Goal: Task Accomplishment & Management: Complete application form

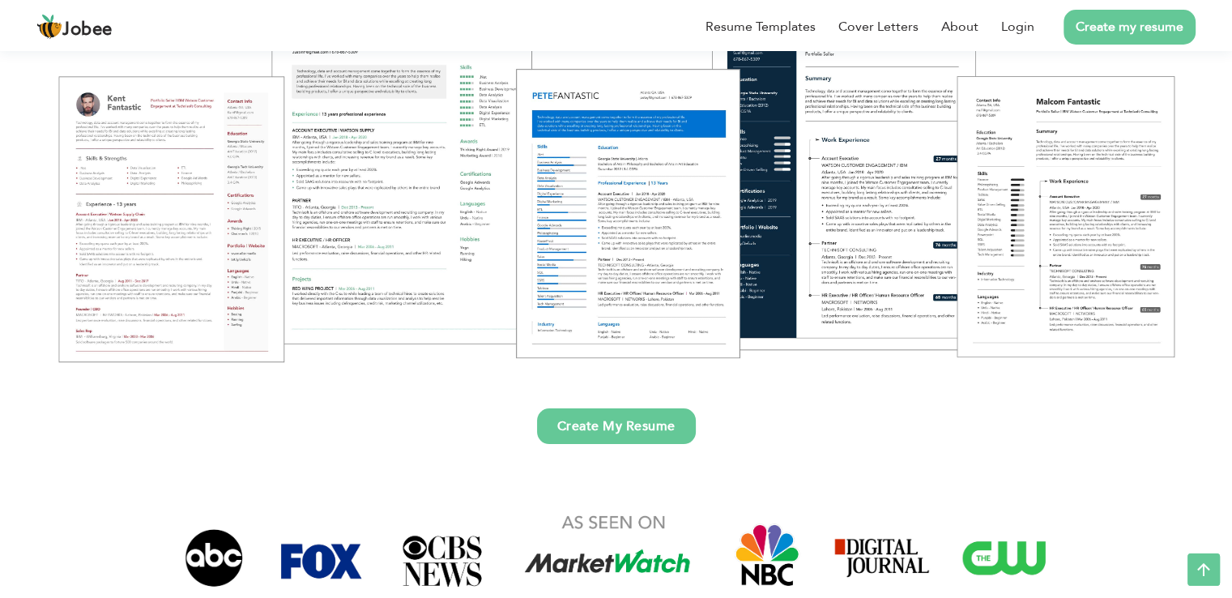
scroll to position [243, 0]
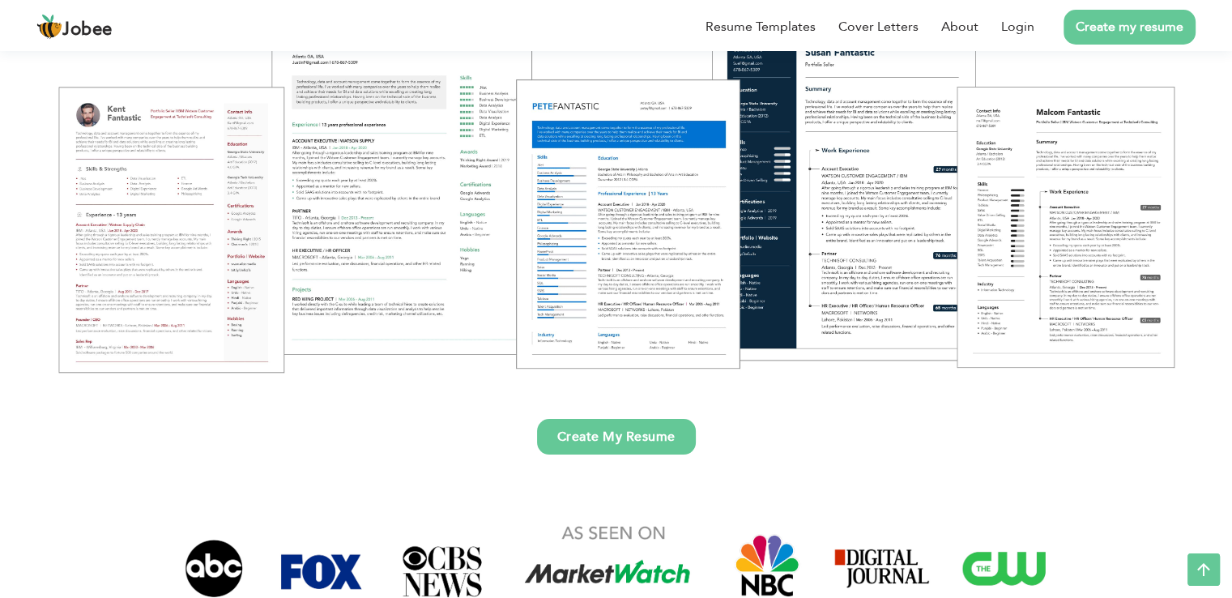
click at [626, 437] on link "Create My Resume" at bounding box center [616, 437] width 159 height 36
click at [763, 28] on link "Resume Templates" at bounding box center [761, 26] width 110 height 19
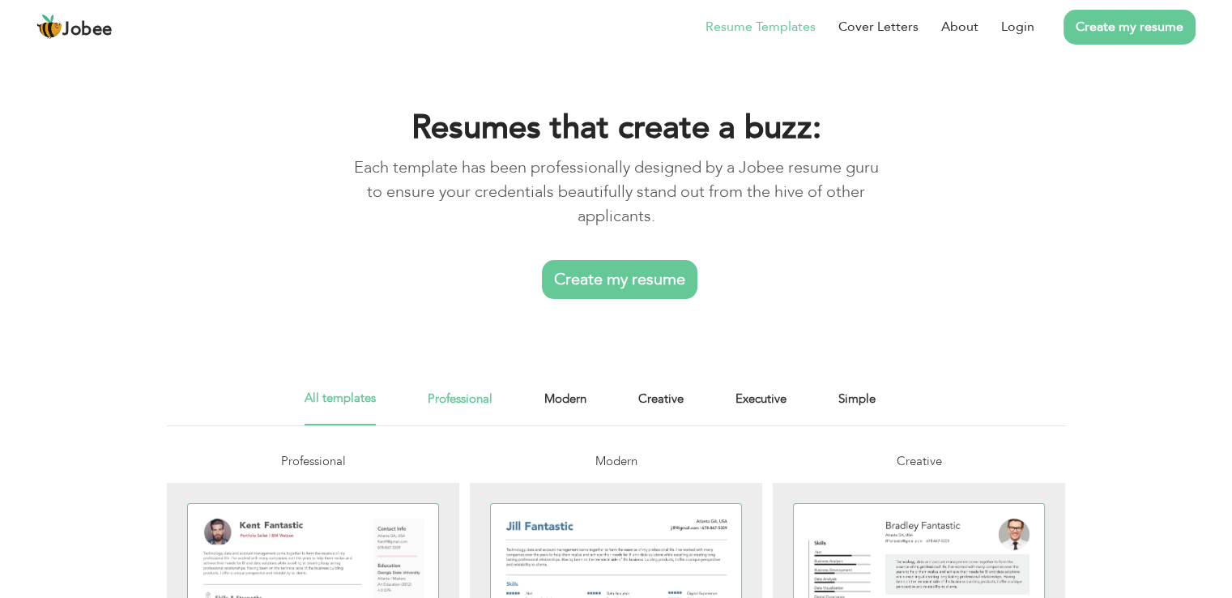
click at [462, 389] on link "Professional" at bounding box center [460, 407] width 65 height 36
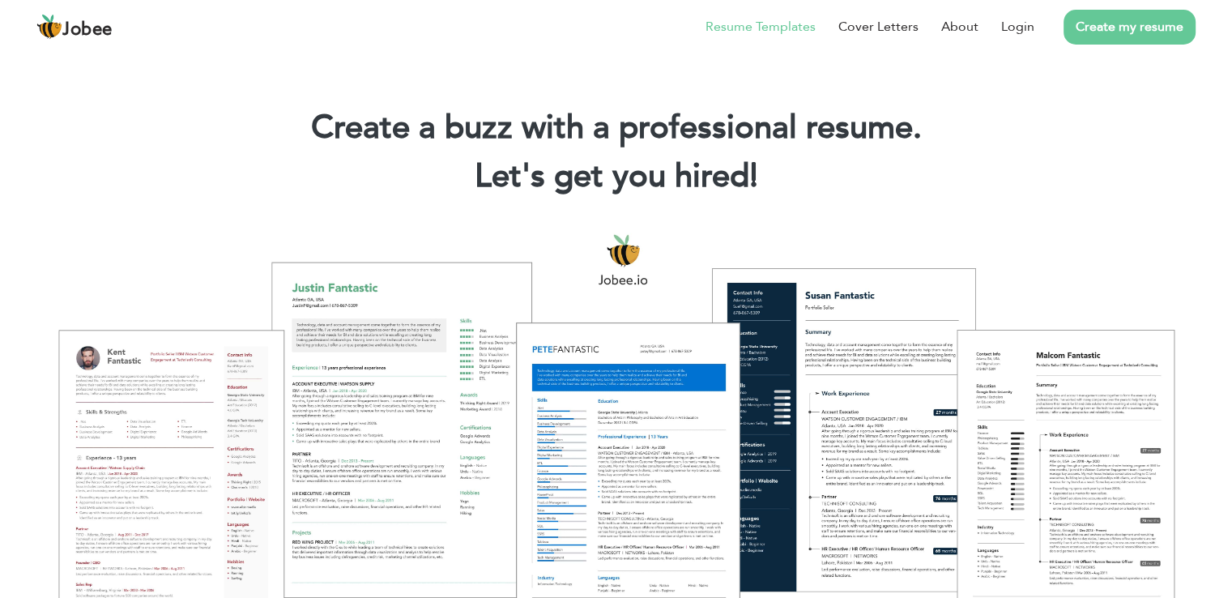
click at [747, 27] on link "Resume Templates" at bounding box center [761, 26] width 110 height 19
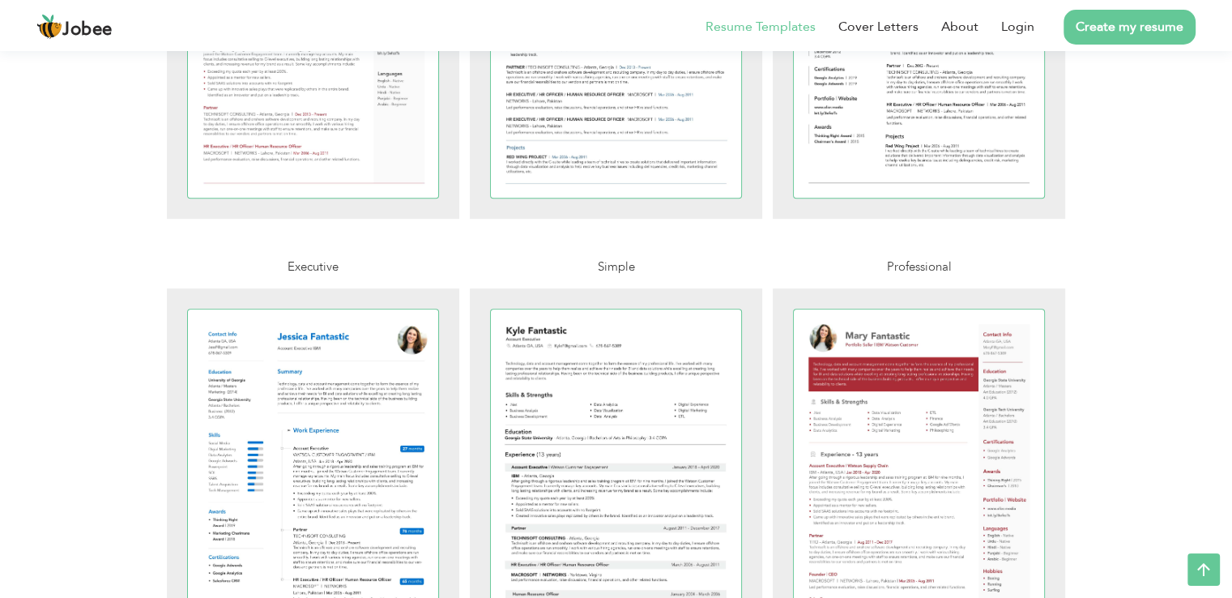
scroll to position [684, 0]
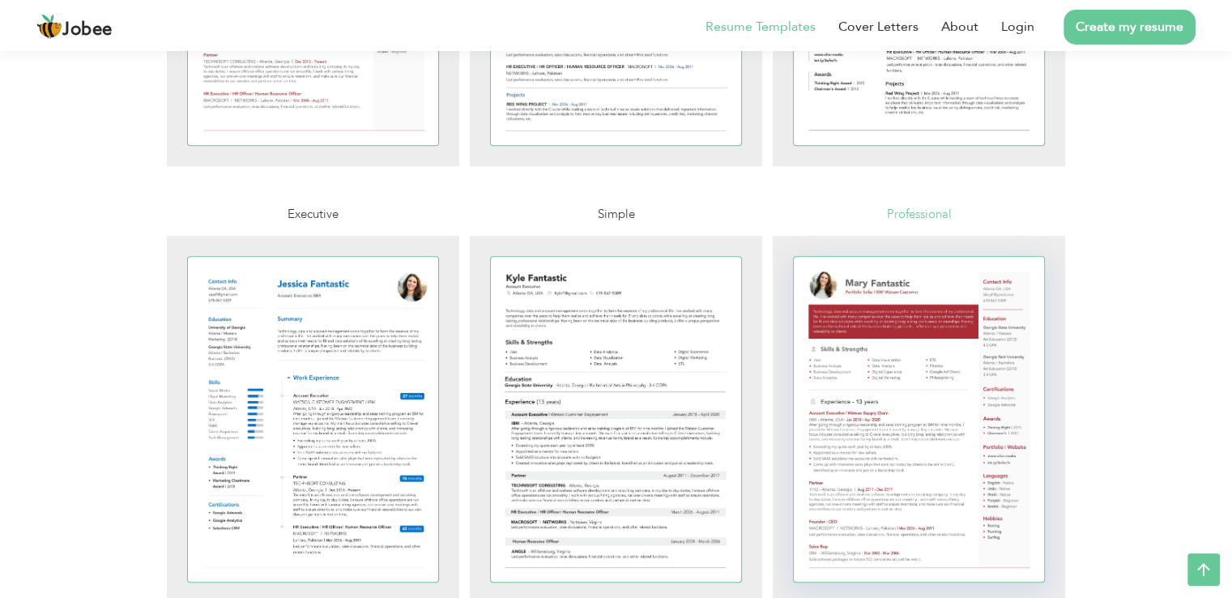
click at [992, 399] on div at bounding box center [919, 419] width 251 height 325
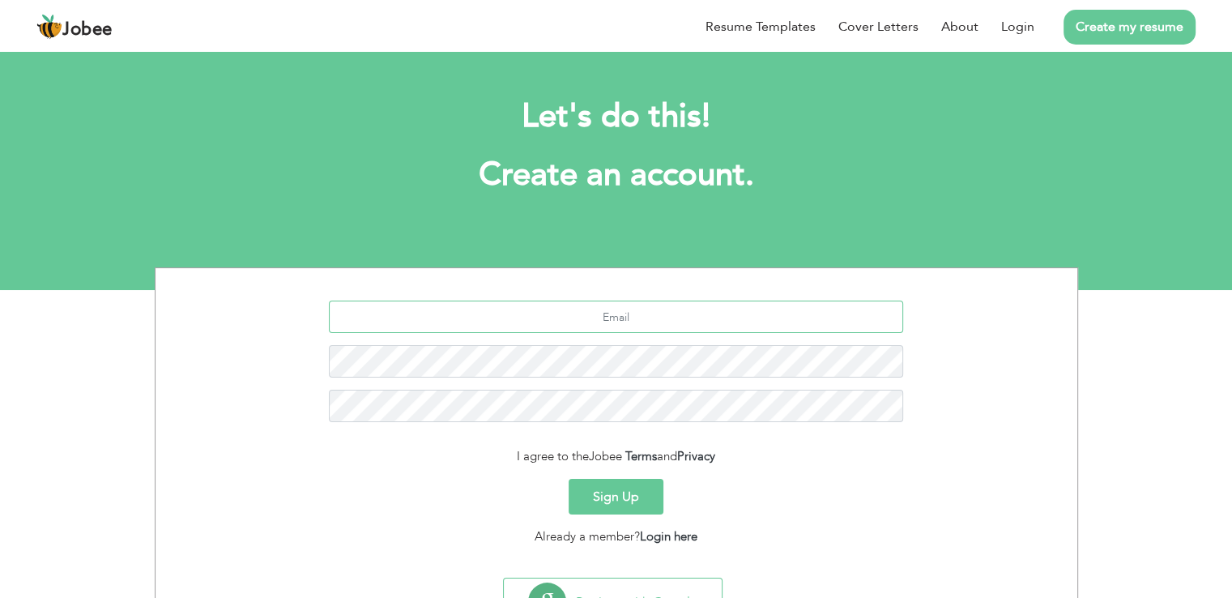
click at [616, 315] on input "text" at bounding box center [616, 317] width 574 height 32
type input "[EMAIL_ADDRESS][DOMAIN_NAME]"
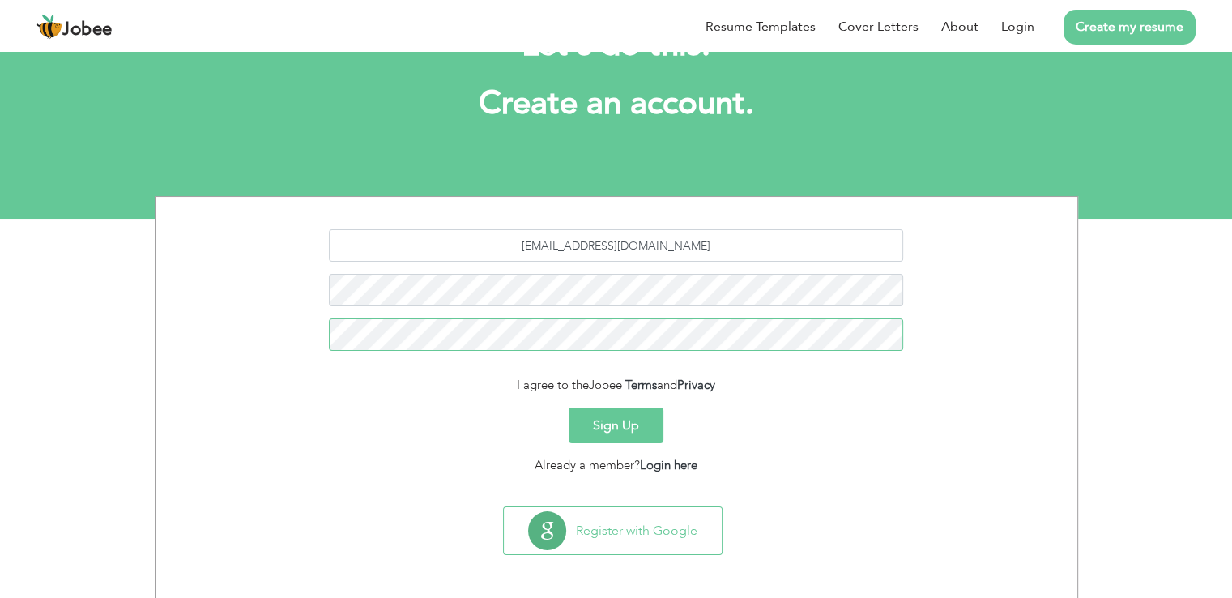
scroll to position [75, 0]
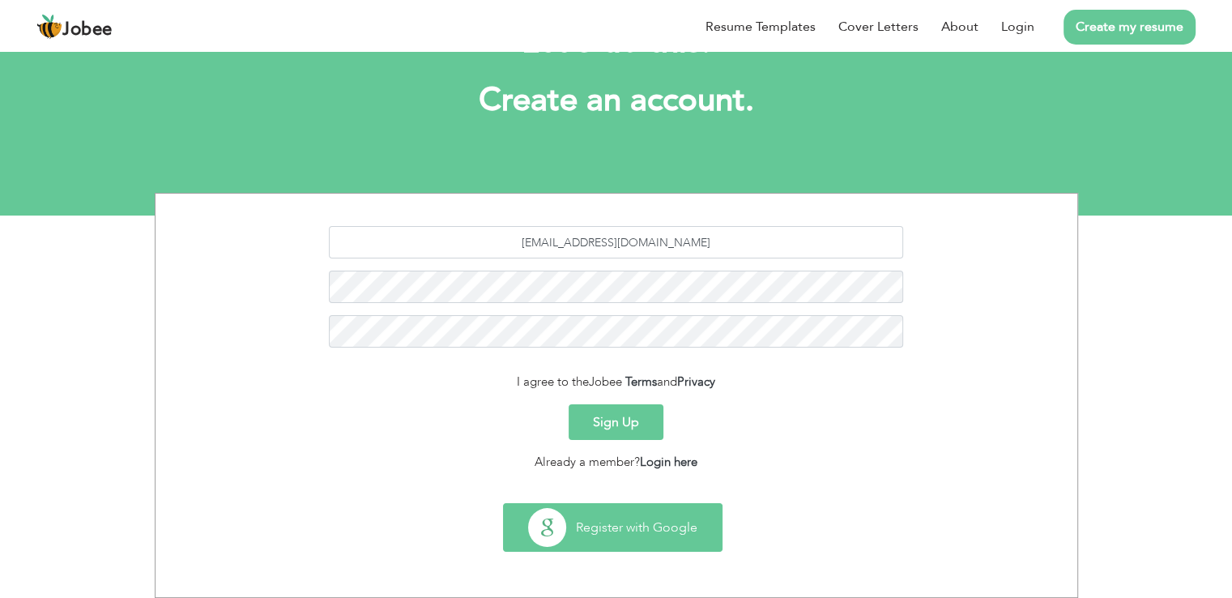
click at [646, 545] on button "Register with Google" at bounding box center [613, 527] width 218 height 47
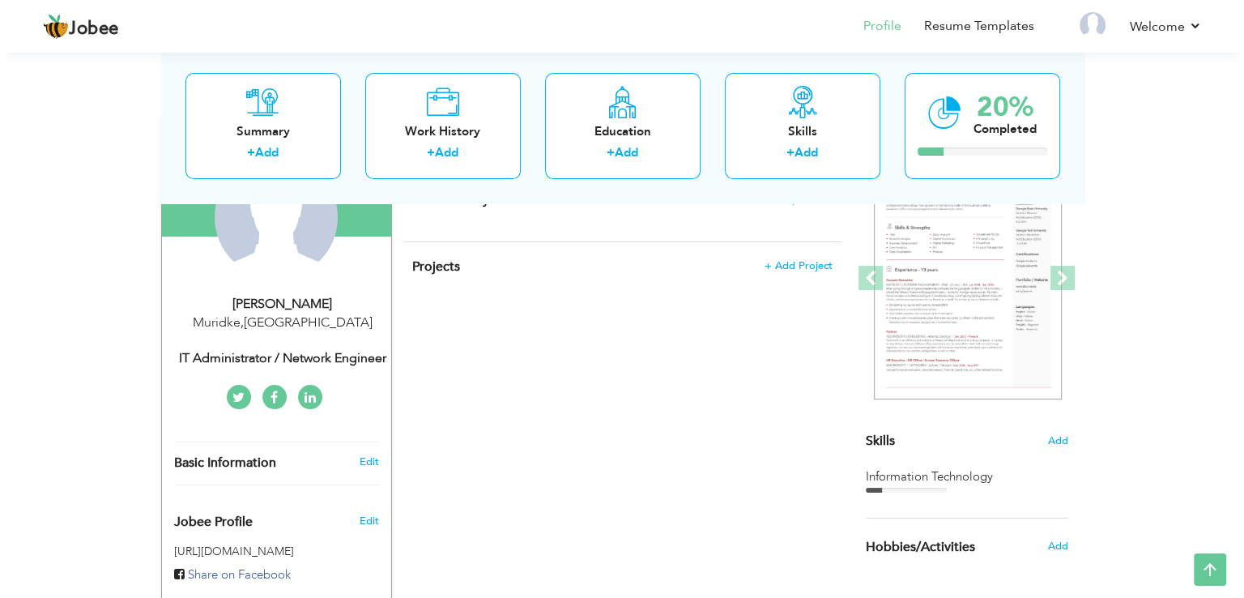
scroll to position [189, 0]
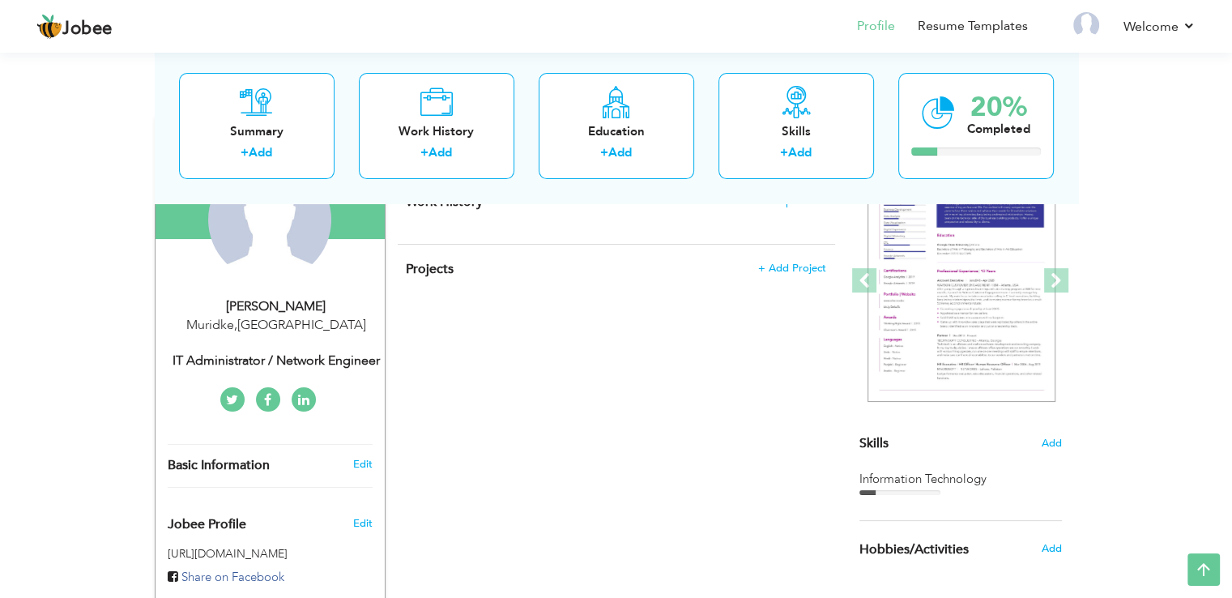
click at [251, 358] on div "IT Administrator / Network Engineer" at bounding box center [276, 361] width 217 height 19
type input "Hussnain"
type input "Ayub"
type input "03049791947"
select select "number:166"
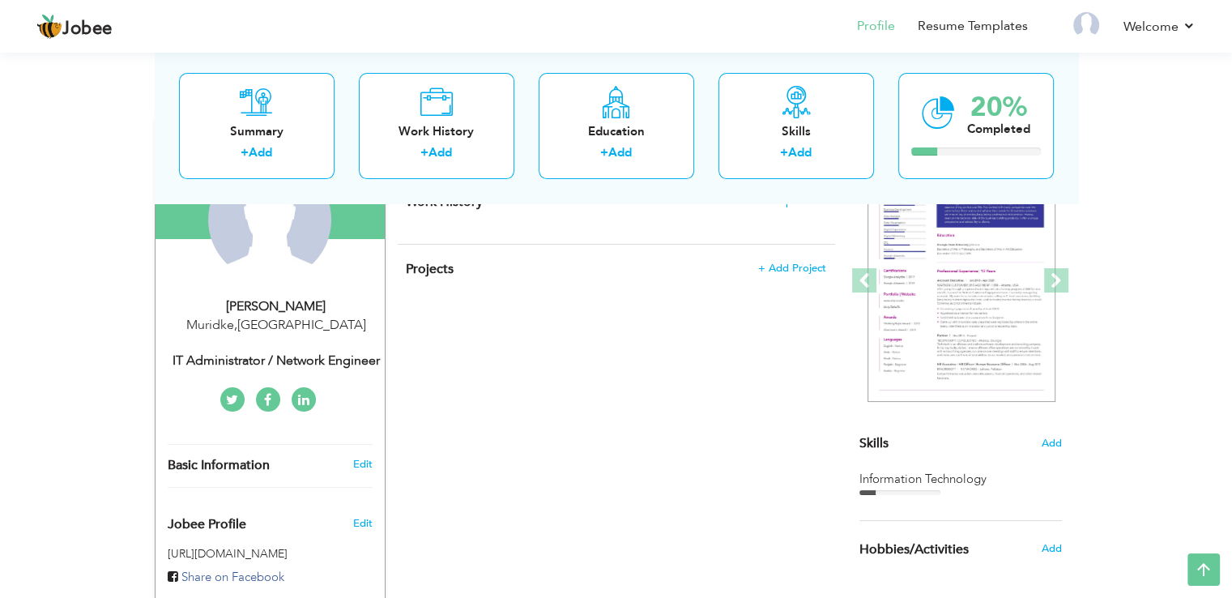
type input "Muridke"
select select "number:1"
type input "IT Administrator / Network Engineer"
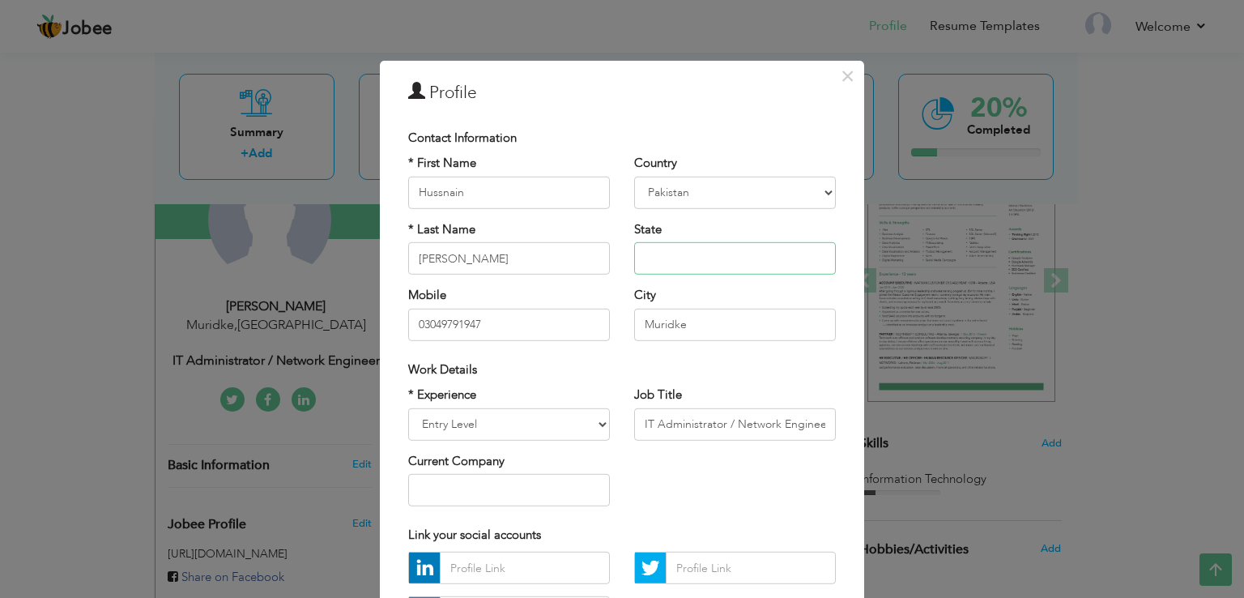
click at [668, 254] on input "text" at bounding box center [735, 258] width 202 height 32
type input "Punjab"
click at [599, 424] on select "Entry Level Less than 1 Year 1 Year 2 Years 3 Years 4 Years 5 Years 6 Years 7 Y…" at bounding box center [509, 423] width 202 height 32
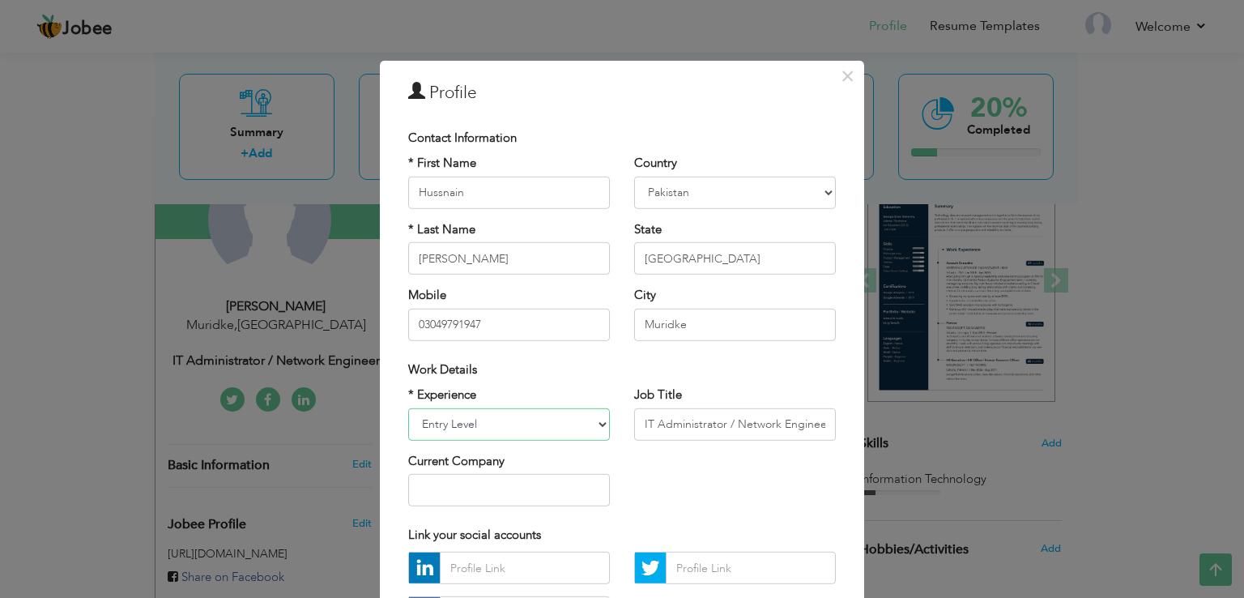
select select "number:10"
click at [408, 407] on select "Entry Level Less than 1 Year 1 Year 2 Years 3 Years 4 Years 5 Years 6 Years 7 Y…" at bounding box center [509, 423] width 202 height 32
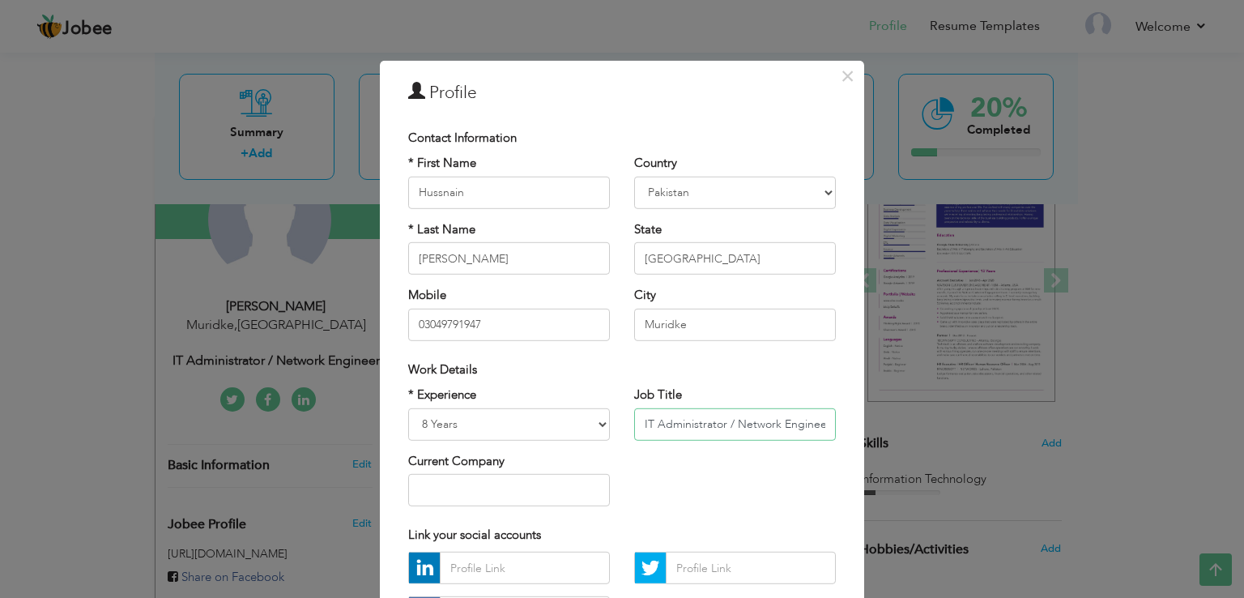
click at [813, 425] on input "IT Administrator / Network Engineer" at bounding box center [735, 423] width 202 height 32
type input "r"
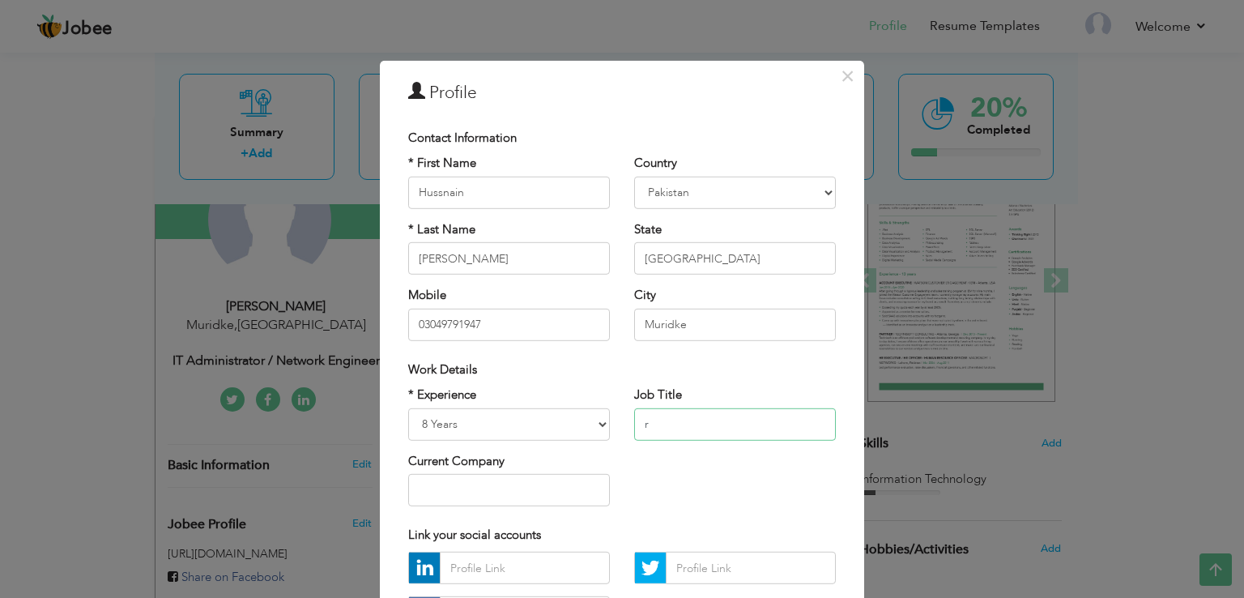
click at [717, 415] on input "r" at bounding box center [735, 423] width 202 height 32
type input "A"
type input "Admin Officer"
click at [493, 487] on input "text" at bounding box center [509, 490] width 202 height 32
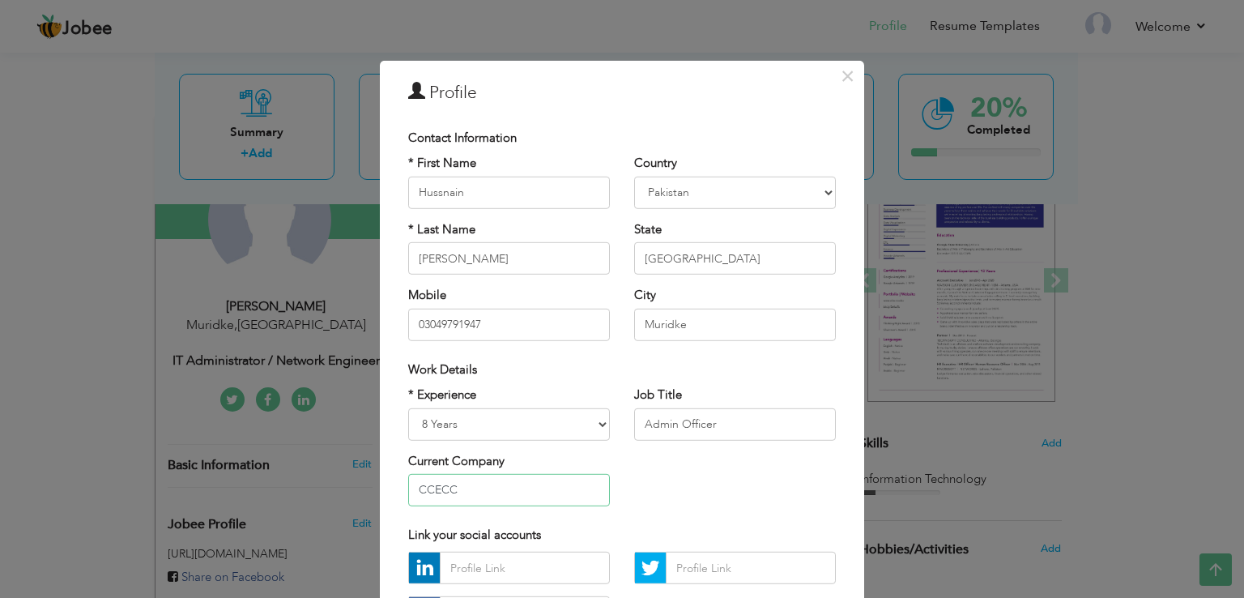
type input "CCECC"
click at [684, 474] on div "* Experience Entry Level Less than 1 Year 1 Year 2 Years 3 Years 4 Years 5 Year…" at bounding box center [622, 452] width 452 height 132
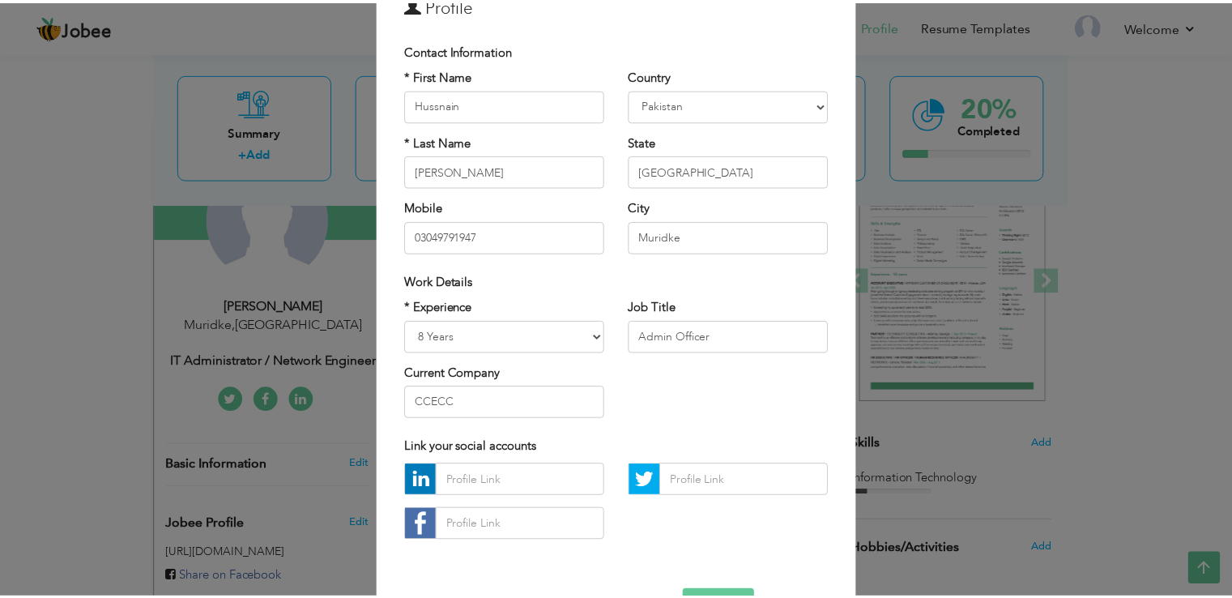
scroll to position [141, 0]
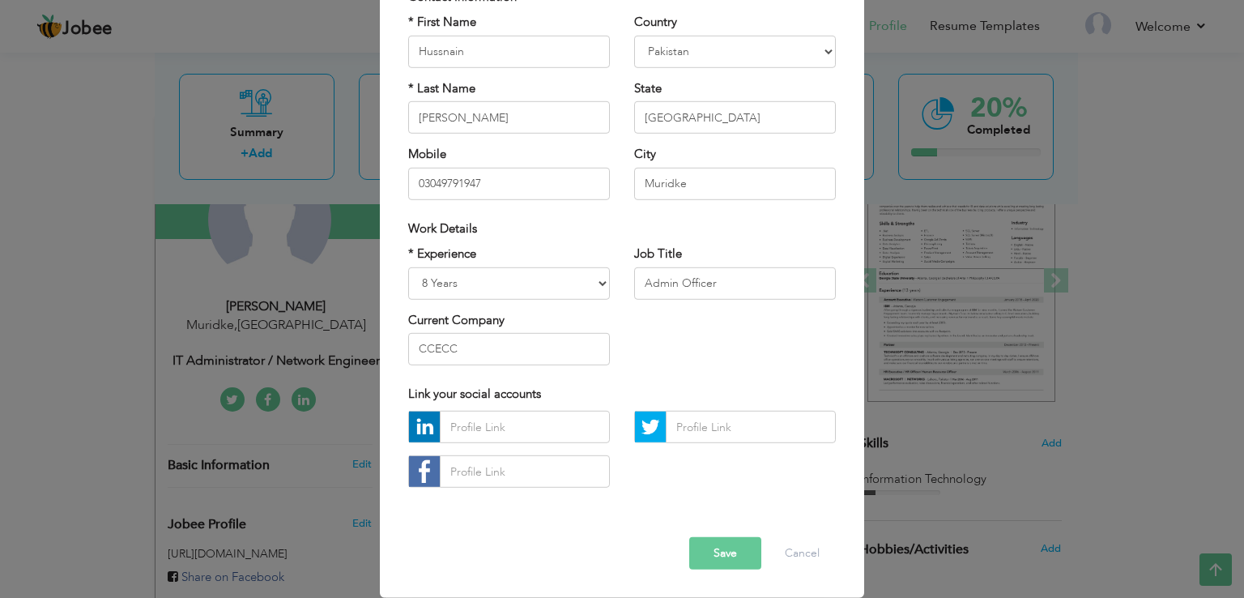
click at [713, 549] on button "Save" at bounding box center [725, 553] width 72 height 32
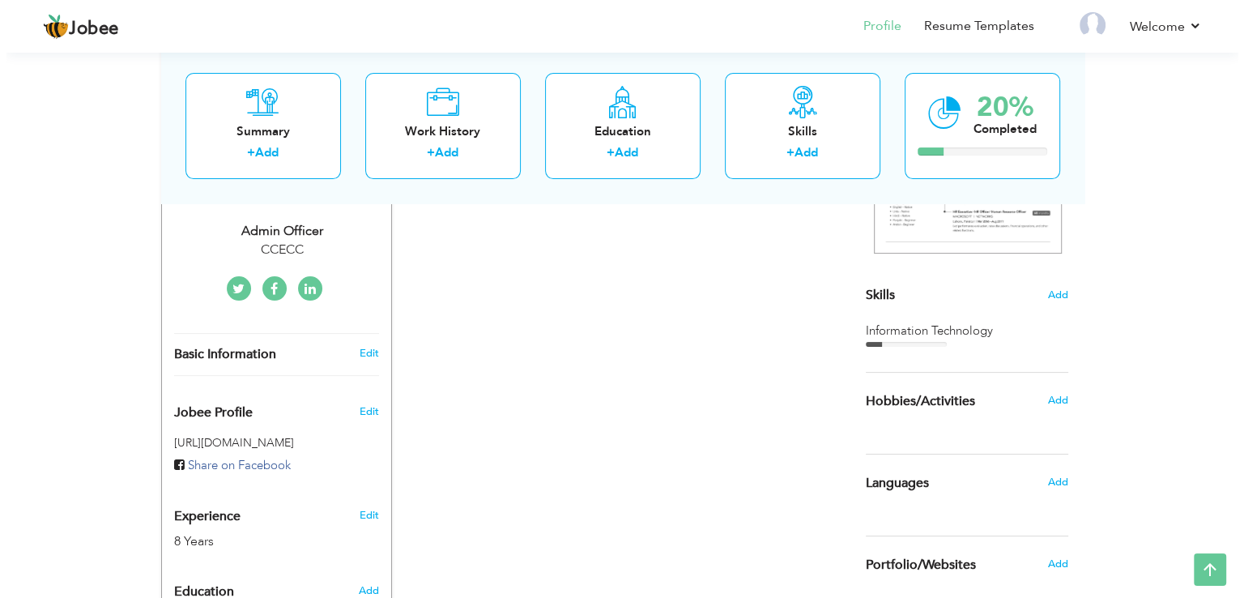
scroll to position [339, 0]
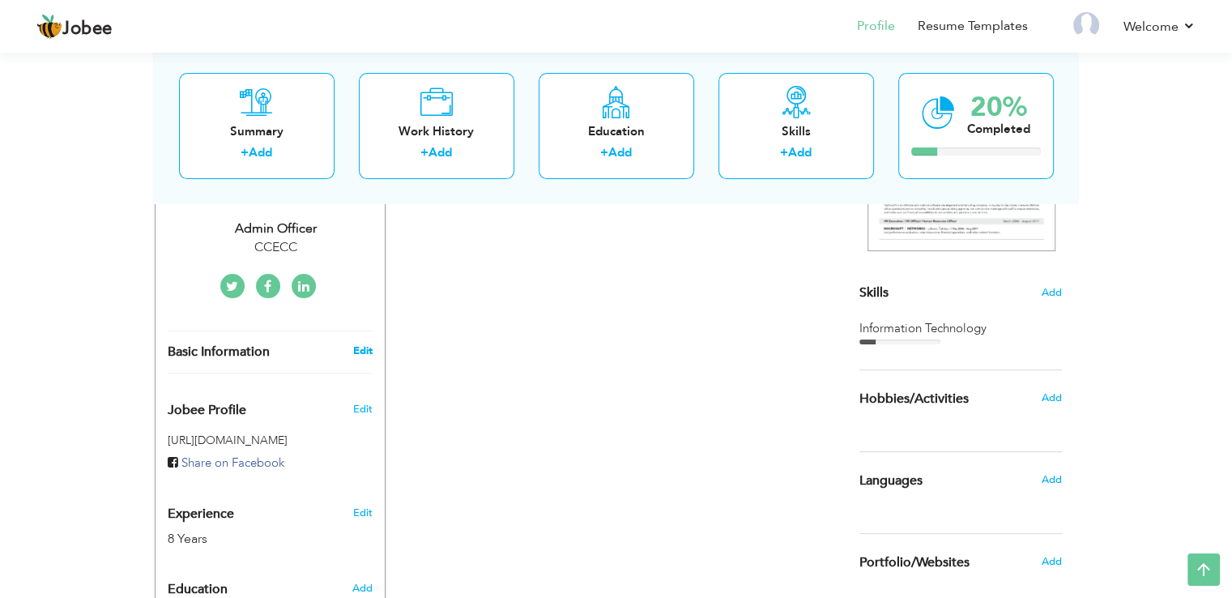
click at [360, 343] on link "Edit" at bounding box center [361, 350] width 19 height 15
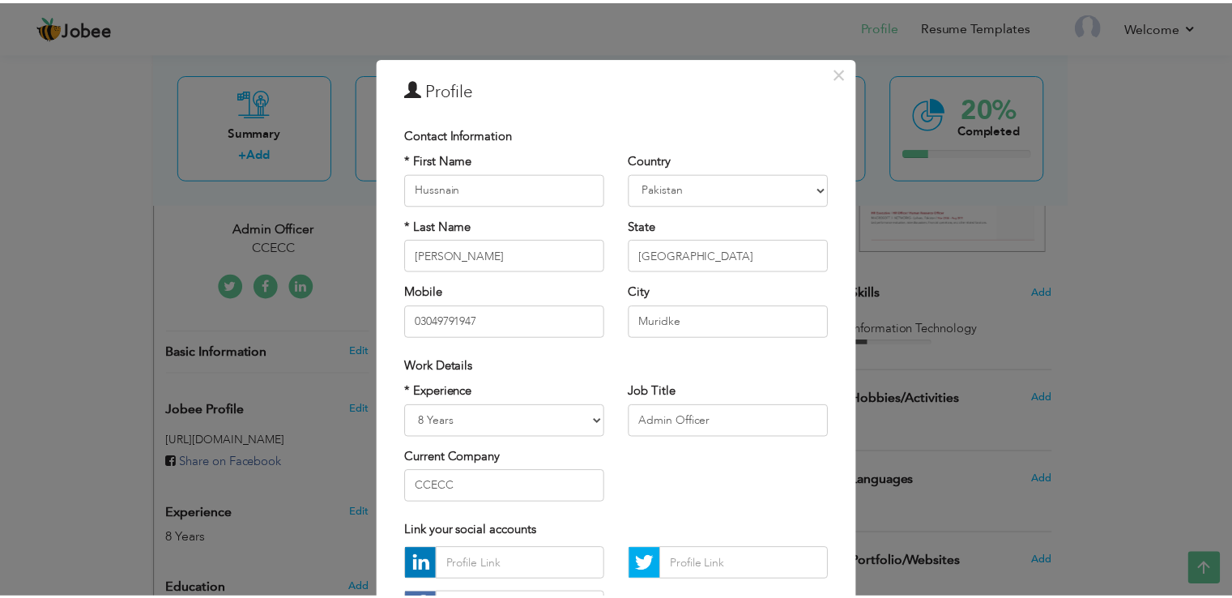
scroll to position [0, 0]
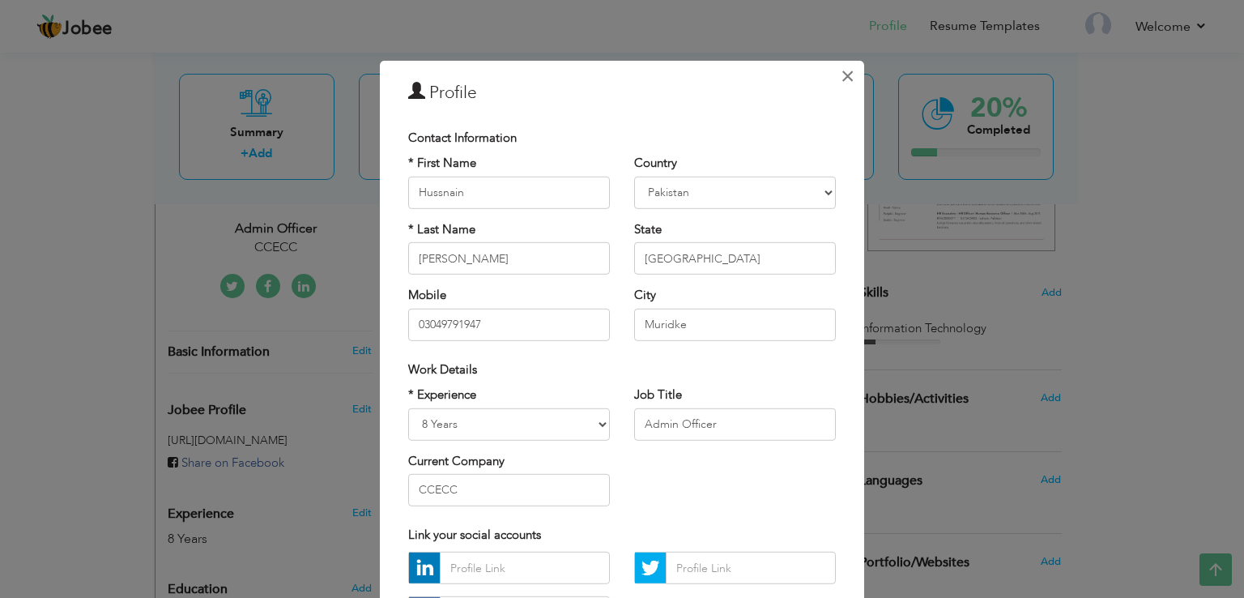
click at [841, 74] on span "×" at bounding box center [848, 76] width 14 height 29
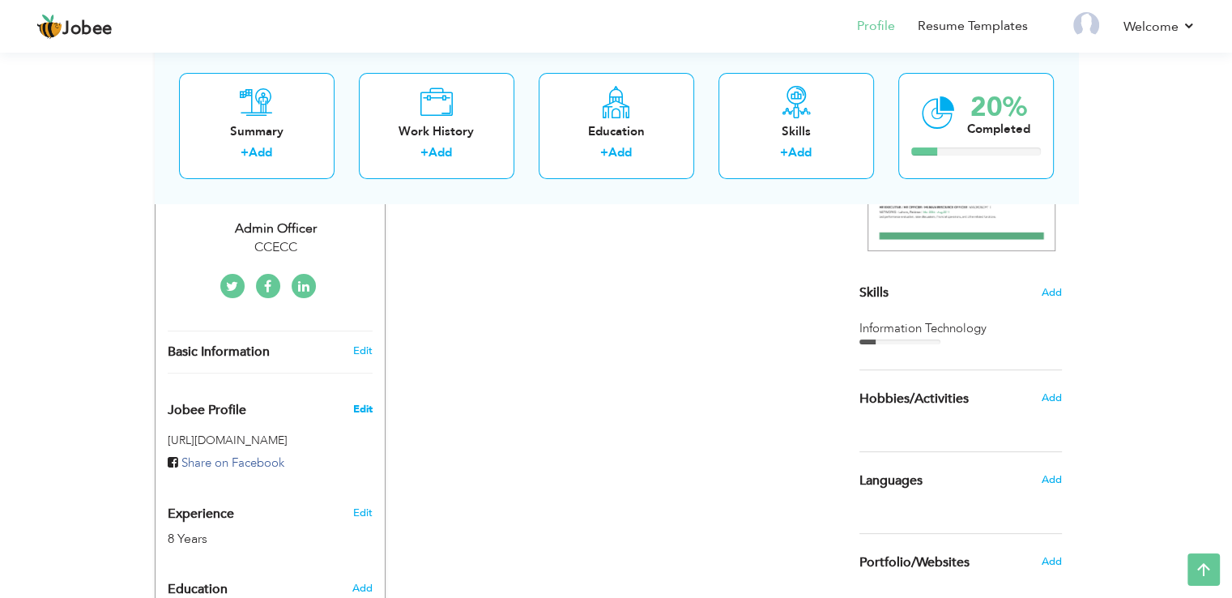
click at [369, 402] on span "Edit" at bounding box center [361, 409] width 19 height 15
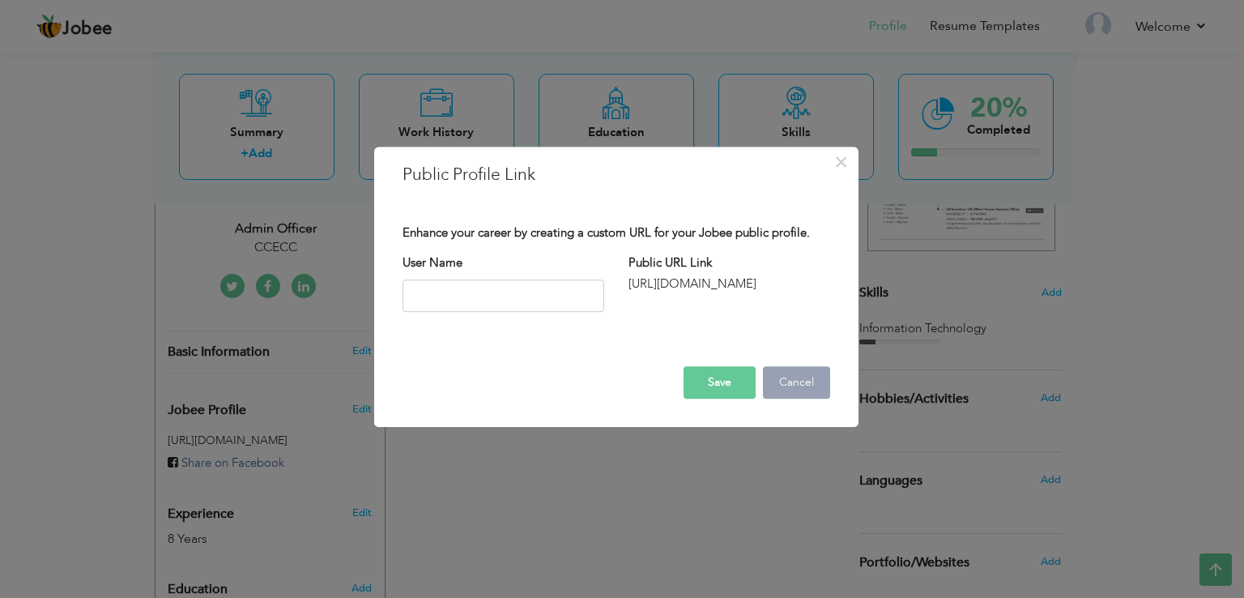
click at [799, 390] on button "Cancel" at bounding box center [796, 382] width 67 height 32
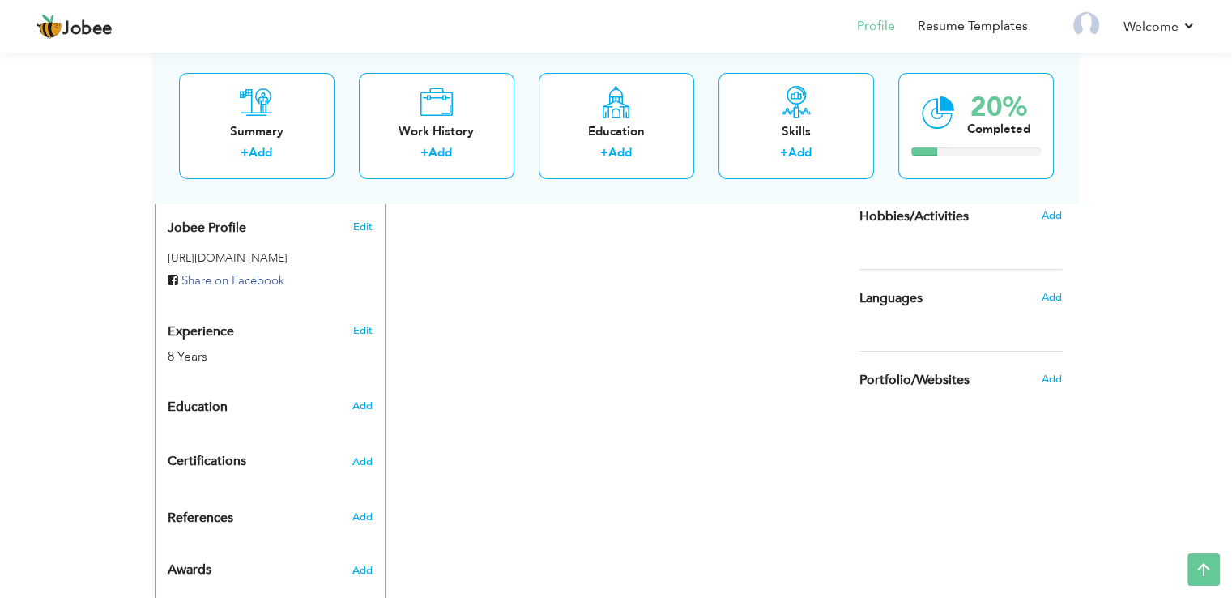
scroll to position [545, 0]
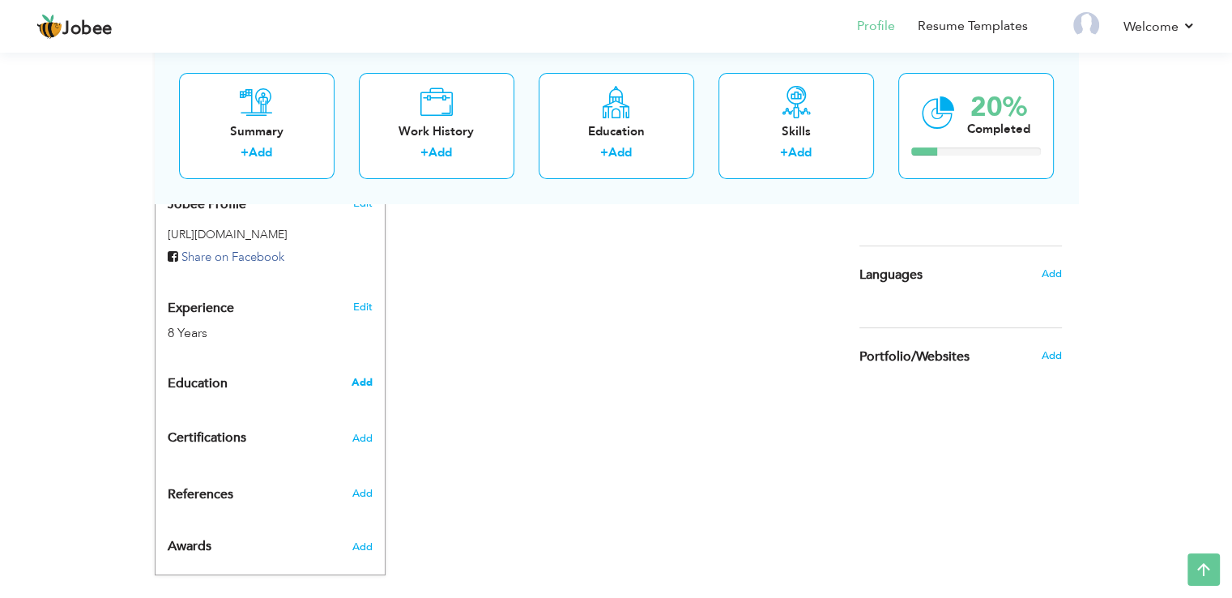
click at [363, 375] on span "Add" at bounding box center [361, 382] width 21 height 15
radio input "true"
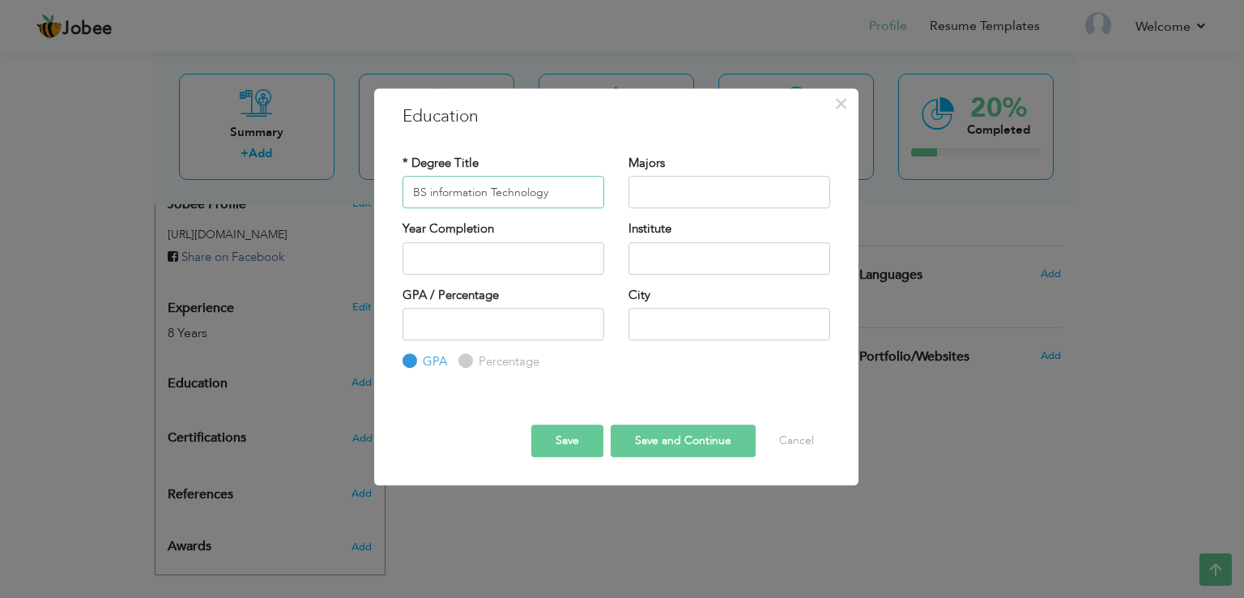
type input "BS information Technology"
click at [663, 194] on input "text" at bounding box center [730, 192] width 202 height 32
type input "P"
type input "Networking"
click at [518, 255] on input "text" at bounding box center [504, 258] width 202 height 32
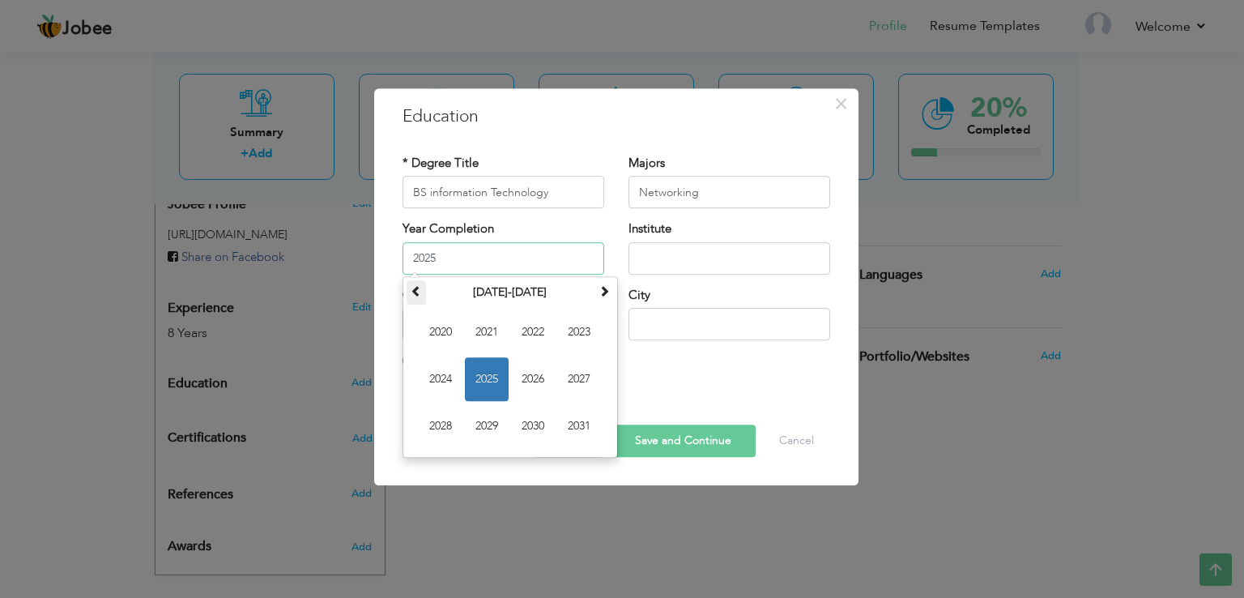
click at [412, 288] on span at bounding box center [416, 290] width 11 height 11
click at [574, 379] on span "2017" at bounding box center [579, 379] width 44 height 44
type input "2017"
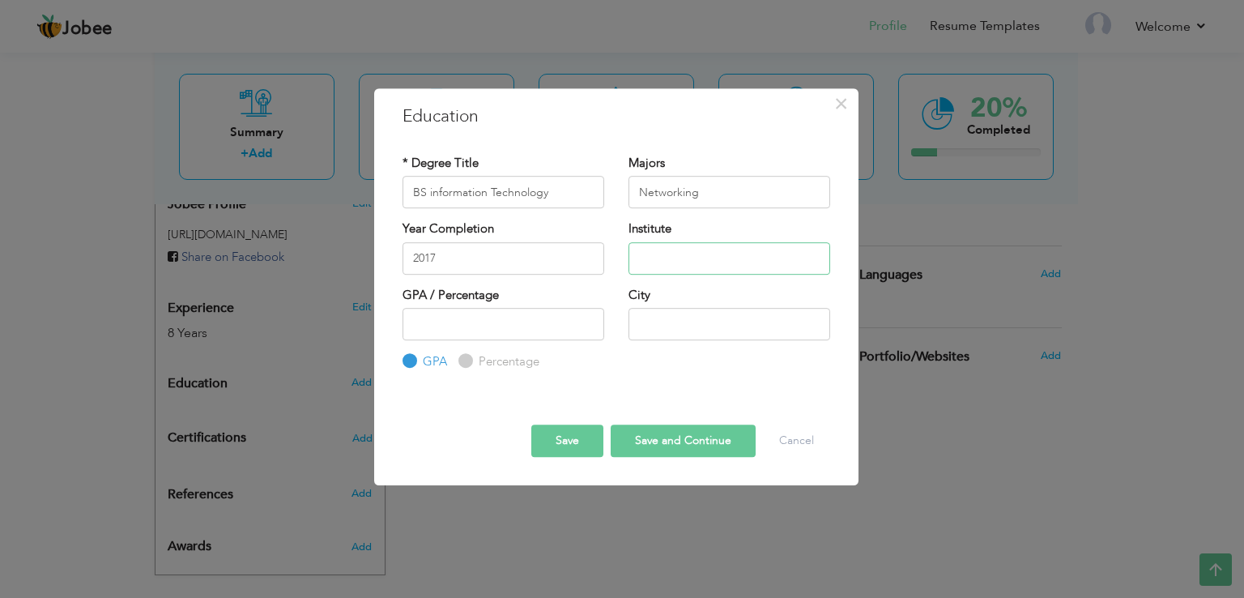
click at [672, 260] on input "text" at bounding box center [730, 258] width 202 height 32
type input "University Of Sargodha"
click at [575, 334] on input "number" at bounding box center [504, 324] width 202 height 32
type input "2.09"
click at [669, 314] on input "text" at bounding box center [730, 324] width 202 height 32
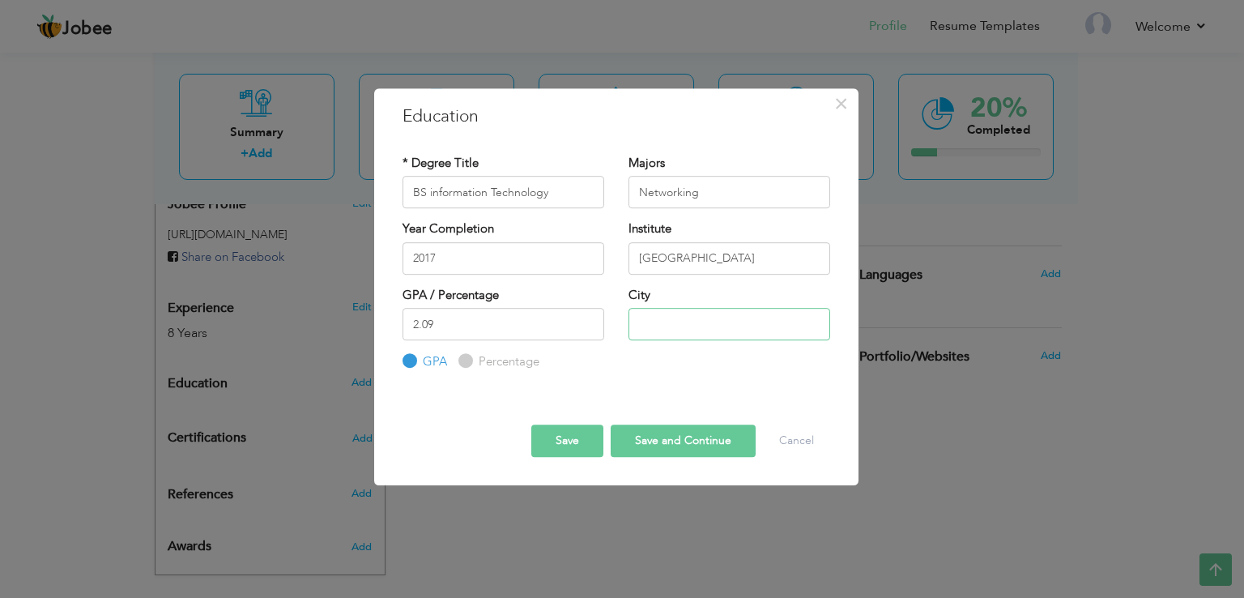
type input "Lahore"
click at [681, 439] on button "Save and Continue" at bounding box center [683, 441] width 145 height 32
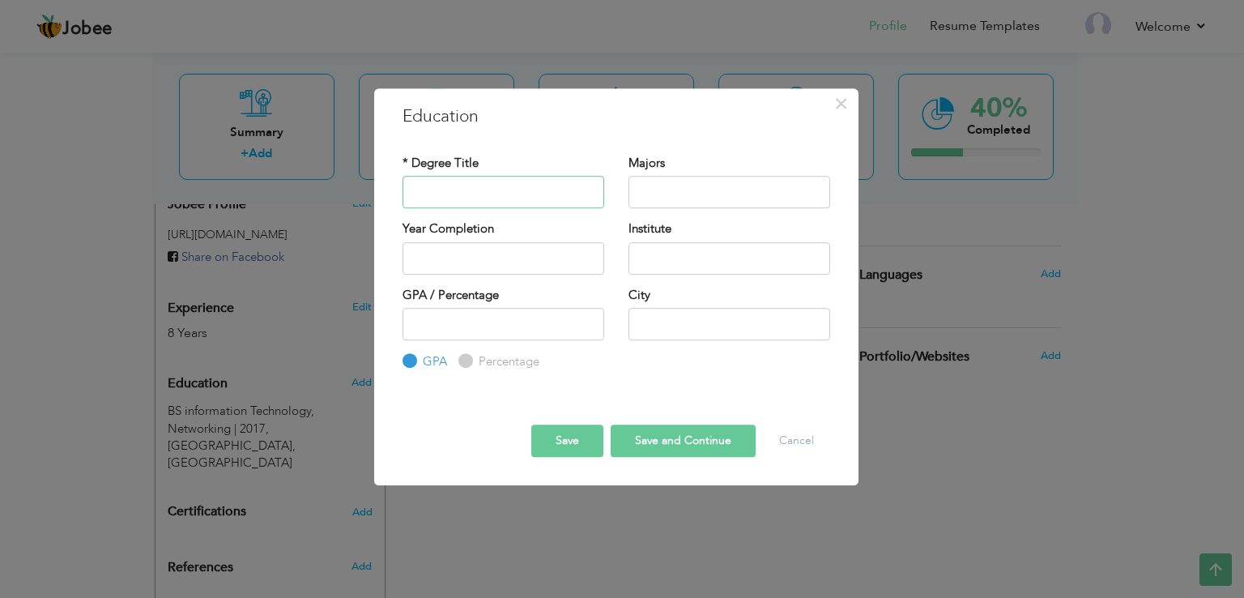
click at [495, 193] on input "text" at bounding box center [504, 192] width 202 height 32
type input "F"
type input "Intermediate"
click at [679, 196] on input "text" at bounding box center [730, 192] width 202 height 32
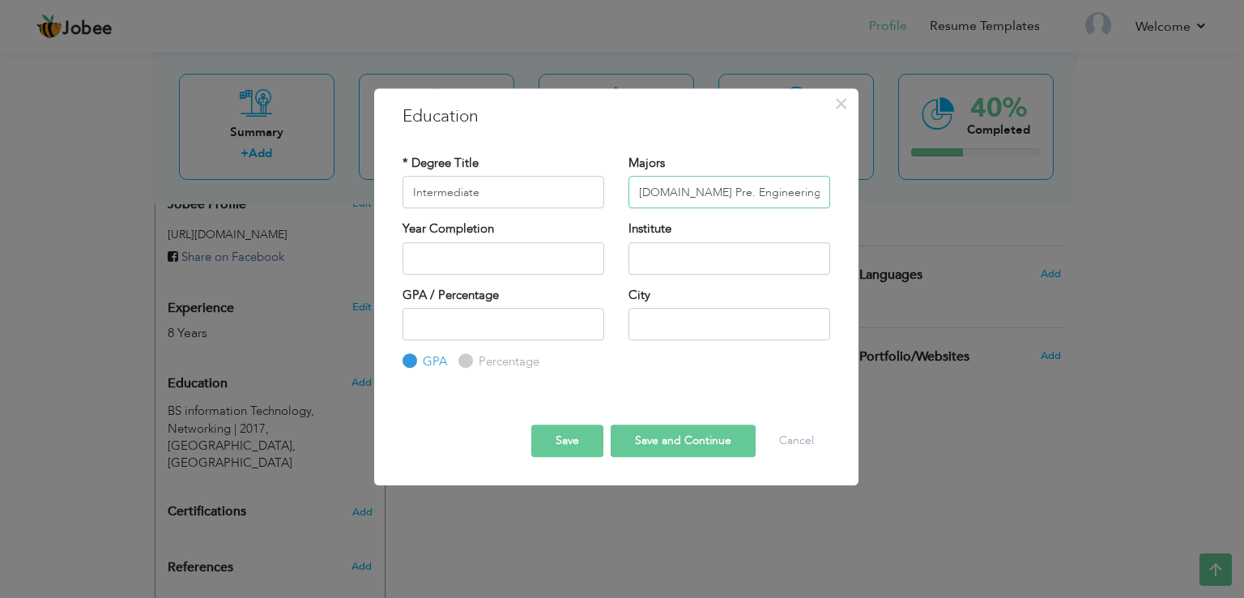
type input "F.Sc Pre. Engineering"
click at [548, 252] on input "text" at bounding box center [504, 258] width 202 height 32
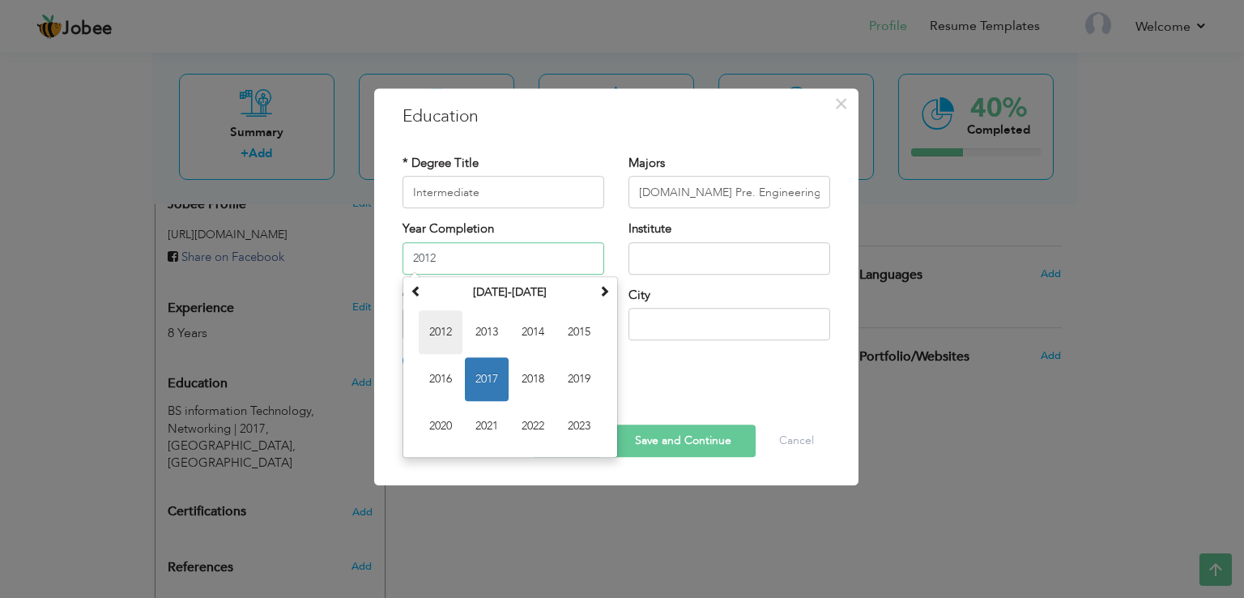
click at [446, 341] on span "2012" at bounding box center [441, 332] width 44 height 44
type input "2012"
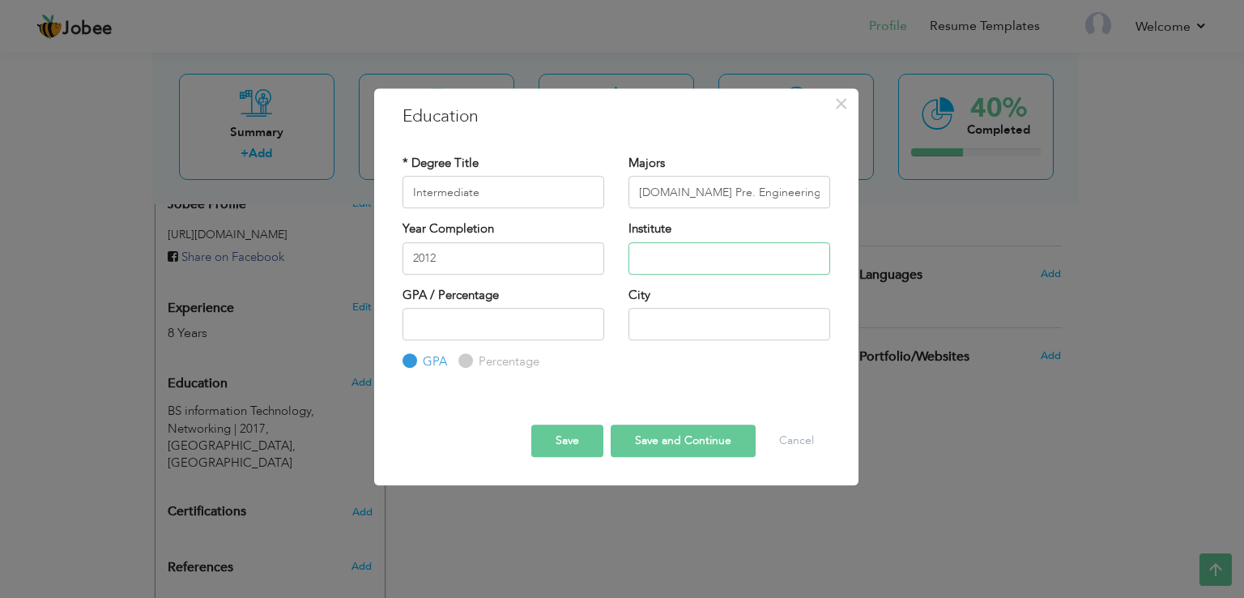
click at [660, 253] on input "text" at bounding box center [730, 258] width 202 height 32
type input "Punjab Group Of Colleges"
click at [706, 318] on input "text" at bounding box center [730, 324] width 202 height 32
type input "Kamonke"
click at [484, 327] on input "number" at bounding box center [504, 324] width 202 height 32
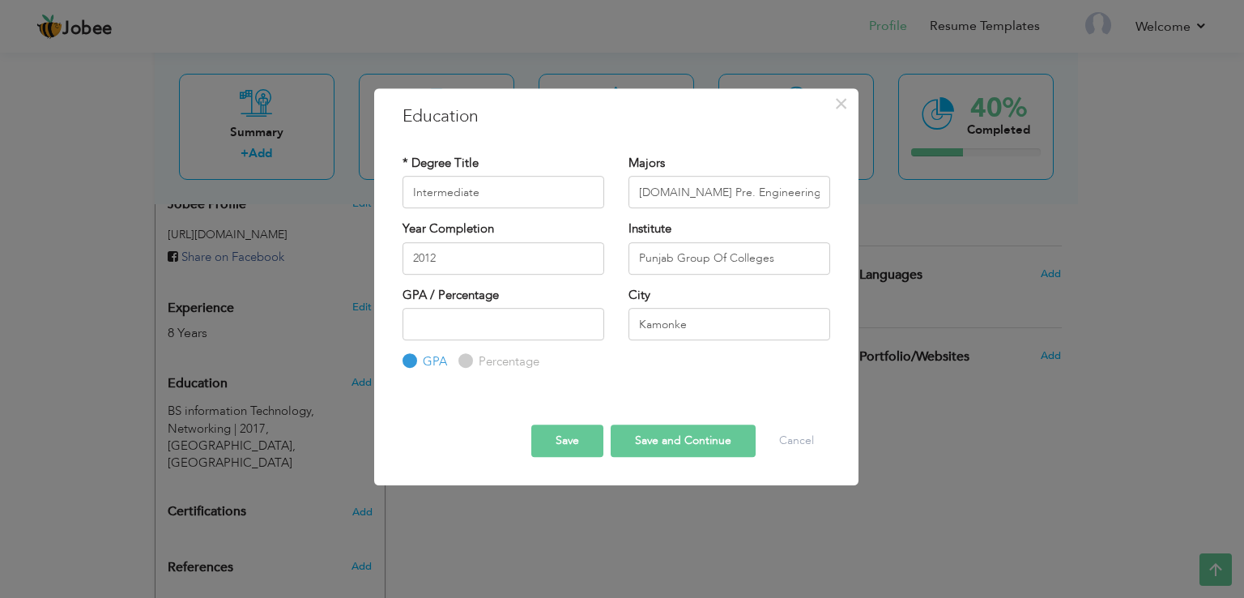
click at [464, 360] on input "Percentage" at bounding box center [464, 361] width 11 height 11
radio input "true"
click at [415, 328] on input "number" at bounding box center [504, 324] width 202 height 32
type input "65"
click at [677, 433] on button "Save and Continue" at bounding box center [683, 441] width 145 height 32
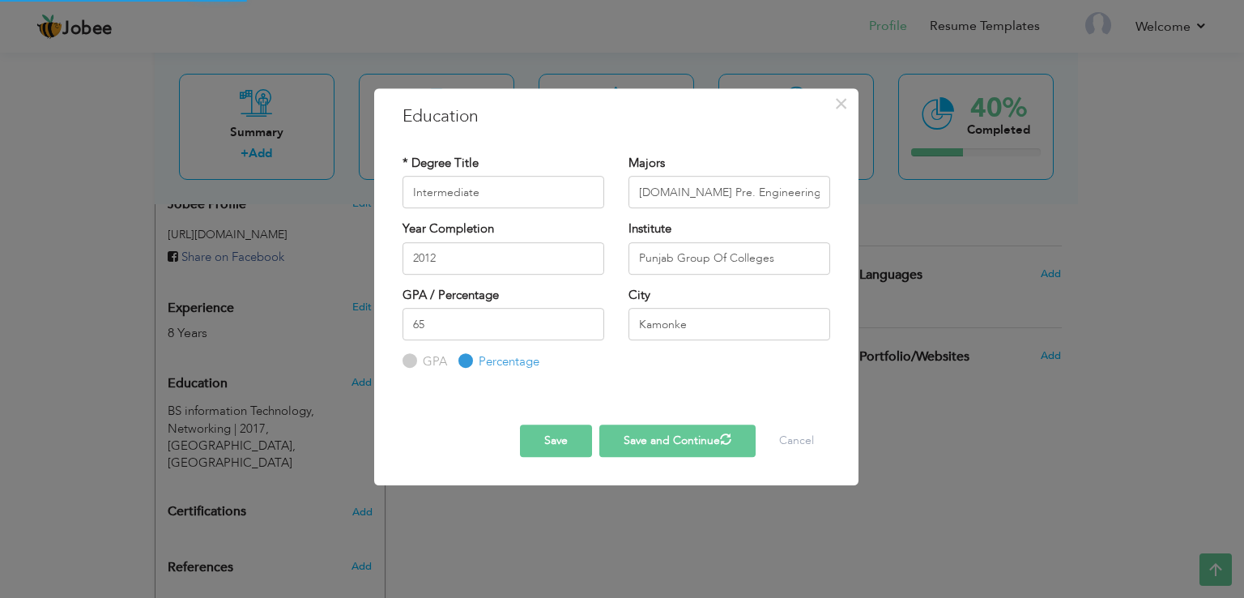
radio input "true"
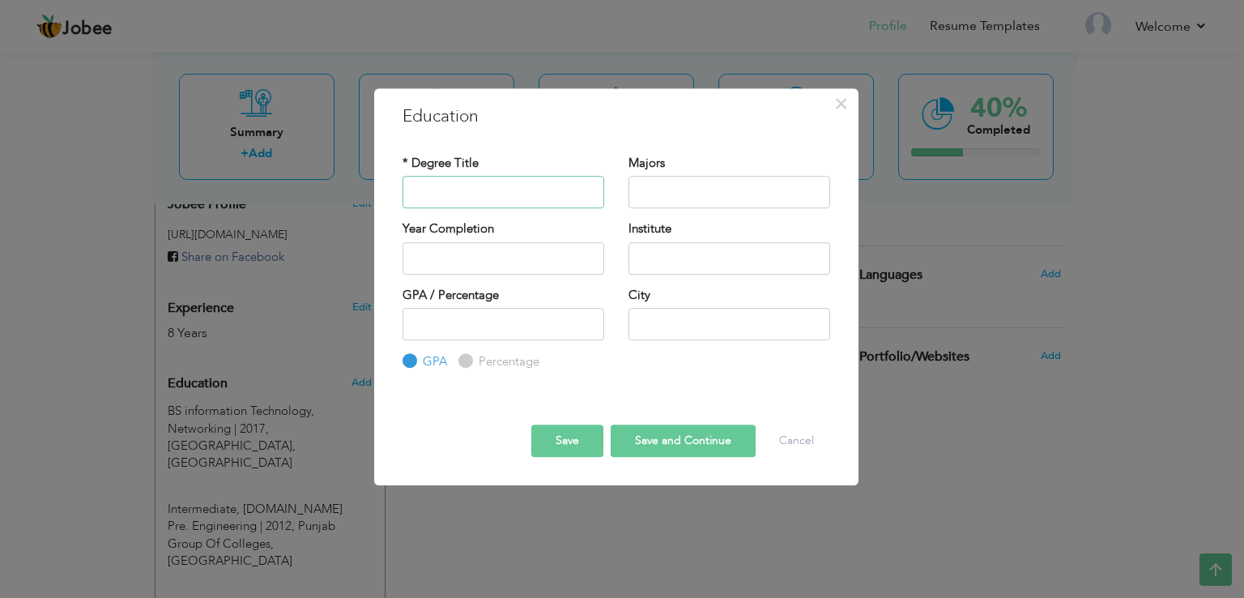
click at [510, 198] on input "text" at bounding box center [504, 192] width 202 height 32
type input "Matric"
click at [690, 198] on input "text" at bounding box center [730, 192] width 202 height 32
type input "Science"
click at [548, 267] on input "text" at bounding box center [504, 258] width 202 height 32
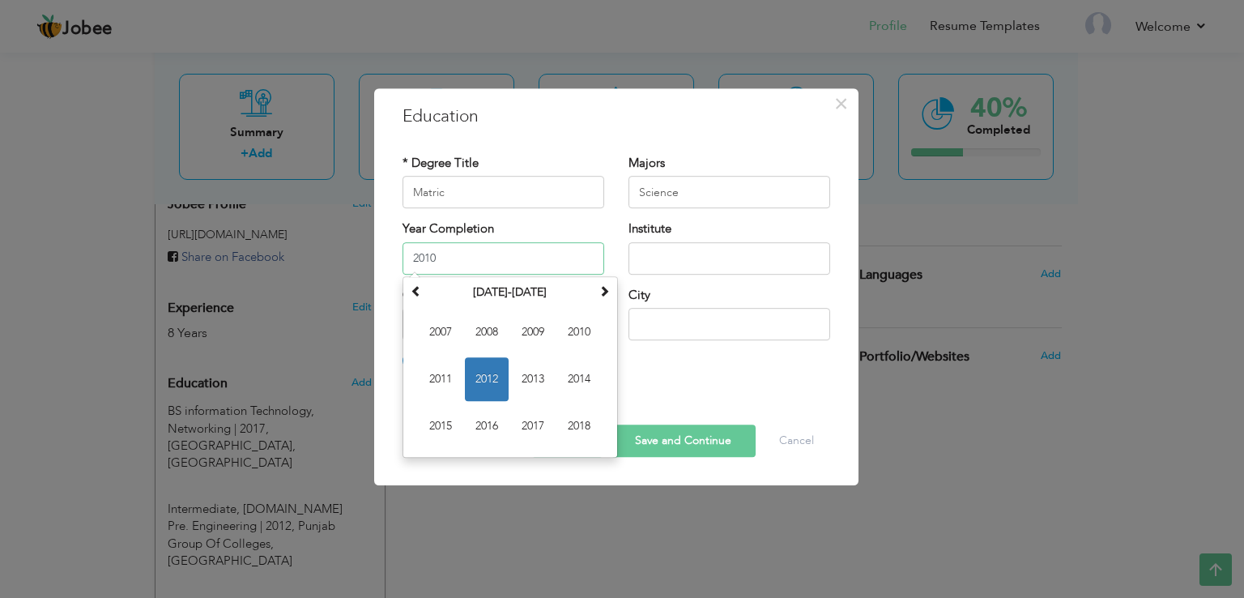
type input "2010"
click at [674, 248] on input "text" at bounding box center [730, 258] width 202 height 32
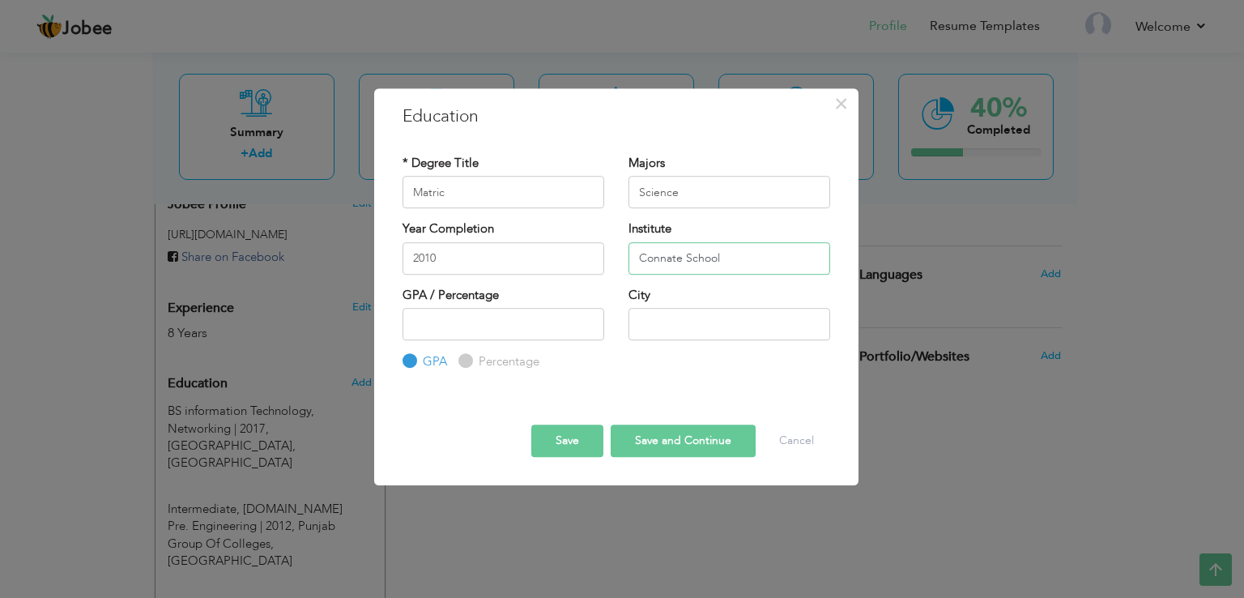
type input "Connate School"
click at [685, 314] on input "text" at bounding box center [730, 324] width 202 height 32
type input "Muridke"
click at [480, 369] on label "Percentage" at bounding box center [507, 361] width 65 height 17
click at [469, 367] on input "Percentage" at bounding box center [464, 361] width 11 height 11
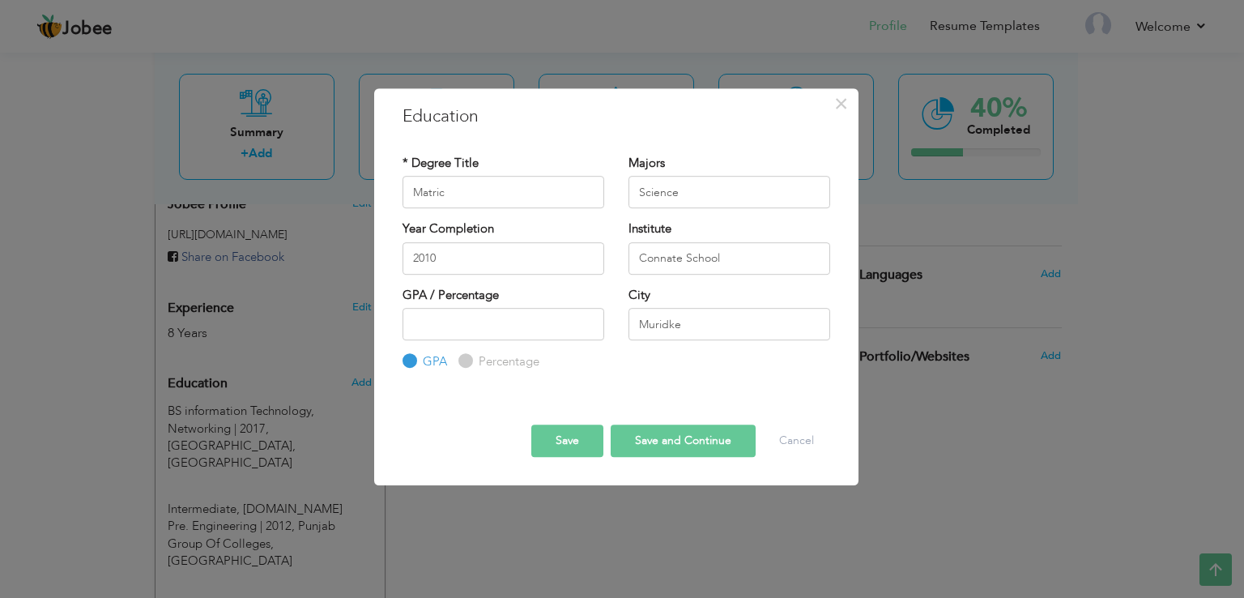
radio input "true"
click at [427, 333] on input "number" at bounding box center [504, 324] width 202 height 32
type input "76"
click at [678, 442] on button "Save and Continue" at bounding box center [683, 441] width 145 height 32
radio input "true"
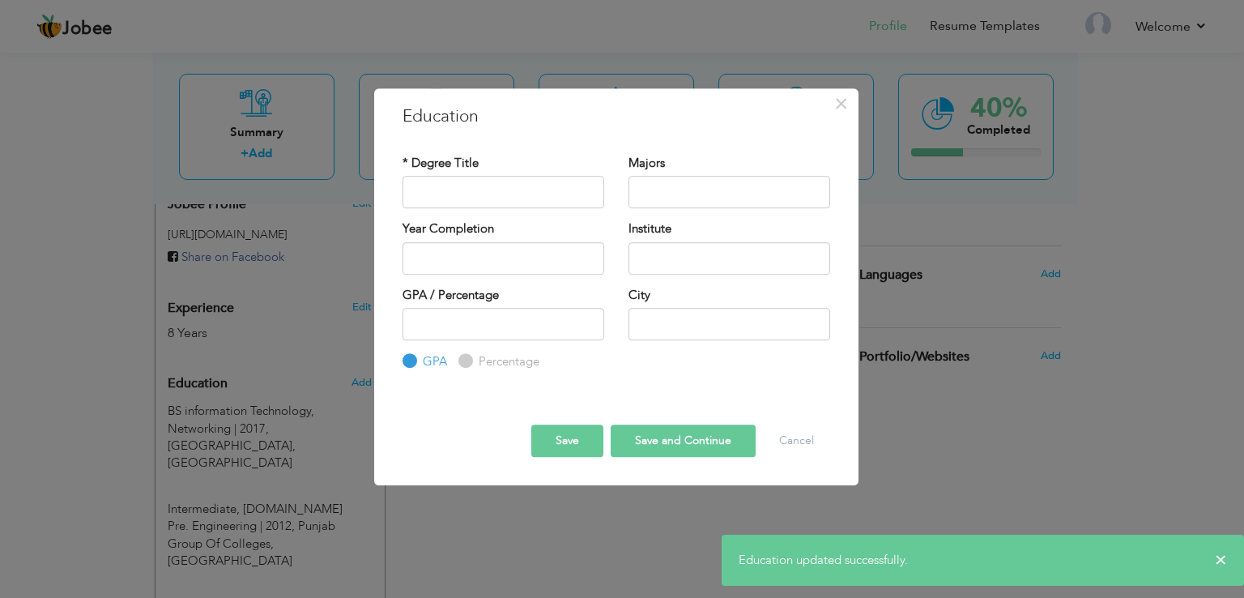
click at [538, 445] on button "Save" at bounding box center [567, 441] width 72 height 32
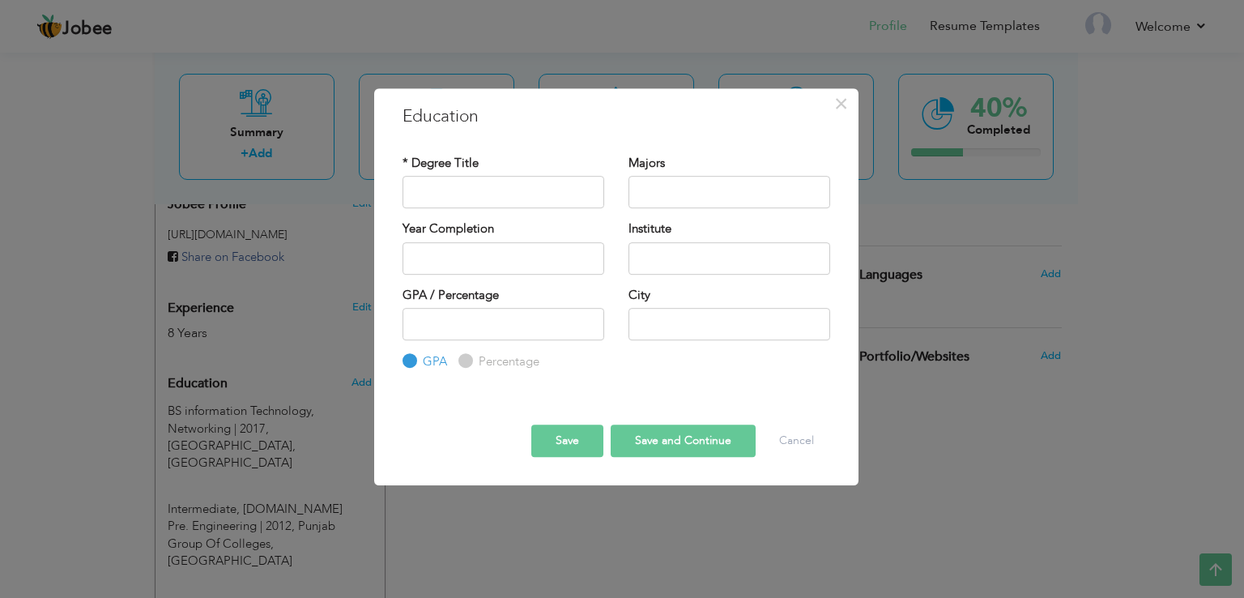
click at [575, 438] on button "Save" at bounding box center [567, 441] width 72 height 32
click at [779, 435] on button "Cancel" at bounding box center [796, 441] width 67 height 32
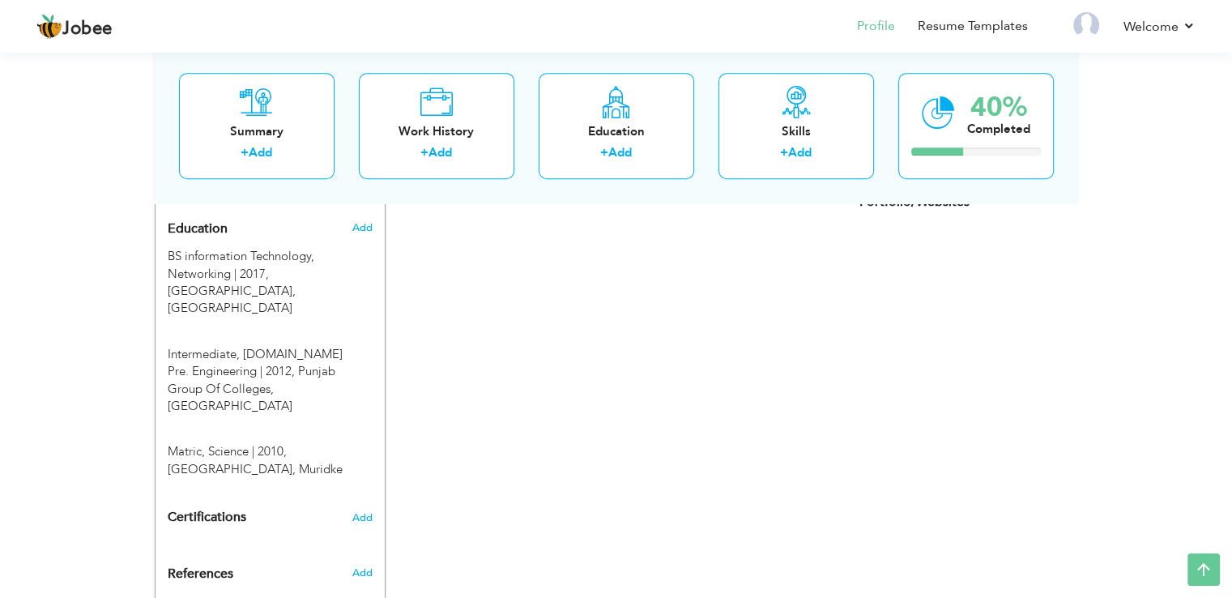
scroll to position [745, 0]
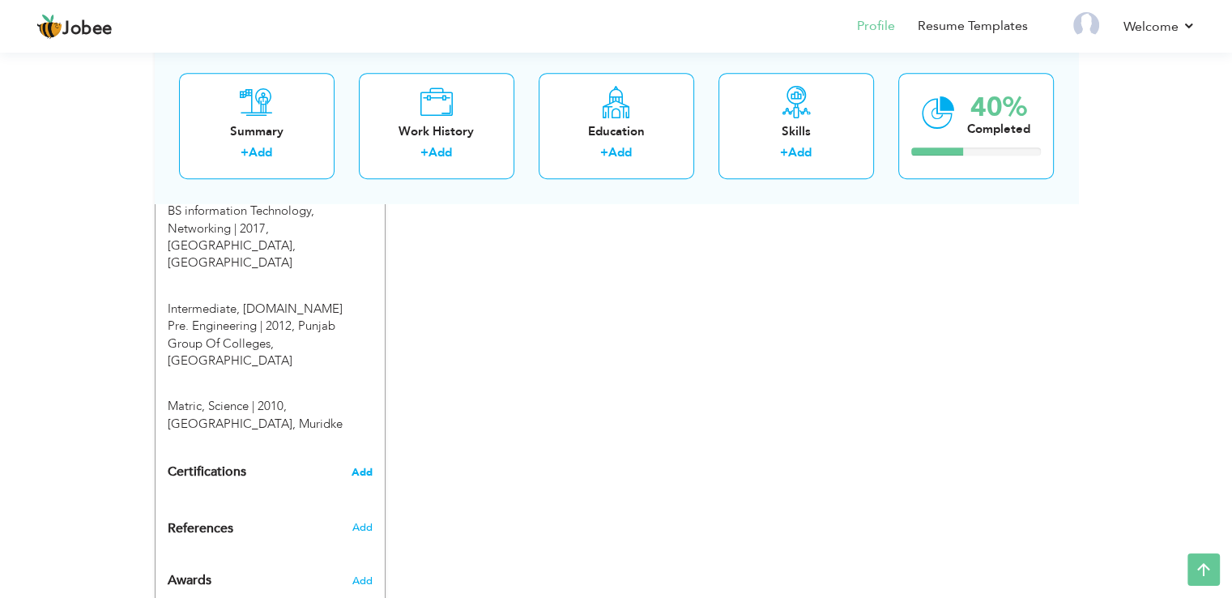
click at [361, 467] on span "Add" at bounding box center [362, 472] width 21 height 11
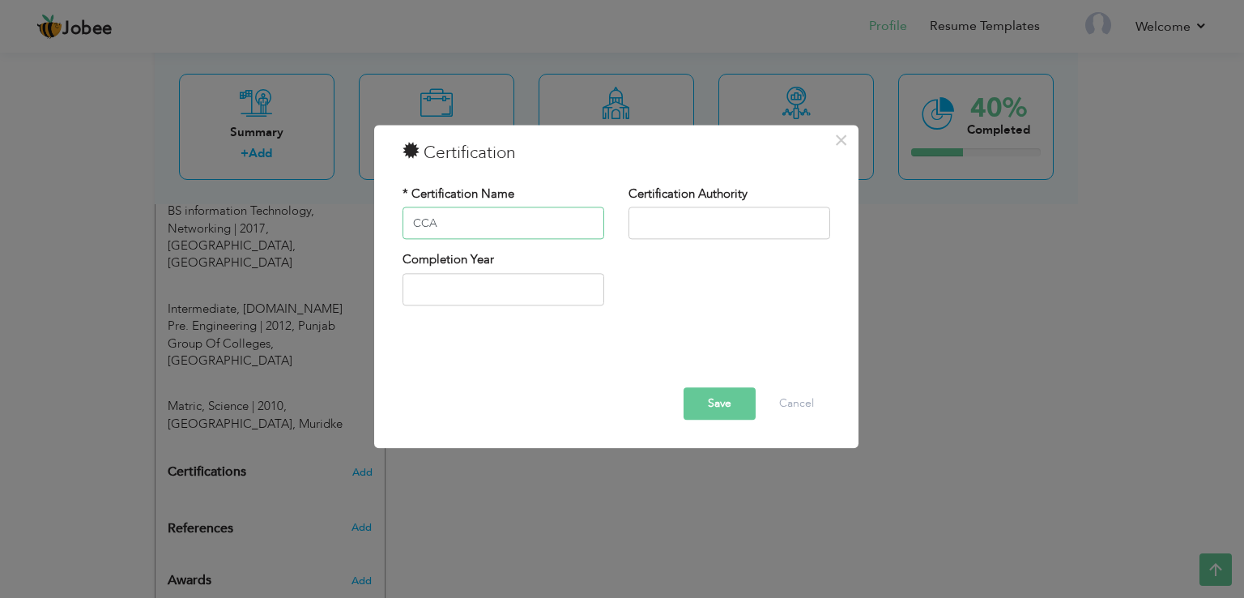
type input "CCA"
click at [667, 223] on input "text" at bounding box center [730, 223] width 202 height 32
type input "Tevta"
click at [518, 292] on input "text" at bounding box center [504, 289] width 202 height 32
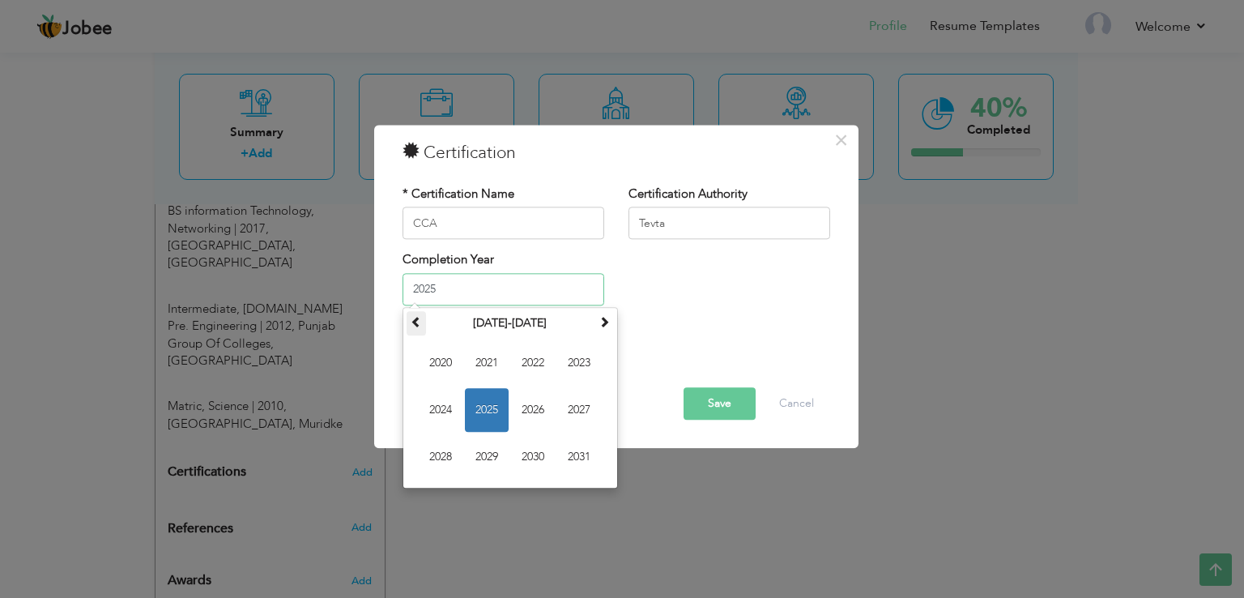
click at [418, 326] on span at bounding box center [416, 321] width 11 height 11
click at [580, 363] on span "2013" at bounding box center [579, 363] width 44 height 44
type input "2013"
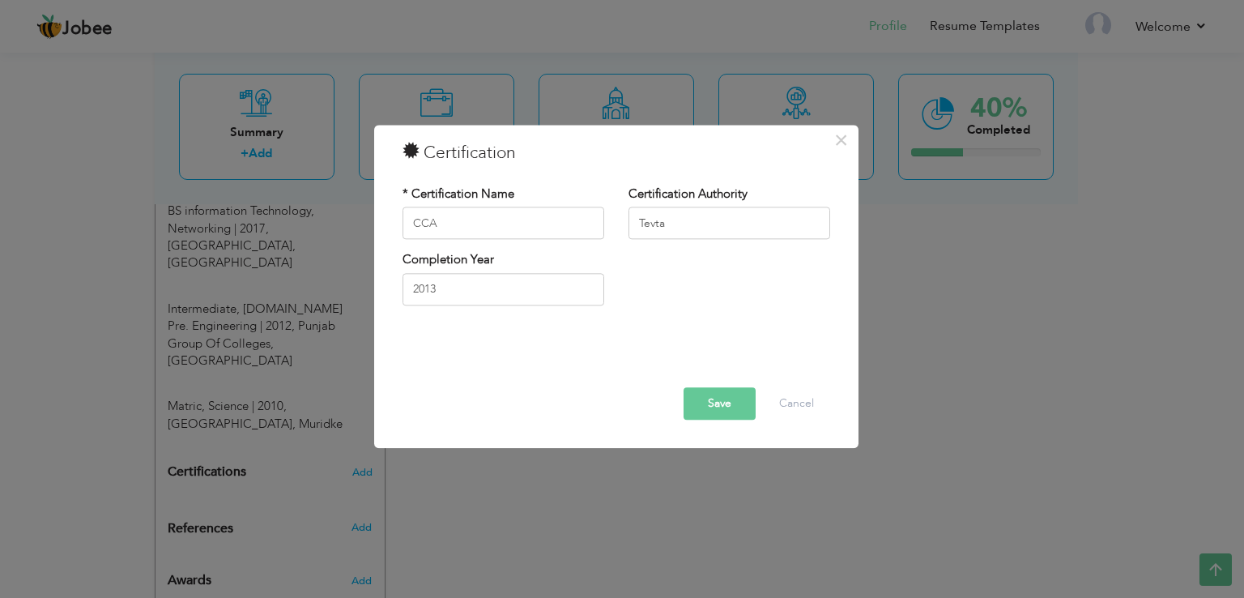
click at [715, 399] on button "Save" at bounding box center [720, 404] width 72 height 32
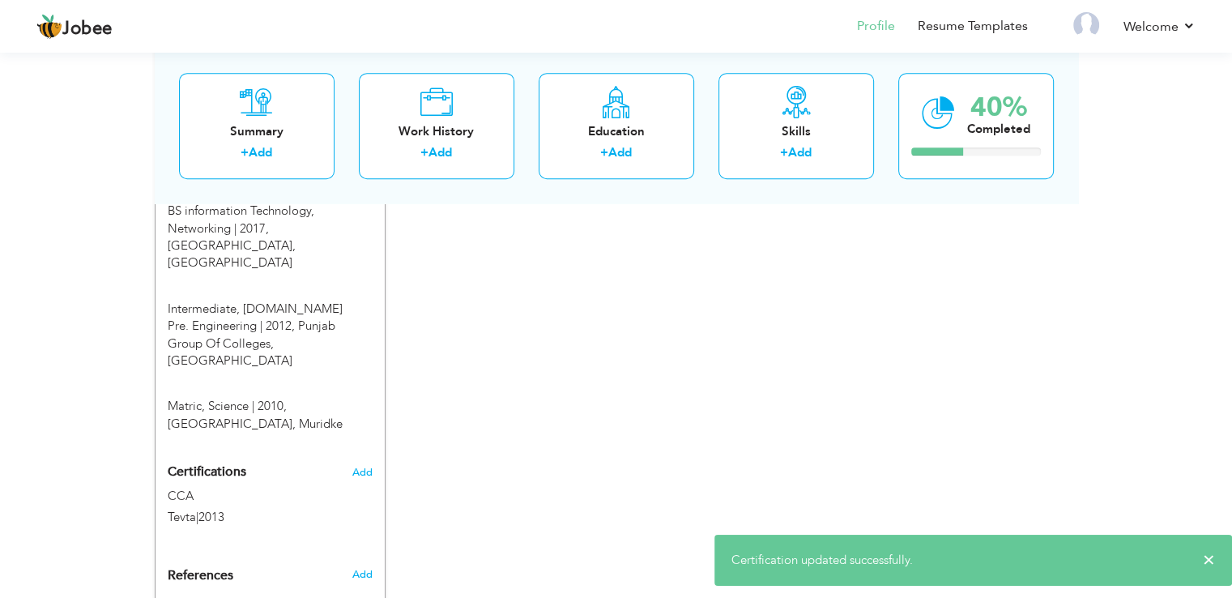
click at [373, 567] on div "Add" at bounding box center [365, 574] width 38 height 15
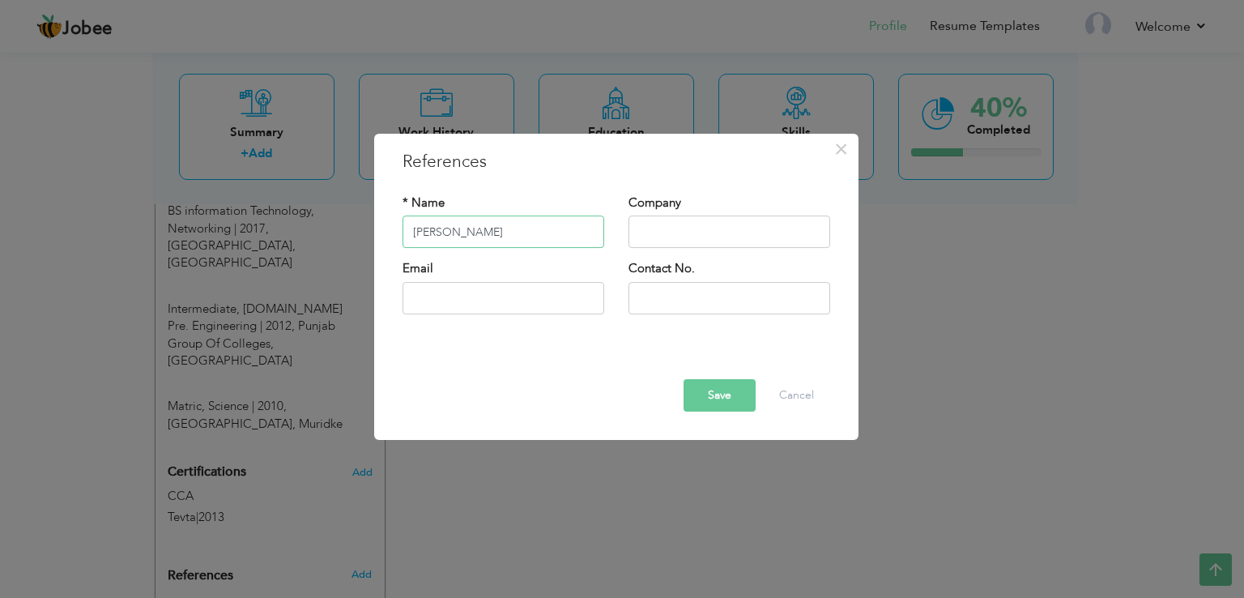
type input "Akber Ali"
click at [661, 228] on input "text" at bounding box center [730, 232] width 202 height 32
type input "Faysal Bank Limited"
click at [672, 289] on input "text" at bounding box center [730, 298] width 202 height 32
click at [700, 298] on input "030245151109" at bounding box center [730, 298] width 202 height 32
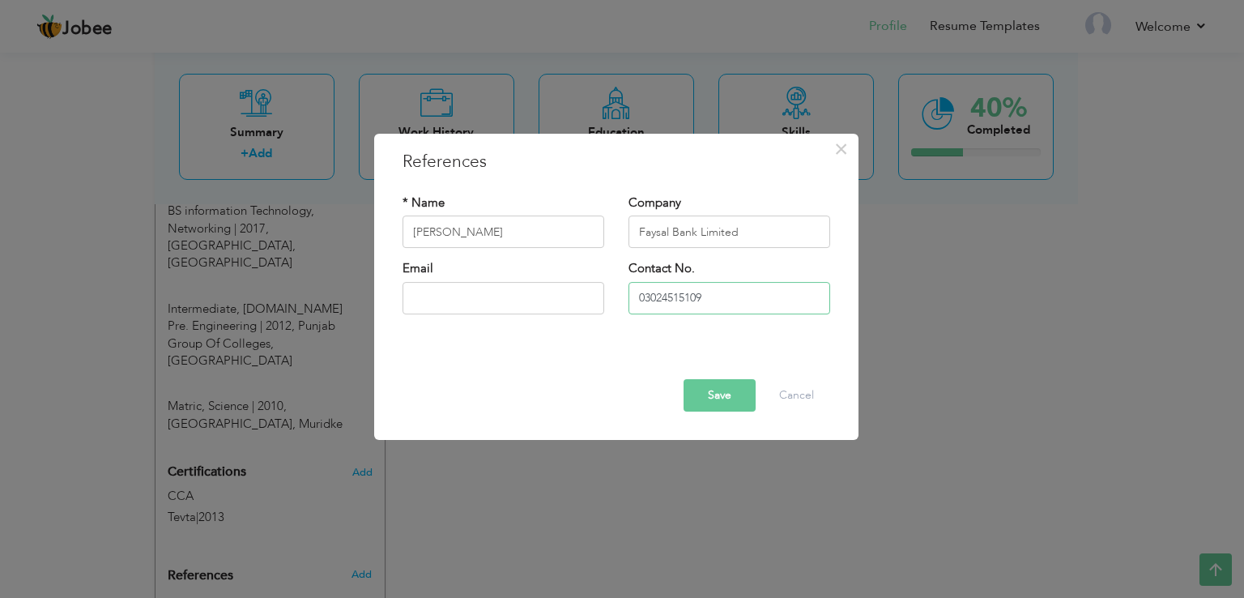
type input "03024515109"
click at [719, 401] on button "Save" at bounding box center [720, 395] width 72 height 32
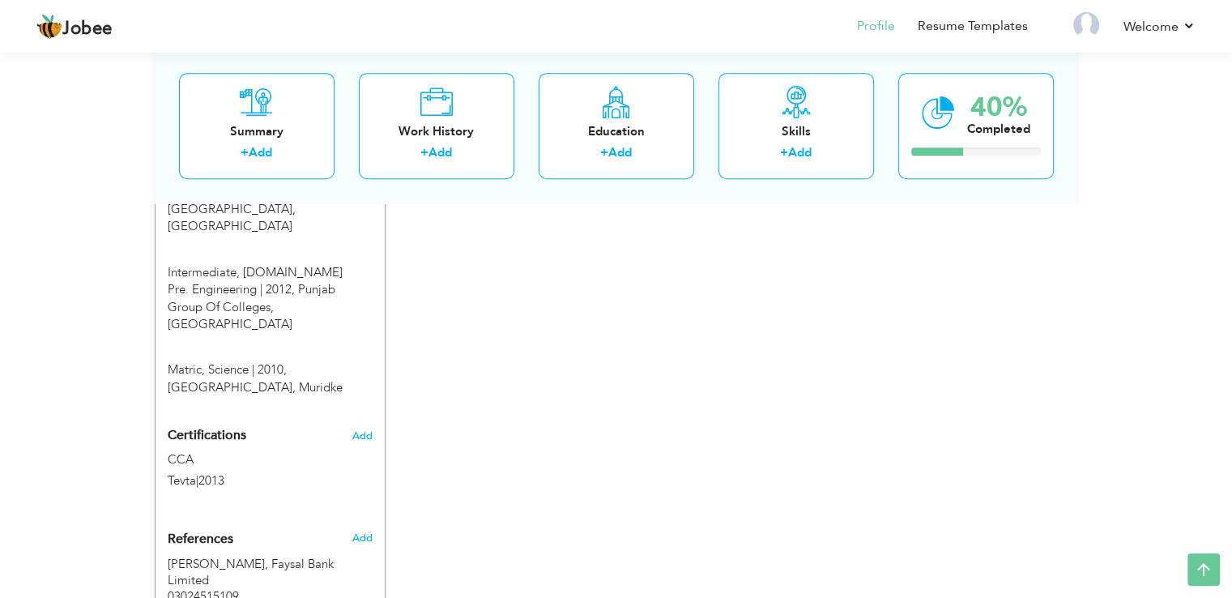
scroll to position [850, 0]
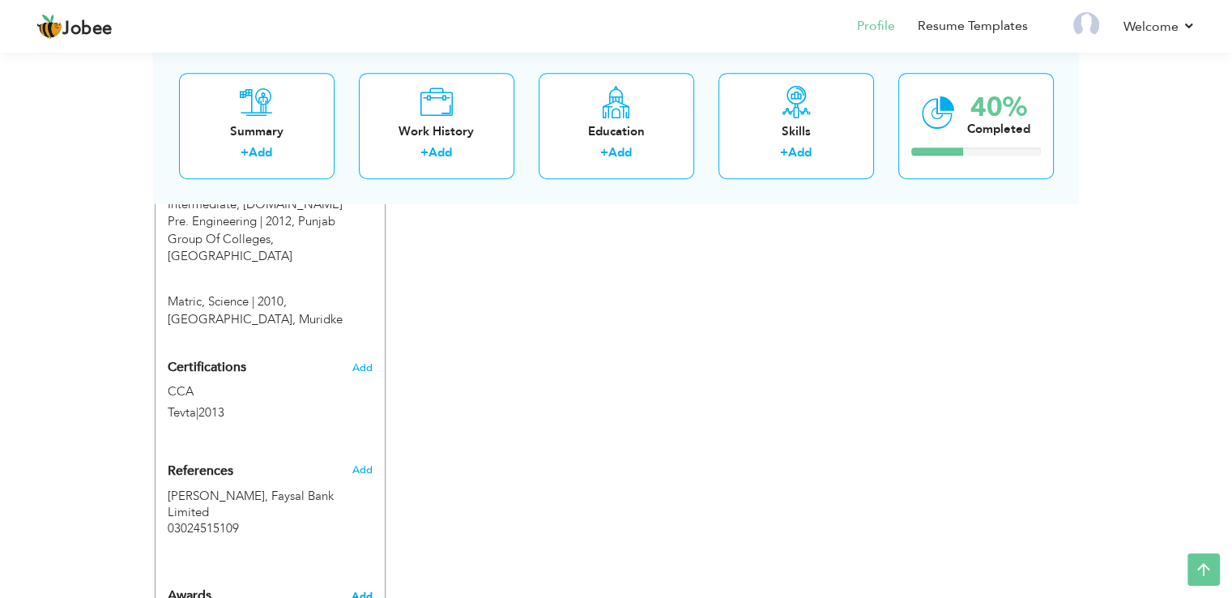
click at [365, 589] on span "Add" at bounding box center [361, 596] width 21 height 15
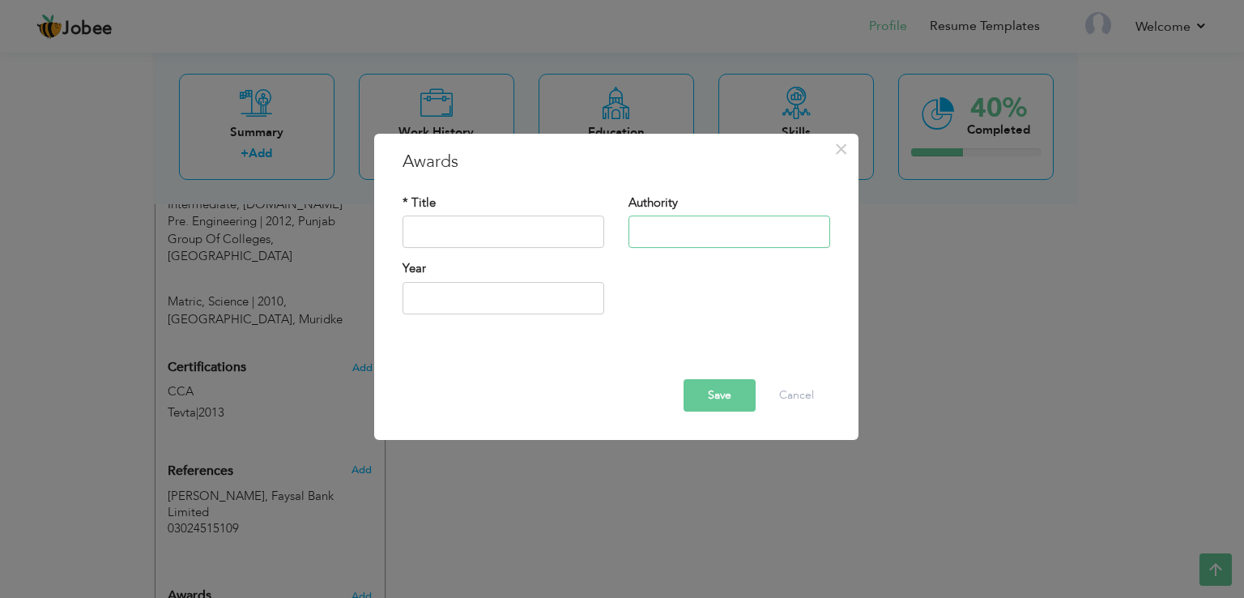
click at [671, 223] on input "text" at bounding box center [730, 232] width 202 height 32
type input "KFC"
click at [487, 293] on input "text" at bounding box center [504, 298] width 202 height 32
type input "2025"
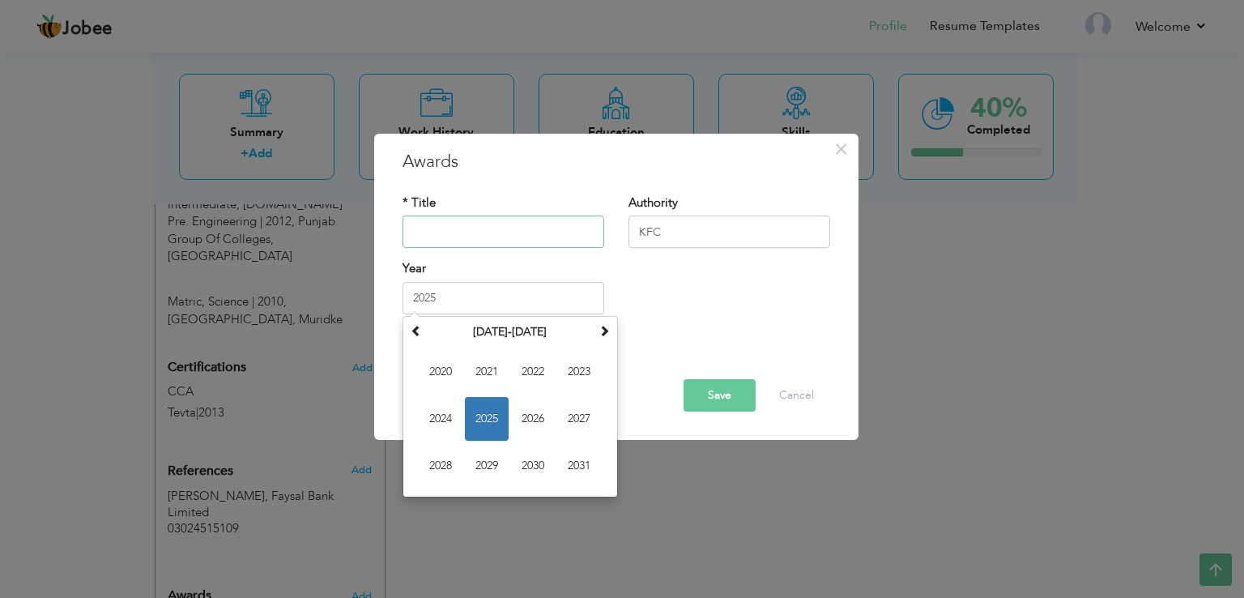
click at [457, 221] on input "text" at bounding box center [504, 232] width 202 height 32
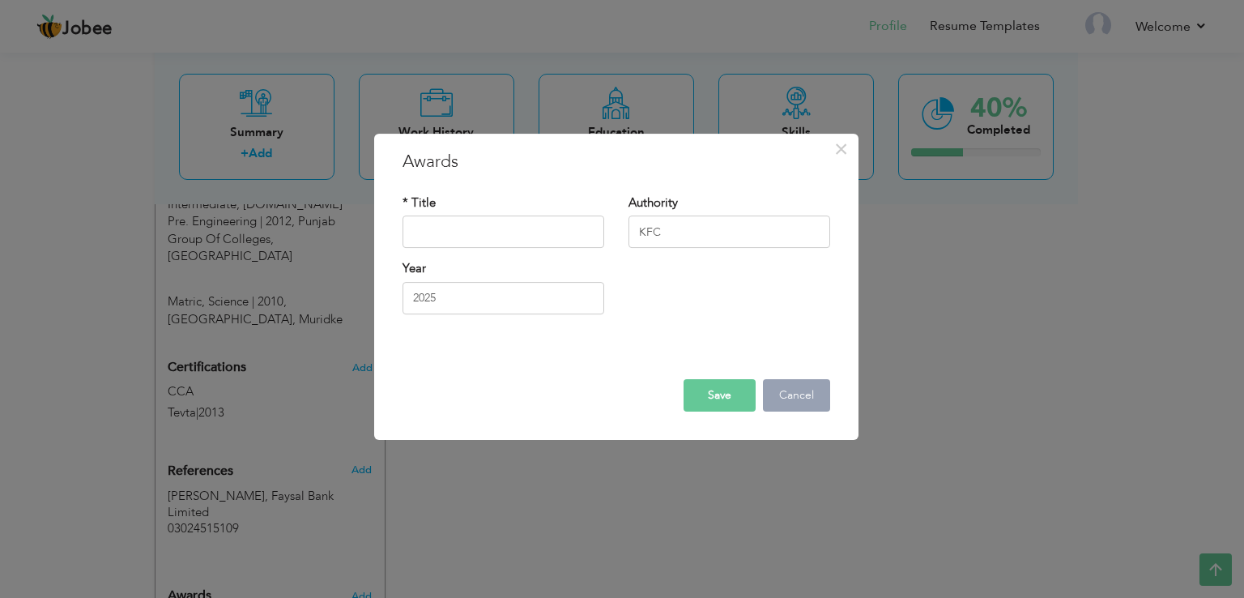
click at [790, 390] on button "Cancel" at bounding box center [796, 395] width 67 height 32
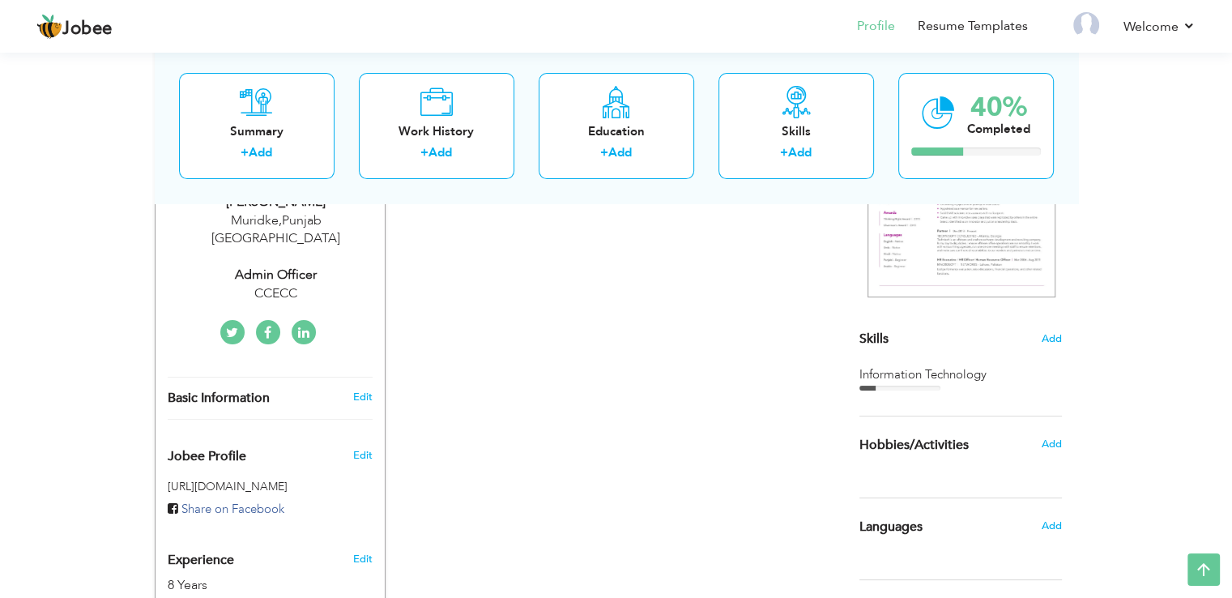
scroll to position [295, 0]
click at [1052, 335] on span "Add" at bounding box center [1051, 337] width 21 height 15
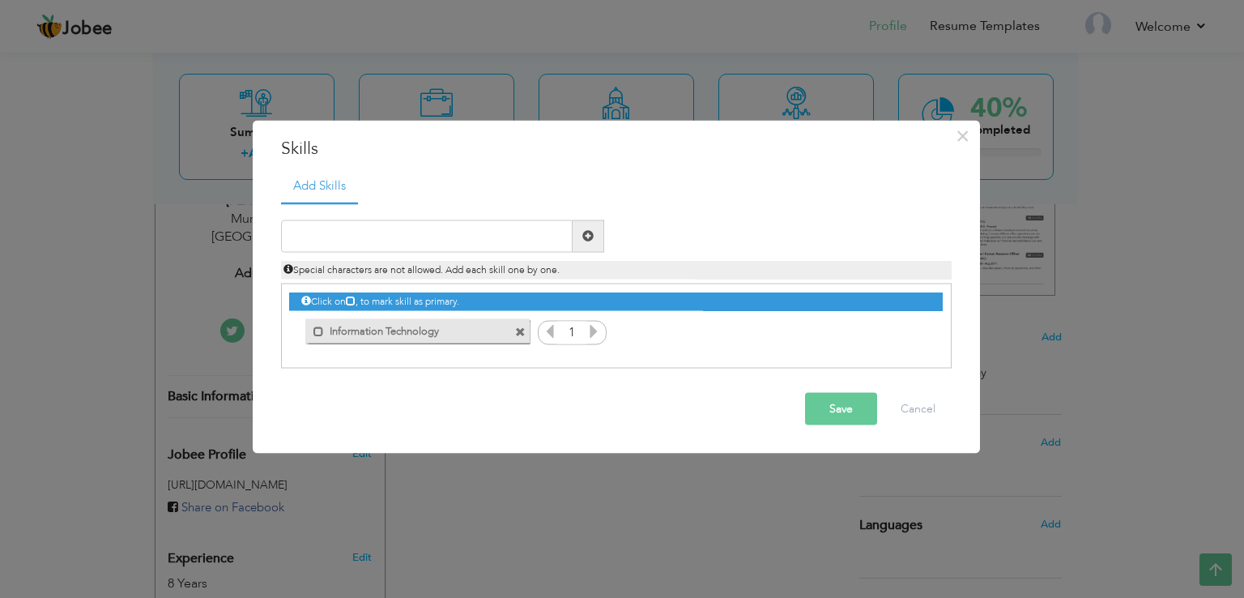
click at [522, 331] on span at bounding box center [520, 332] width 11 height 11
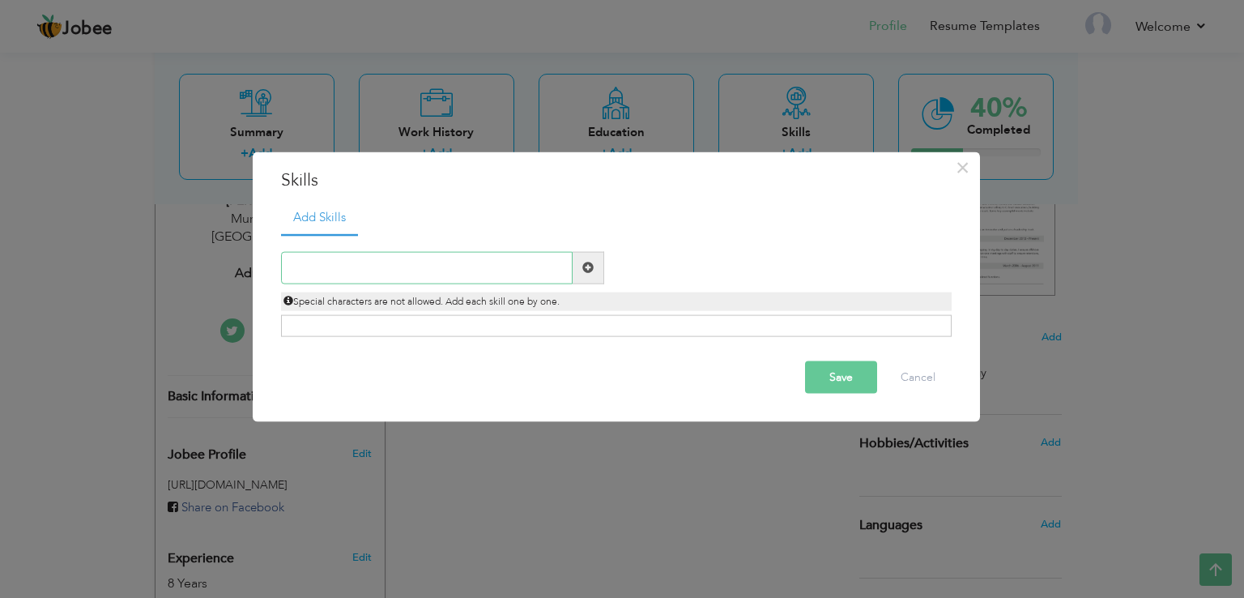
click at [539, 265] on input "text" at bounding box center [427, 267] width 292 height 32
type input "Team Managment"
click at [577, 267] on span at bounding box center [589, 267] width 32 height 32
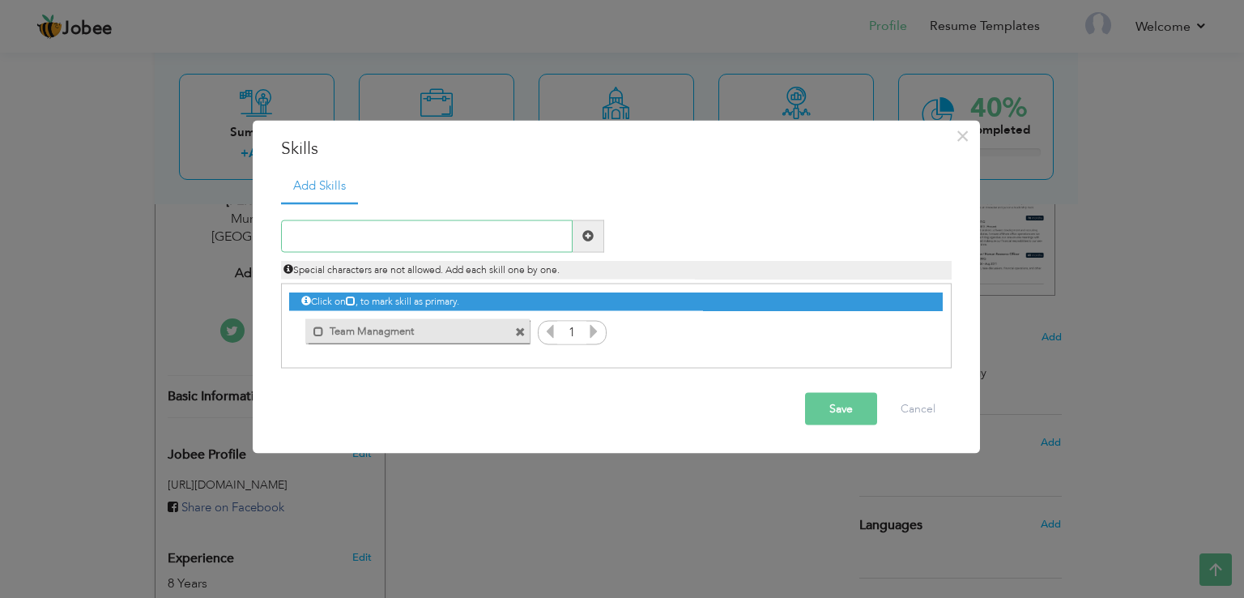
click at [386, 244] on input "text" at bounding box center [427, 236] width 292 height 32
type input "Time Managment"
click at [591, 233] on span at bounding box center [587, 235] width 11 height 11
click at [505, 237] on input "text" at bounding box center [427, 236] width 292 height 32
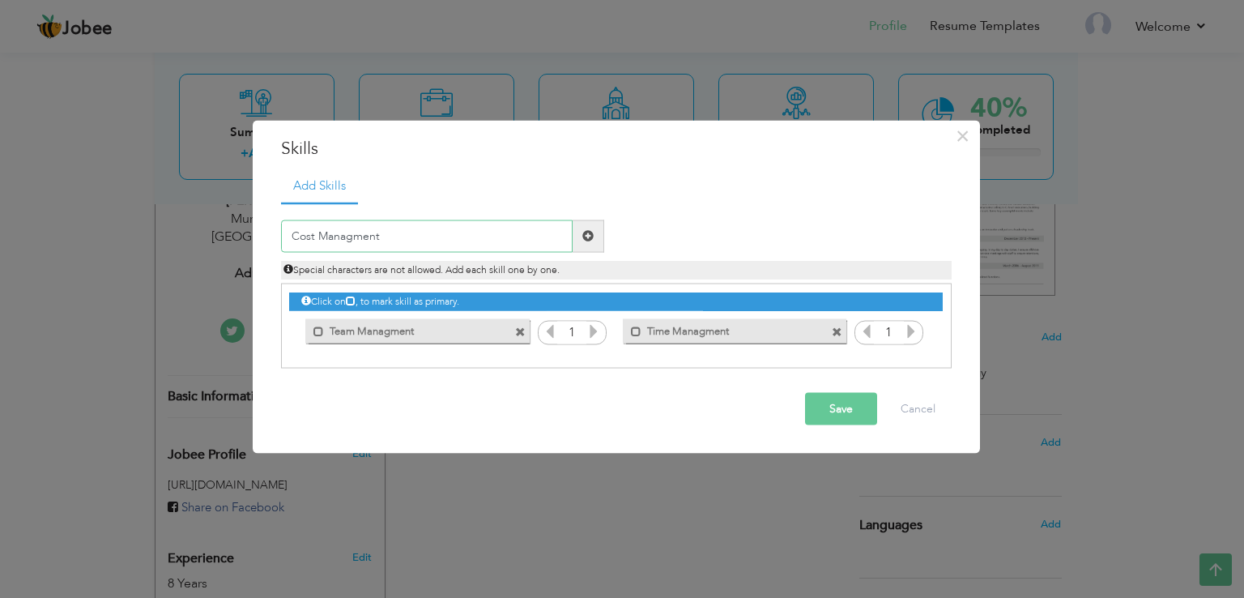
type input "Cost Managment"
click at [579, 235] on span at bounding box center [589, 236] width 32 height 32
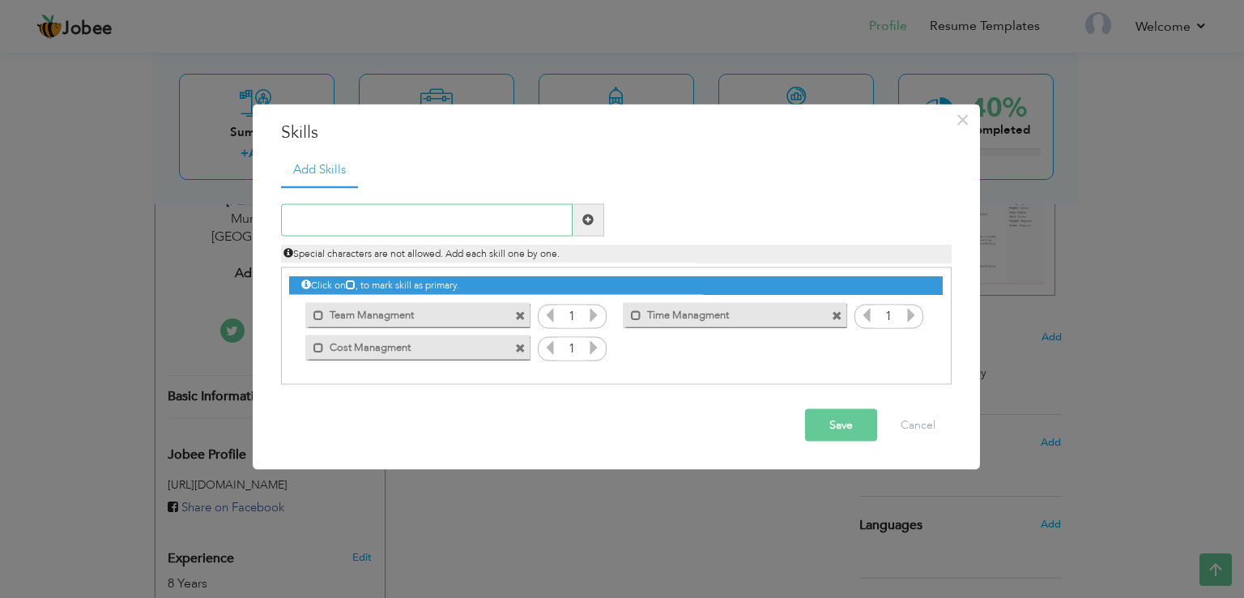
click at [484, 222] on input "text" at bounding box center [427, 219] width 292 height 32
type input "Food Safety"
click at [587, 223] on span at bounding box center [587, 219] width 11 height 11
click at [383, 219] on input "text" at bounding box center [427, 219] width 292 height 32
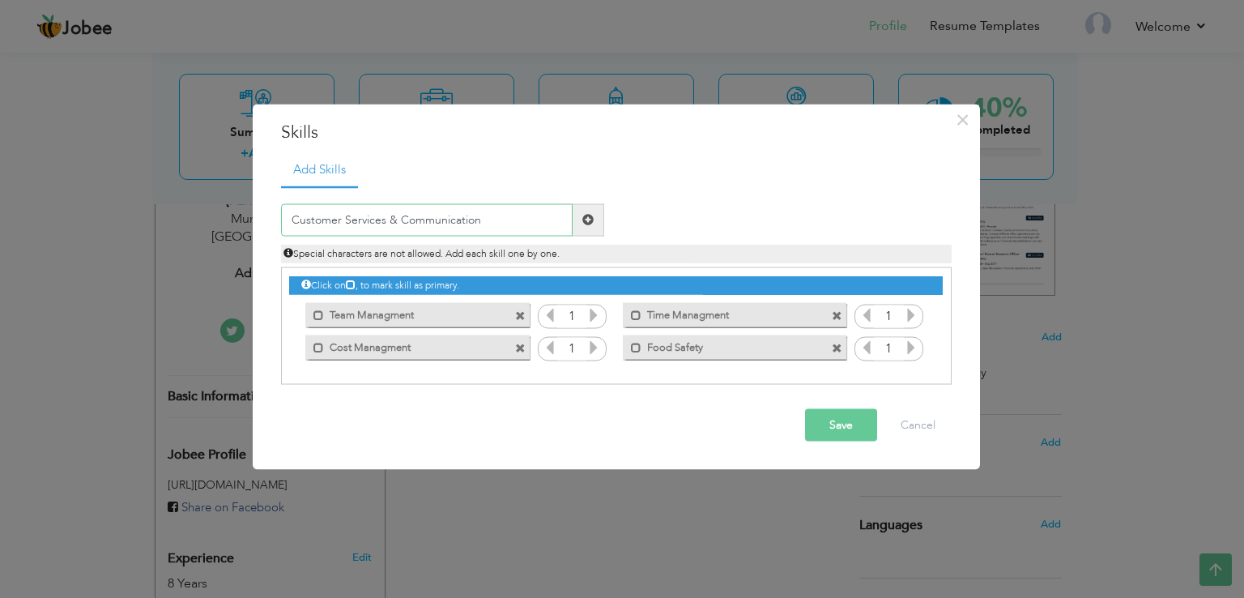
type input "Customer Services & Communication"
click at [596, 221] on span at bounding box center [589, 219] width 32 height 32
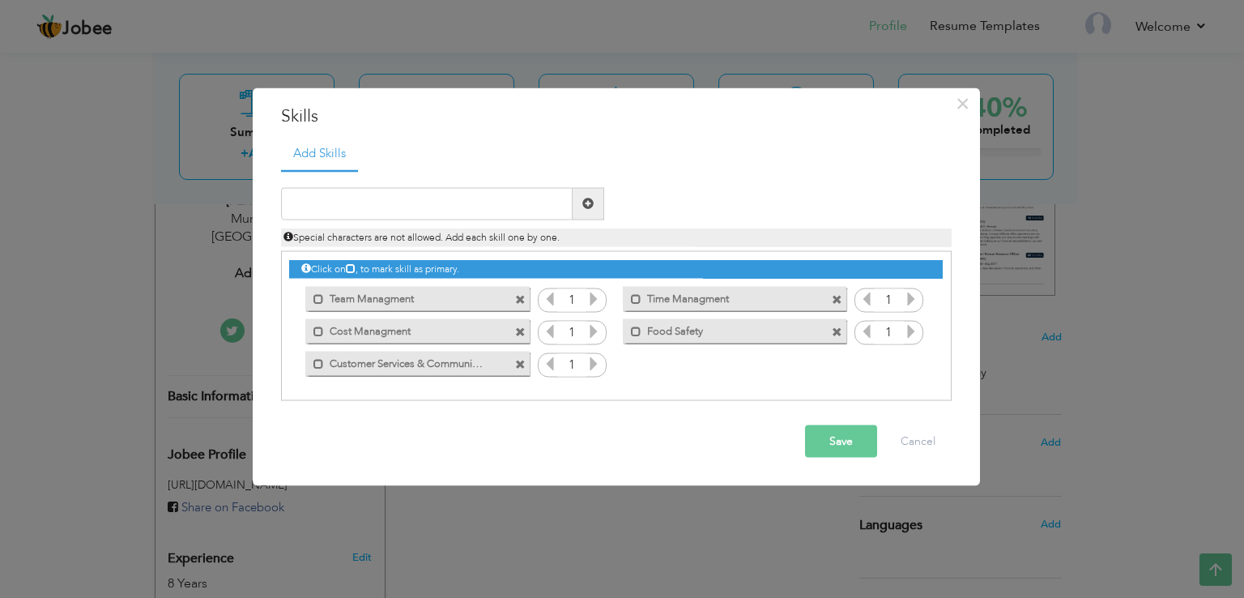
click at [836, 327] on span at bounding box center [837, 332] width 11 height 11
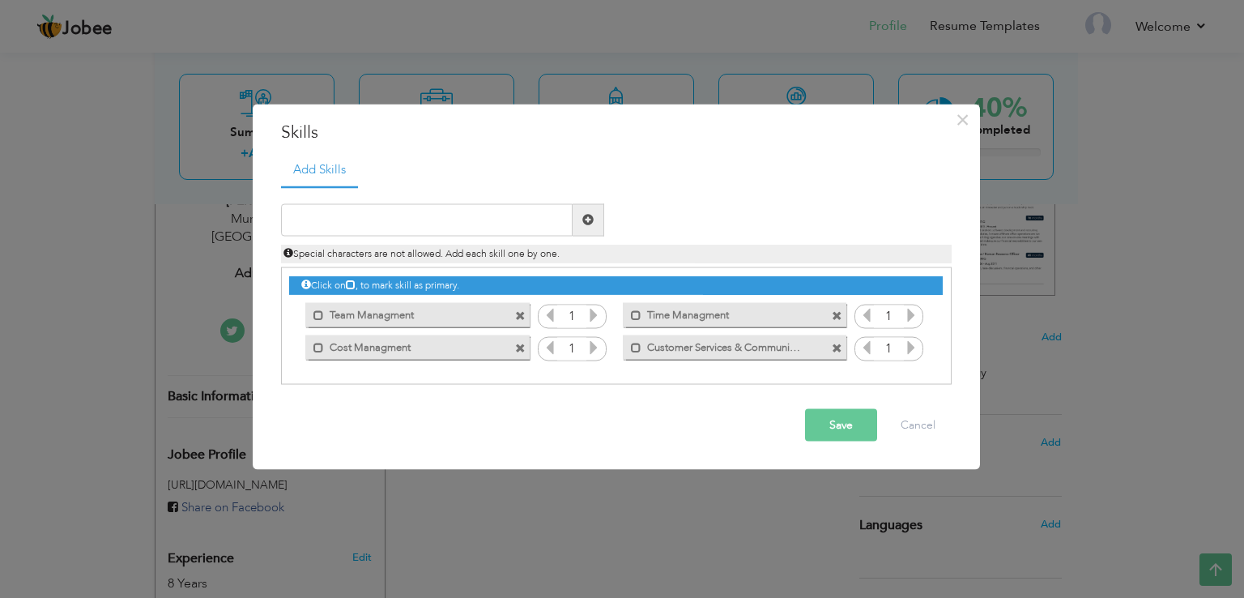
click at [836, 311] on span at bounding box center [837, 316] width 11 height 11
click at [518, 312] on span at bounding box center [520, 316] width 11 height 11
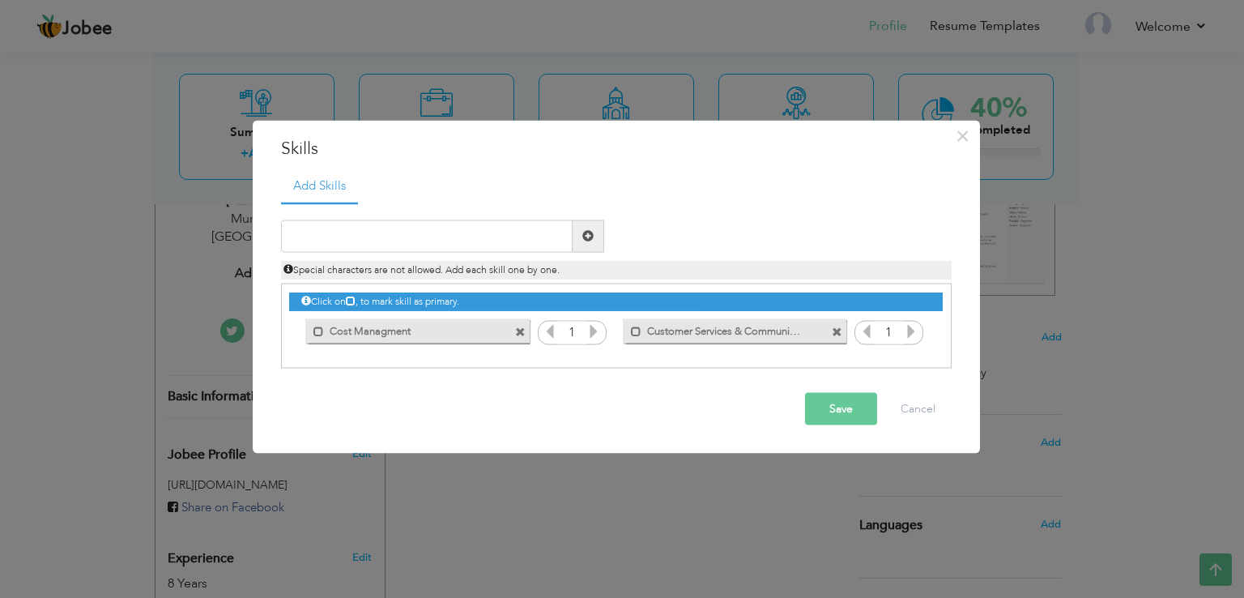
click at [522, 329] on span at bounding box center [520, 332] width 11 height 11
click at [428, 233] on input "text" at bounding box center [427, 236] width 292 height 32
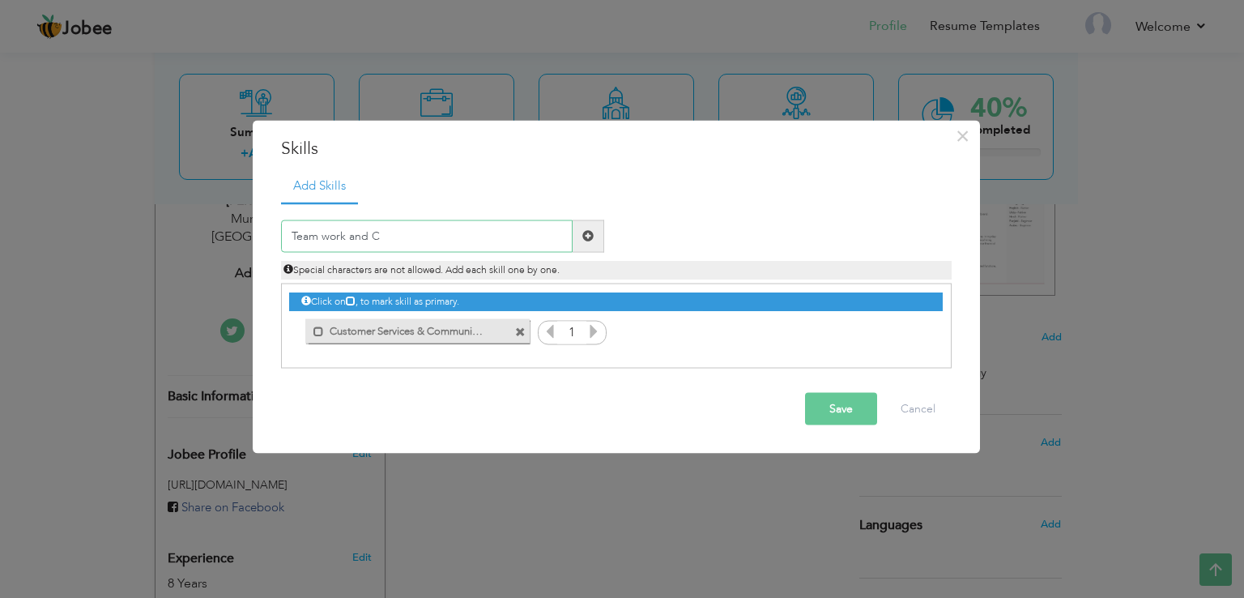
click at [325, 234] on input "Team work and C" at bounding box center [427, 236] width 292 height 32
click at [377, 237] on input "Team work and C" at bounding box center [427, 236] width 292 height 32
type input "Team work and Collaboration"
click at [591, 240] on span at bounding box center [587, 235] width 11 height 11
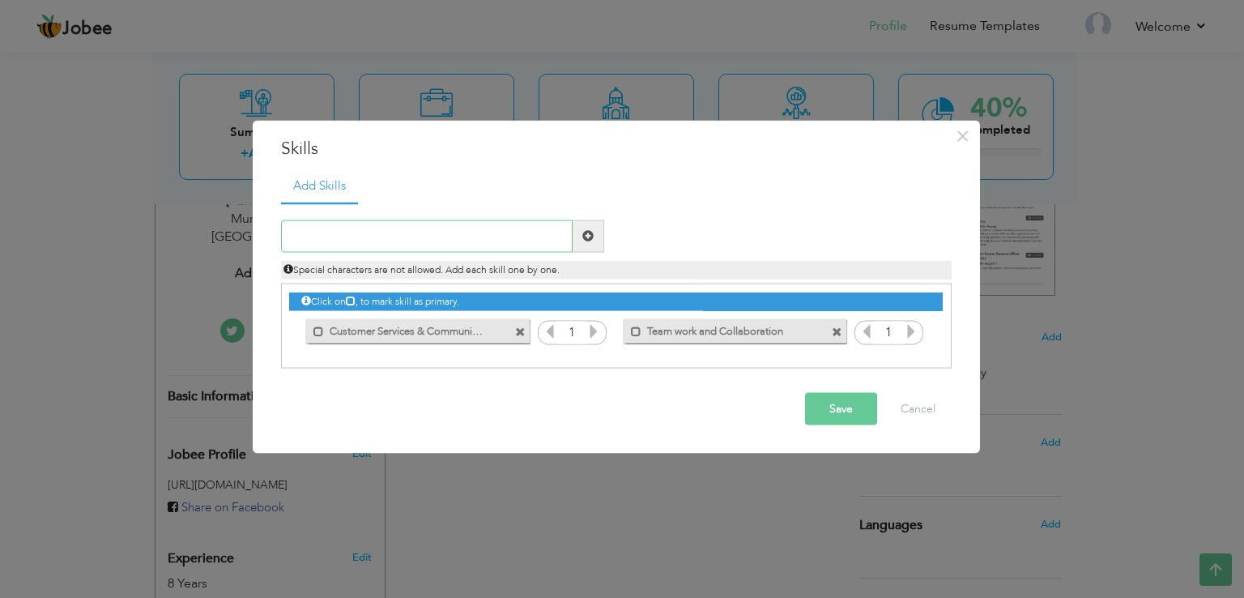
click at [480, 239] on input "text" at bounding box center [427, 236] width 292 height 32
type input "Time Management & Efficiency"
click at [599, 233] on span at bounding box center [589, 236] width 32 height 32
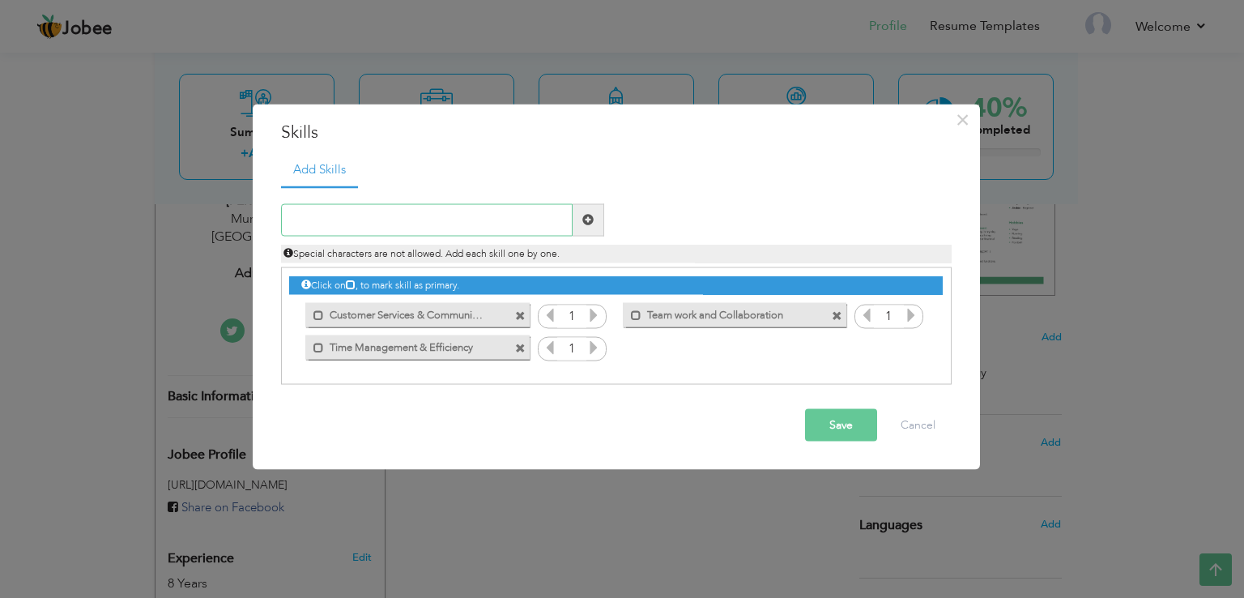
click at [488, 219] on input "text" at bounding box center [427, 219] width 292 height 32
type input "Food Safety & Hygiene"
click at [587, 211] on span at bounding box center [589, 219] width 32 height 32
click at [464, 222] on input "text" at bounding box center [427, 219] width 292 height 32
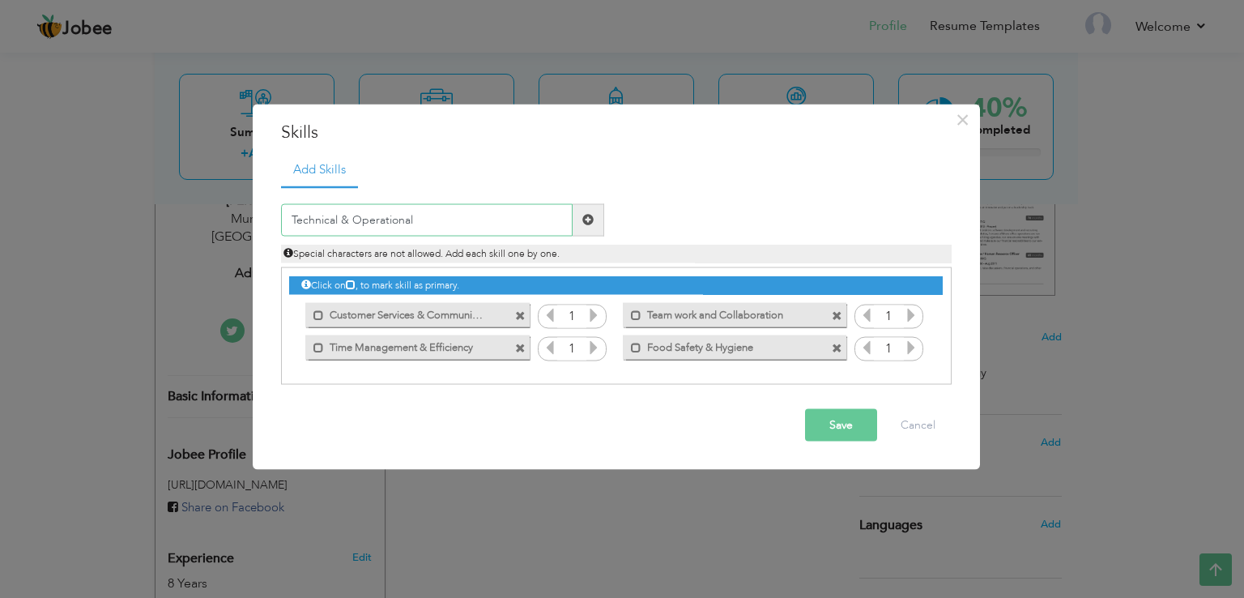
type input "Technical & Operational"
click at [583, 223] on span at bounding box center [587, 219] width 11 height 11
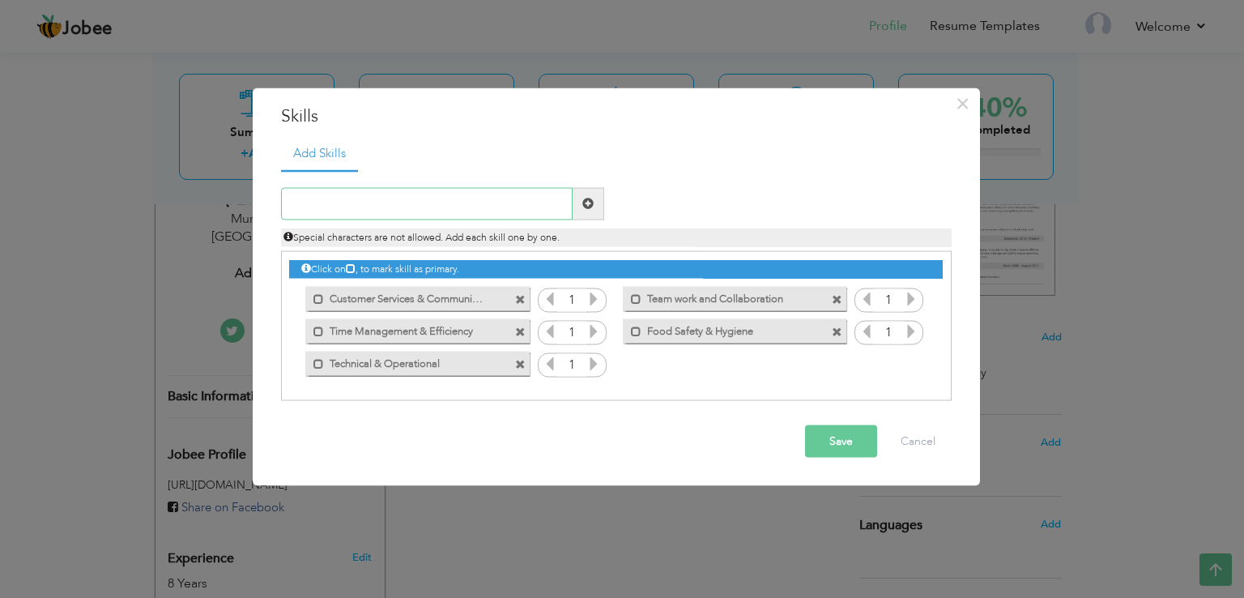
click at [507, 211] on input "text" at bounding box center [427, 203] width 292 height 32
type input "Problem Solving & Adaptability"
click at [593, 202] on span at bounding box center [587, 203] width 11 height 11
click at [471, 206] on input "text" at bounding box center [427, 203] width 292 height 32
click at [823, 439] on button "Save" at bounding box center [841, 441] width 72 height 32
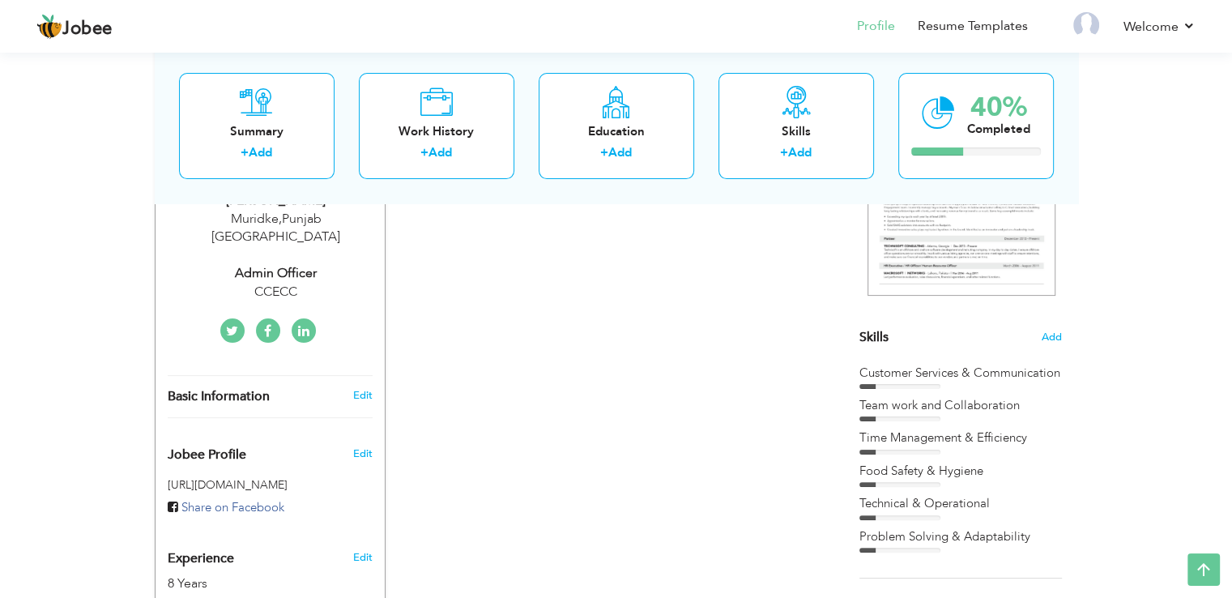
click at [913, 378] on div "Customer Services & Communication" at bounding box center [961, 373] width 203 height 17
click at [904, 384] on div at bounding box center [900, 386] width 81 height 5
click at [929, 369] on div "Customer Services & Communication" at bounding box center [961, 373] width 203 height 17
click at [956, 376] on div "Customer Services & Communication" at bounding box center [961, 373] width 203 height 17
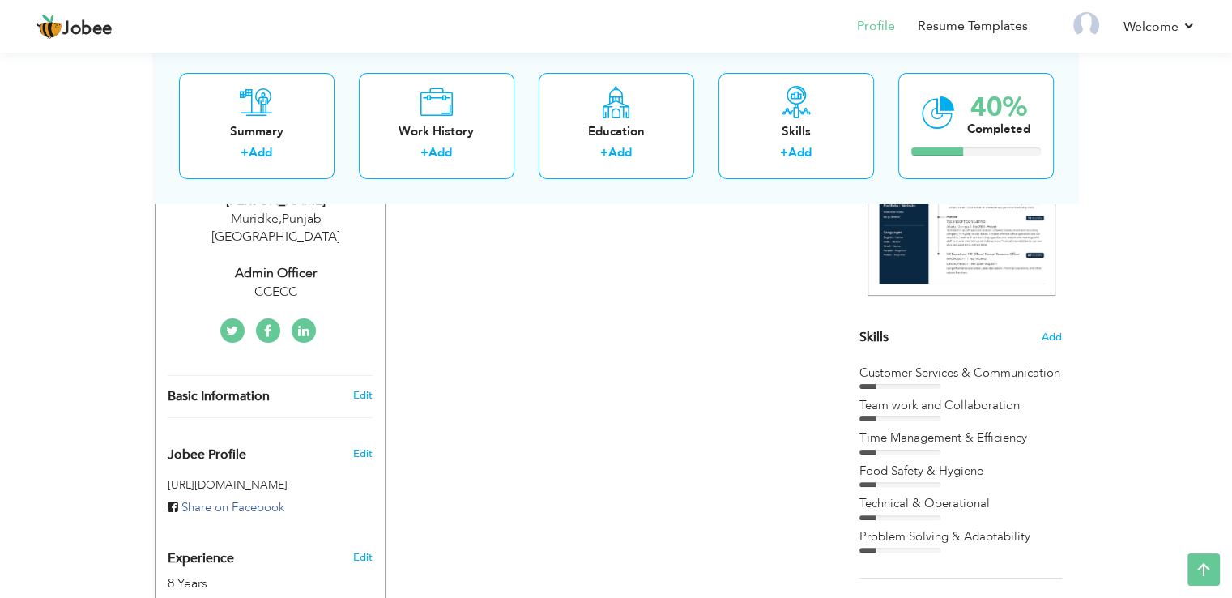
click at [956, 376] on div "Customer Services & Communication" at bounding box center [961, 373] width 203 height 17
drag, startPoint x: 931, startPoint y: 373, endPoint x: 920, endPoint y: 390, distance: 19.8
click at [920, 390] on div "Customer Services & Communication Team work and Collaboration Time Management &…" at bounding box center [961, 459] width 203 height 189
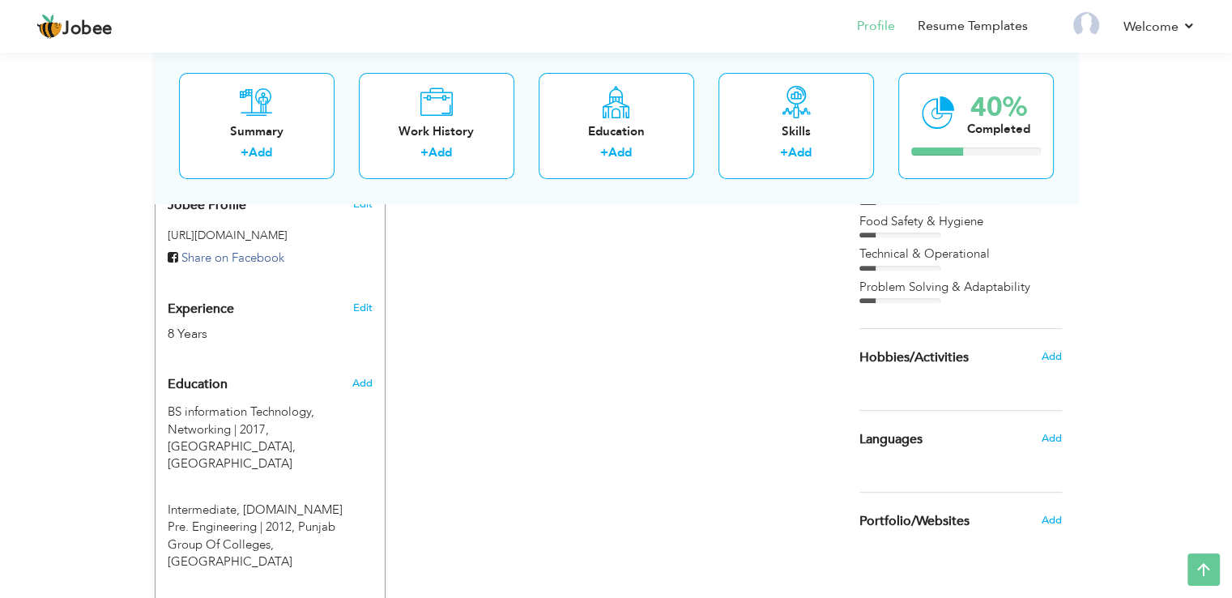
scroll to position [548, 0]
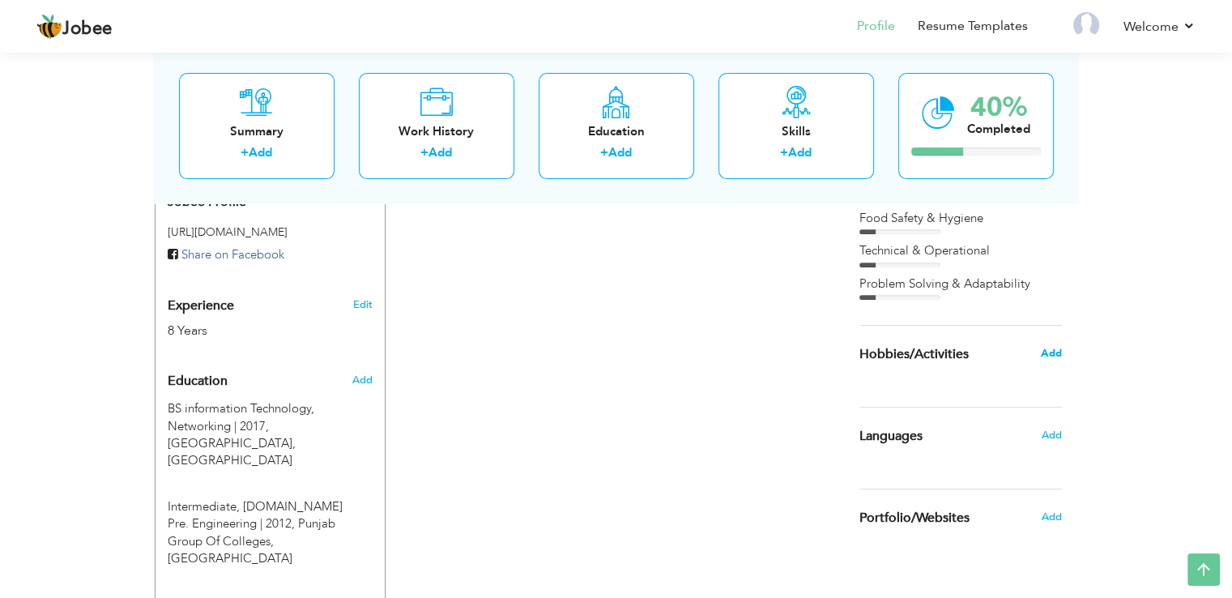
click at [1056, 351] on span "Add" at bounding box center [1050, 353] width 21 height 15
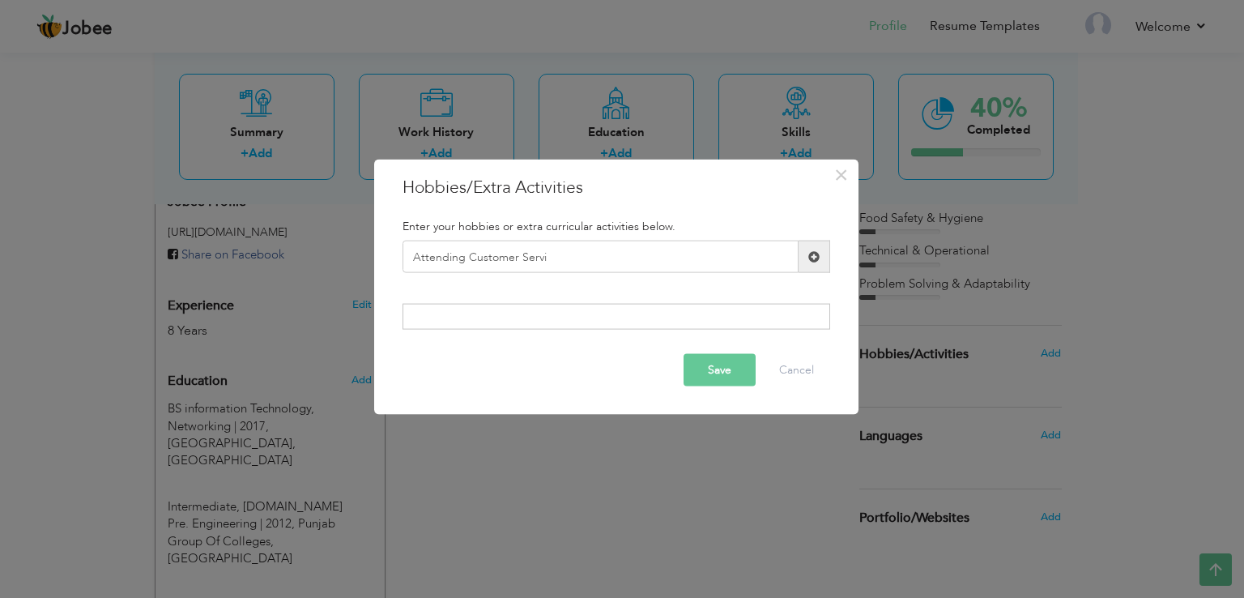
click at [489, 305] on div at bounding box center [617, 316] width 428 height 26
click at [488, 322] on div at bounding box center [617, 316] width 428 height 26
click at [576, 260] on input "Attending Customer Servi" at bounding box center [601, 257] width 396 height 32
type input "Attending Customer Servic"
click at [819, 257] on span at bounding box center [814, 255] width 11 height 11
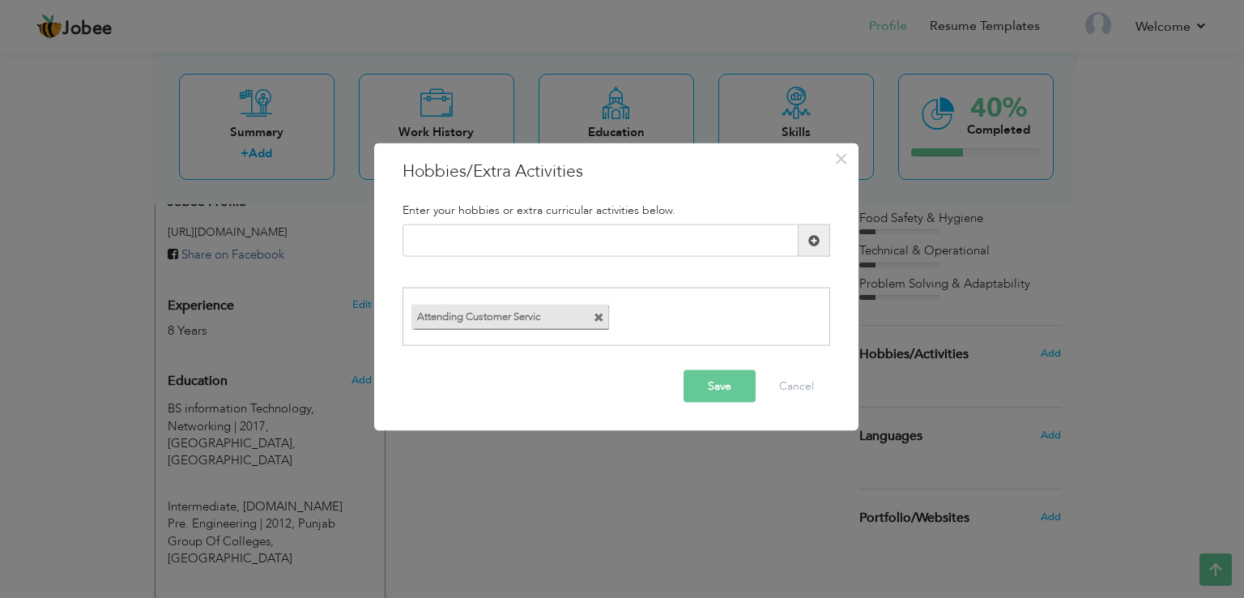
click at [603, 319] on span at bounding box center [599, 317] width 11 height 11
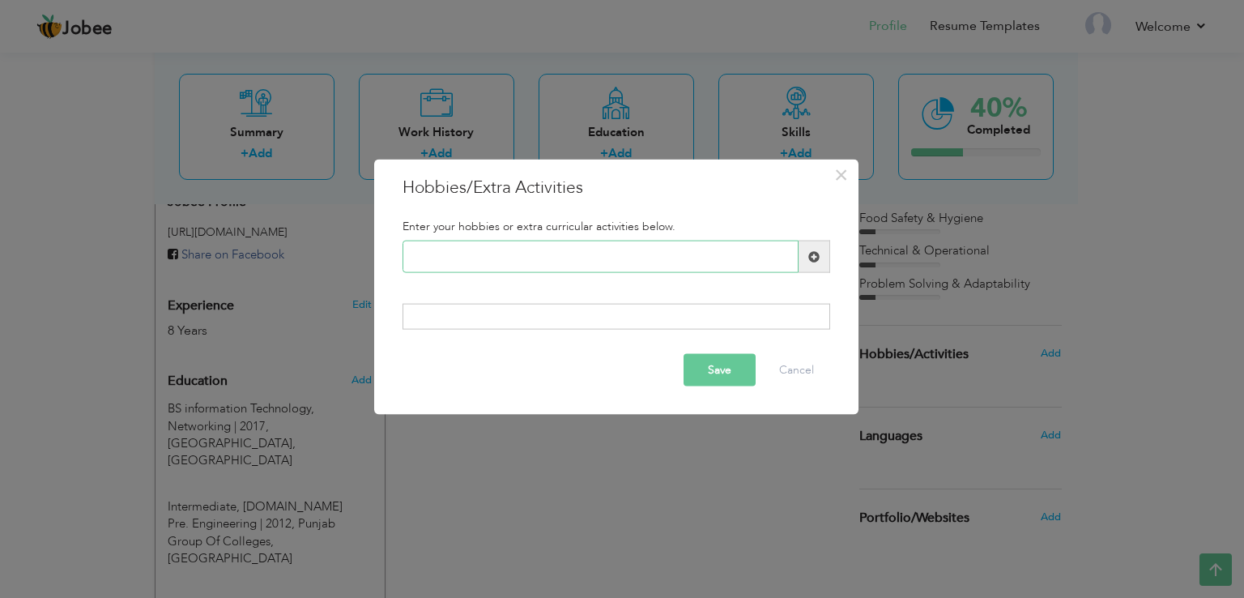
click at [508, 271] on input "text" at bounding box center [601, 257] width 396 height 32
type input "Travelling and Exploring"
click at [817, 254] on span at bounding box center [814, 255] width 11 height 11
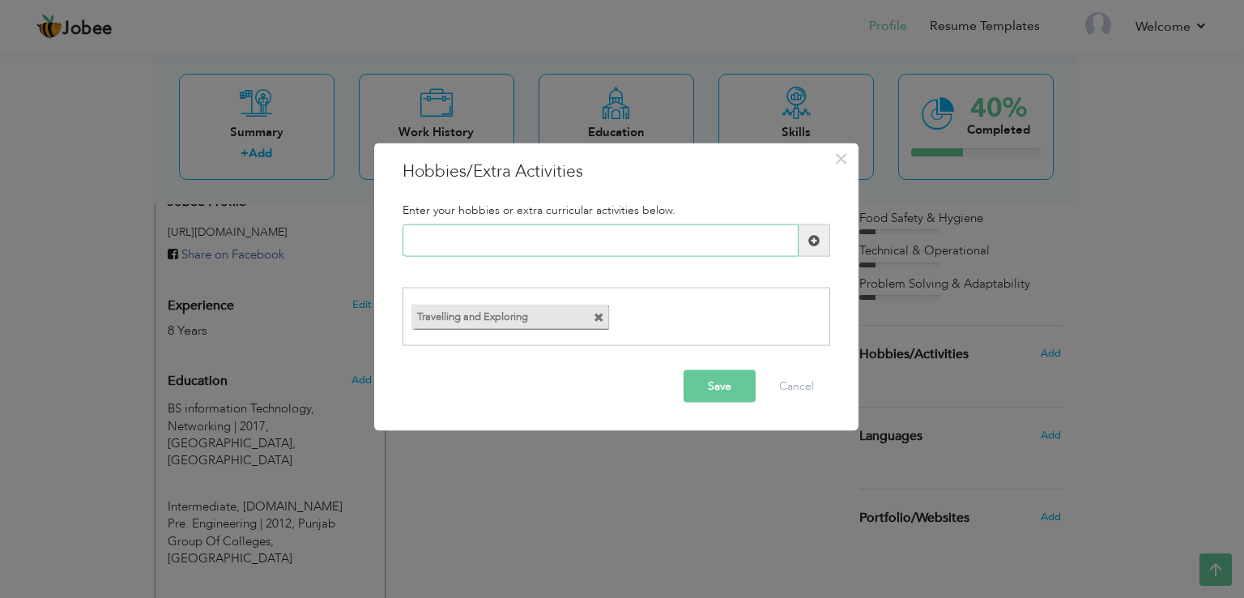
click at [538, 231] on input "text" at bounding box center [601, 240] width 396 height 32
type input "Badminton"
click at [823, 247] on span at bounding box center [815, 240] width 32 height 32
click at [593, 238] on input "text" at bounding box center [601, 240] width 396 height 32
type input "Learning new Languages"
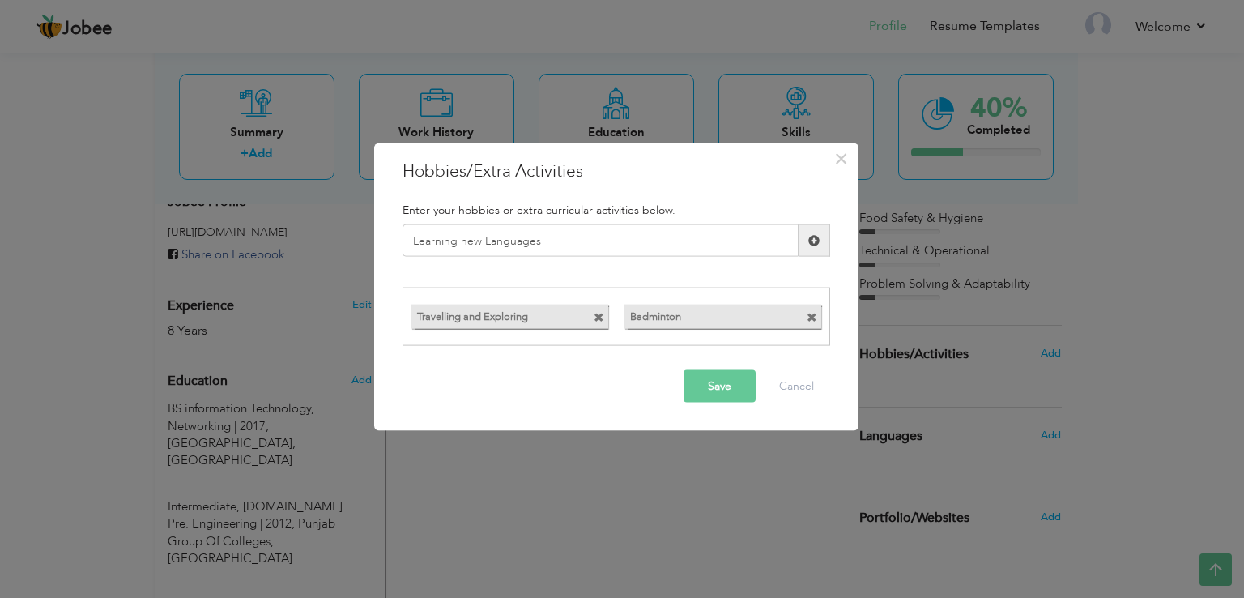
click at [713, 388] on button "Save" at bounding box center [720, 385] width 72 height 32
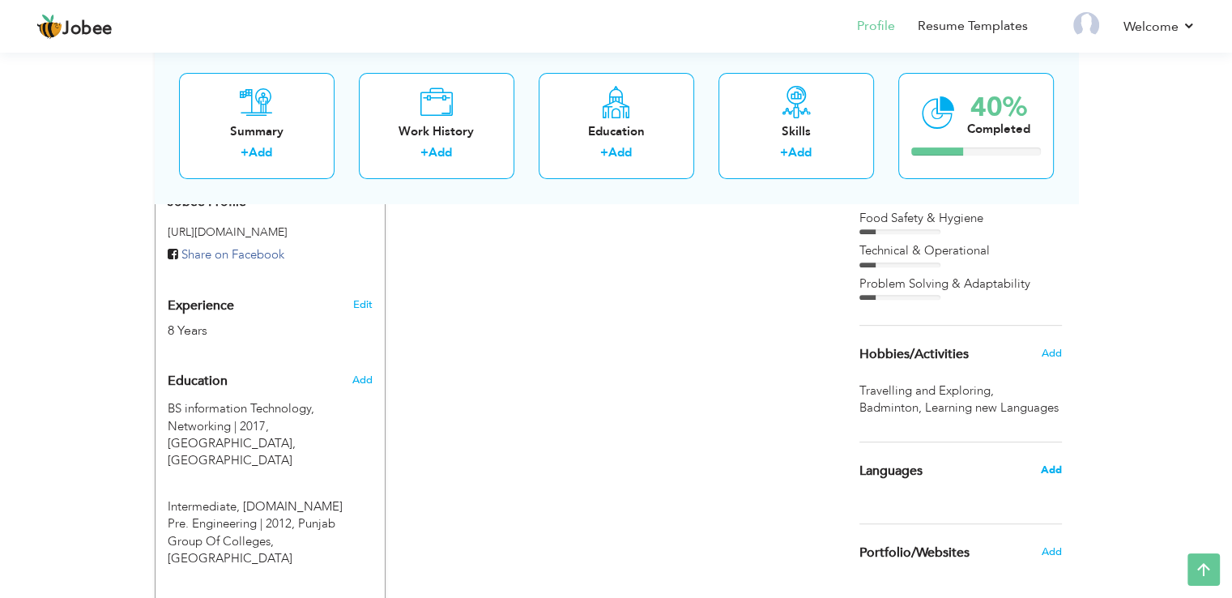
click at [1053, 467] on span "Add" at bounding box center [1050, 470] width 21 height 15
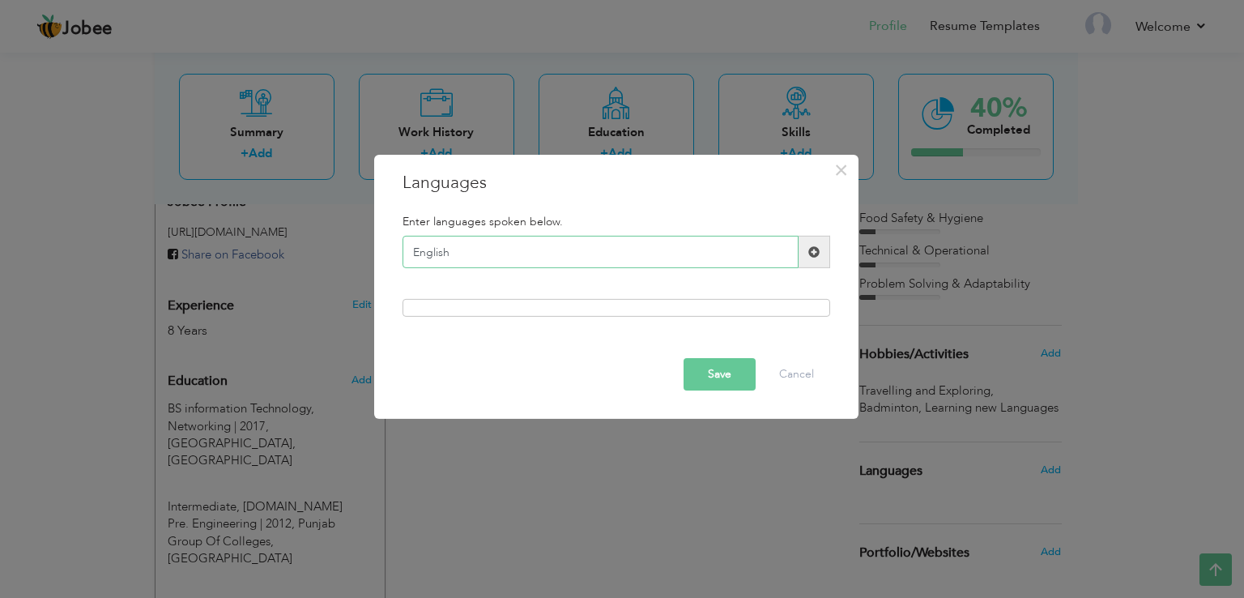
type input "English"
click at [804, 245] on span at bounding box center [815, 252] width 32 height 32
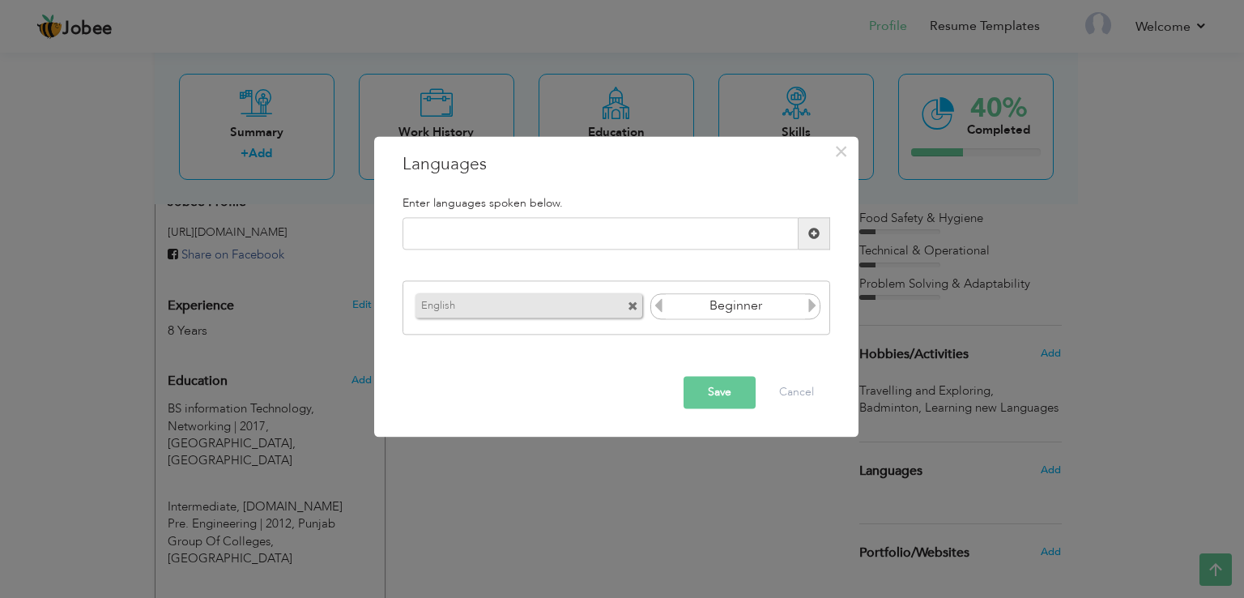
click at [810, 305] on icon at bounding box center [812, 305] width 15 height 15
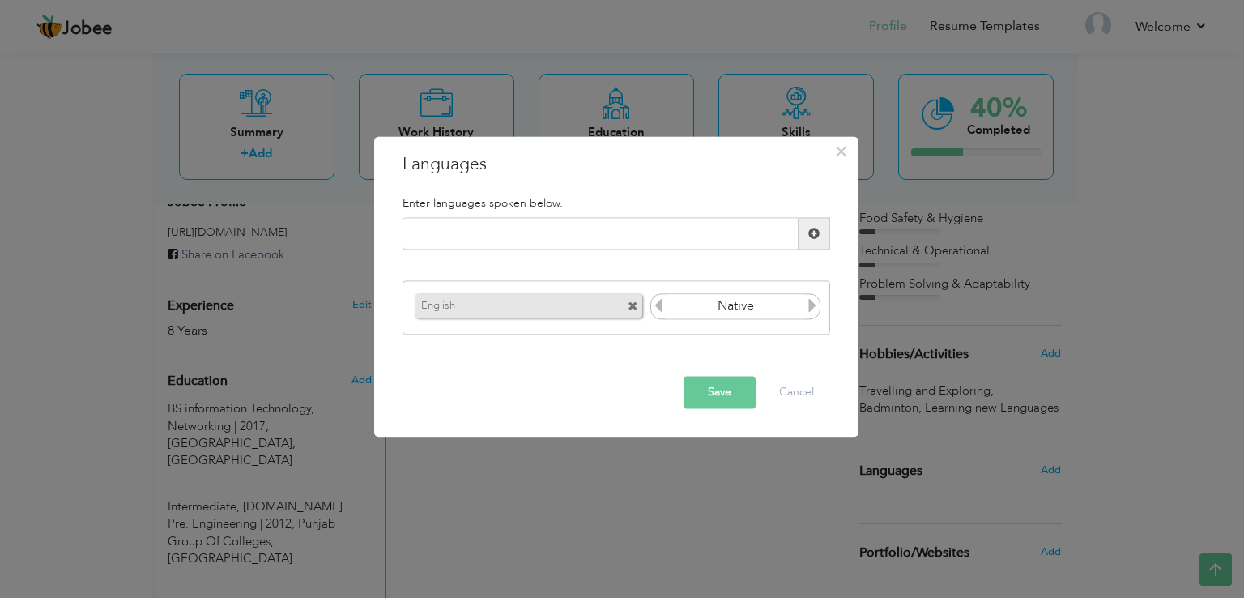
click at [810, 305] on icon at bounding box center [812, 305] width 15 height 15
drag, startPoint x: 810, startPoint y: 305, endPoint x: 661, endPoint y: 307, distance: 149.1
click at [661, 307] on div "Beginner" at bounding box center [736, 306] width 171 height 26
click at [661, 307] on icon at bounding box center [658, 305] width 15 height 15
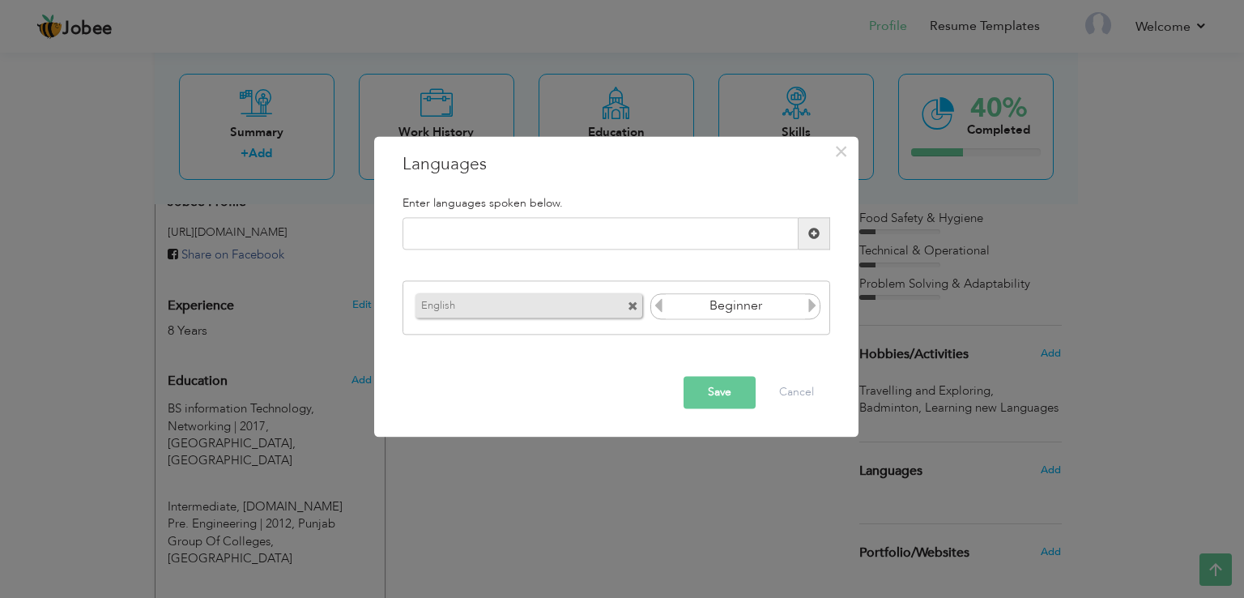
click at [810, 301] on icon at bounding box center [812, 305] width 15 height 15
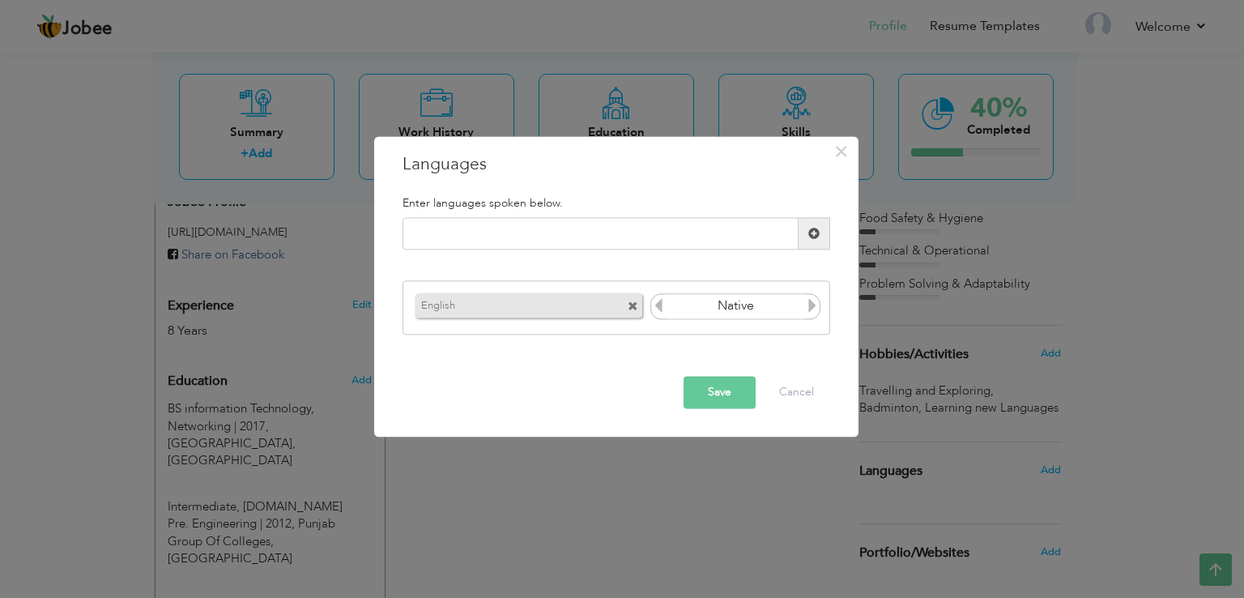
click at [810, 301] on icon at bounding box center [812, 305] width 15 height 15
click at [655, 302] on icon at bounding box center [658, 305] width 15 height 15
click at [736, 394] on button "Save" at bounding box center [720, 393] width 72 height 32
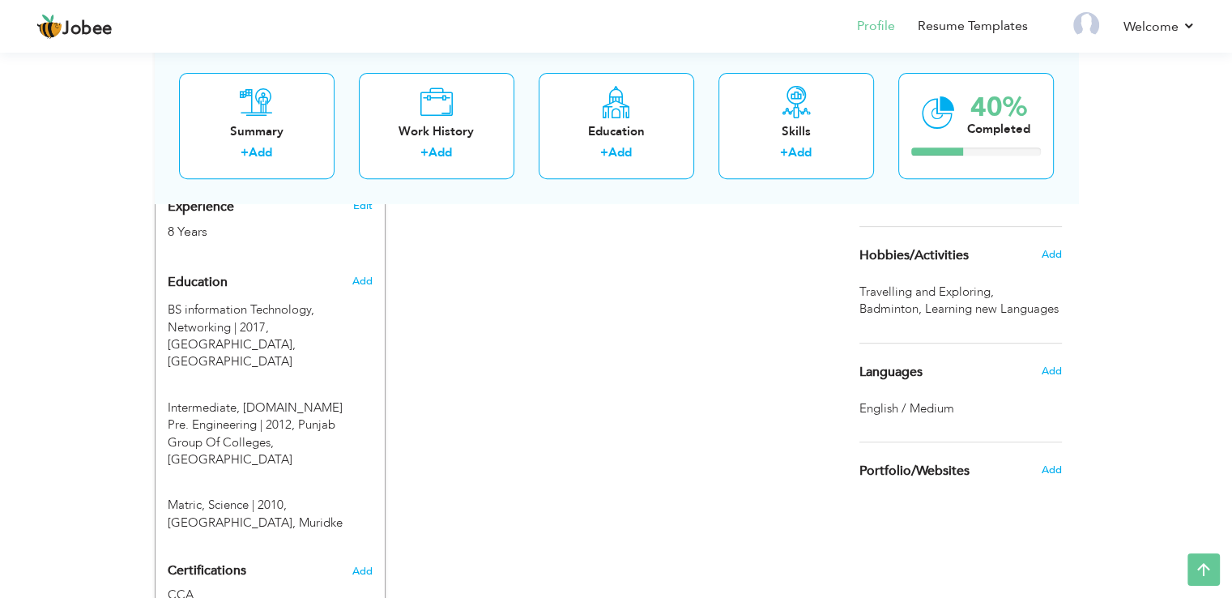
scroll to position [642, 0]
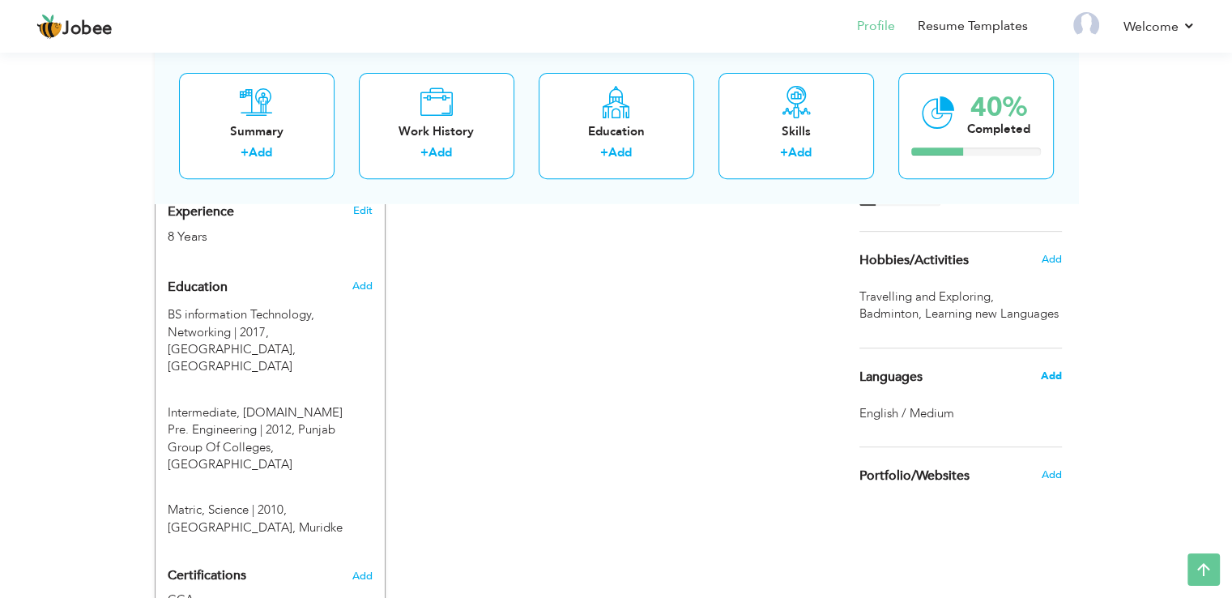
click at [1048, 377] on span "Add" at bounding box center [1050, 376] width 21 height 15
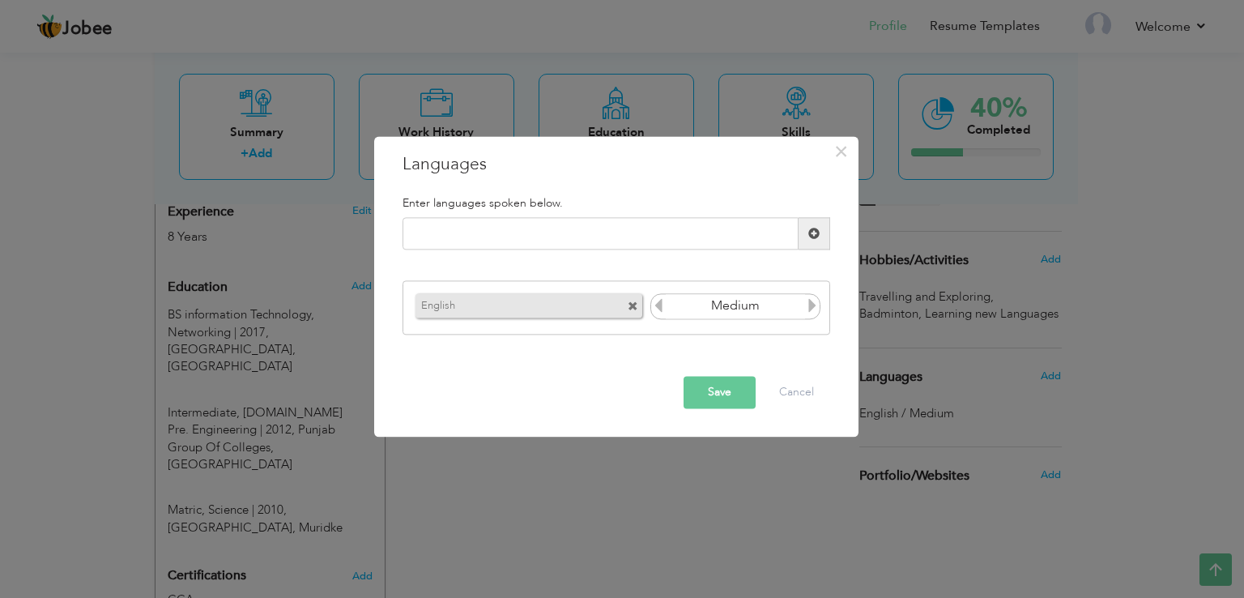
click at [813, 305] on icon at bounding box center [812, 305] width 15 height 15
click at [655, 305] on icon at bounding box center [658, 305] width 15 height 15
click at [516, 233] on input "text" at bounding box center [601, 234] width 396 height 32
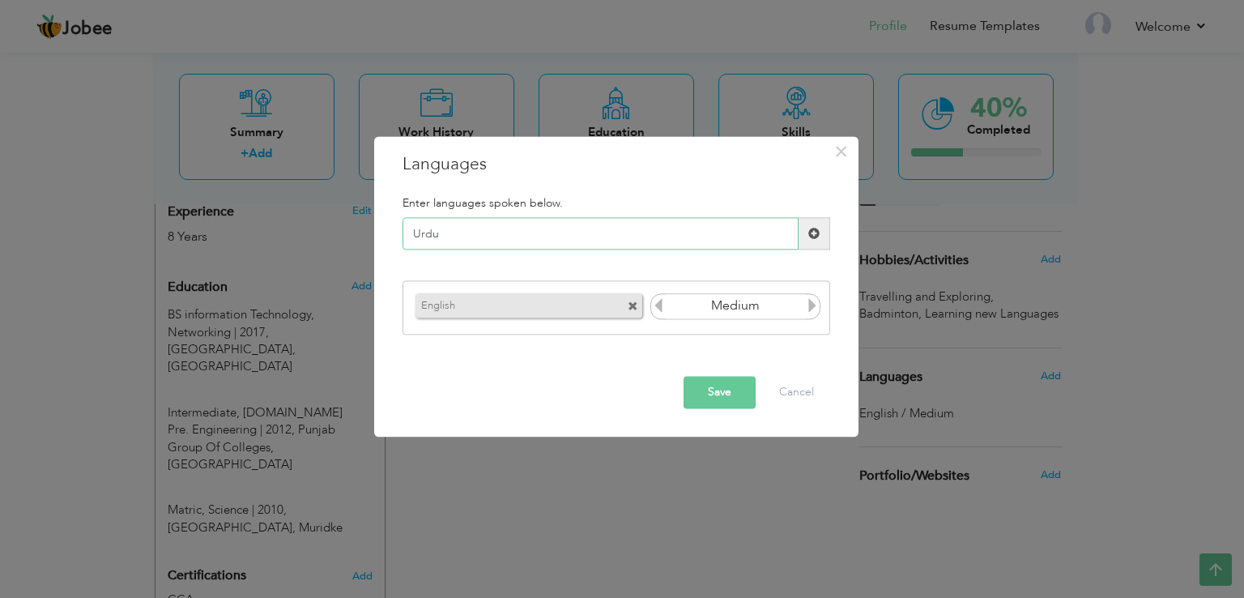
type input "Urdu"
click at [811, 228] on span at bounding box center [814, 233] width 11 height 11
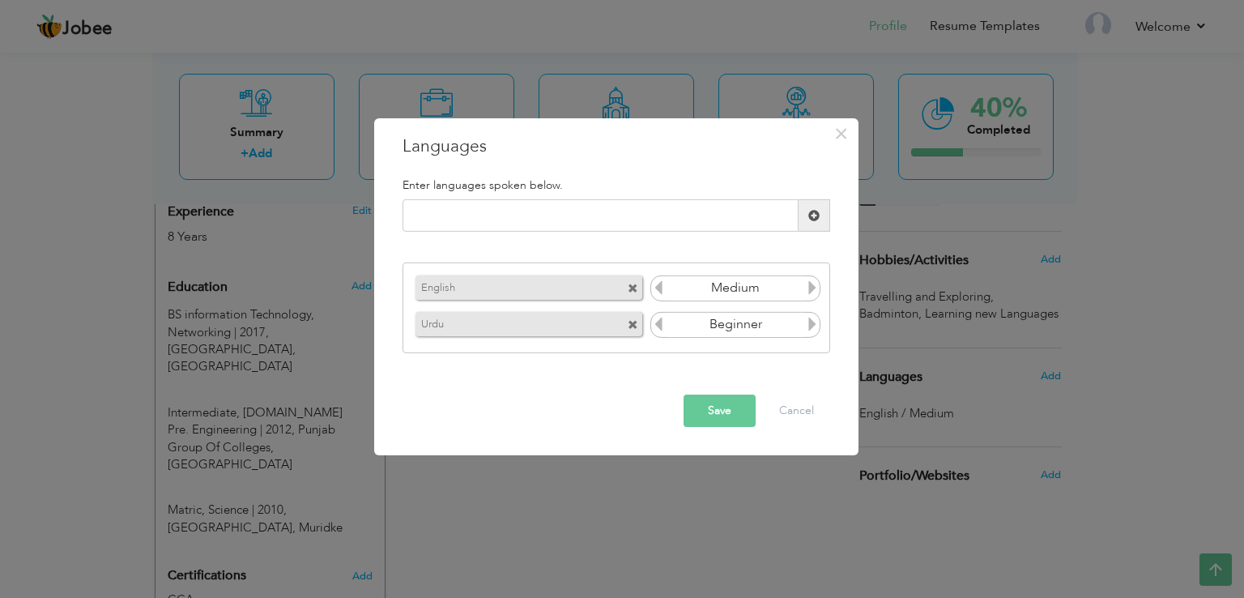
click at [815, 289] on icon at bounding box center [812, 287] width 15 height 15
click at [578, 224] on input "text" at bounding box center [601, 215] width 396 height 32
type input "Punjabi"
click at [809, 215] on span at bounding box center [814, 215] width 11 height 11
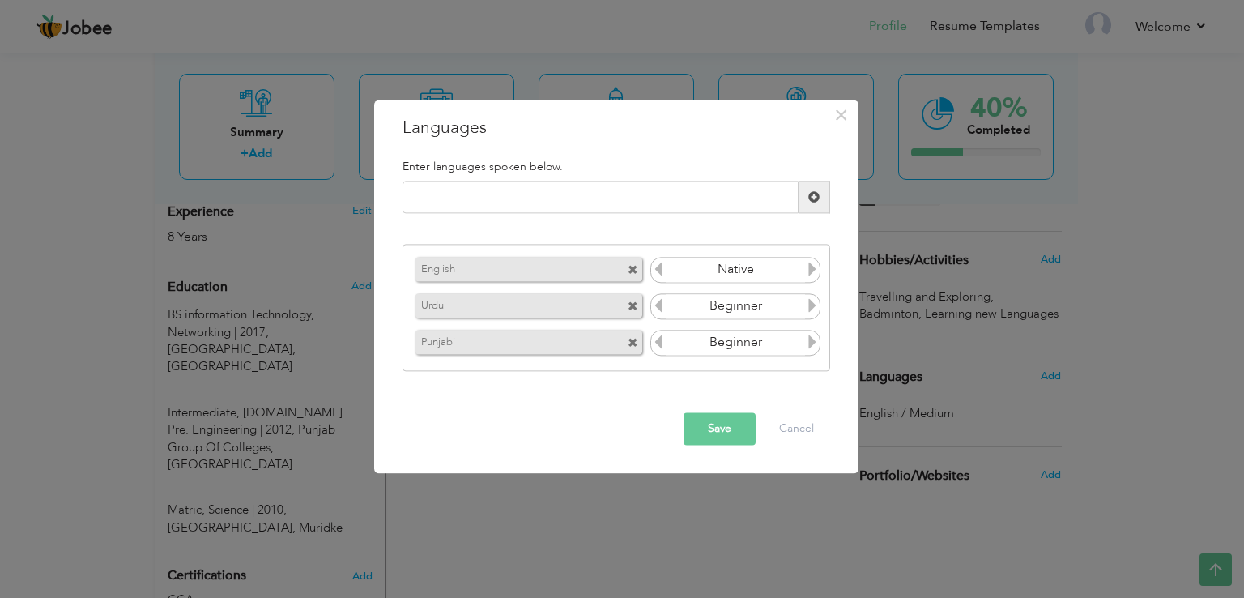
click at [817, 309] on icon at bounding box center [812, 305] width 15 height 15
click at [813, 343] on icon at bounding box center [812, 342] width 15 height 15
click at [813, 271] on icon at bounding box center [812, 269] width 15 height 15
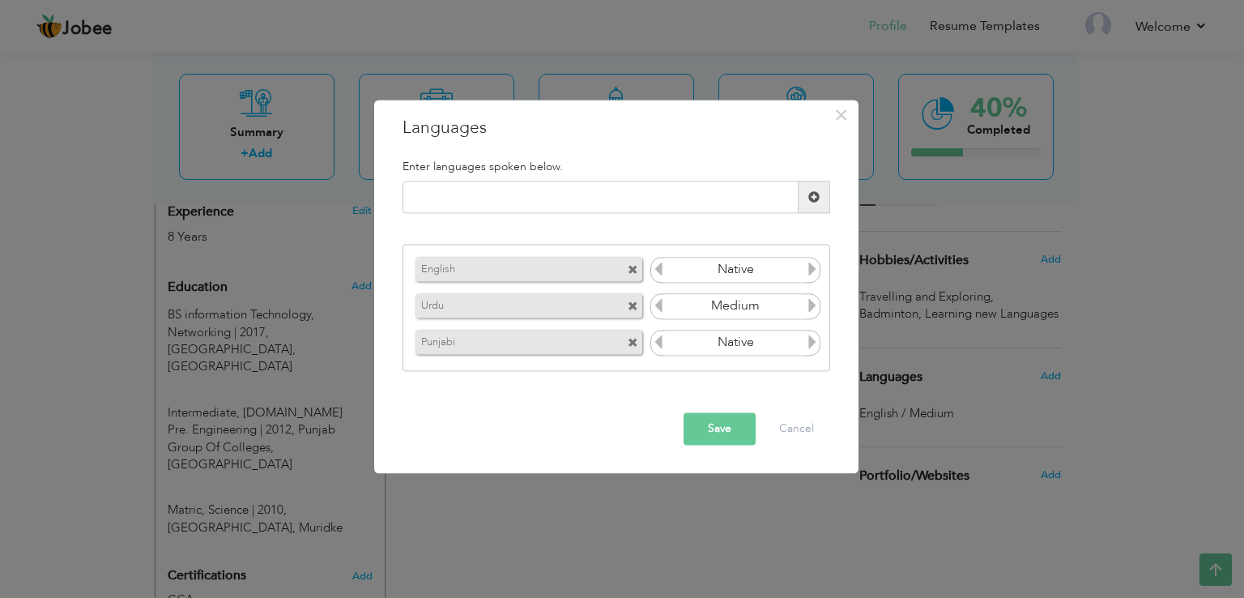
click at [813, 271] on icon at bounding box center [812, 269] width 15 height 15
click at [659, 270] on icon at bounding box center [658, 269] width 15 height 15
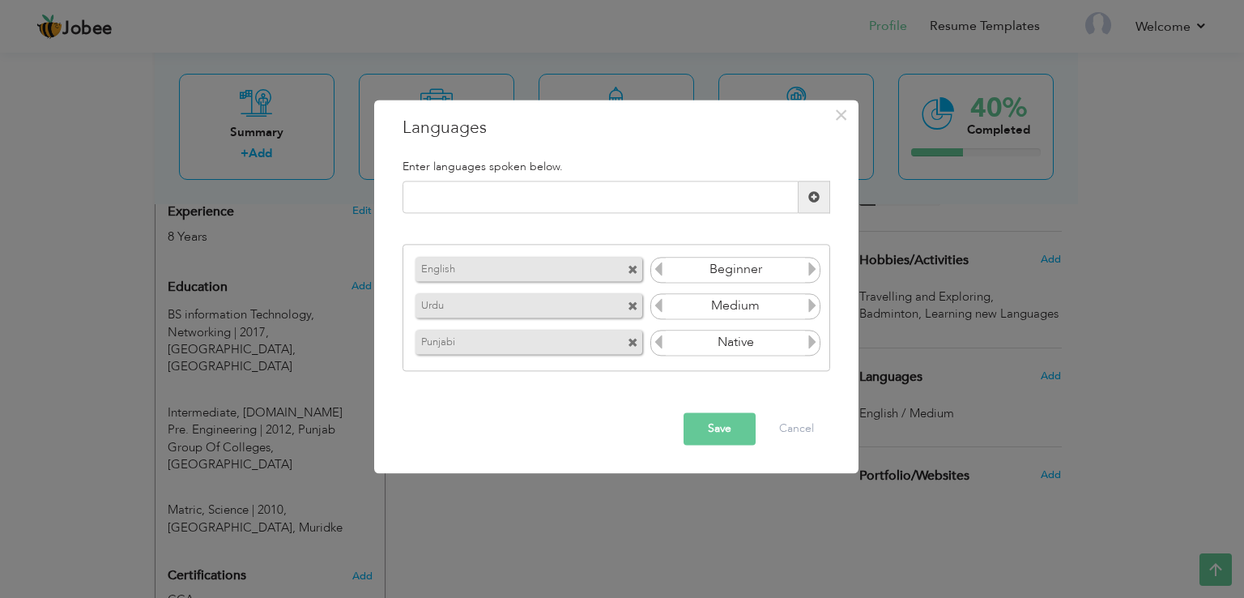
click at [659, 270] on icon at bounding box center [658, 269] width 15 height 15
click at [813, 267] on icon at bounding box center [812, 269] width 15 height 15
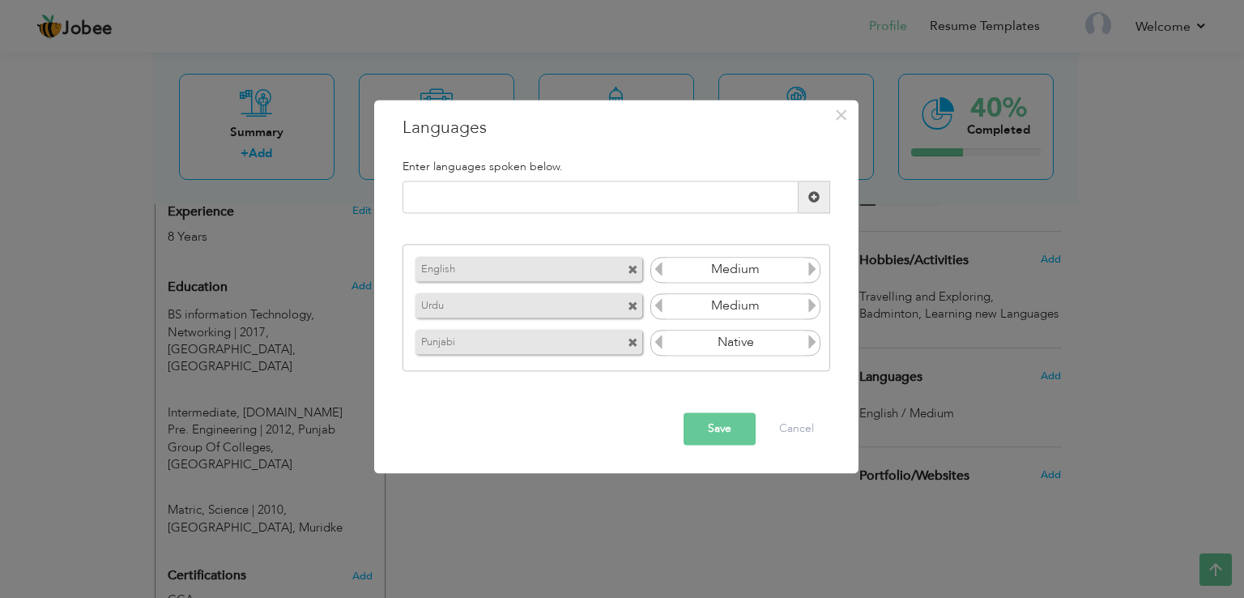
click at [813, 267] on icon at bounding box center [812, 269] width 15 height 15
click at [657, 272] on icon at bounding box center [658, 269] width 15 height 15
click at [811, 304] on icon at bounding box center [812, 305] width 15 height 15
click at [710, 424] on button "Save" at bounding box center [720, 429] width 72 height 32
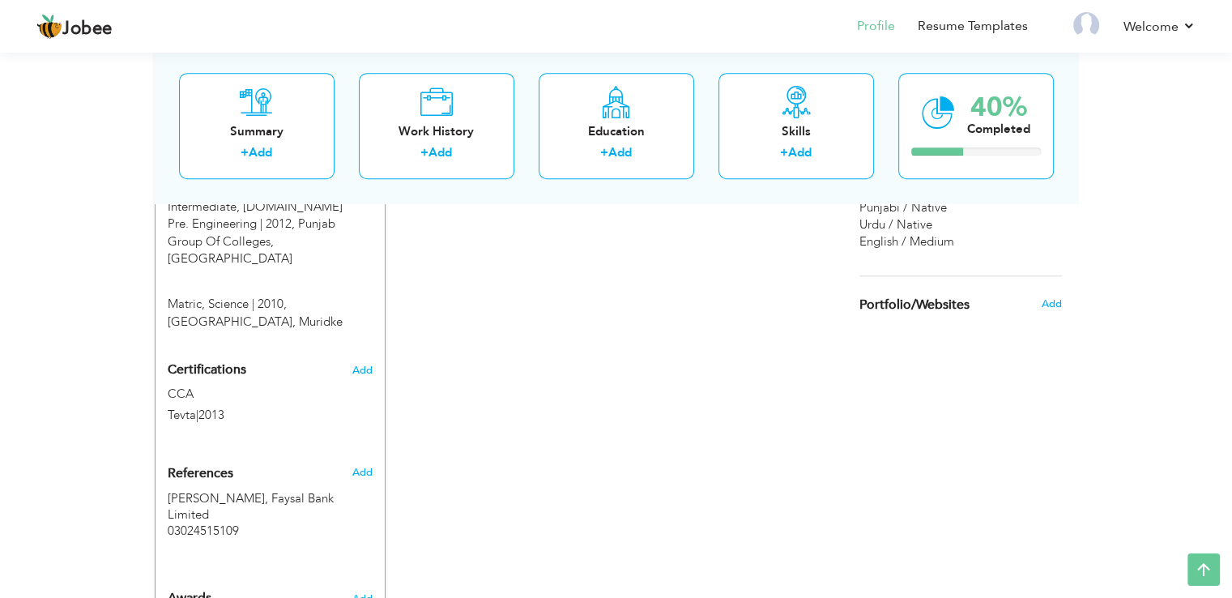
scroll to position [850, 0]
click at [1044, 299] on span "Add" at bounding box center [1050, 301] width 21 height 15
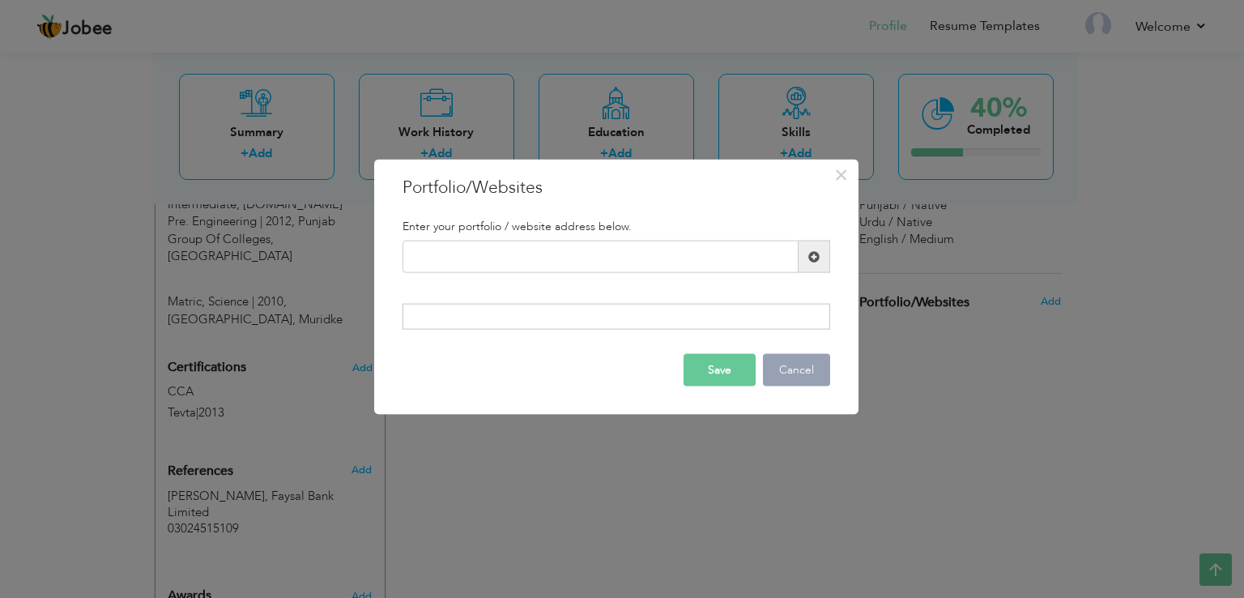
click at [791, 373] on button "Cancel" at bounding box center [796, 369] width 67 height 32
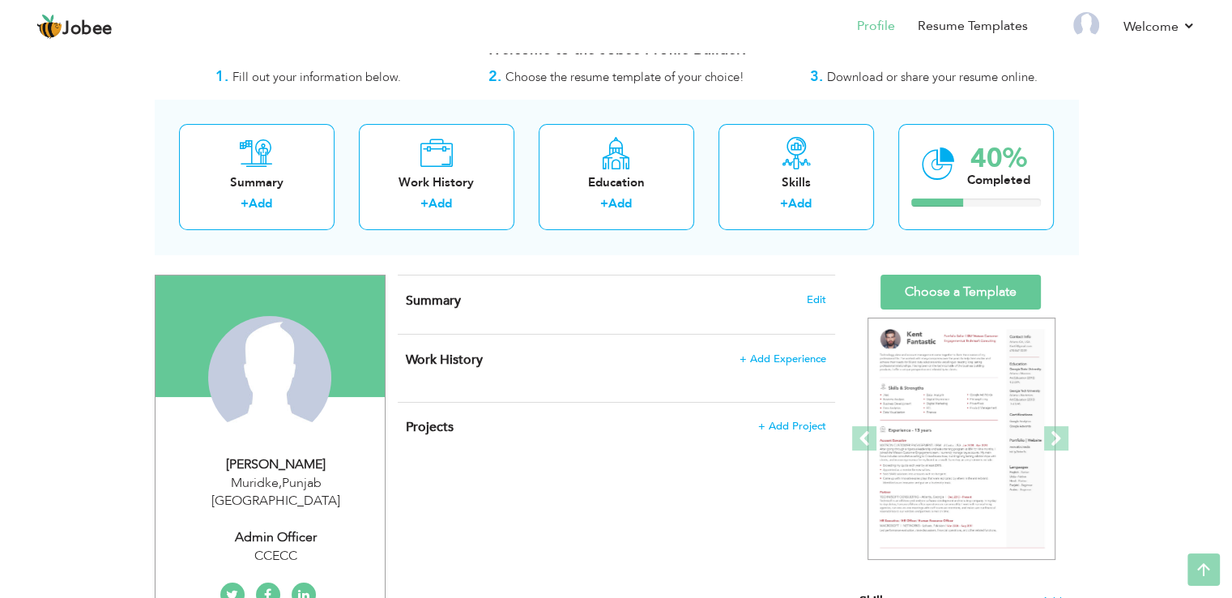
scroll to position [0, 0]
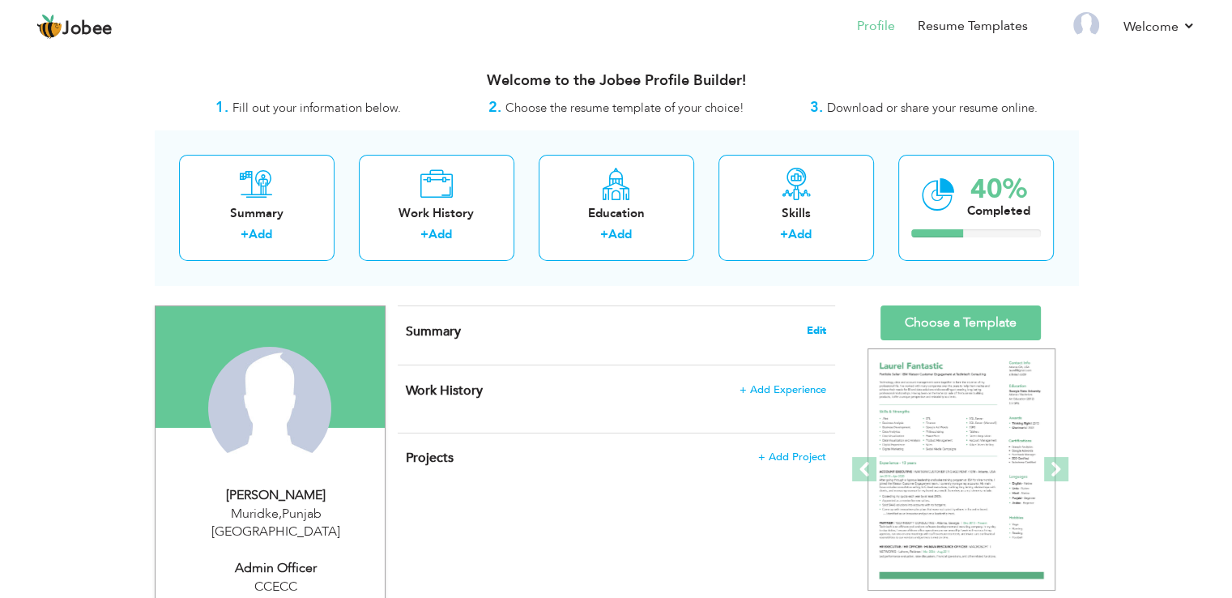
click at [813, 328] on span "Edit" at bounding box center [816, 330] width 19 height 11
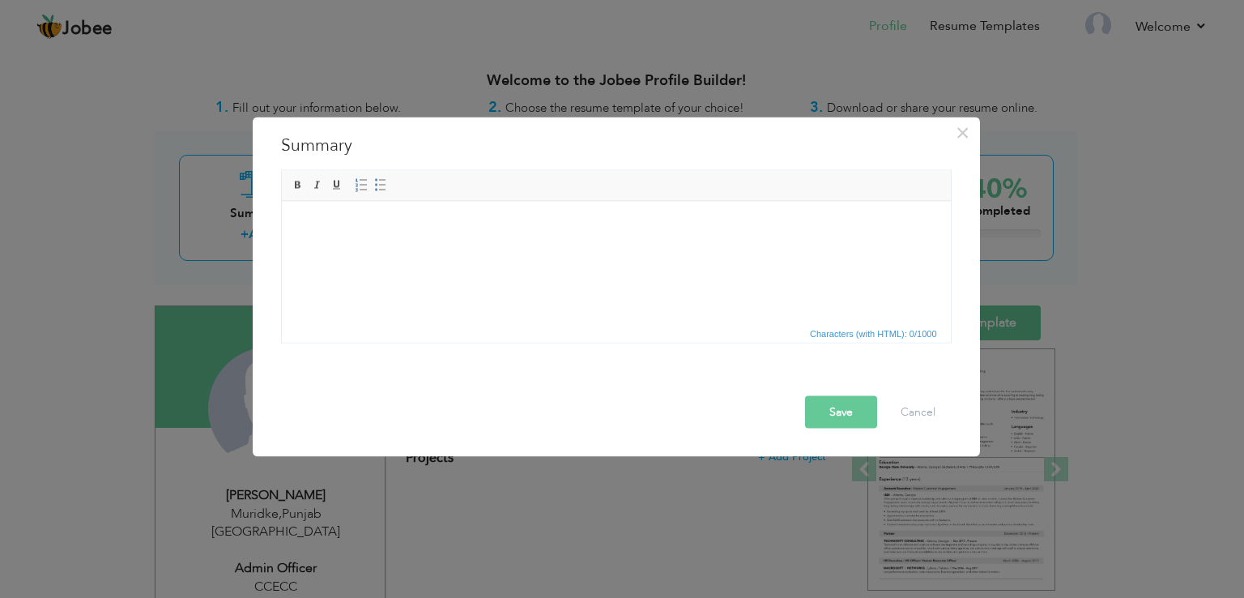
click at [878, 331] on span "Characters (with HTML): 0/1000" at bounding box center [874, 333] width 134 height 15
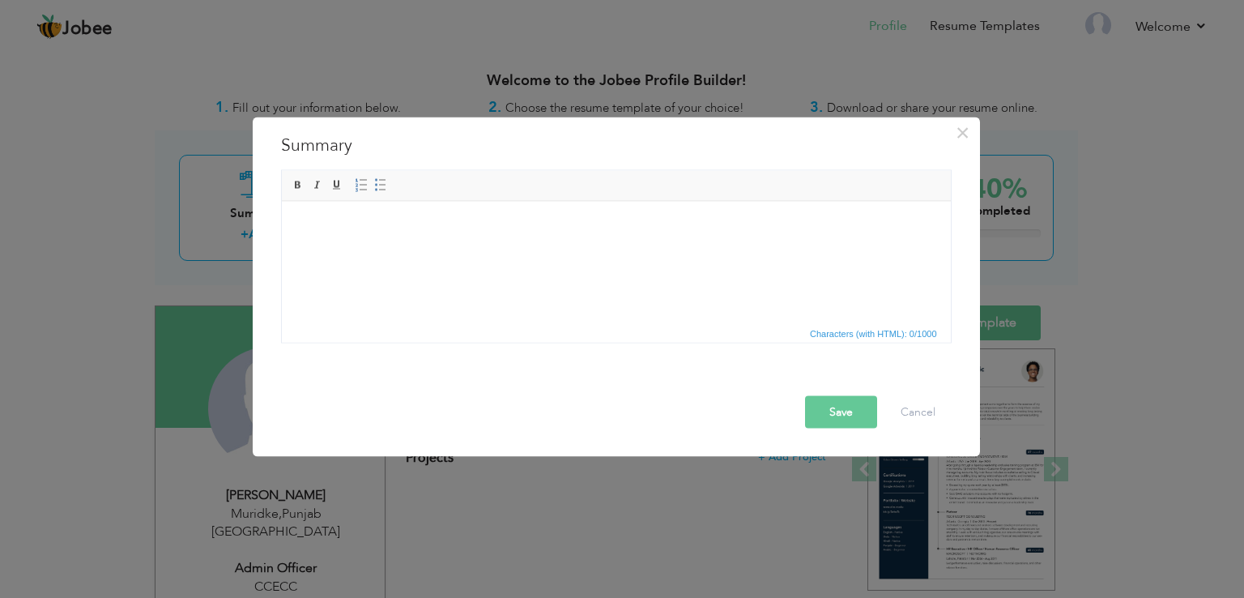
click at [619, 246] on html at bounding box center [615, 225] width 669 height 49
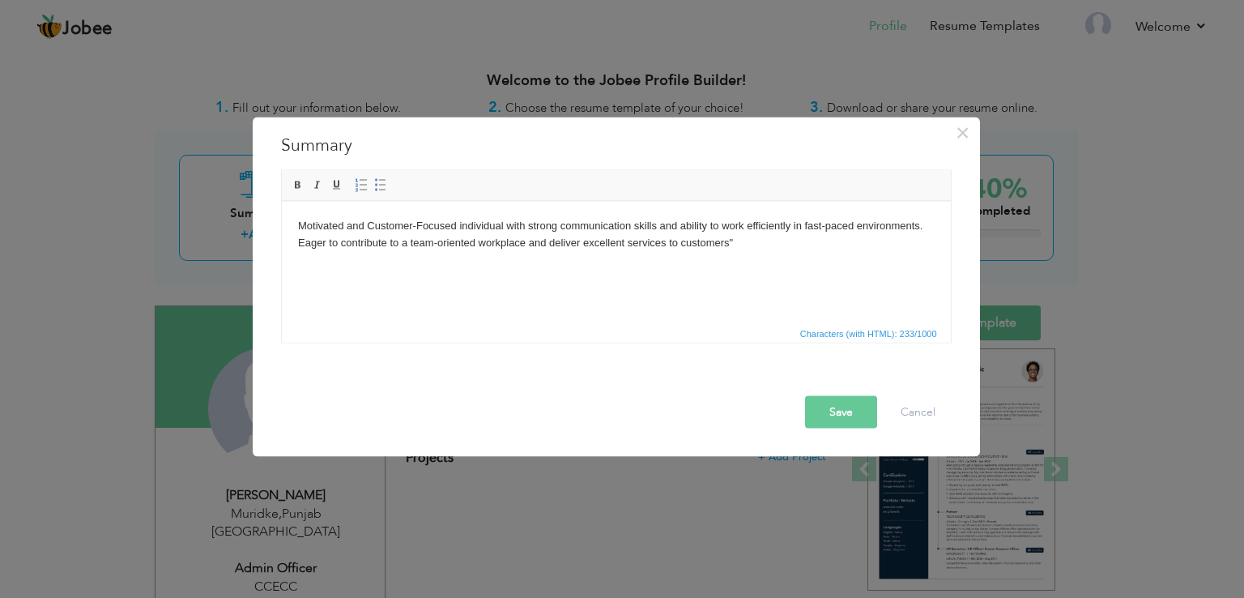
click at [296, 221] on html "Motivated and Customer-Focused individual with strong communication skills and …" at bounding box center [615, 234] width 669 height 66
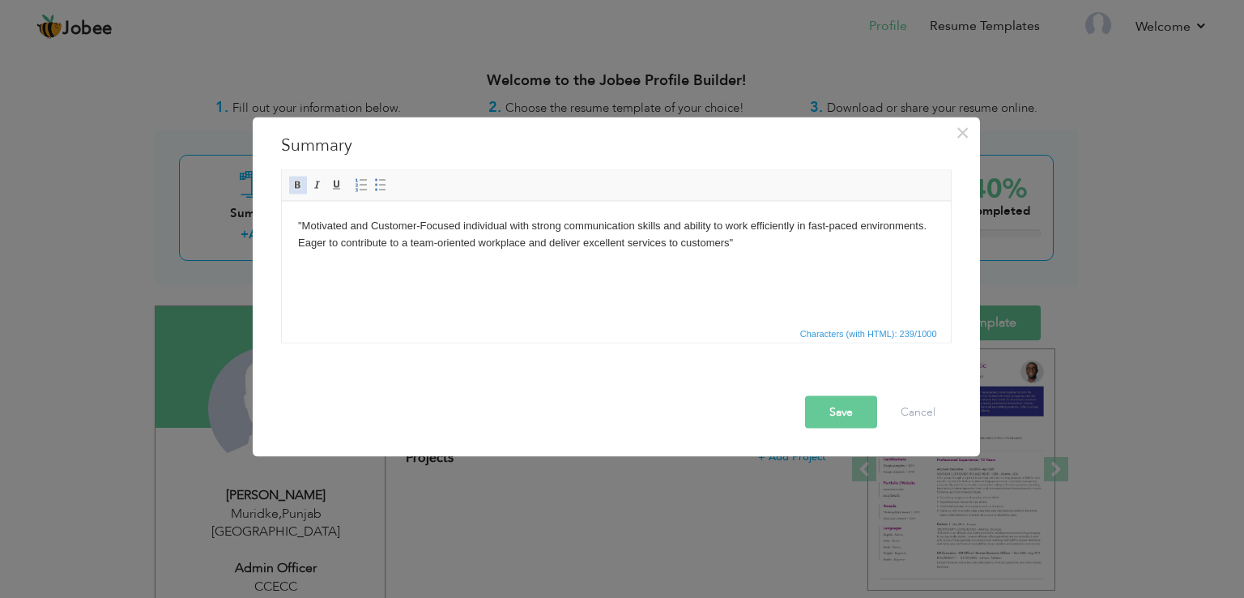
click at [295, 182] on span at bounding box center [298, 185] width 13 height 13
drag, startPoint x: 758, startPoint y: 253, endPoint x: 237, endPoint y: 237, distance: 521.1
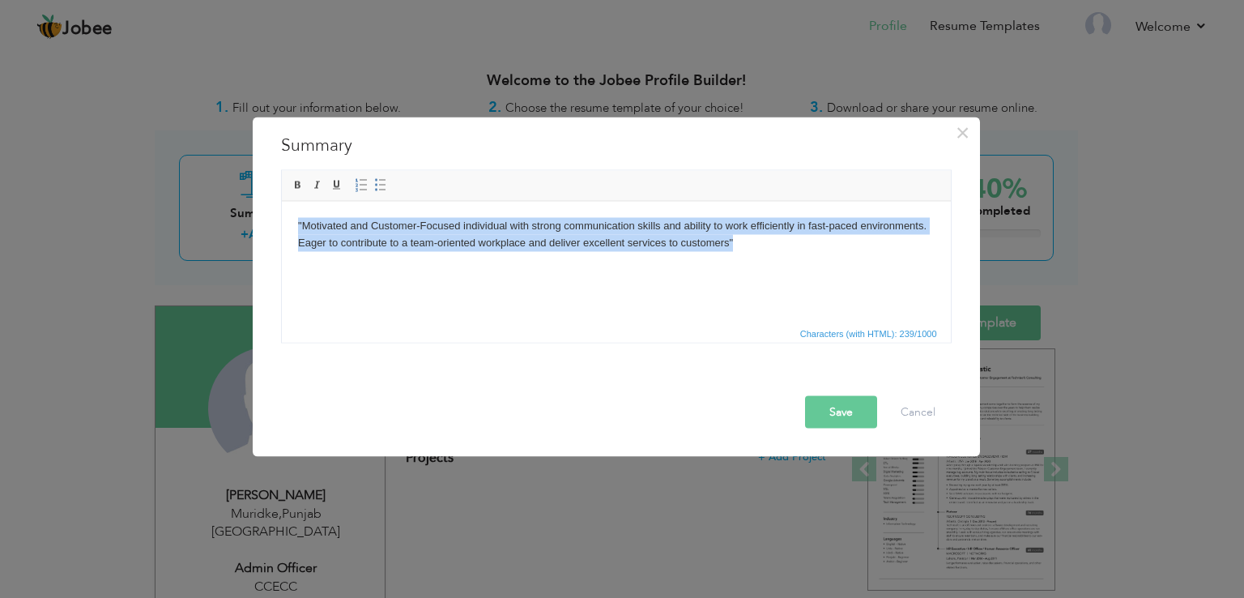
drag, startPoint x: 738, startPoint y: 248, endPoint x: 255, endPoint y: 215, distance: 484.0
click at [281, 215] on html "" Motivated and Customer-Focused individual with strong communication skills an…" at bounding box center [615, 234] width 669 height 66
click at [297, 182] on span at bounding box center [298, 185] width 13 height 13
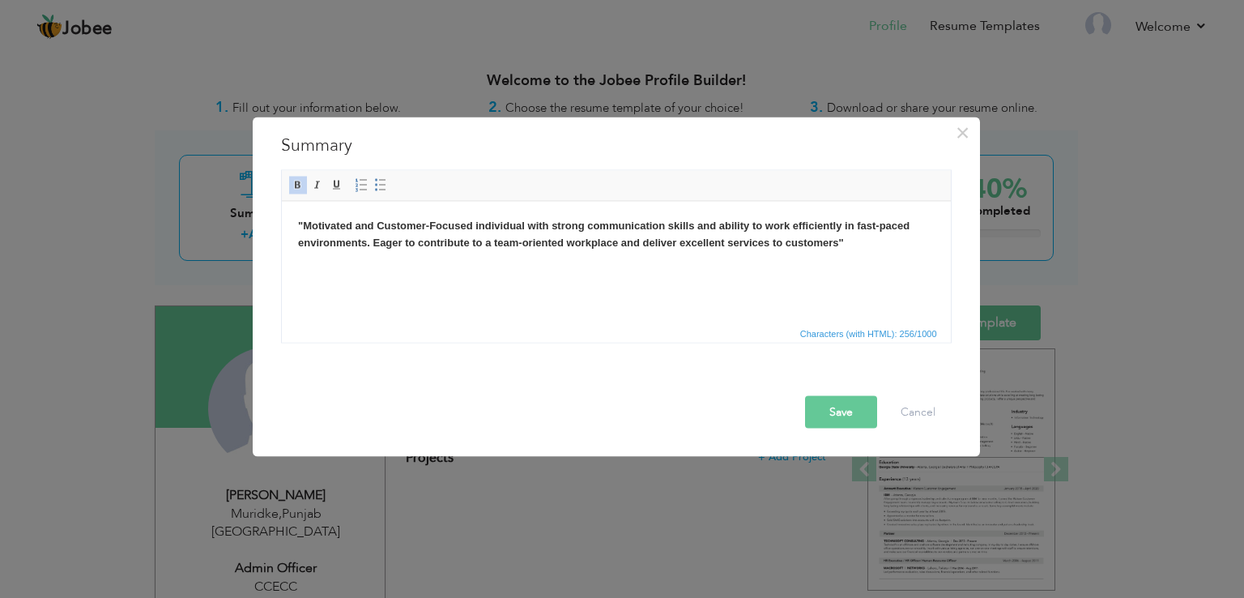
click at [420, 267] on html ""Motivated and Customer-Focused individual with strong communication skills and…" at bounding box center [615, 234] width 669 height 66
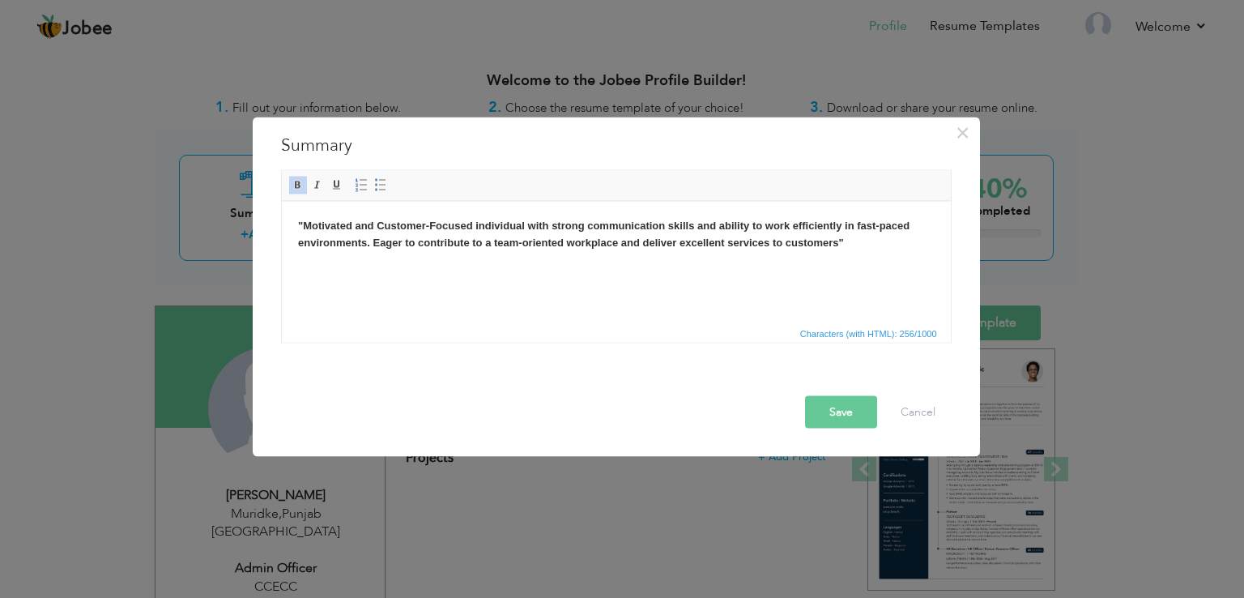
click at [825, 407] on button "Save" at bounding box center [841, 412] width 72 height 32
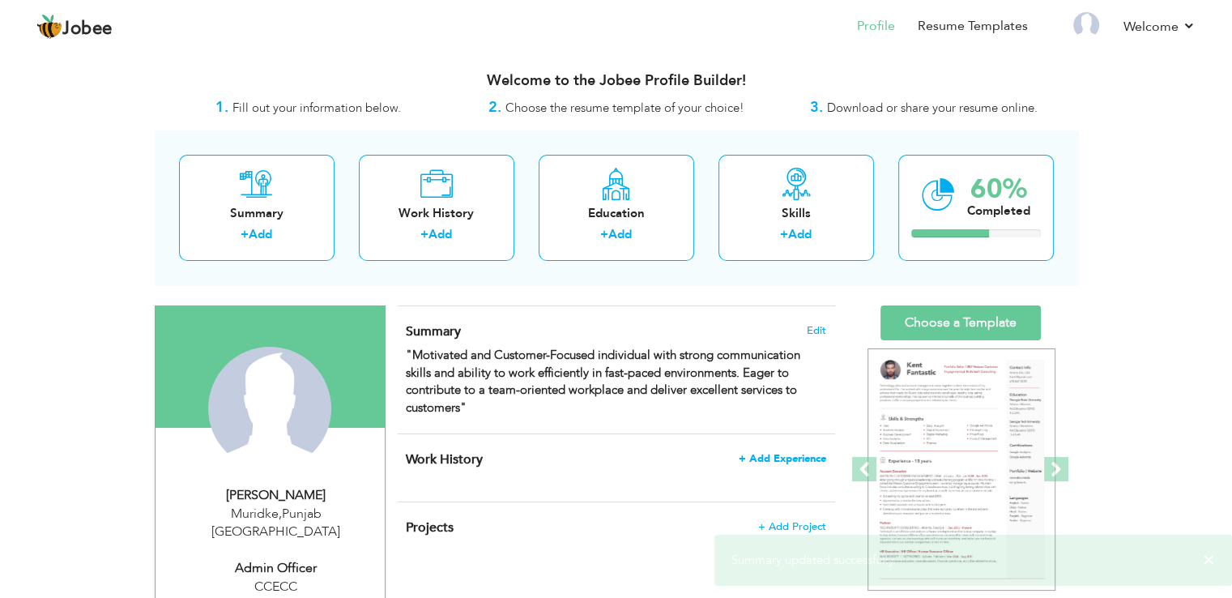
click at [760, 457] on span "+ Add Experience" at bounding box center [782, 458] width 87 height 11
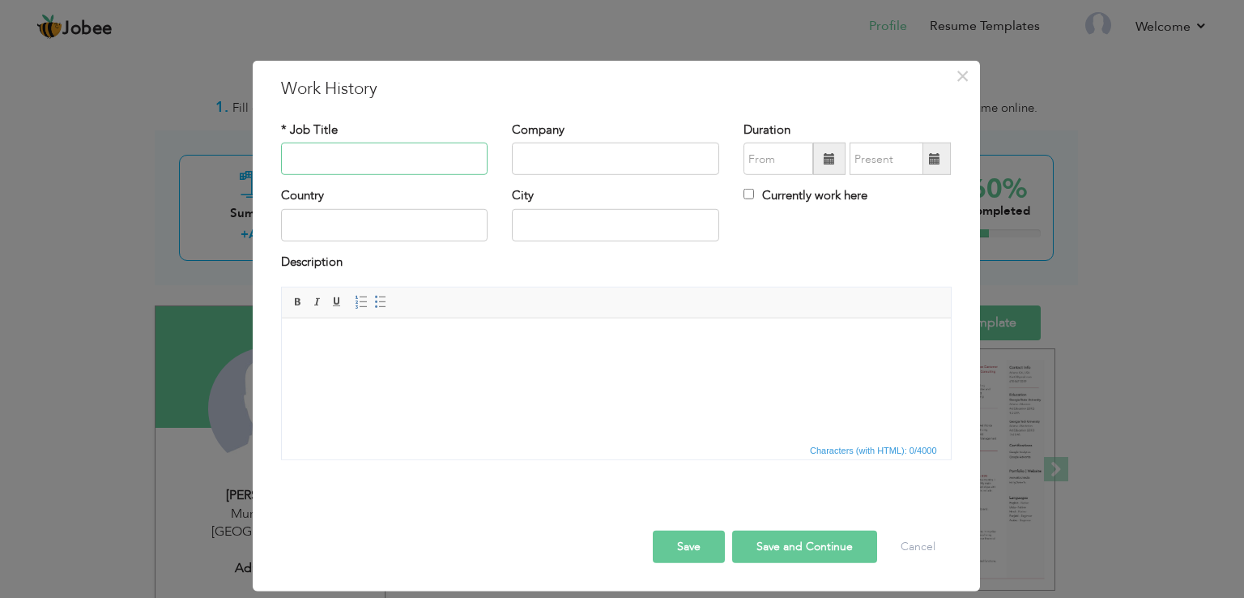
click at [410, 150] on input "text" at bounding box center [384, 159] width 207 height 32
type input "Admin Officer"
click at [541, 163] on input "text" at bounding box center [615, 159] width 207 height 32
type input "CCECC"
click at [347, 220] on input "text" at bounding box center [384, 225] width 207 height 32
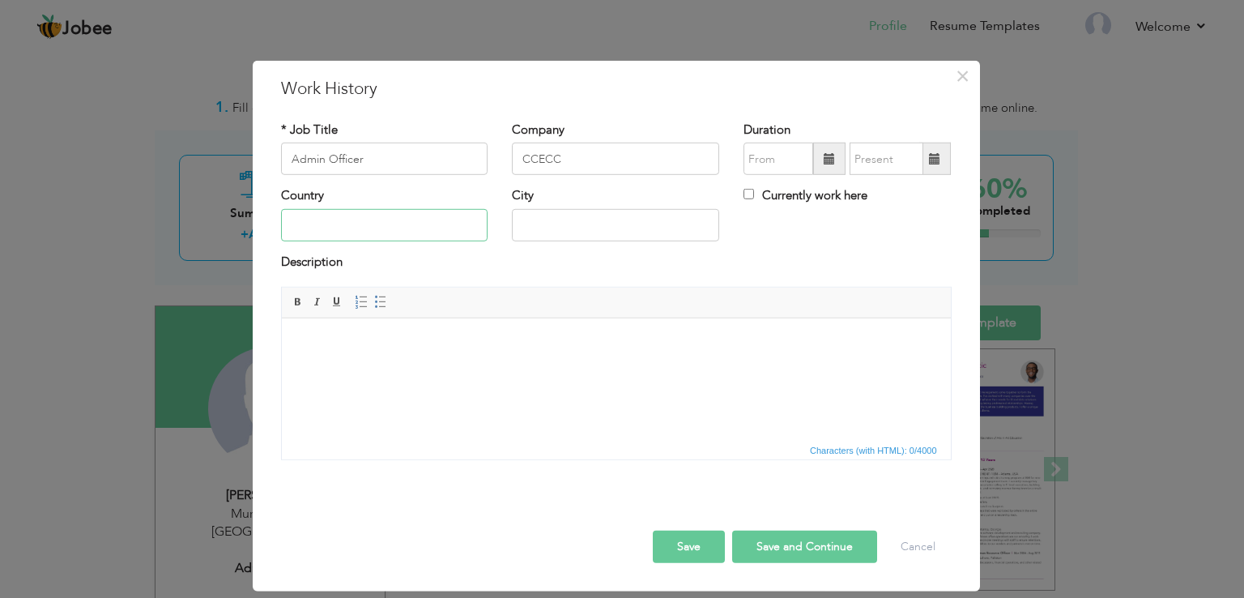
type input "Pakistan"
click at [574, 224] on input "Lahore" at bounding box center [615, 225] width 207 height 32
type input "Layyah"
click at [750, 192] on input "Currently work here" at bounding box center [749, 194] width 11 height 11
checkbox input "true"
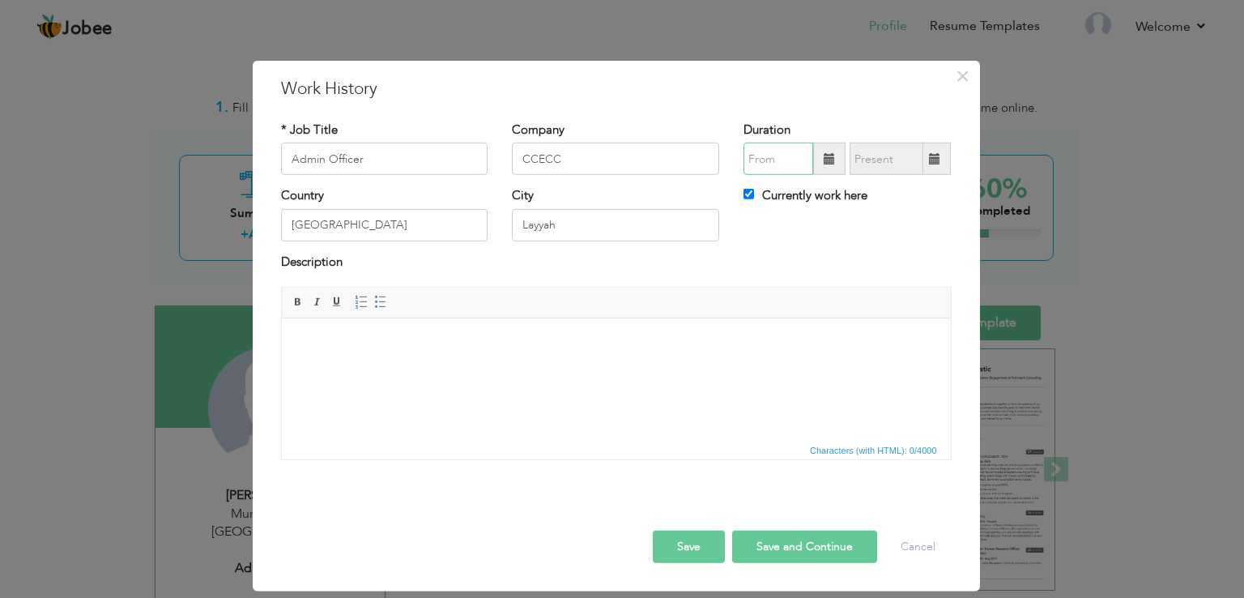
click at [785, 156] on input "text" at bounding box center [779, 159] width 70 height 32
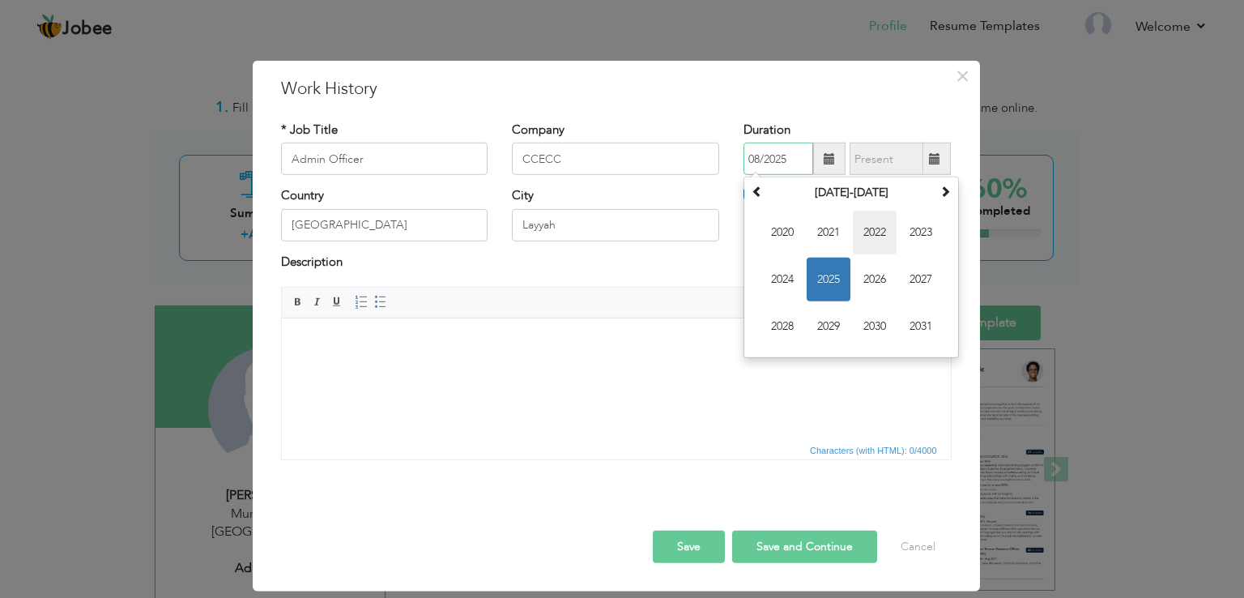
click at [862, 230] on span "2022" at bounding box center [875, 233] width 44 height 44
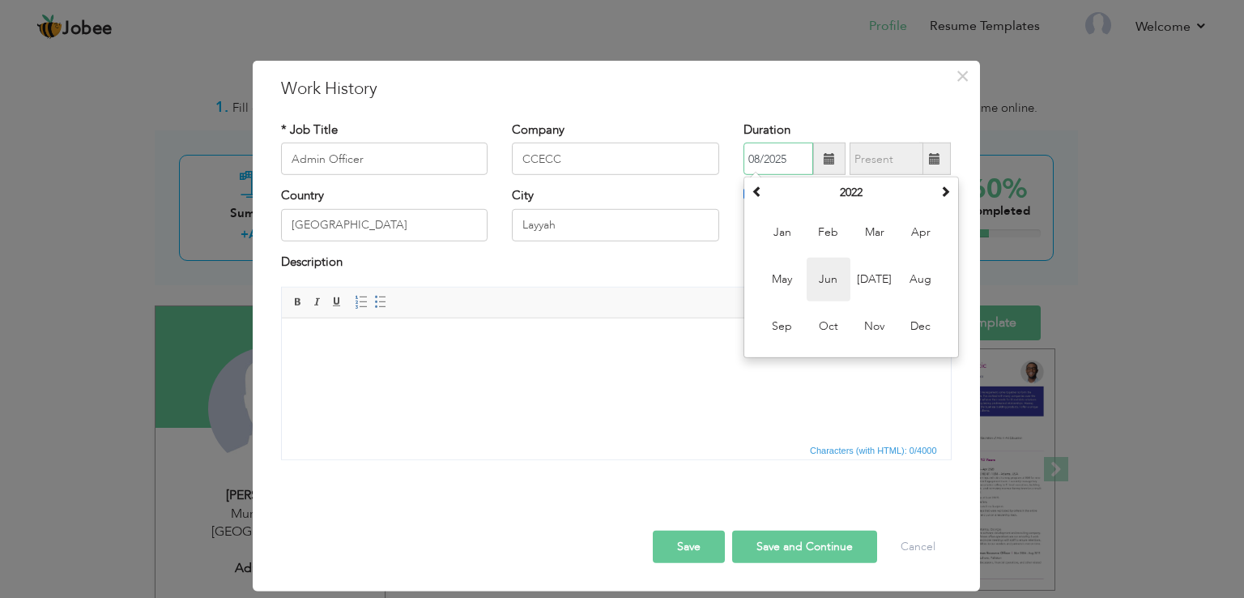
click at [837, 273] on span "Jun" at bounding box center [829, 280] width 44 height 44
type input "06/2022"
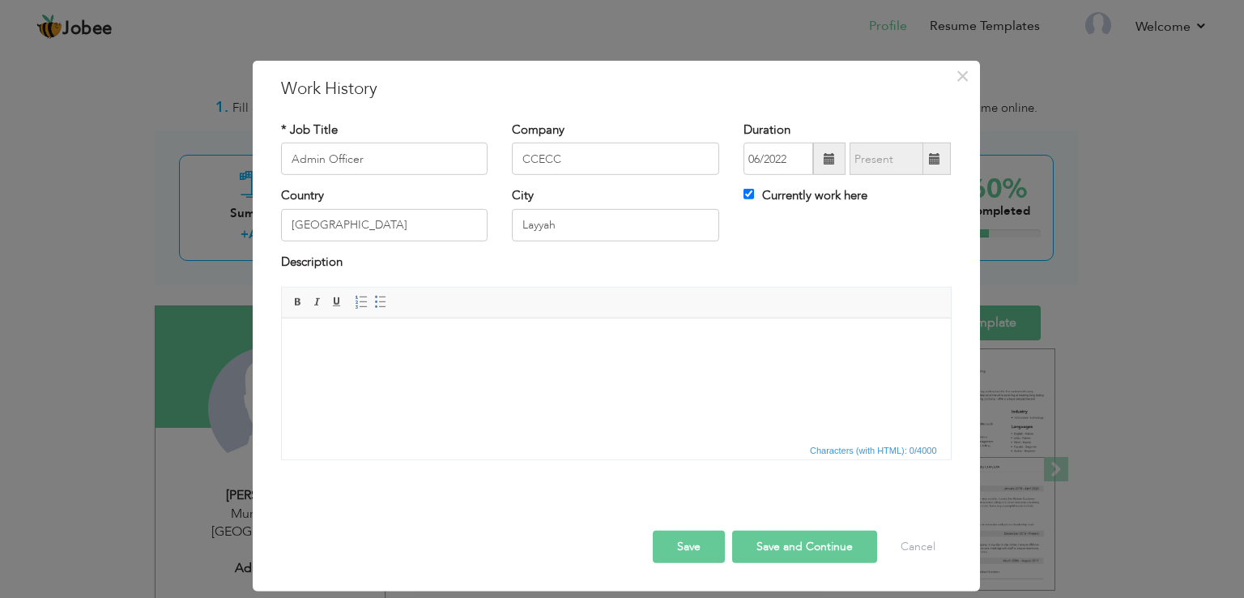
click at [794, 544] on button "Save and Continue" at bounding box center [804, 547] width 145 height 32
checkbox input "false"
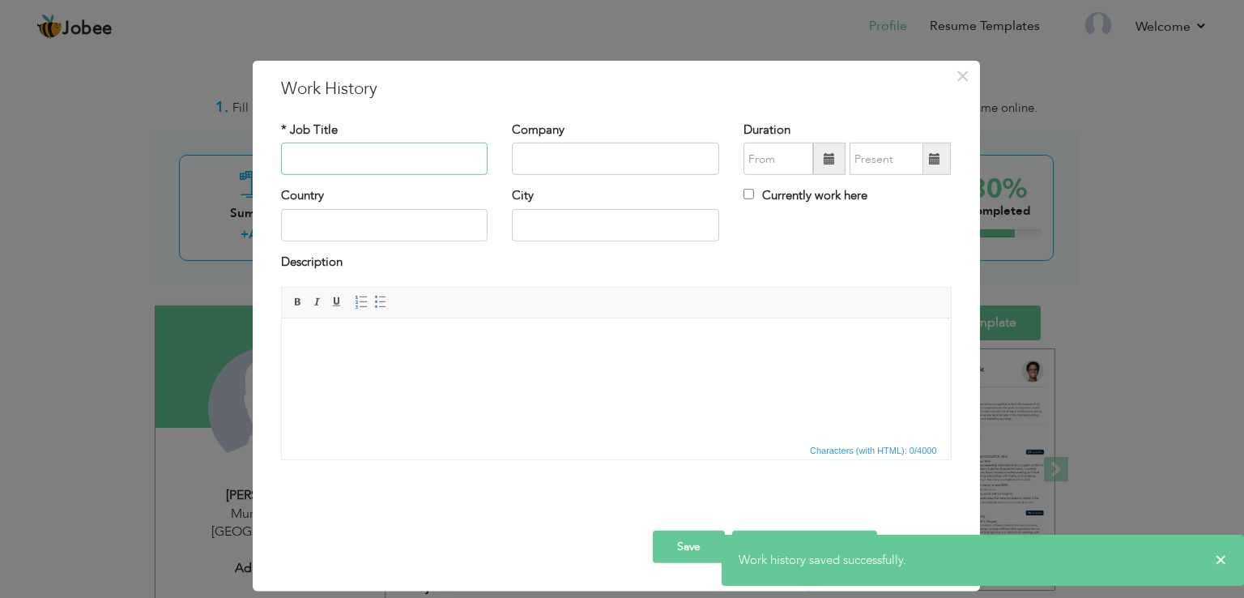
click at [376, 157] on input "text" at bounding box center [384, 159] width 207 height 32
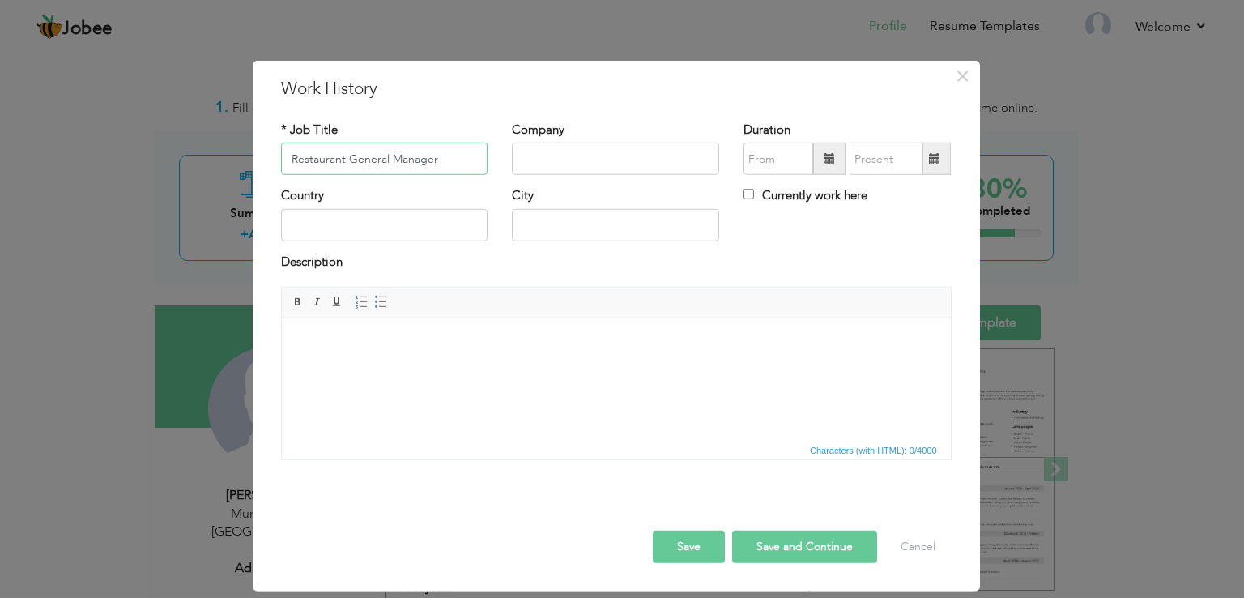
click at [292, 160] on input "Restaurant General Manager" at bounding box center [384, 159] width 207 height 32
type input "Assistant Restaurant General Manager"
click at [541, 160] on input "text" at bounding box center [615, 159] width 207 height 32
type input "KFC"
click at [412, 212] on input "text" at bounding box center [384, 225] width 207 height 32
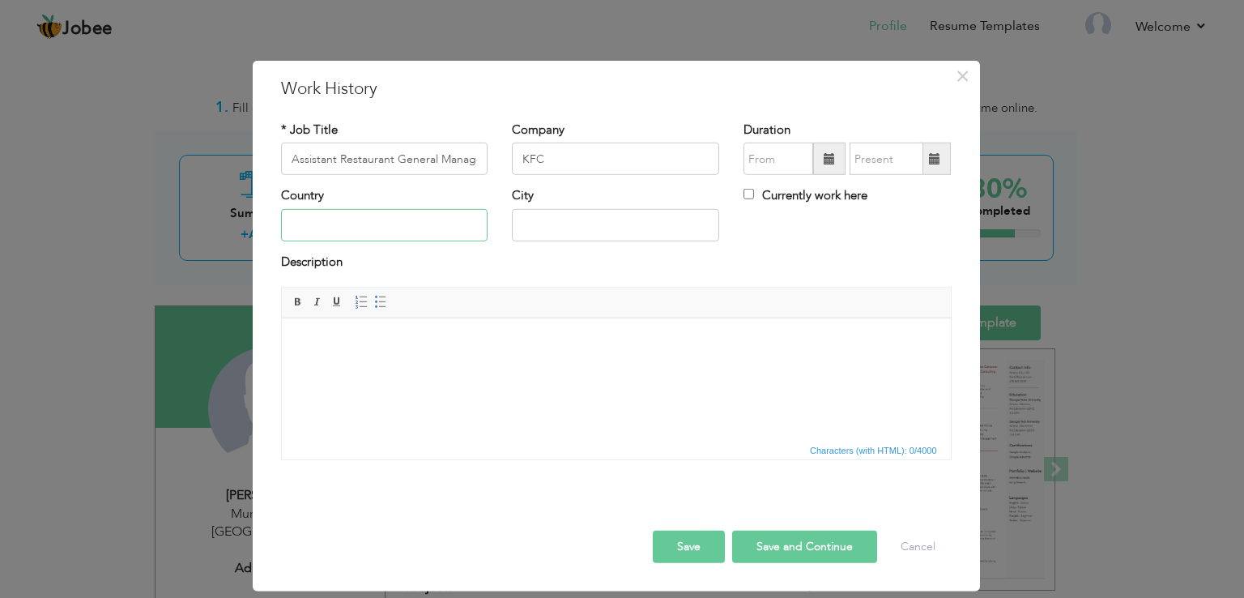
type input "Pakistan"
click at [579, 221] on input "Lahore" at bounding box center [615, 225] width 207 height 32
type input "L"
click at [552, 225] on input "Kala shah Kaku" at bounding box center [615, 225] width 207 height 32
type input "Kala Shah Kaku"
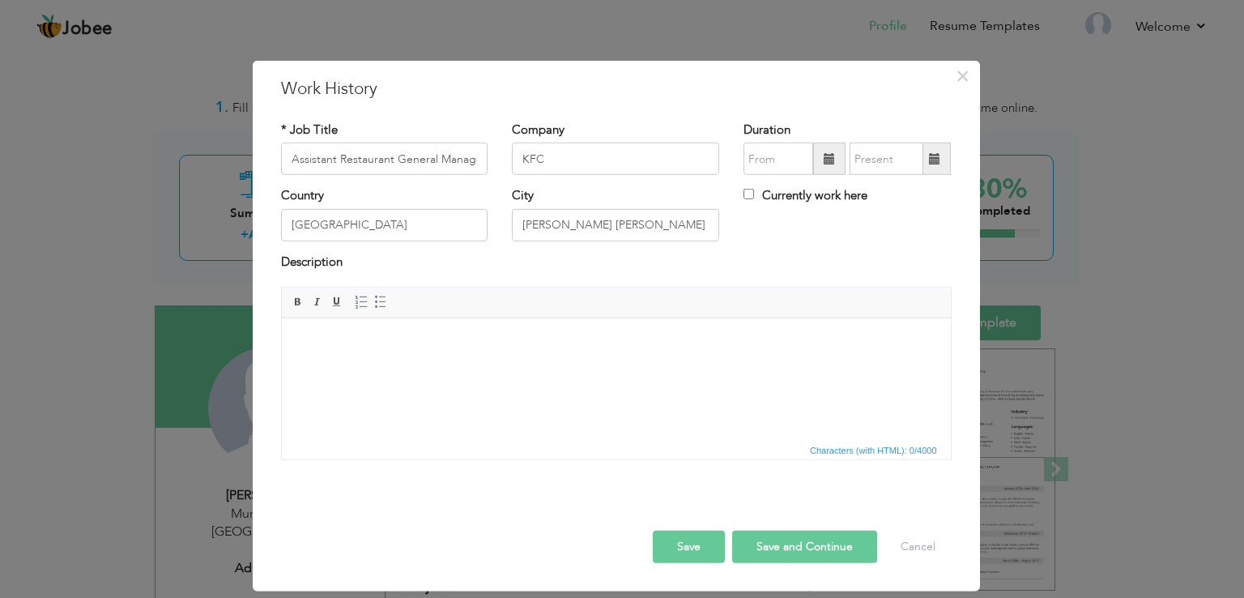
click at [729, 254] on div "Description" at bounding box center [616, 264] width 671 height 21
click at [652, 234] on input "Kala Shah Kaku" at bounding box center [615, 225] width 207 height 32
click at [783, 149] on input "text" at bounding box center [779, 159] width 70 height 32
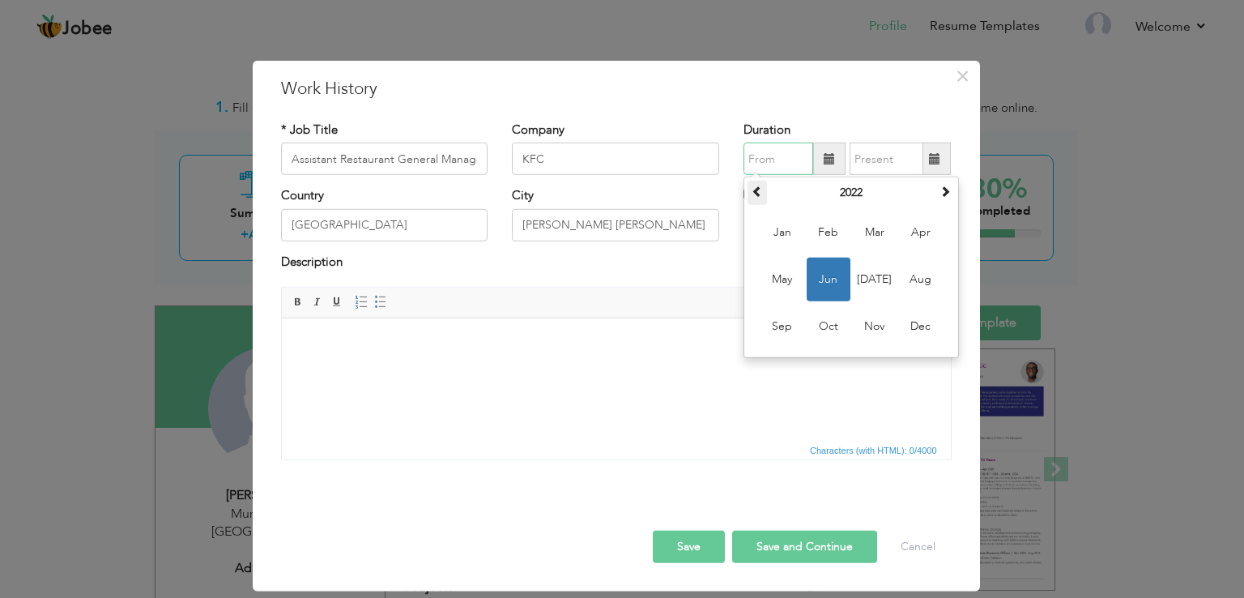
click at [762, 198] on th at bounding box center [757, 193] width 19 height 24
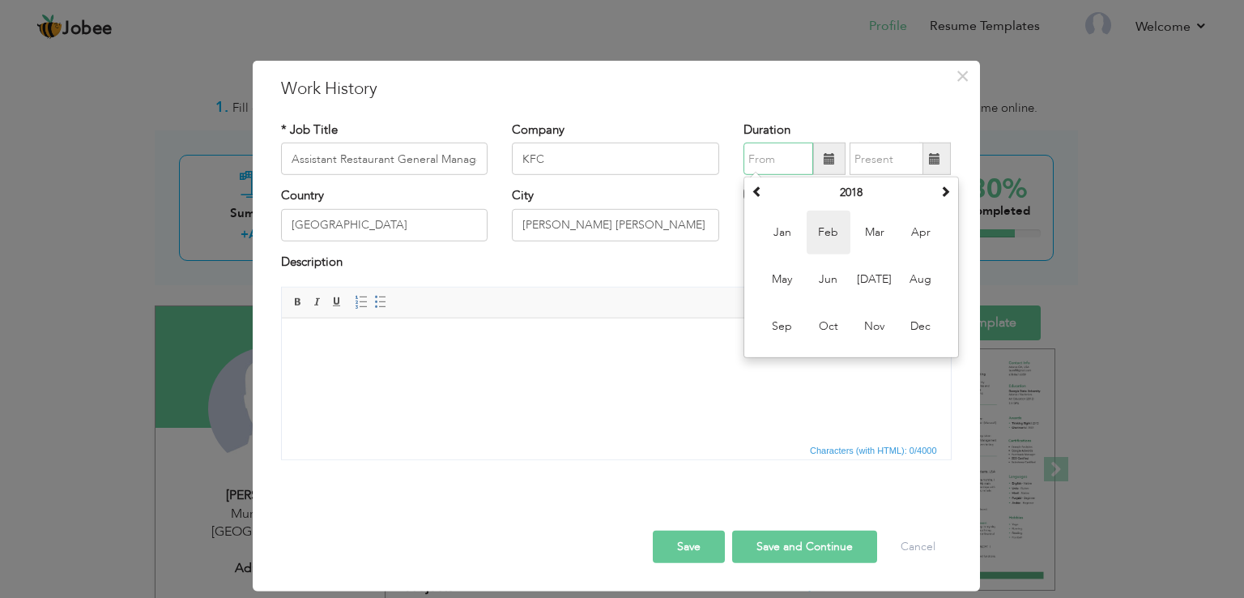
click at [823, 233] on span "Feb" at bounding box center [829, 233] width 44 height 44
type input "02/2018"
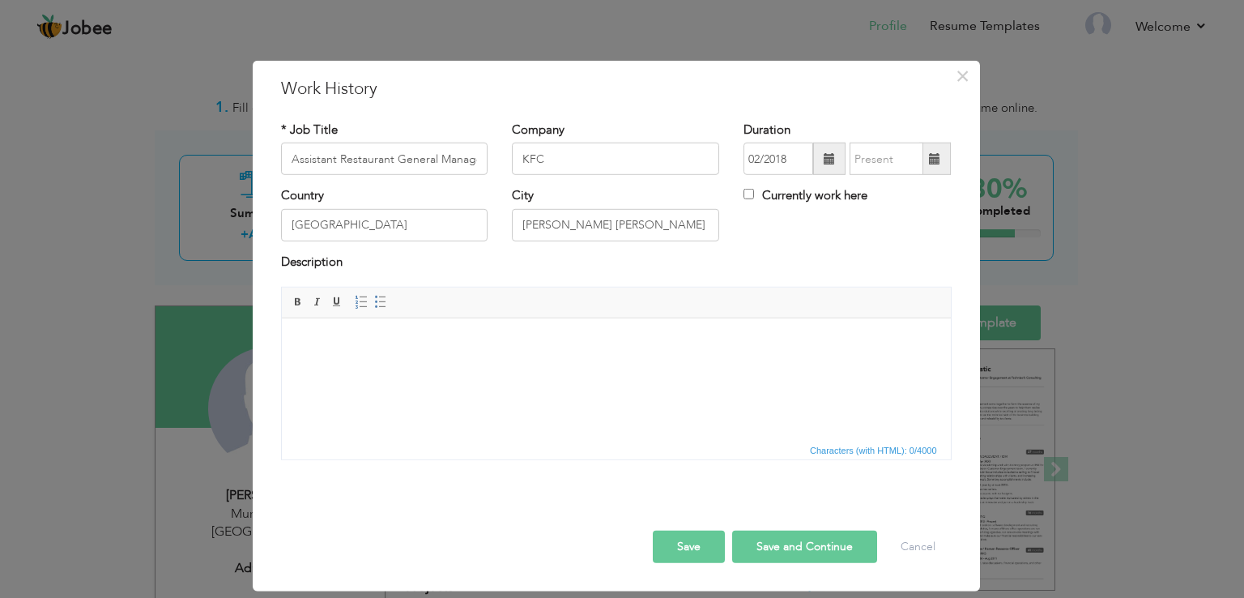
click at [933, 156] on span at bounding box center [934, 158] width 11 height 11
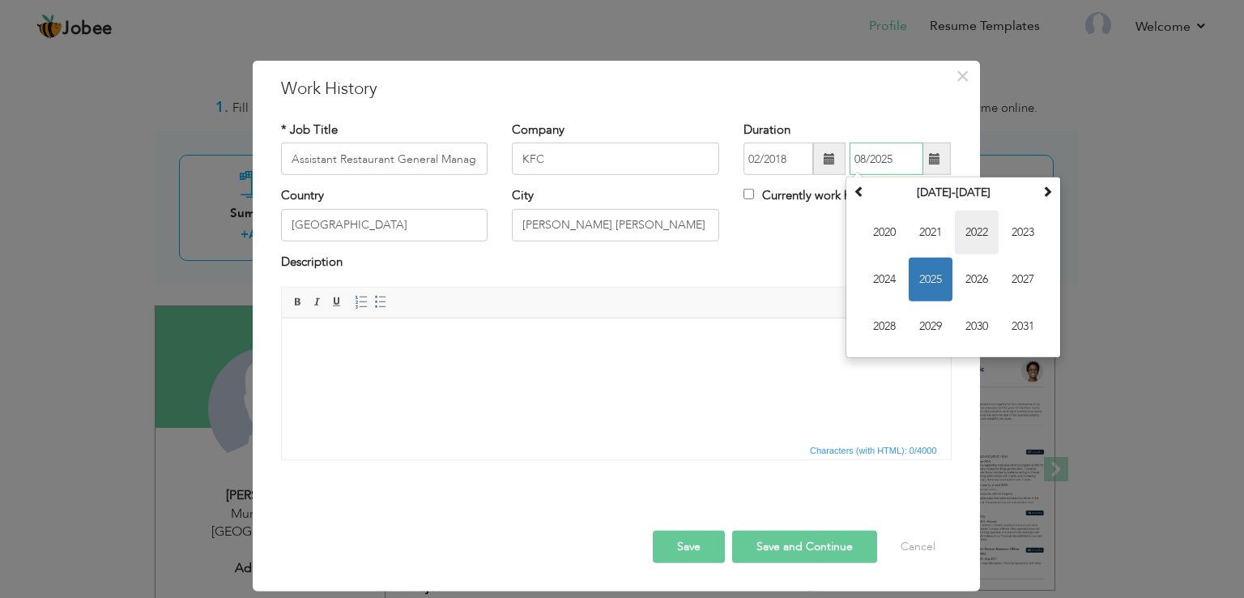
click at [972, 228] on span "2022" at bounding box center [977, 233] width 44 height 44
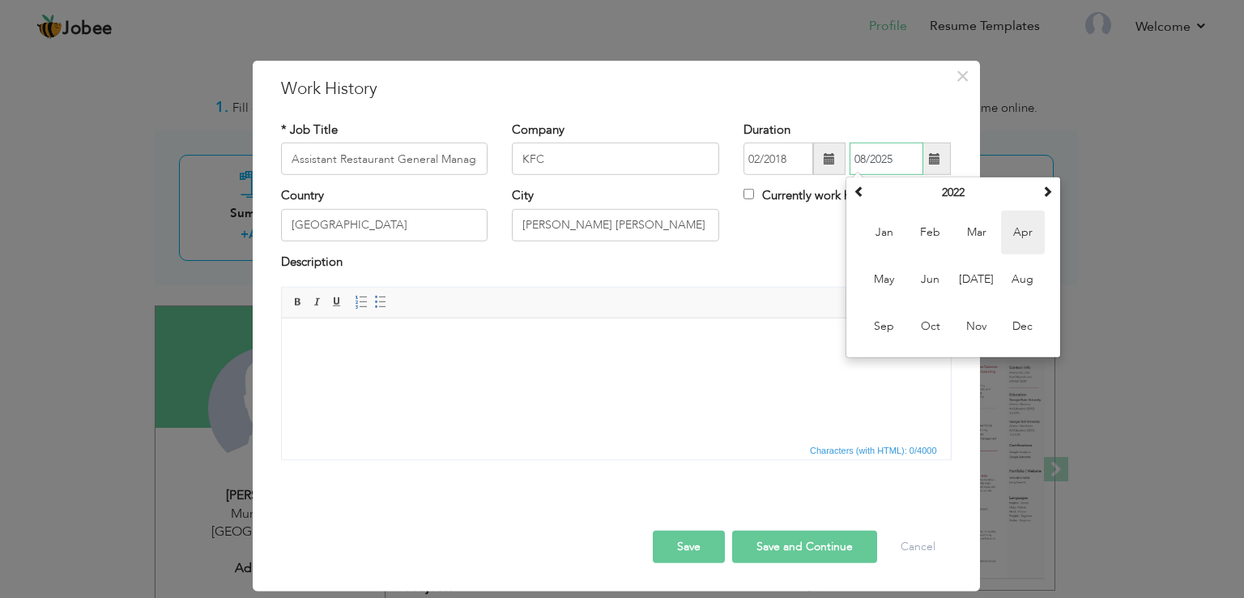
click at [1014, 232] on span "Apr" at bounding box center [1023, 233] width 44 height 44
type input "04/2022"
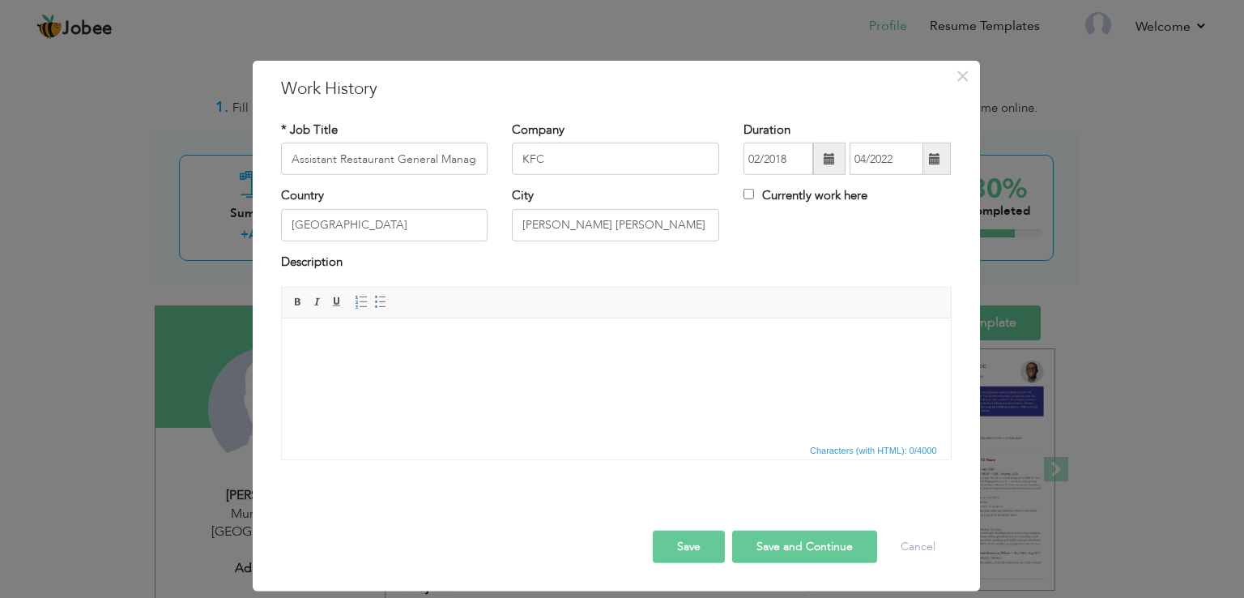
click at [694, 539] on button "Save" at bounding box center [689, 547] width 72 height 32
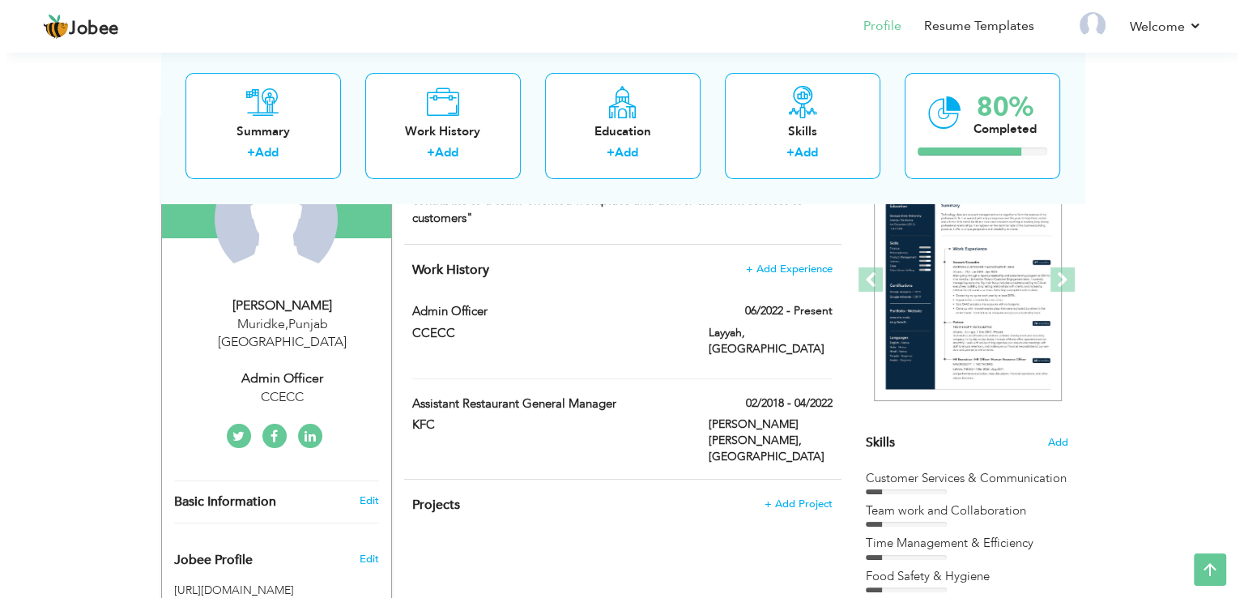
scroll to position [188, 0]
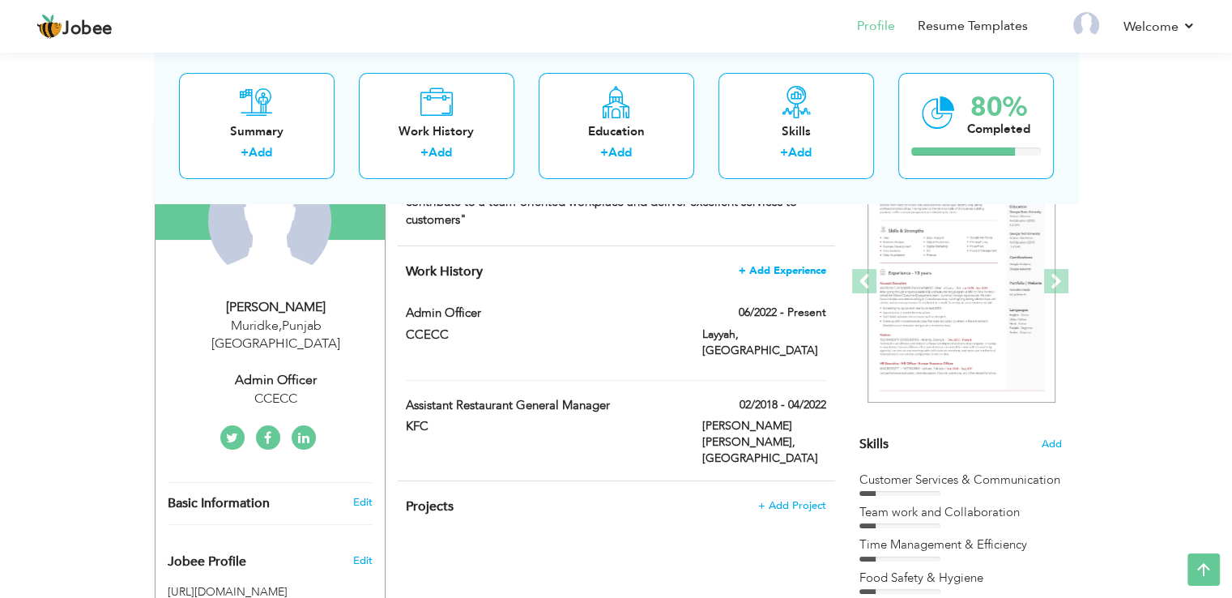
click at [771, 269] on span "+ Add Experience" at bounding box center [782, 270] width 87 height 11
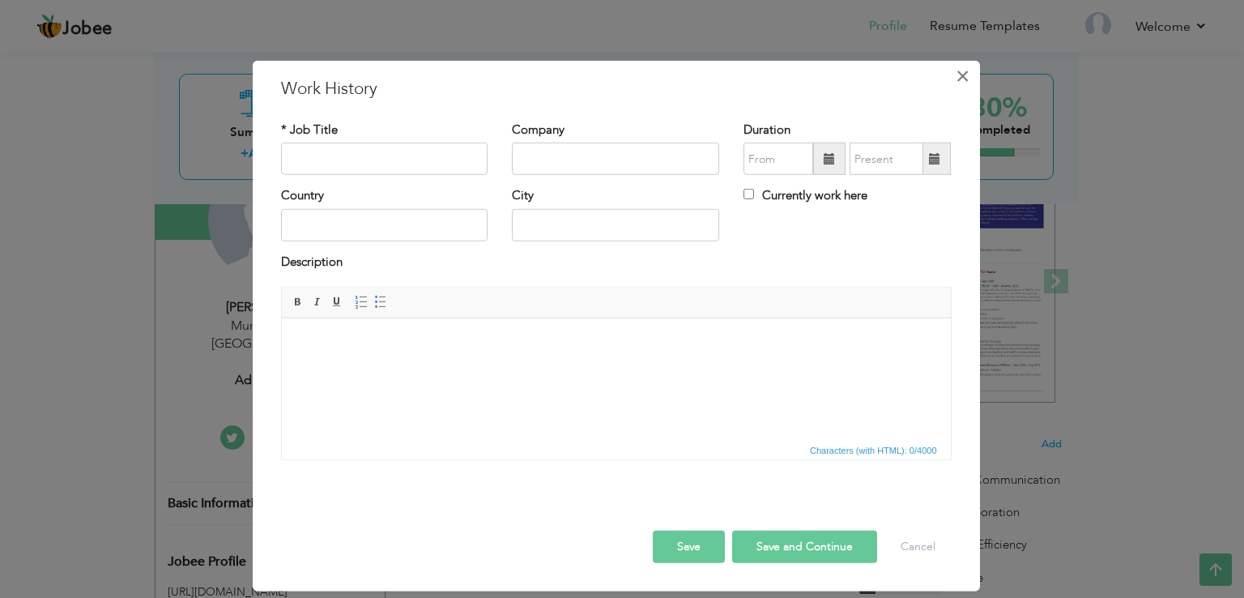
click at [959, 75] on span "×" at bounding box center [963, 76] width 14 height 29
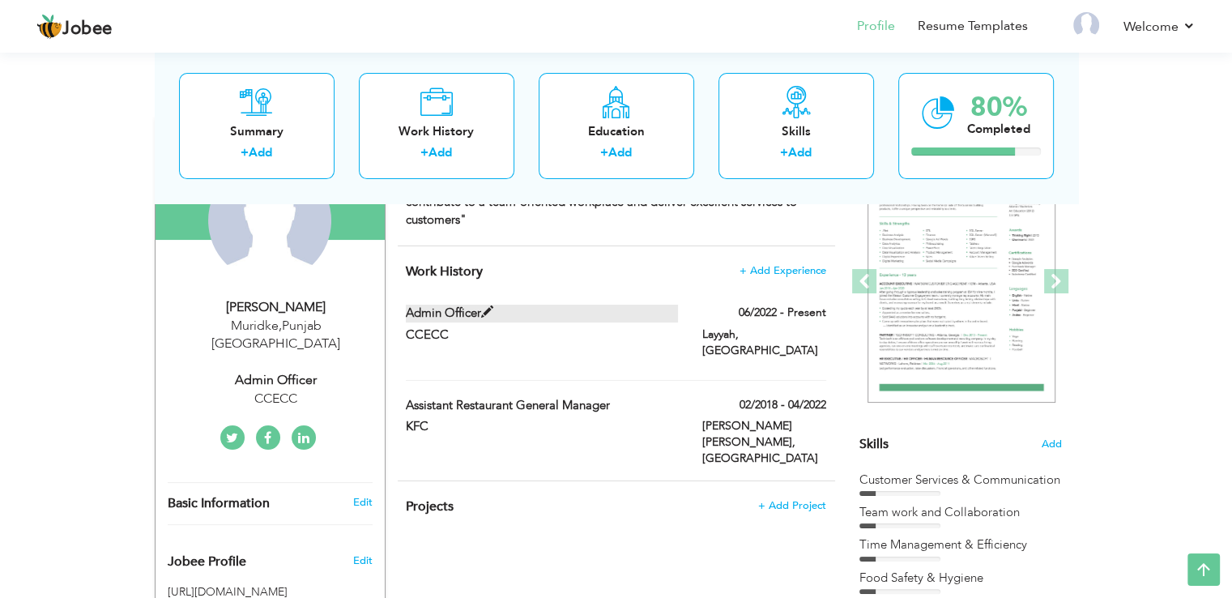
click at [485, 311] on span at bounding box center [487, 312] width 12 height 12
type input "Admin Officer"
type input "CCECC"
type input "06/2022"
type input "Pakistan"
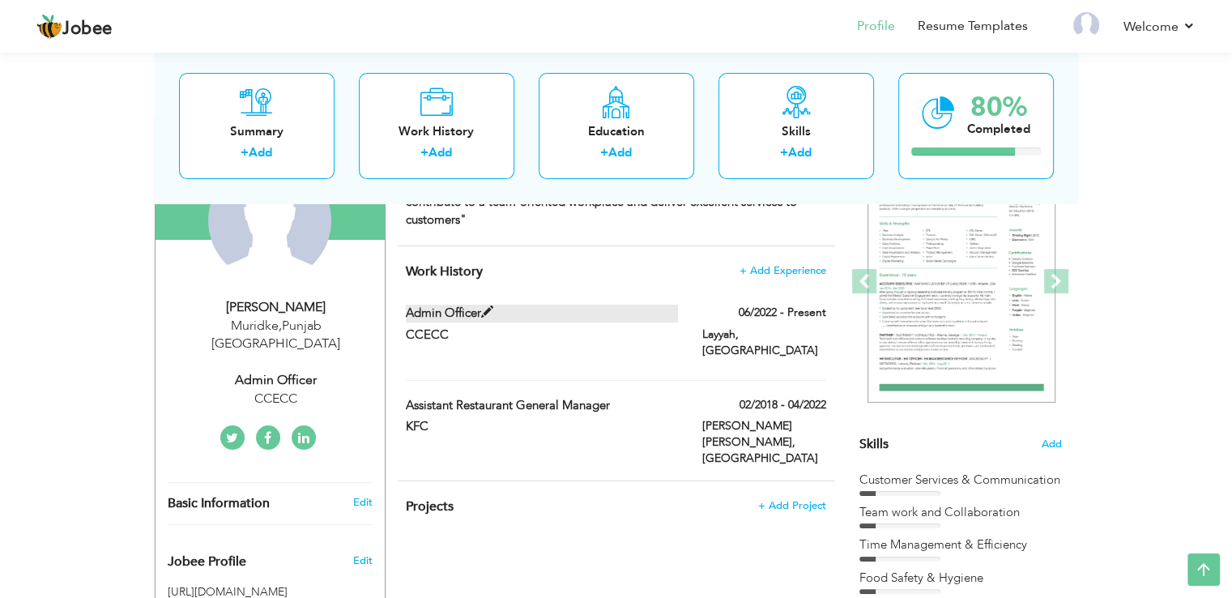
type input "Layyah"
checkbox input "true"
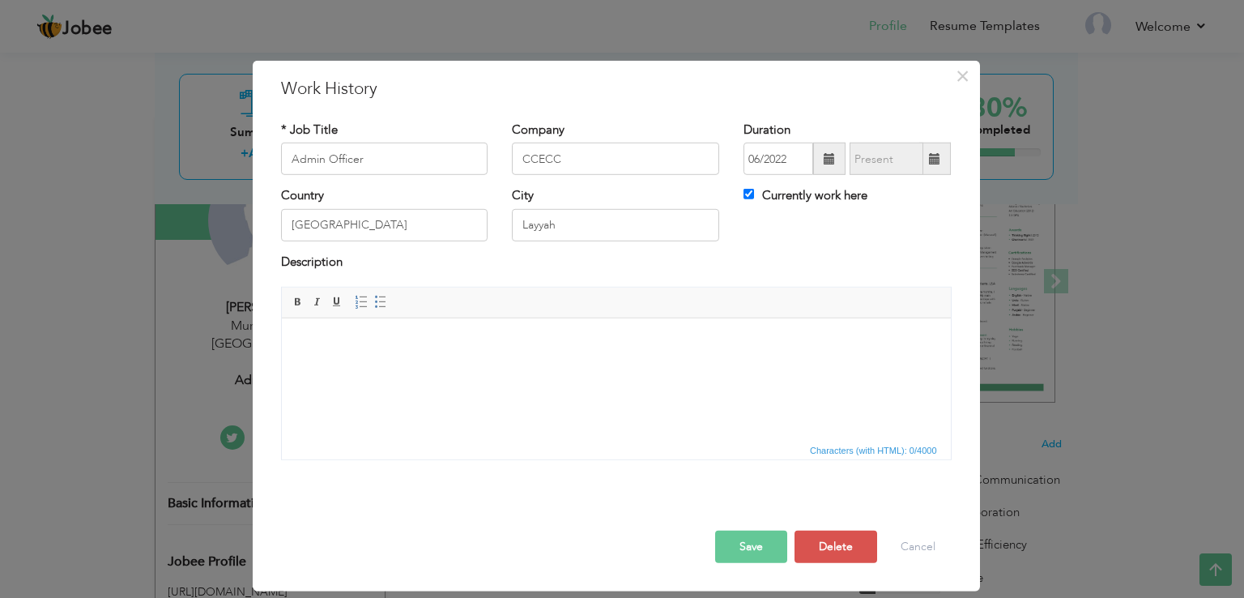
click at [368, 358] on html at bounding box center [615, 342] width 669 height 49
click at [382, 299] on span at bounding box center [380, 302] width 13 height 13
click at [330, 342] on li "Communication & Customer Services" at bounding box center [616, 343] width 572 height 17
click at [332, 342] on li at bounding box center [616, 343] width 572 height 17
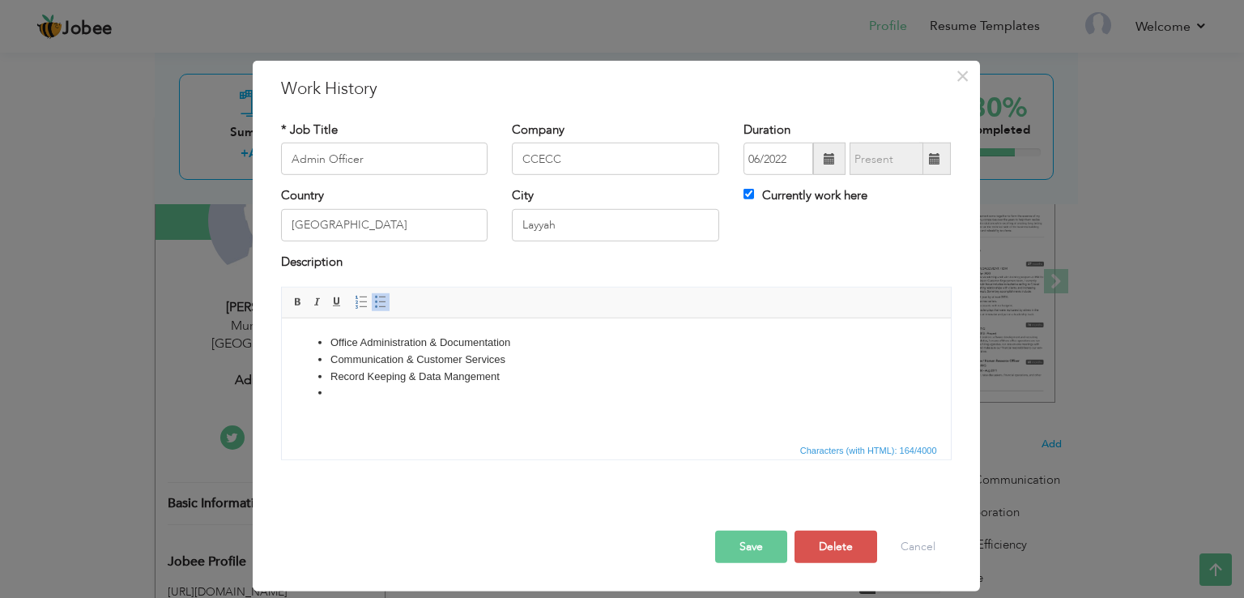
click at [335, 394] on li at bounding box center [616, 393] width 572 height 17
click at [762, 545] on button "Save" at bounding box center [751, 547] width 72 height 32
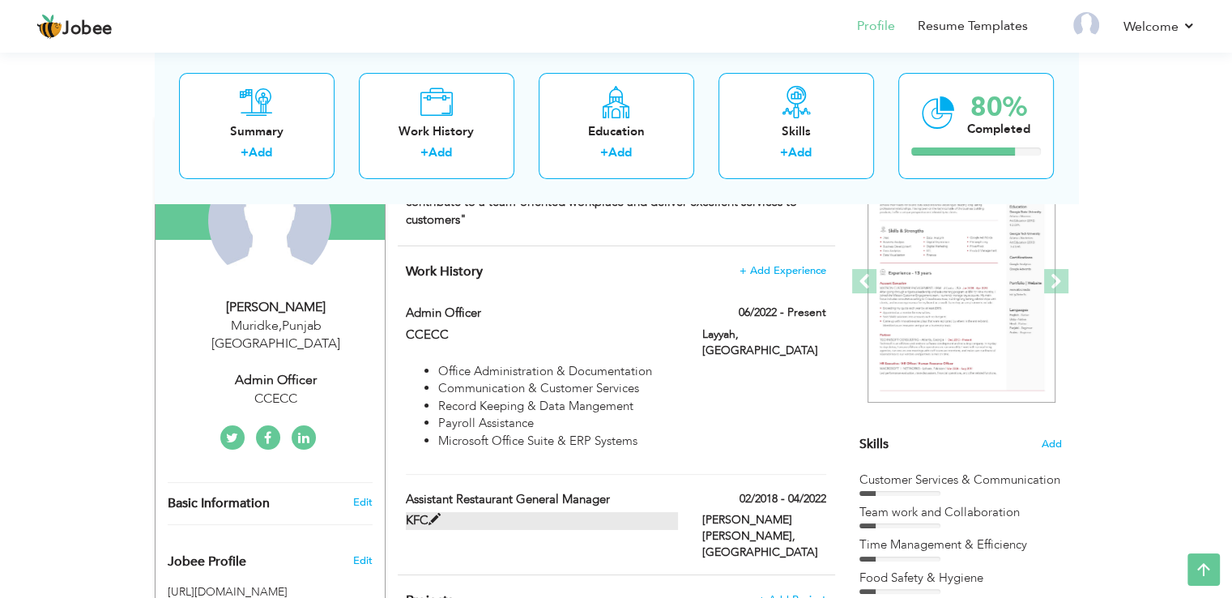
click at [435, 514] on span at bounding box center [435, 520] width 12 height 12
type input "Assistant Restaurant General Manager"
type input "KFC"
type input "02/2018"
type input "04/2022"
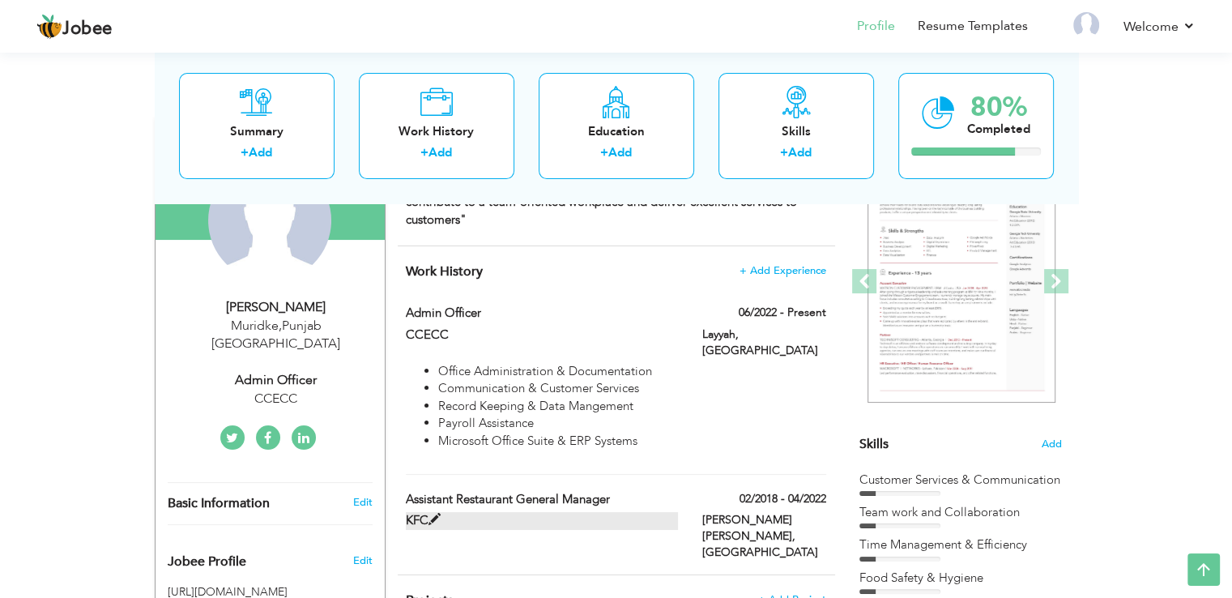
type input "Kala Shah Kaku"
checkbox input "false"
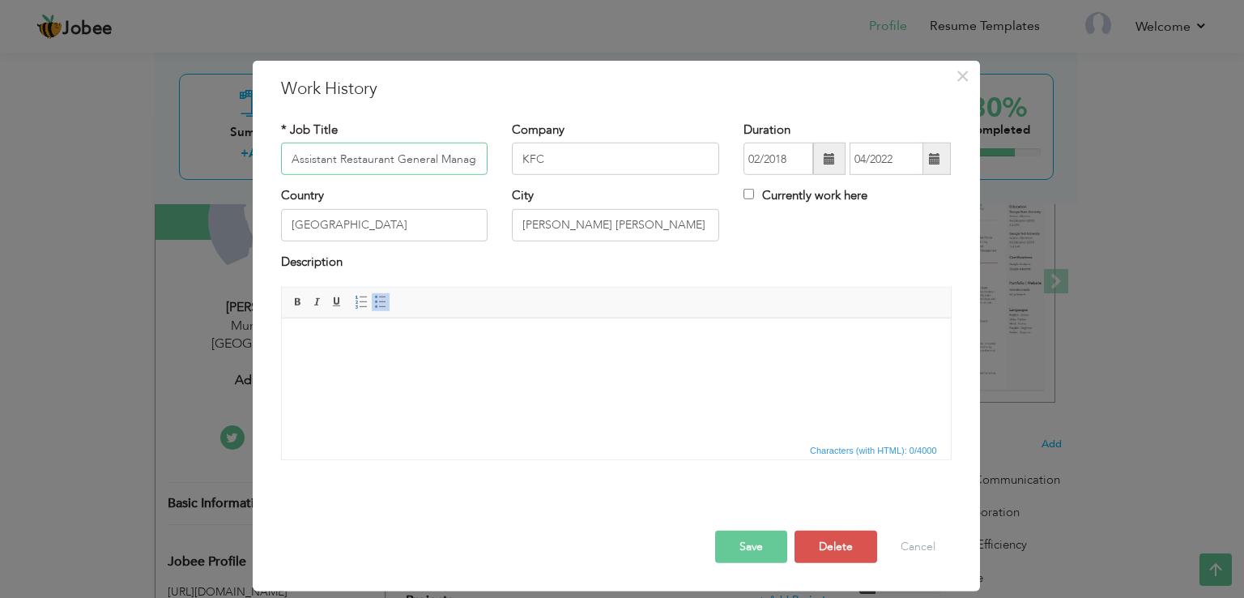
scroll to position [0, 6]
click at [353, 347] on body at bounding box center [615, 343] width 637 height 17
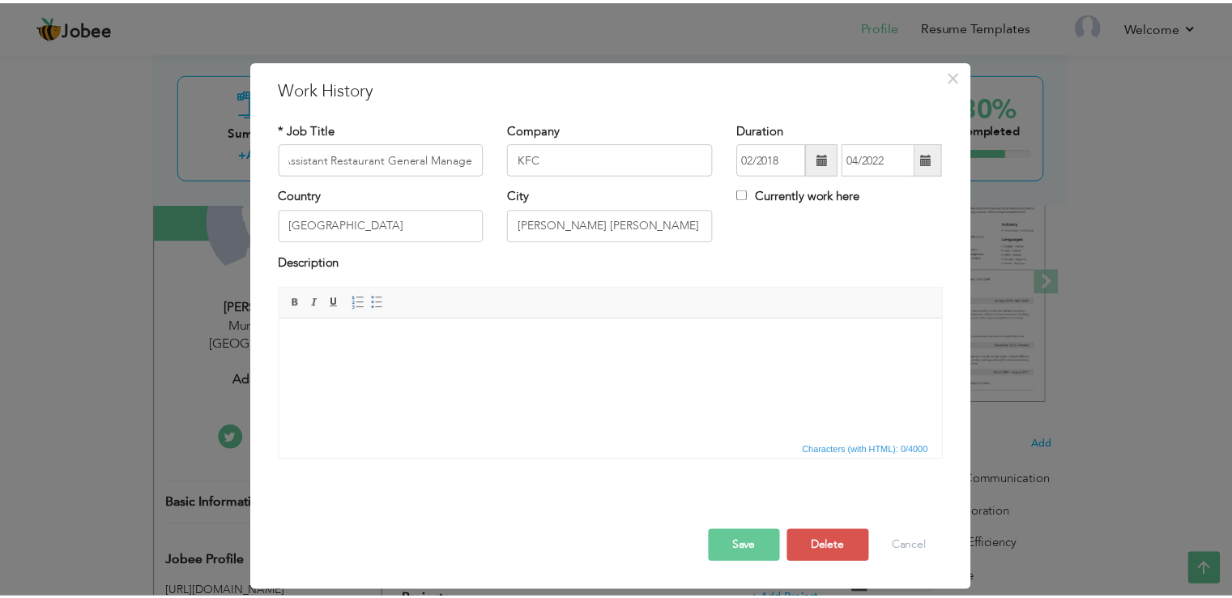
scroll to position [0, 0]
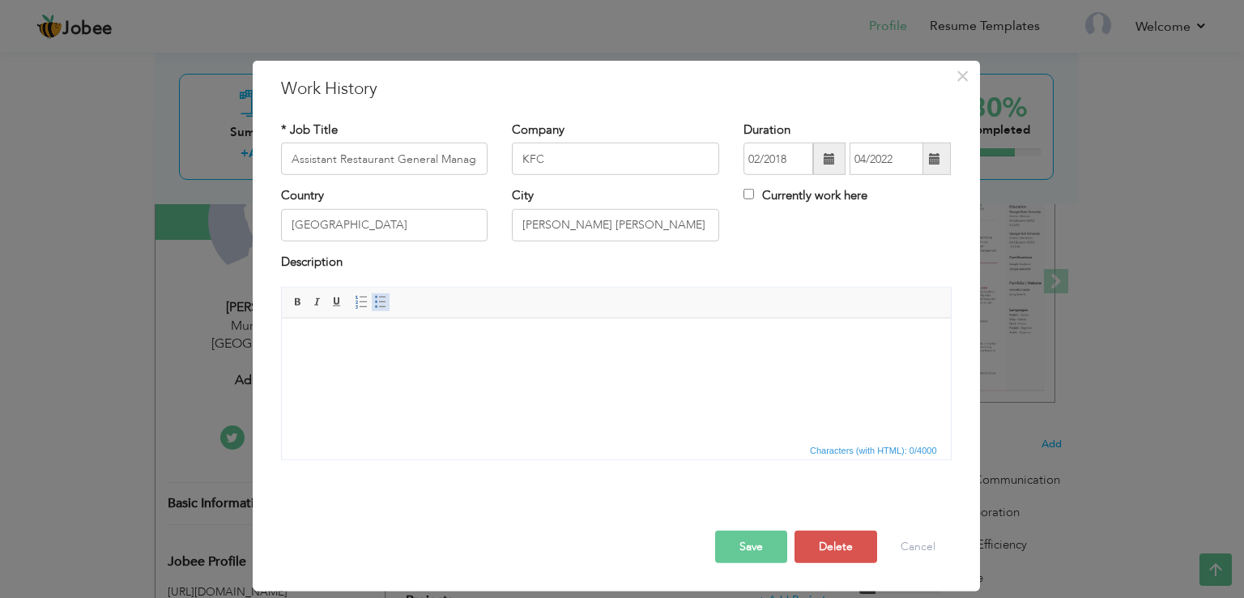
click at [379, 302] on span at bounding box center [380, 302] width 13 height 13
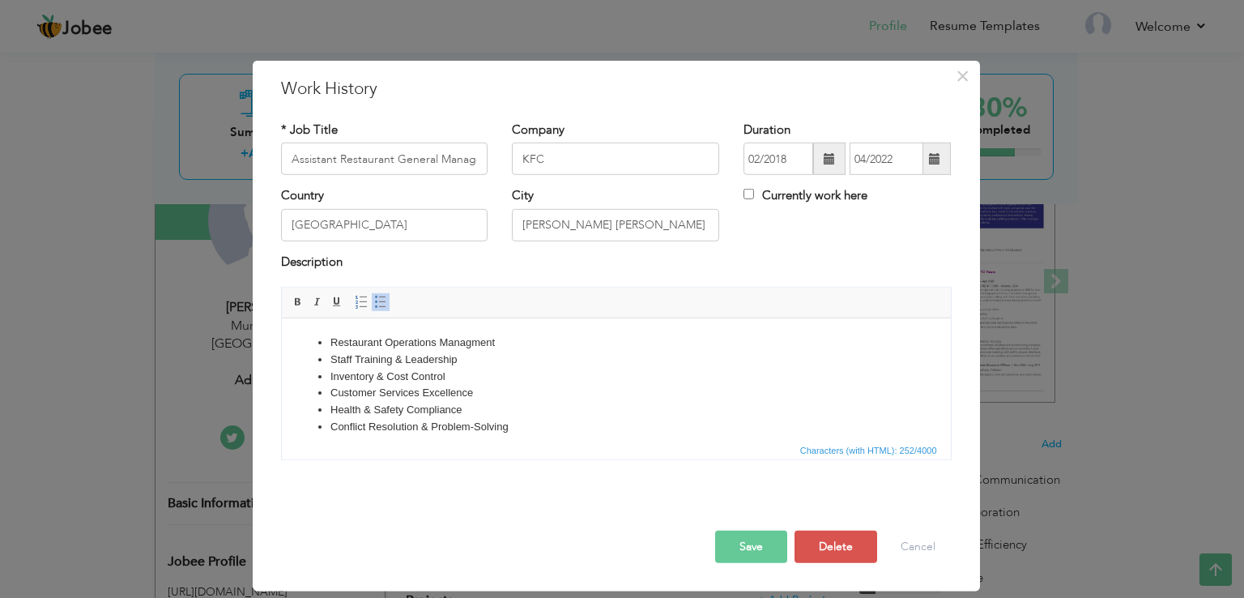
click at [736, 551] on button "Save" at bounding box center [751, 547] width 72 height 32
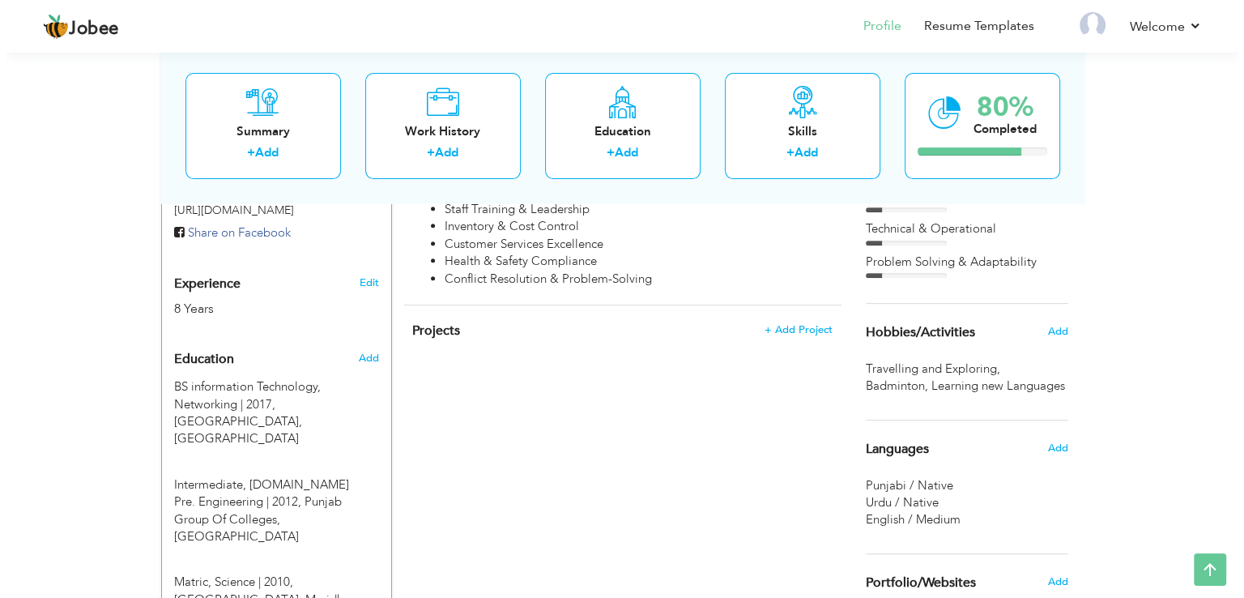
scroll to position [574, 0]
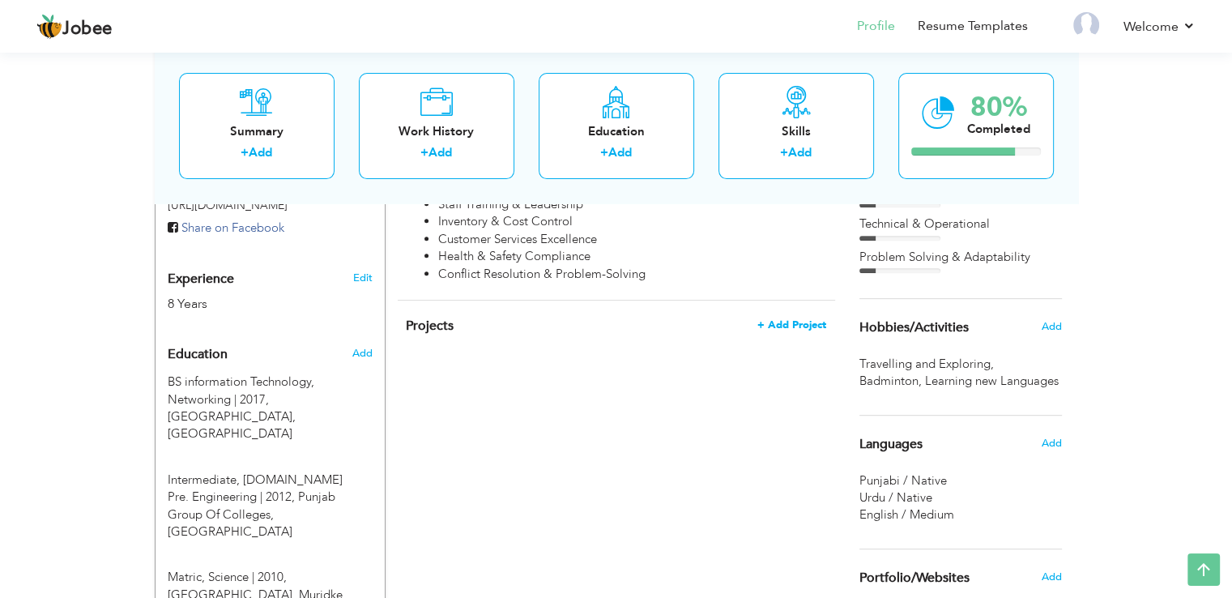
click at [800, 319] on span "+ Add Project" at bounding box center [791, 324] width 69 height 11
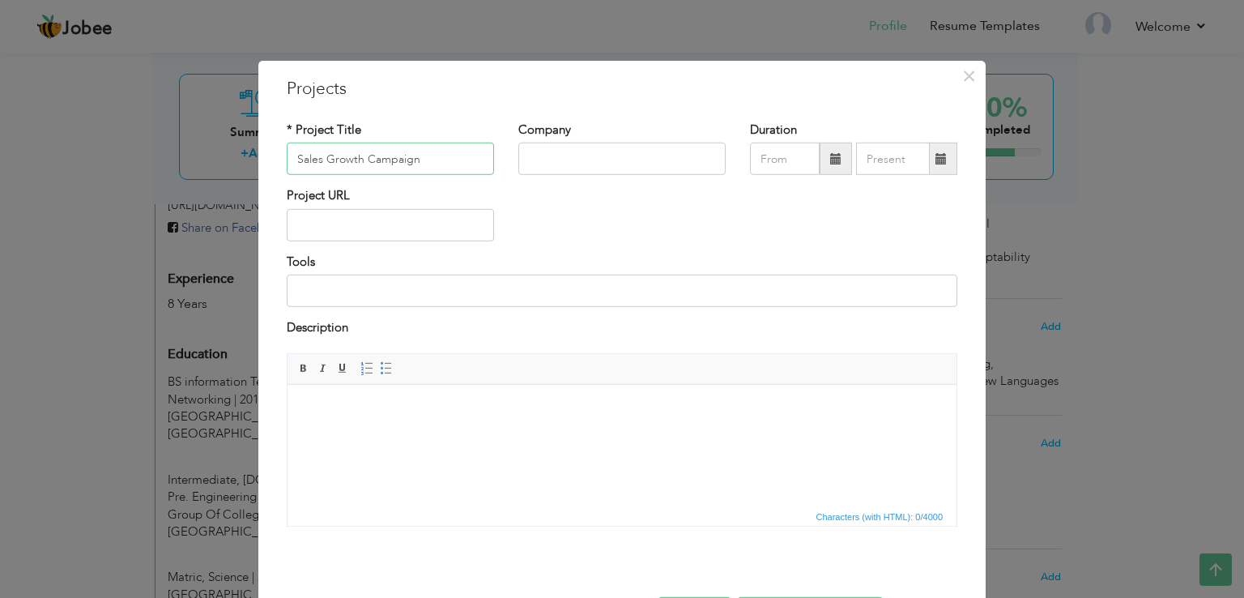
type input "Sales Growth Campaign"
click at [651, 166] on input "text" at bounding box center [621, 159] width 207 height 32
type input "KFC"
click at [834, 156] on span at bounding box center [835, 158] width 11 height 11
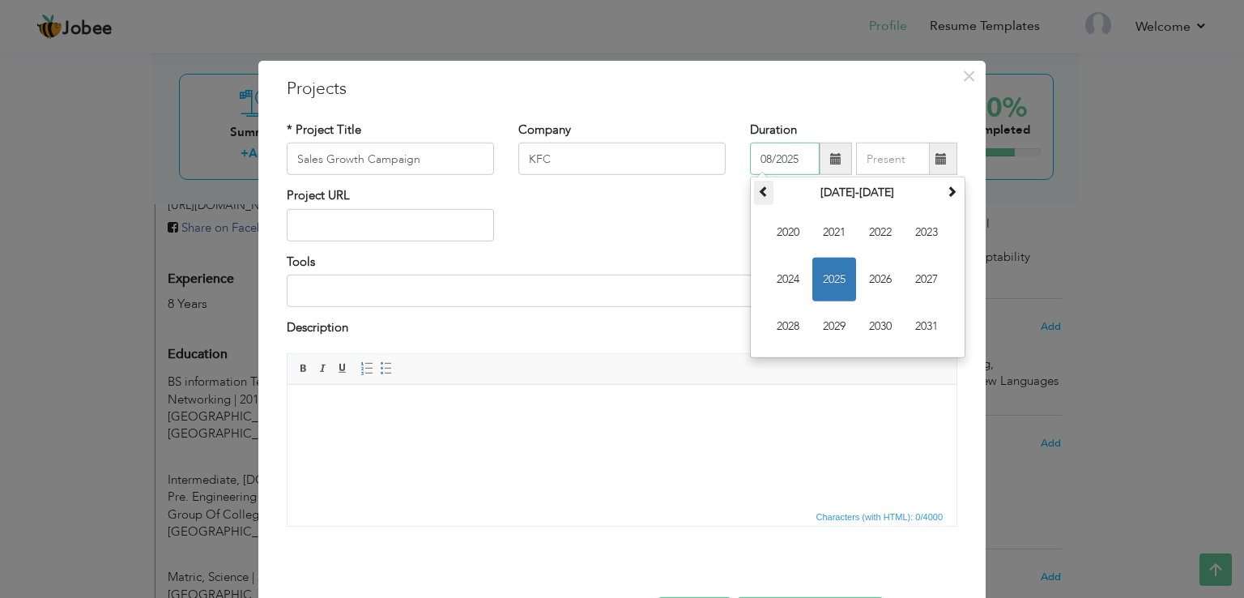
click at [758, 187] on span at bounding box center [763, 191] width 11 height 11
click at [787, 330] on span "2018" at bounding box center [788, 327] width 44 height 44
click at [865, 234] on span "Mar" at bounding box center [881, 233] width 44 height 44
type input "03/2018"
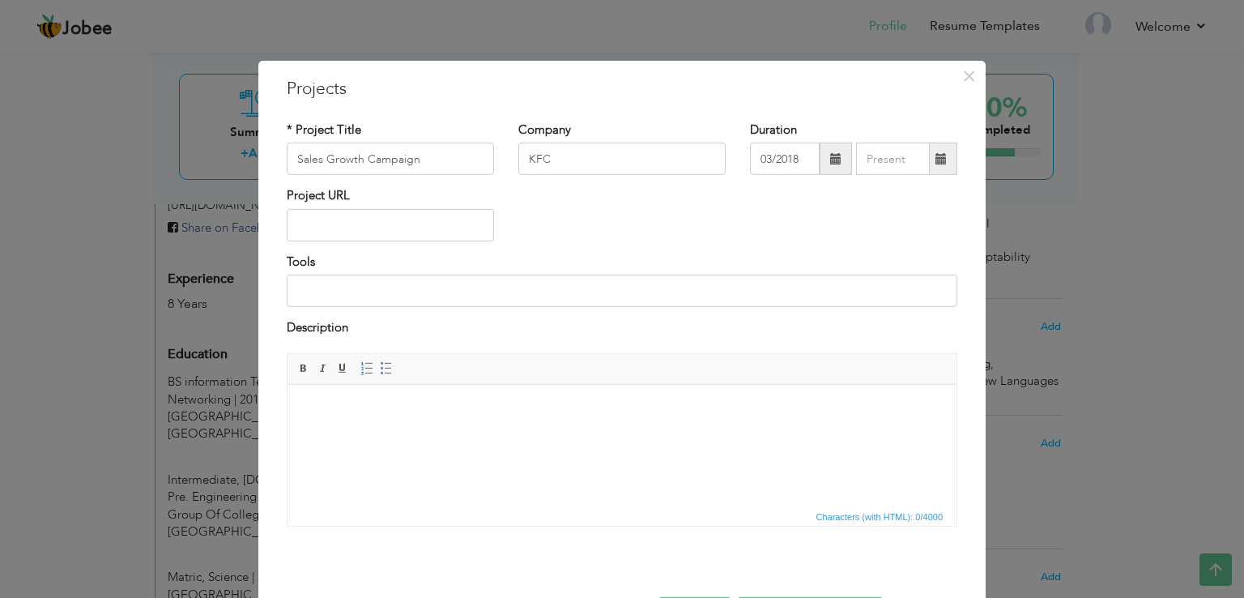
click at [936, 159] on span at bounding box center [941, 158] width 11 height 11
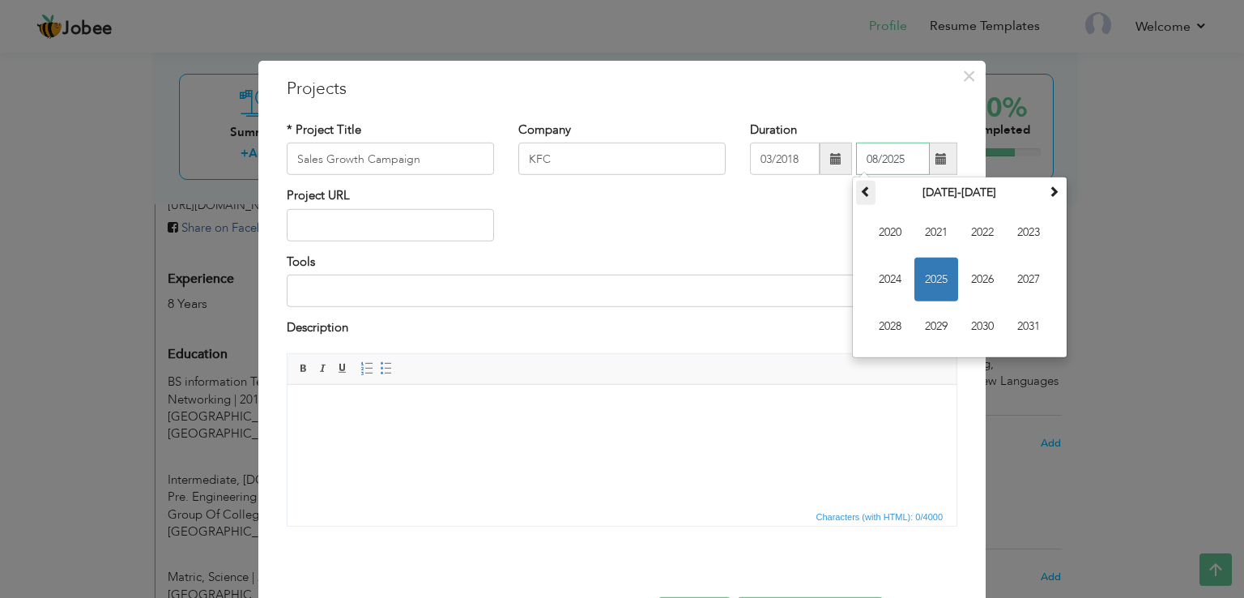
click at [860, 192] on span at bounding box center [865, 191] width 11 height 11
click at [931, 313] on span "2019" at bounding box center [937, 327] width 44 height 44
click at [860, 189] on span at bounding box center [865, 191] width 11 height 11
click at [1053, 195] on span at bounding box center [1053, 191] width 11 height 11
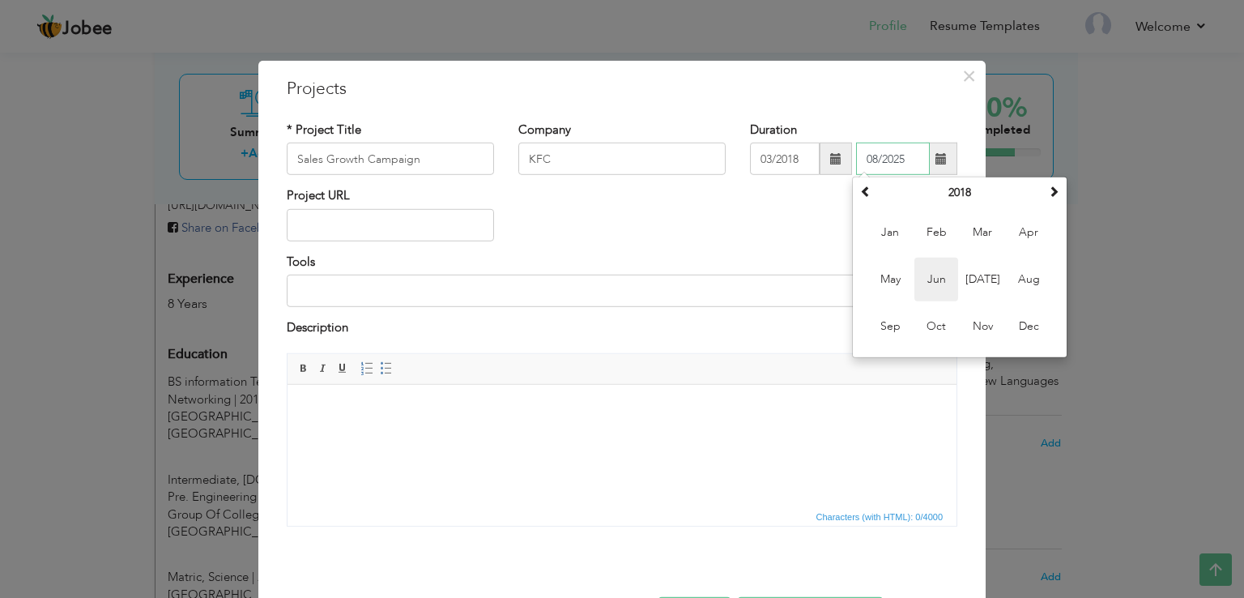
click at [930, 280] on span "Jun" at bounding box center [937, 280] width 44 height 44
type input "06/2018"
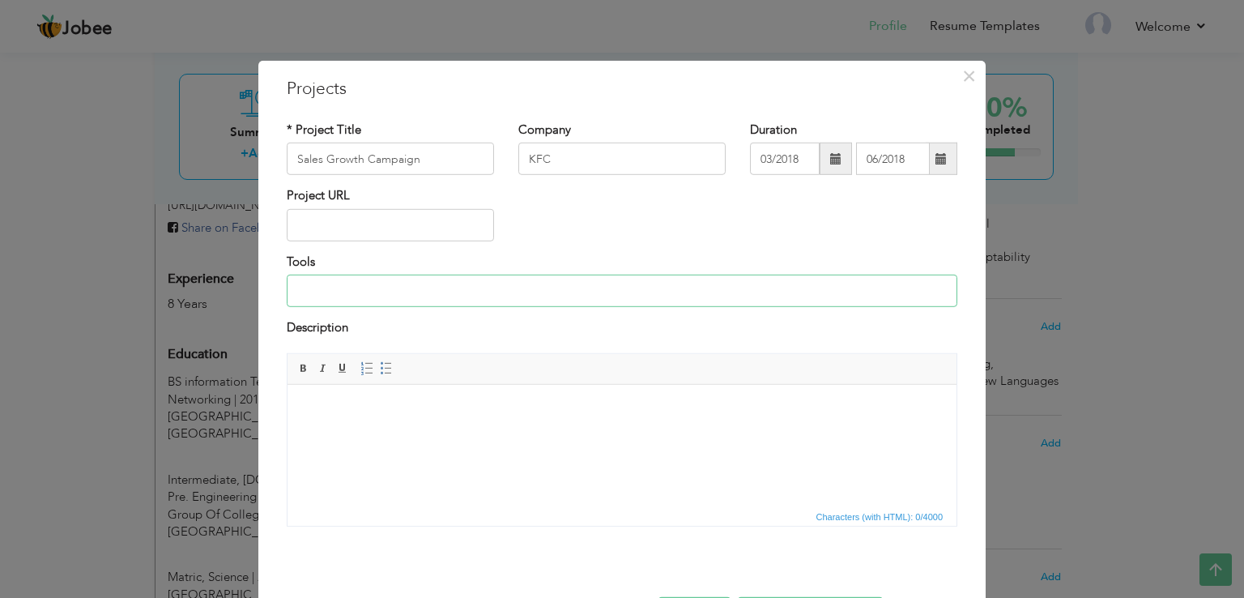
click at [489, 288] on input at bounding box center [622, 291] width 671 height 32
type input "S"
click at [376, 289] on input "Customer Awareence" at bounding box center [622, 291] width 671 height 32
type input "Customer Awarence"
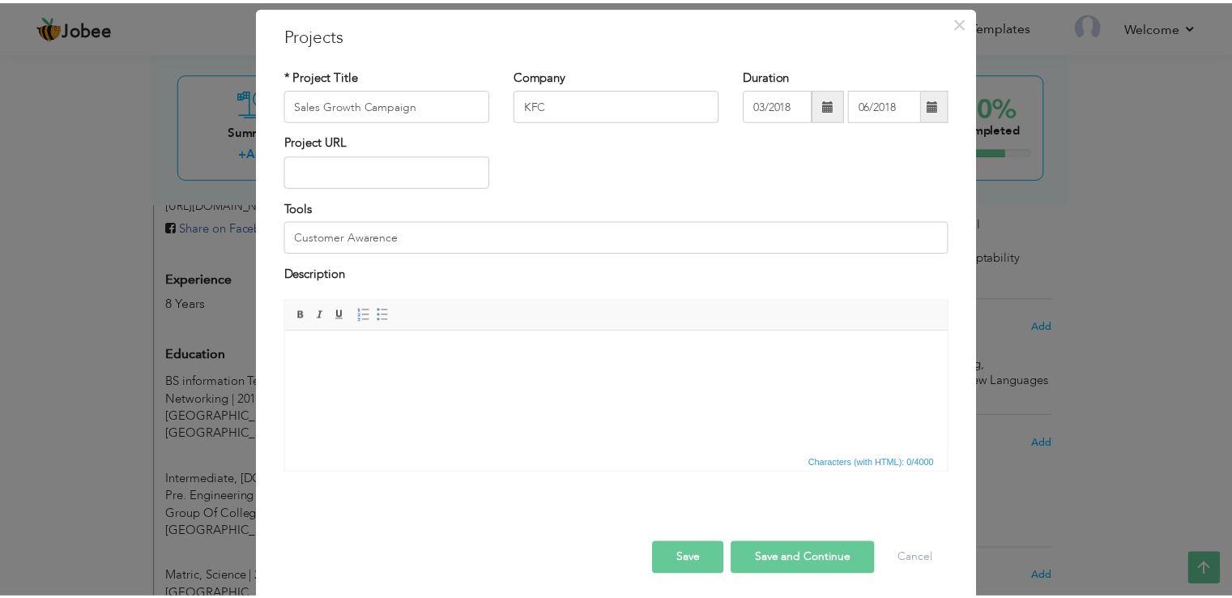
scroll to position [58, 0]
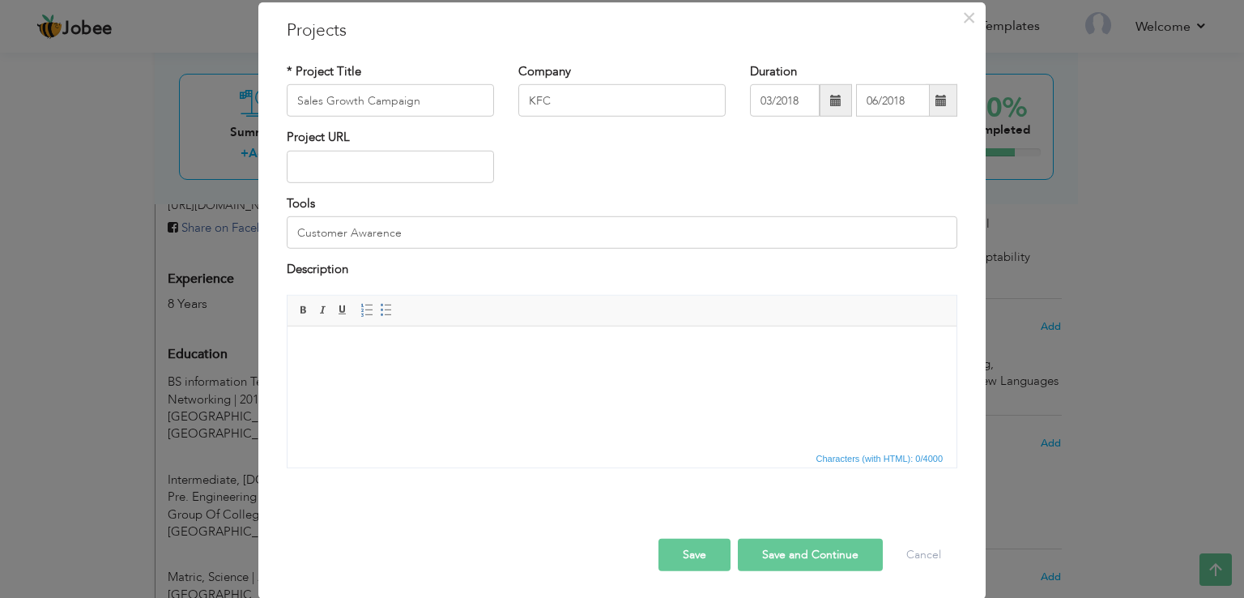
click at [802, 554] on button "Save and Continue" at bounding box center [810, 554] width 145 height 32
click at [434, 102] on input "text" at bounding box center [390, 100] width 207 height 32
type input "Health and Safety Compliance"
click at [548, 107] on input "text" at bounding box center [621, 100] width 207 height 32
type input "KFC"
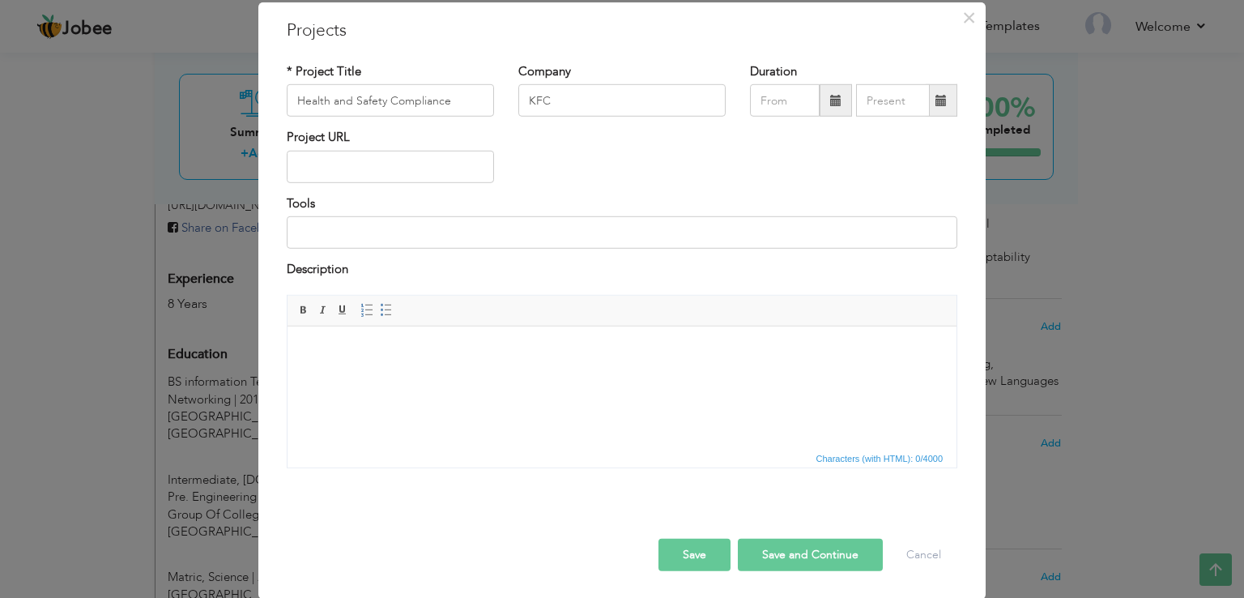
click at [830, 95] on span at bounding box center [835, 100] width 11 height 11
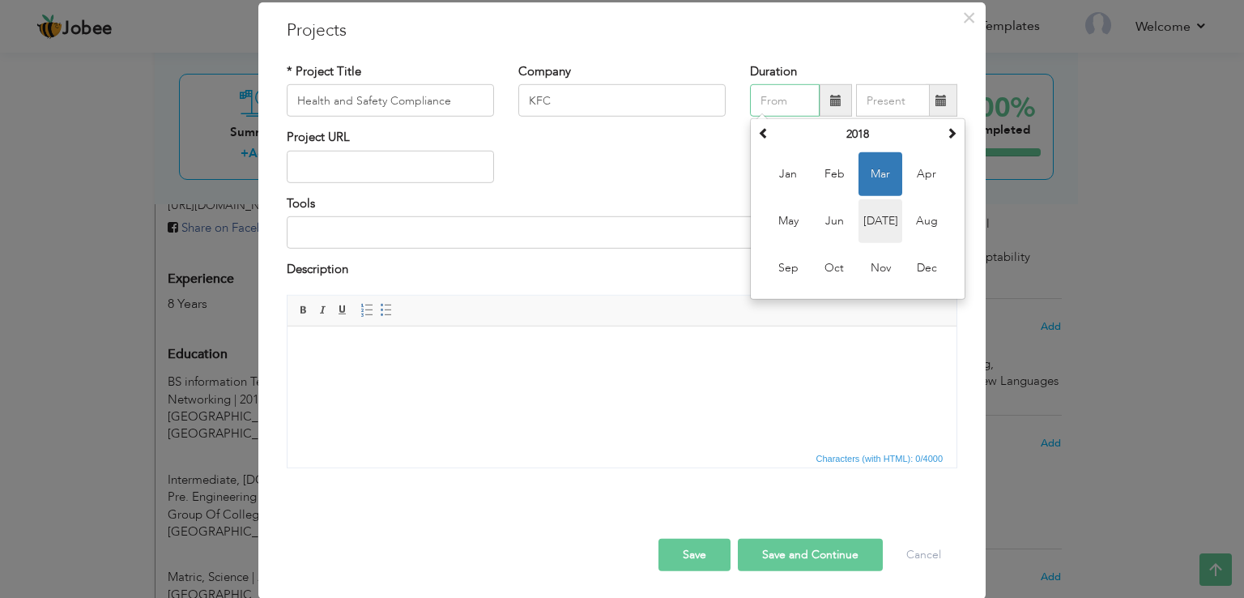
click at [871, 222] on span "Jul" at bounding box center [881, 221] width 44 height 44
type input "07/2018"
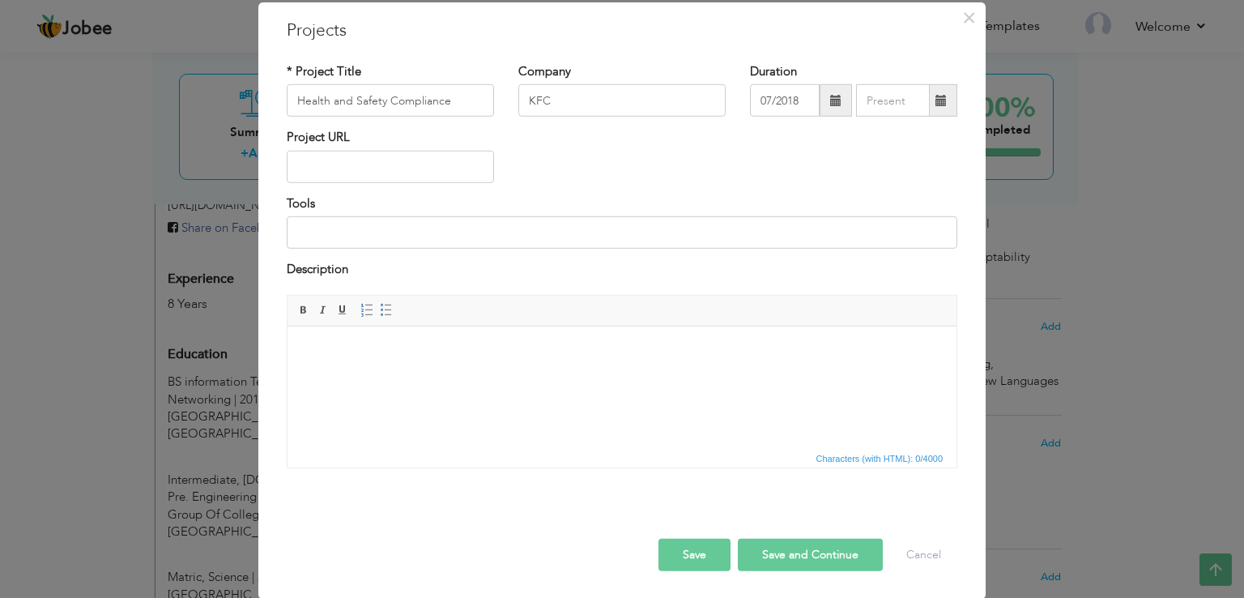
click at [943, 97] on span at bounding box center [942, 100] width 32 height 32
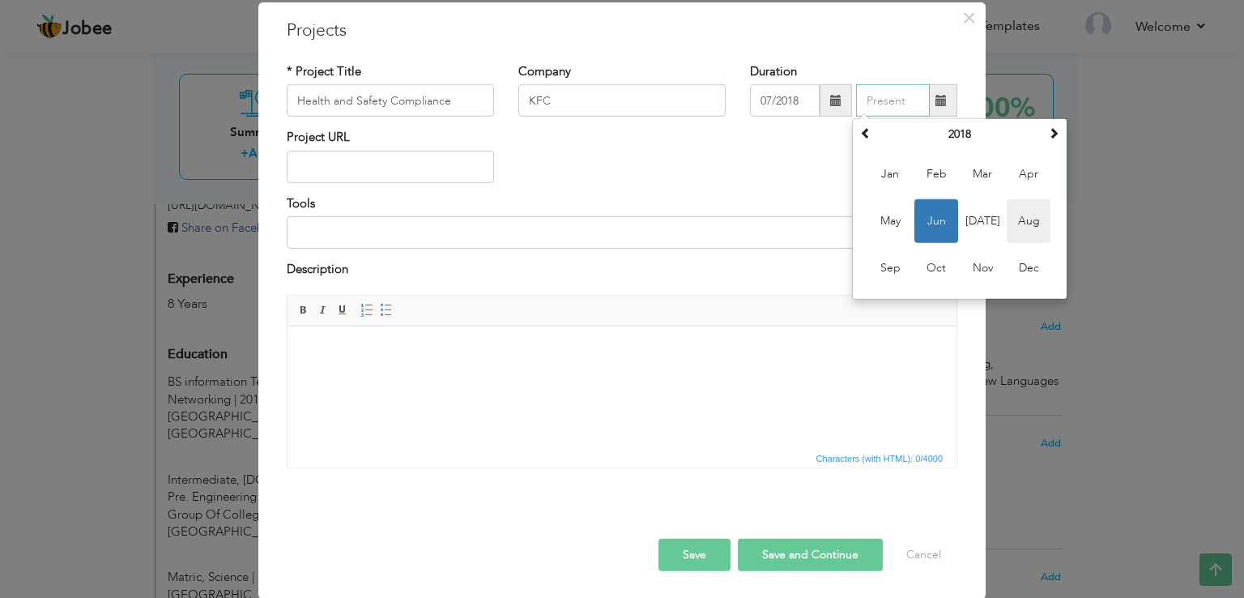
click at [1029, 220] on span "Aug" at bounding box center [1029, 221] width 44 height 44
type input "08/2018"
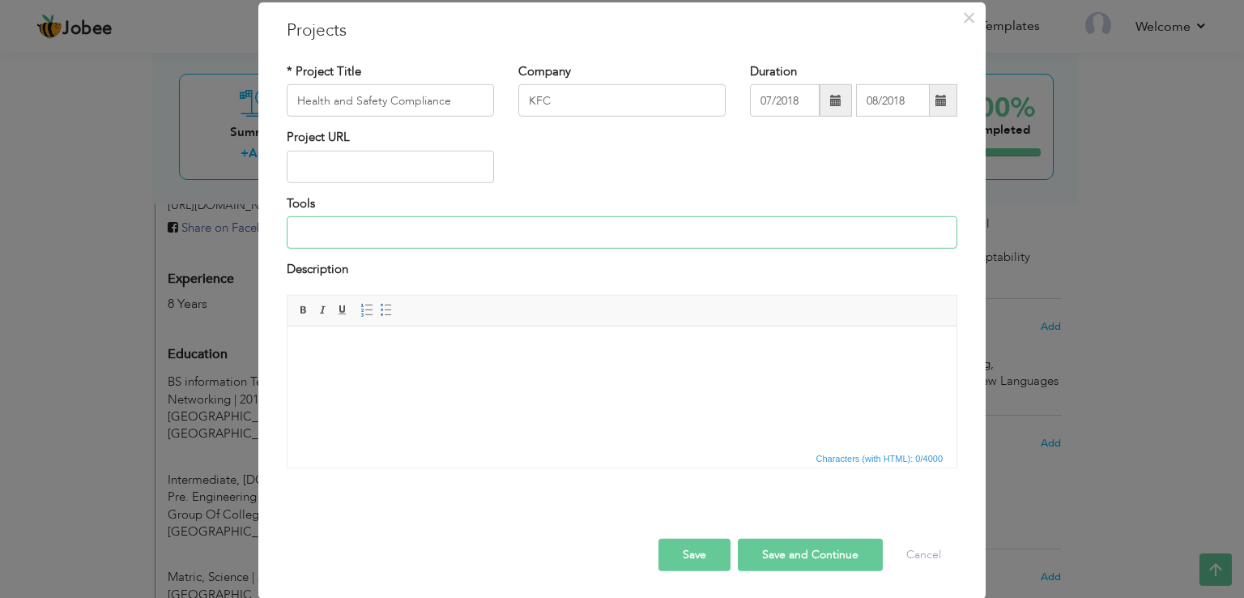
click at [368, 237] on input at bounding box center [622, 232] width 671 height 32
type input "Team Training and Practicing"
click at [804, 565] on button "Save and Continue" at bounding box center [810, 554] width 145 height 32
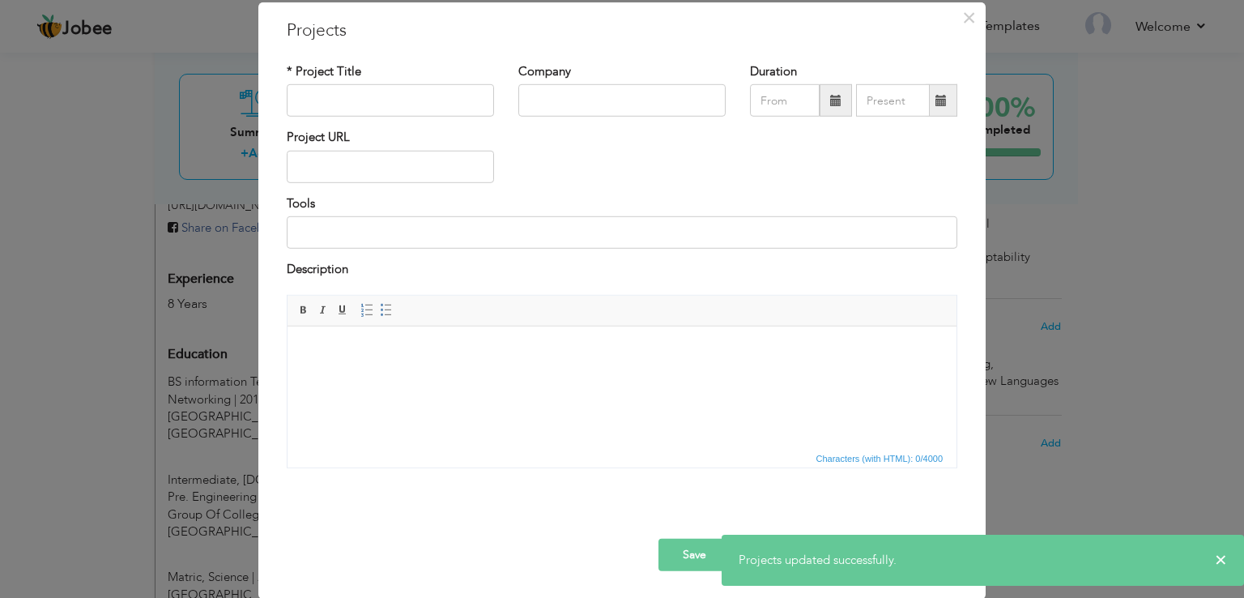
click at [708, 554] on button "Save" at bounding box center [695, 554] width 72 height 32
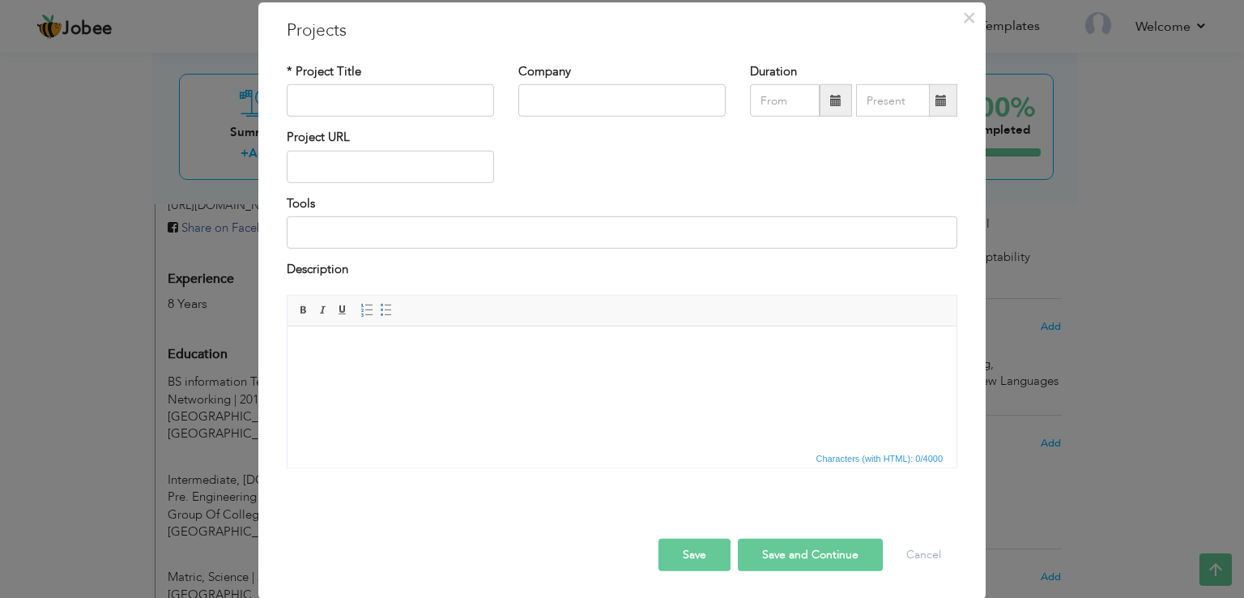
click at [694, 549] on button "Save" at bounding box center [695, 554] width 72 height 32
click at [688, 552] on button "Save" at bounding box center [695, 554] width 72 height 32
click at [911, 557] on button "Cancel" at bounding box center [923, 554] width 67 height 32
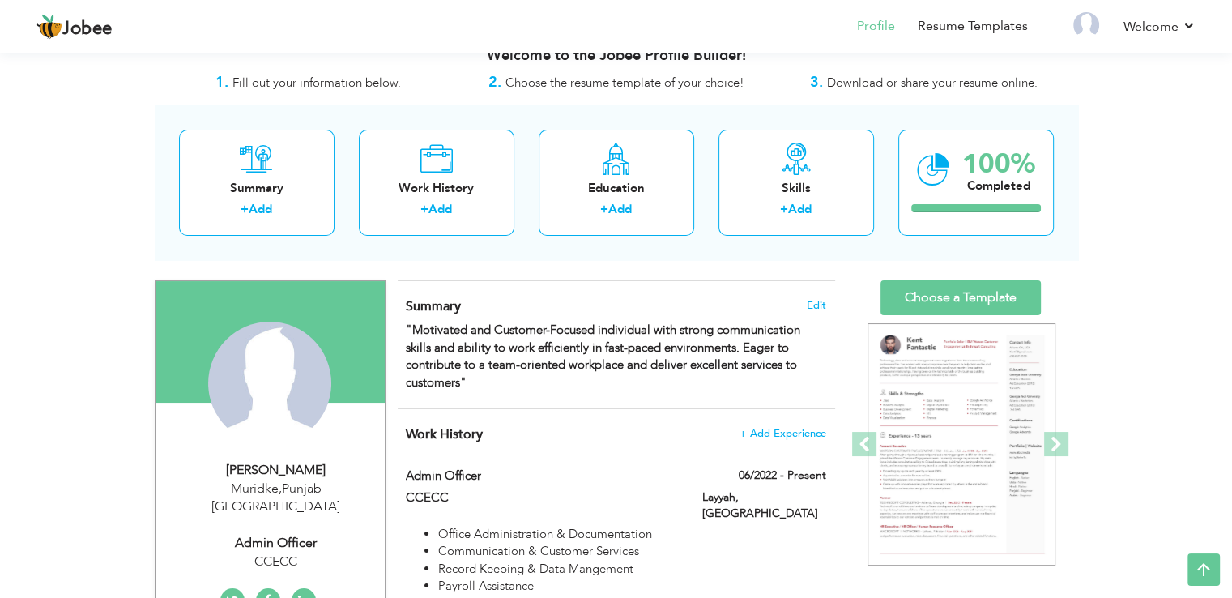
scroll to position [0, 0]
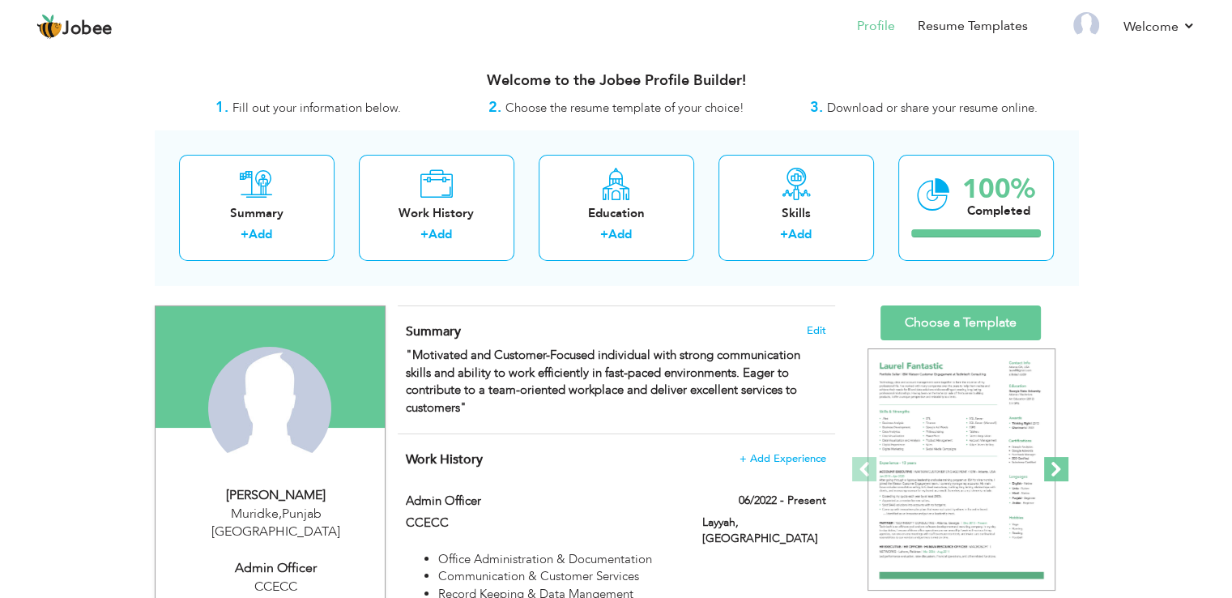
click at [1060, 469] on span at bounding box center [1056, 469] width 24 height 24
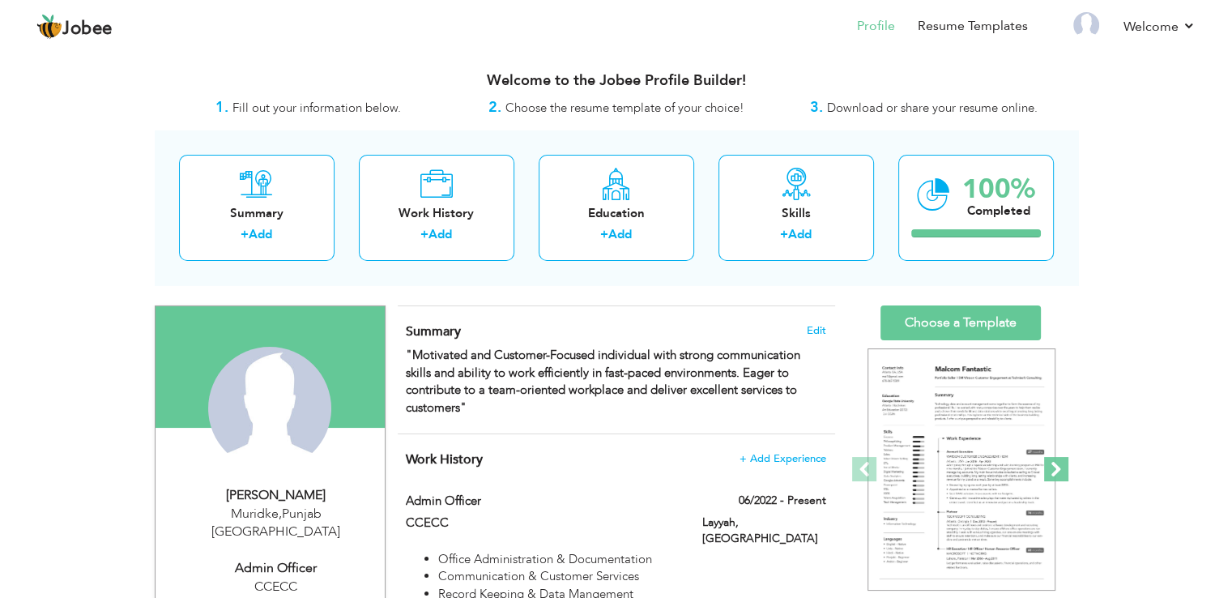
click at [1060, 469] on span at bounding box center [1056, 469] width 24 height 24
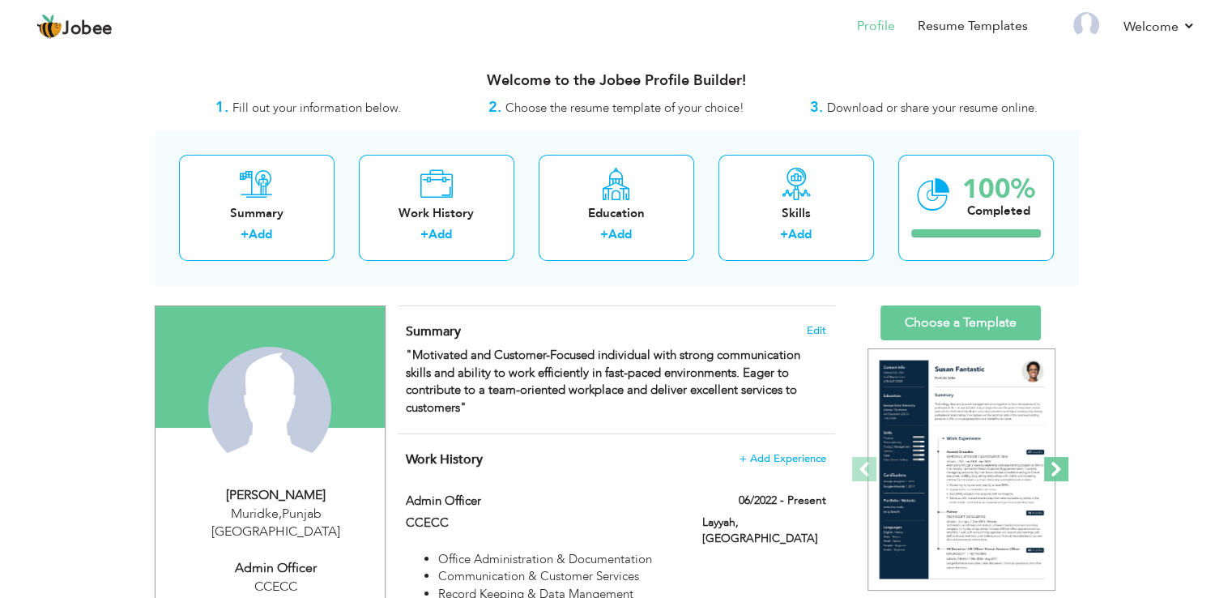
click at [1060, 469] on span at bounding box center [1056, 469] width 24 height 24
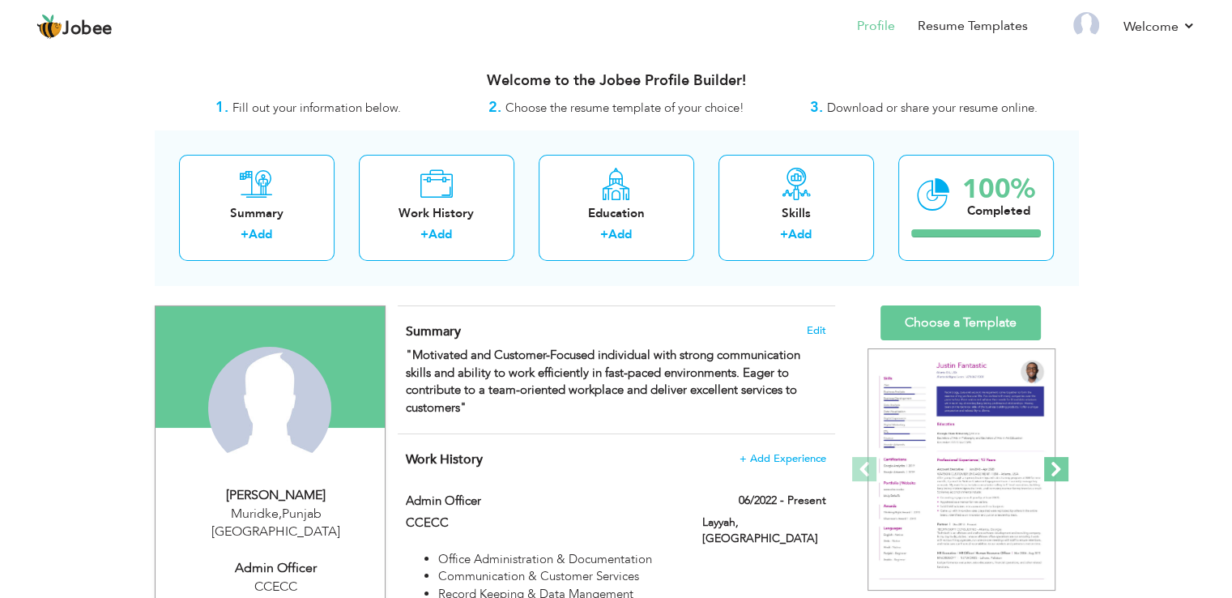
click at [1060, 469] on span at bounding box center [1056, 469] width 24 height 24
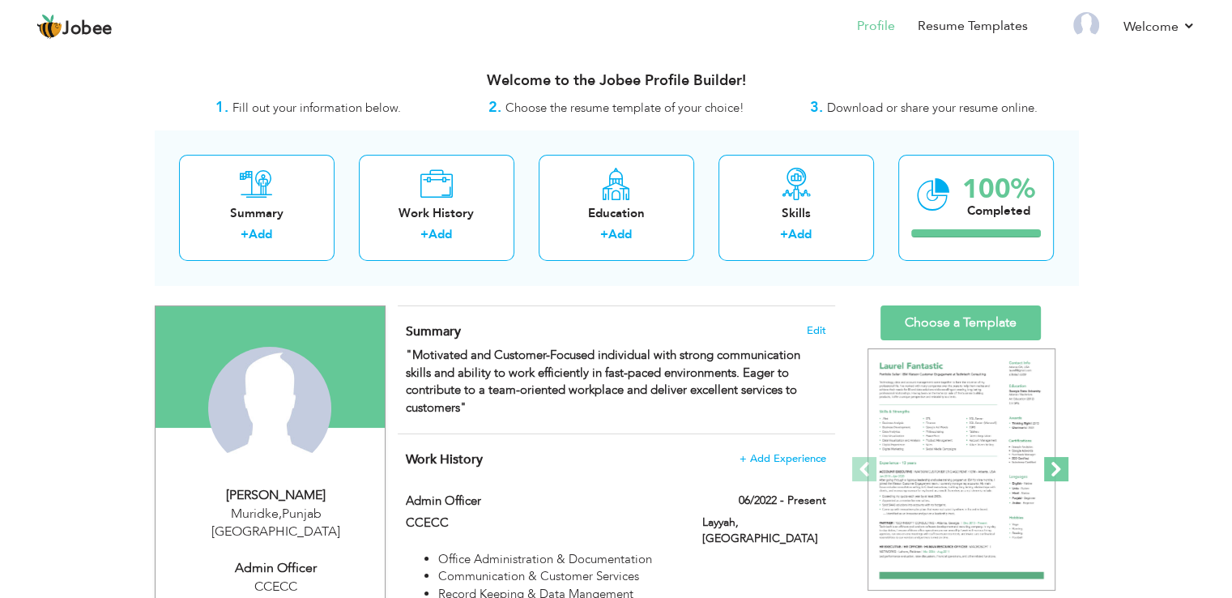
click at [1060, 469] on span at bounding box center [1056, 469] width 24 height 24
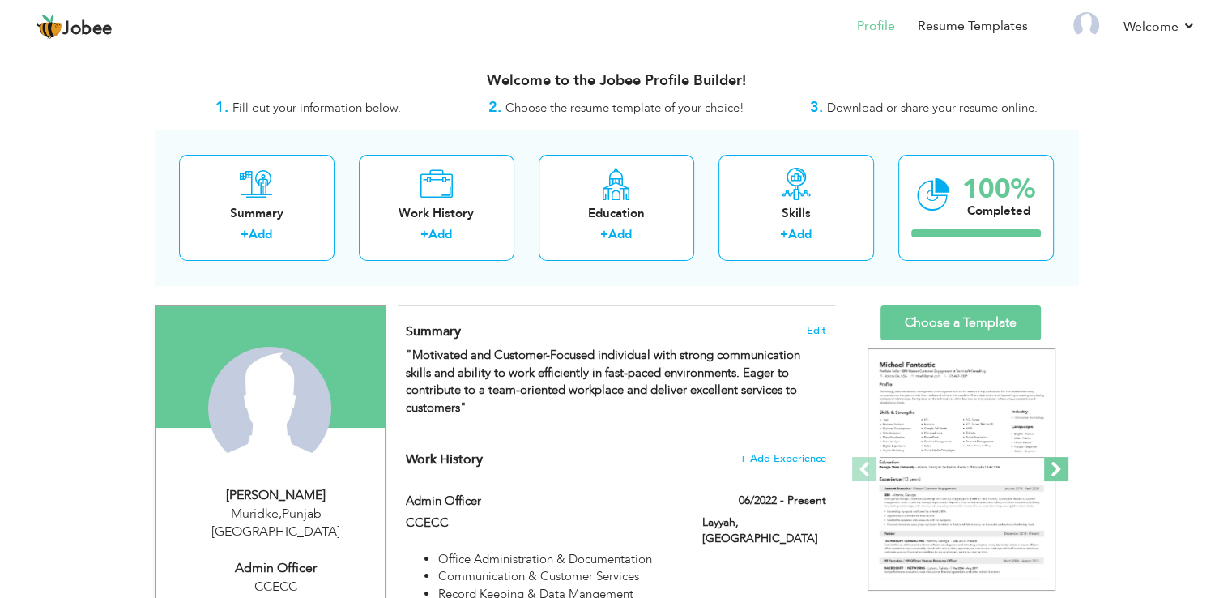
click at [1060, 469] on span at bounding box center [1056, 469] width 24 height 24
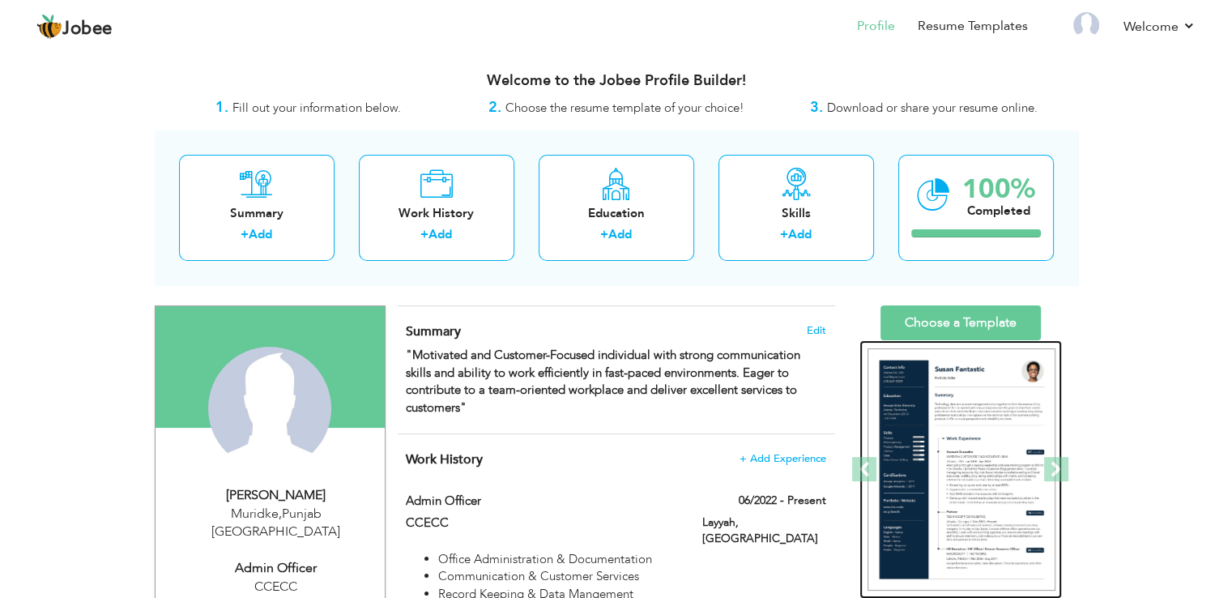
click at [969, 465] on img at bounding box center [962, 469] width 188 height 243
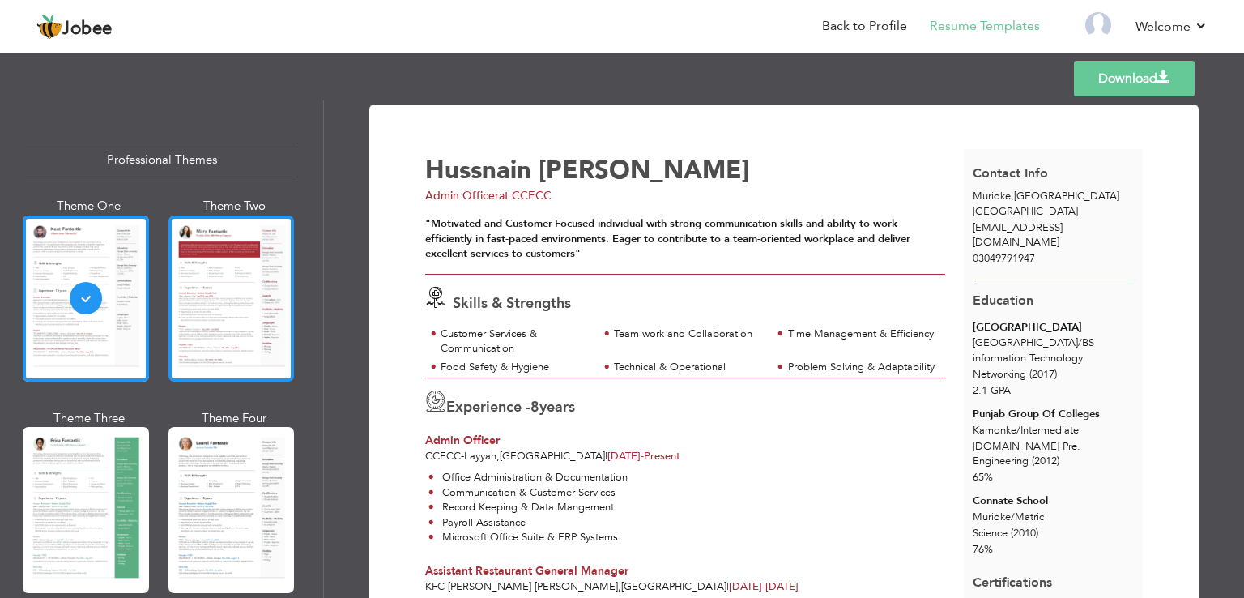
click at [214, 286] on div at bounding box center [232, 298] width 126 height 166
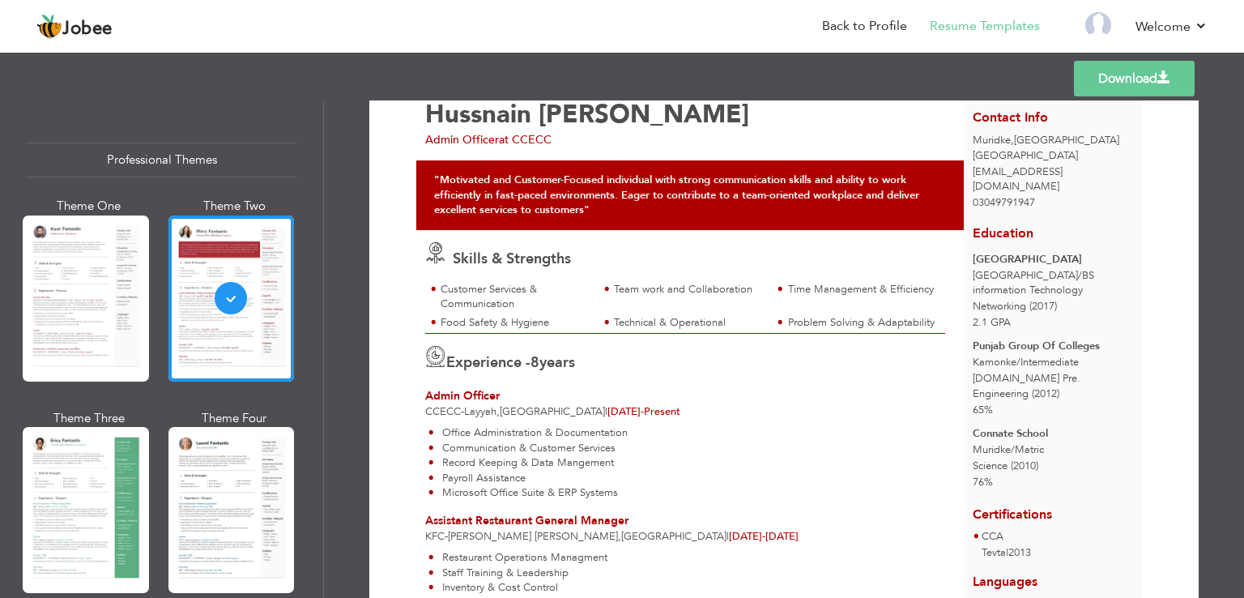
scroll to position [45, 0]
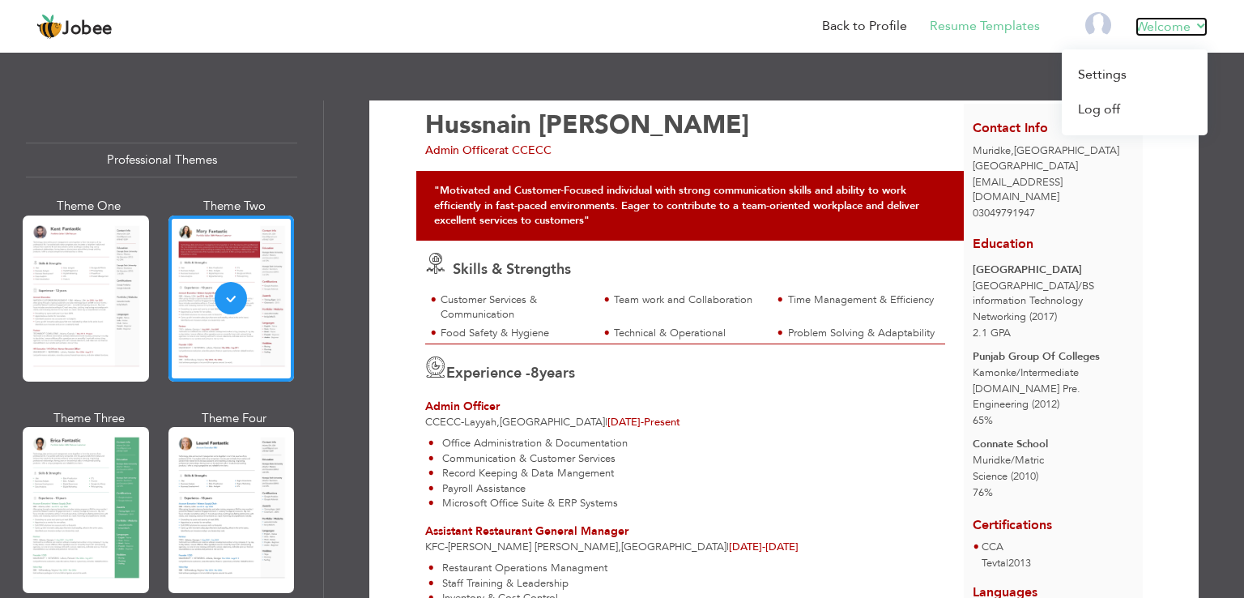
click at [1195, 27] on link "Welcome" at bounding box center [1172, 26] width 72 height 19
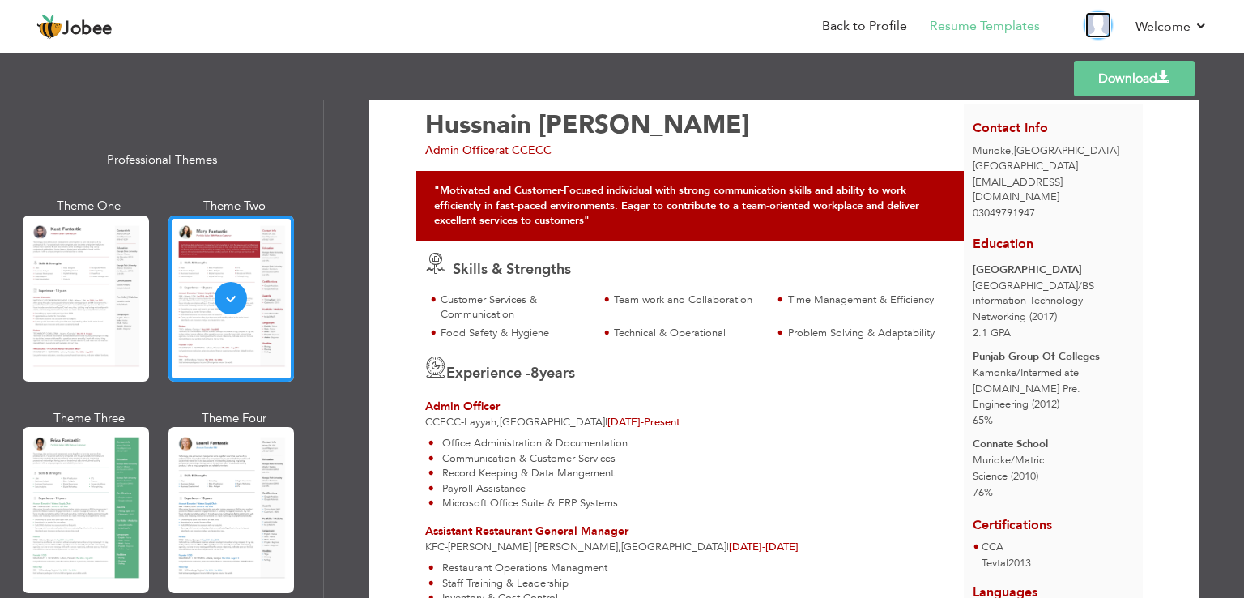
click at [1094, 30] on img at bounding box center [1099, 25] width 26 height 26
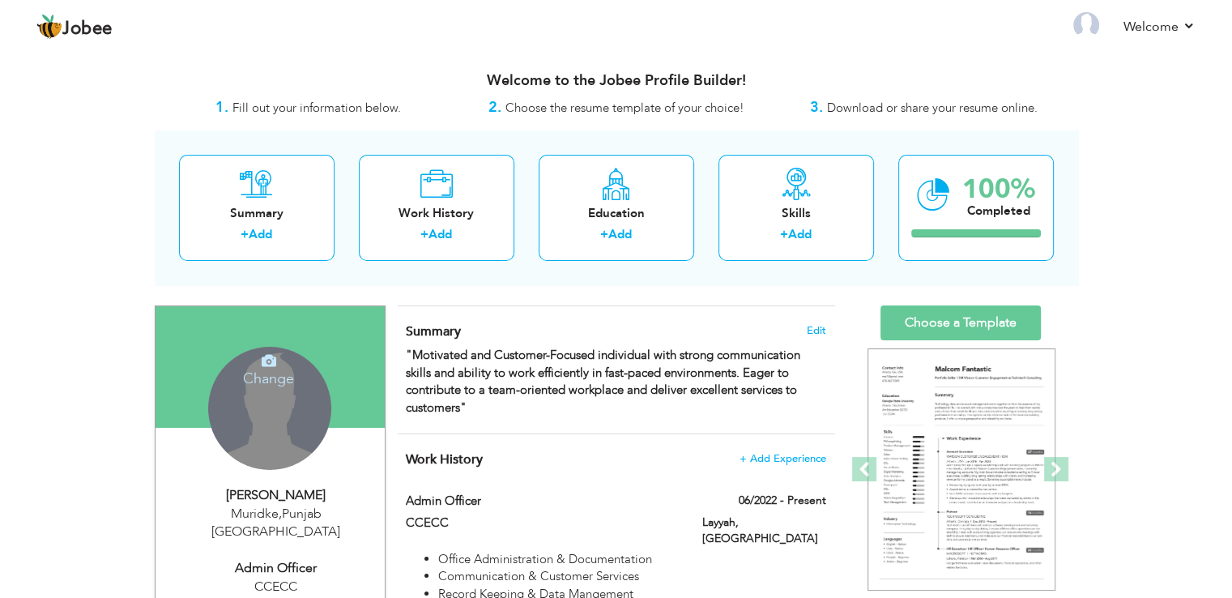
click at [257, 376] on h4 "Change" at bounding box center [269, 367] width 116 height 39
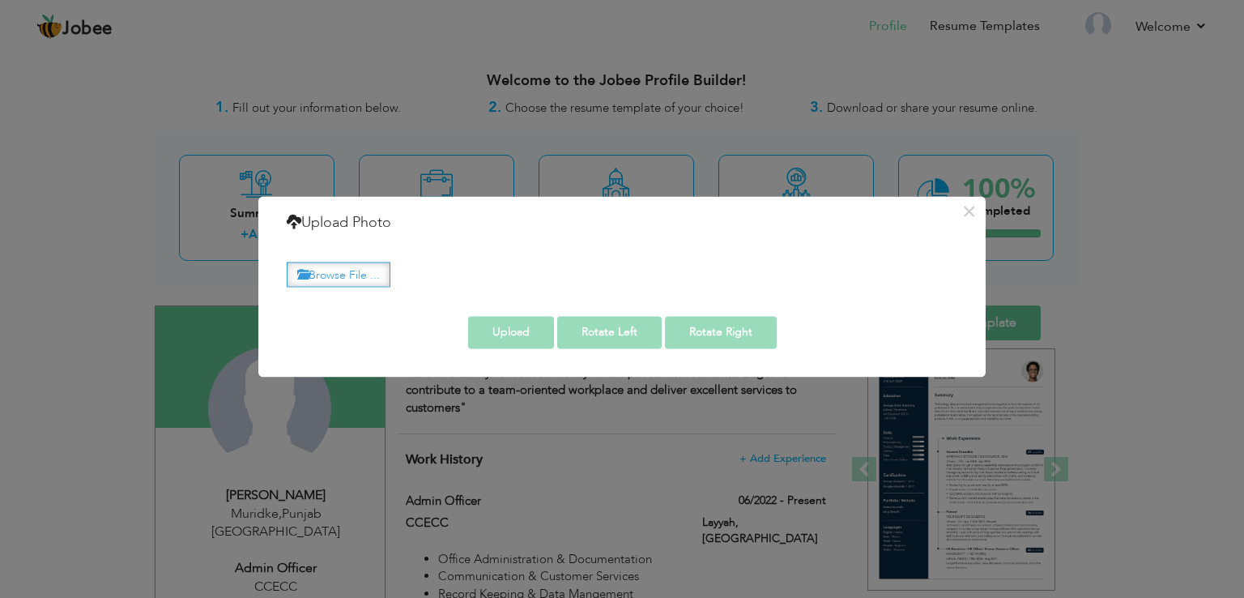
click at [350, 276] on label "Browse File ..." at bounding box center [339, 274] width 104 height 25
click at [0, 0] on input "Browse File ..." at bounding box center [0, 0] width 0 height 0
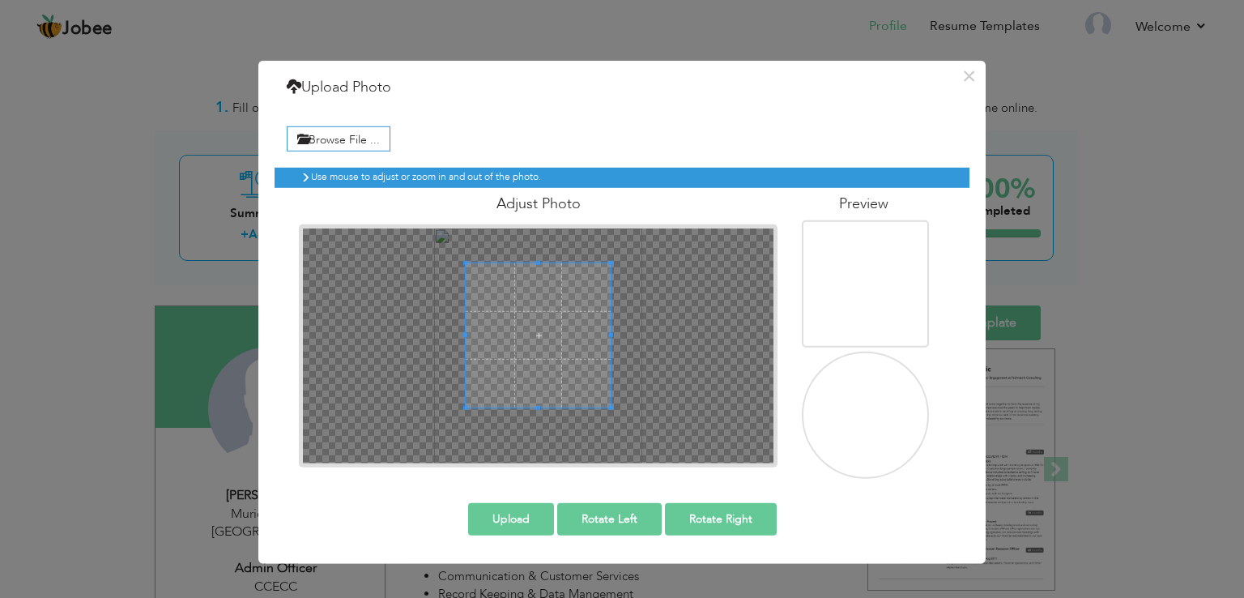
click at [541, 407] on span at bounding box center [538, 408] width 145 height 4
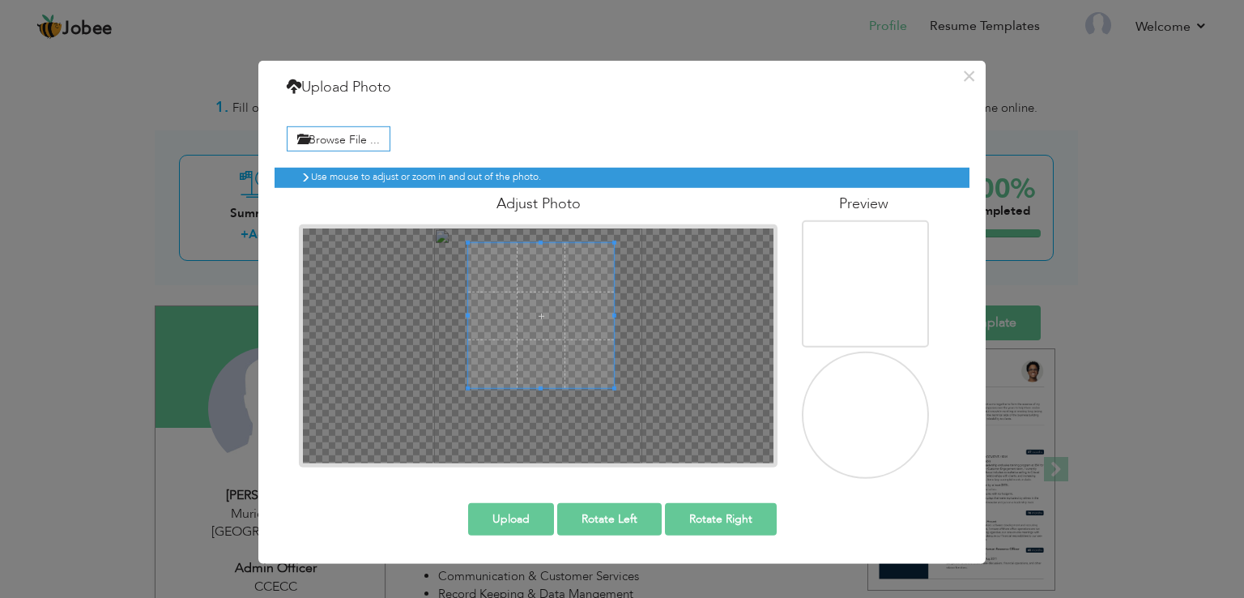
click at [524, 338] on span at bounding box center [541, 316] width 146 height 146
click at [528, 327] on span at bounding box center [540, 310] width 146 height 146
click at [510, 514] on button "Upload" at bounding box center [511, 518] width 86 height 32
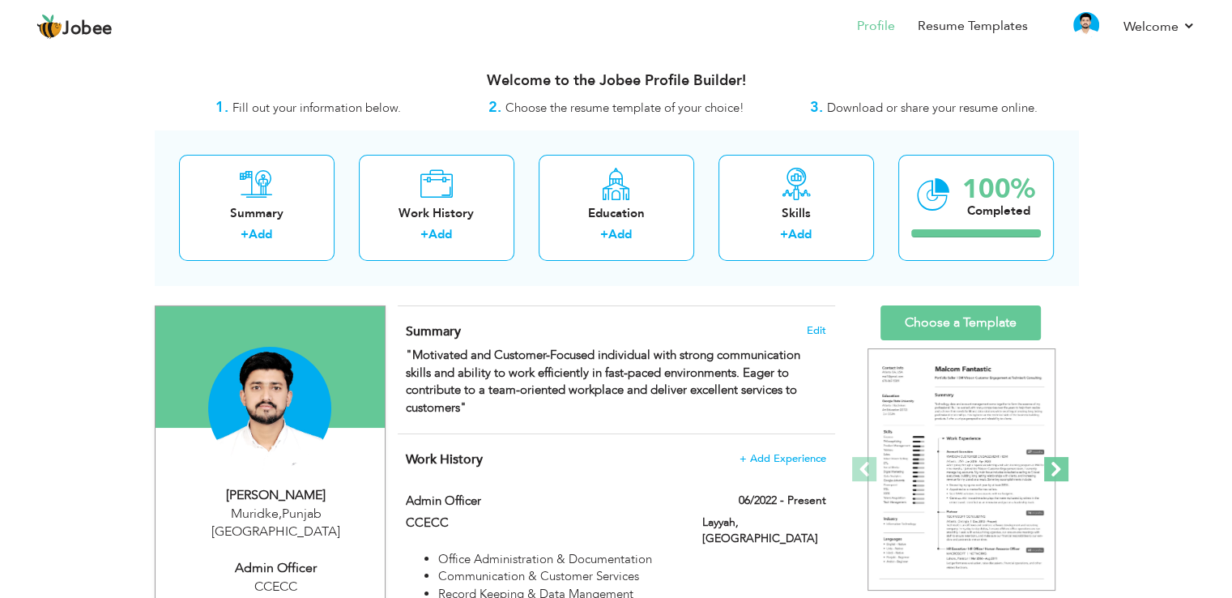
click at [1060, 465] on span at bounding box center [1056, 469] width 24 height 24
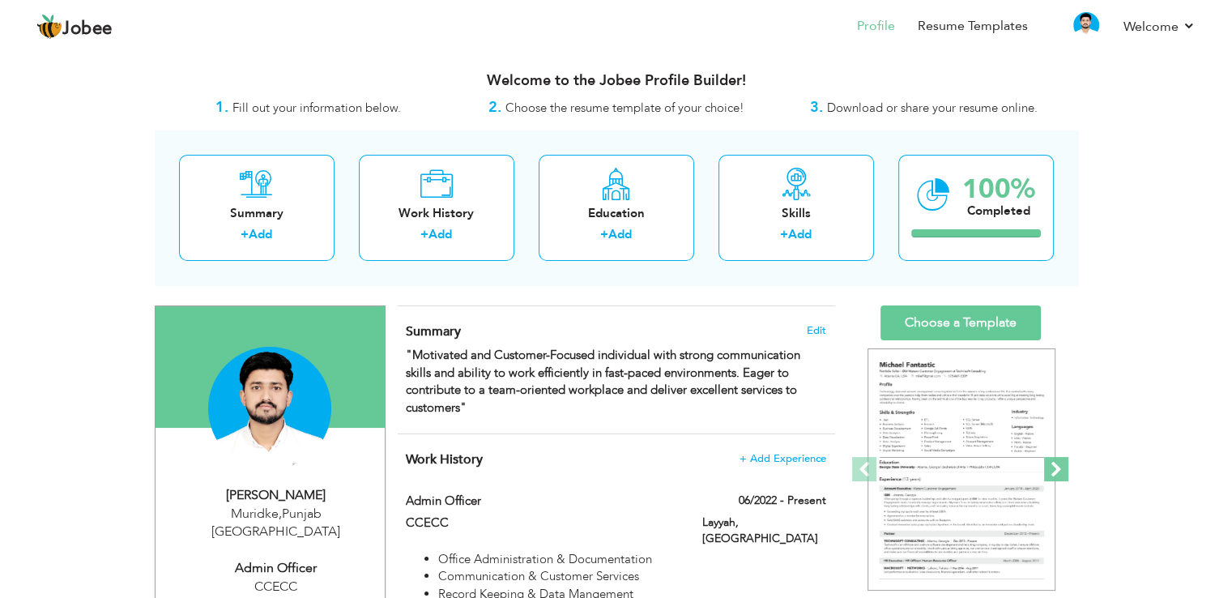
click at [1060, 465] on span at bounding box center [1056, 469] width 24 height 24
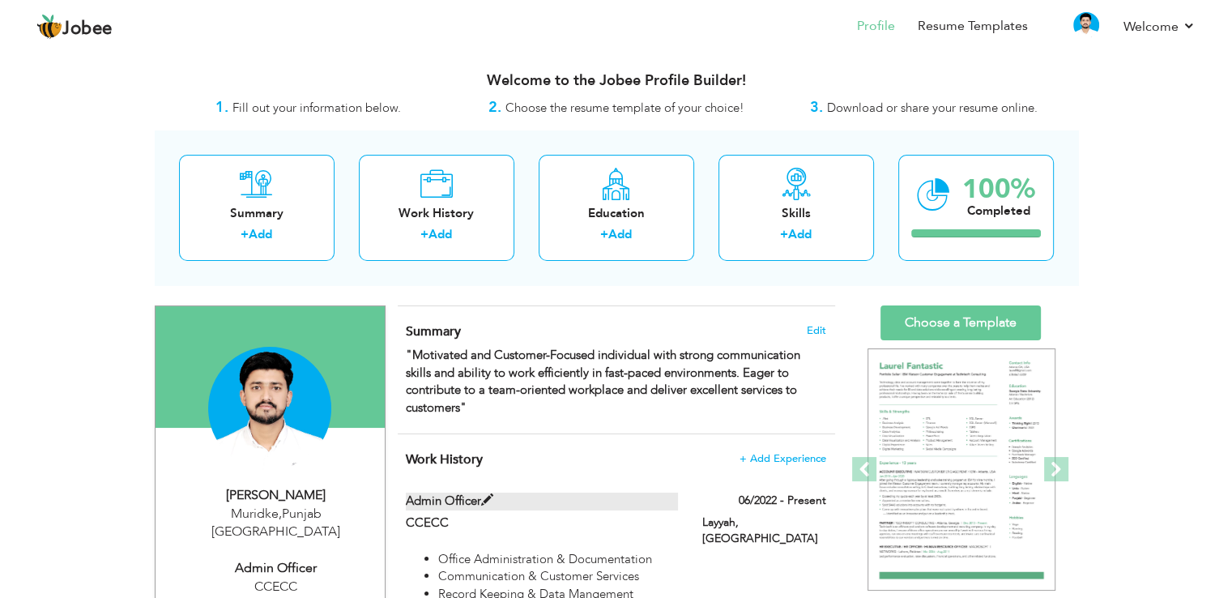
click at [484, 497] on span at bounding box center [487, 500] width 12 height 12
type input "Admin Officer"
type input "CCECC"
type input "06/2022"
type input "Pakistan"
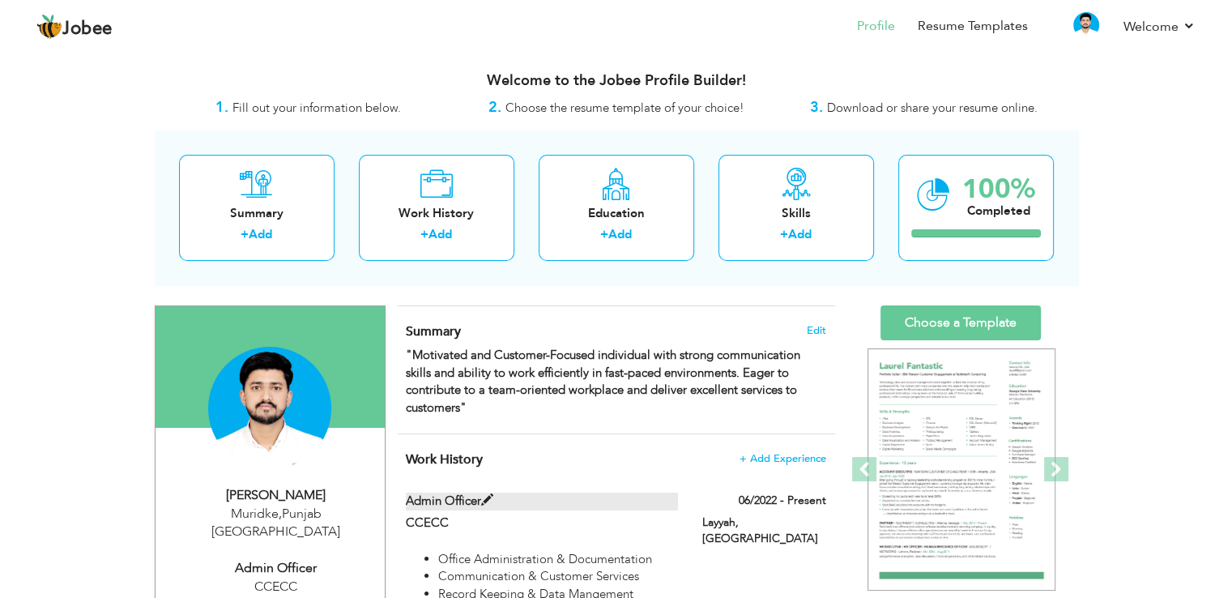
type input "Layyah"
checkbox input "true"
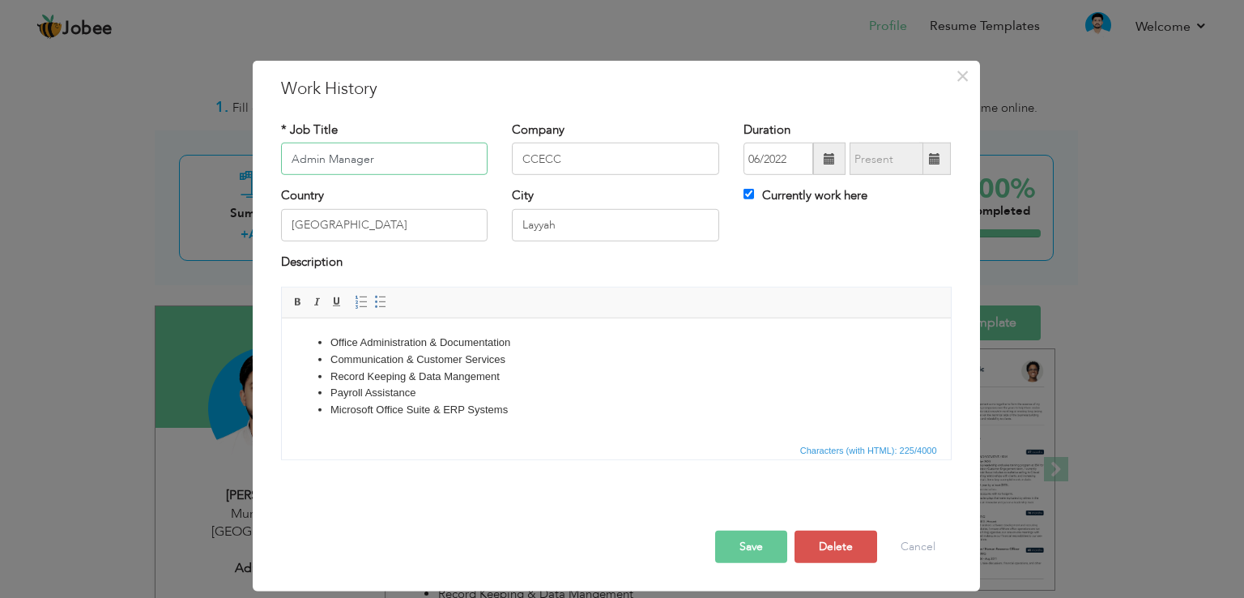
type input "Admin Manager"
click at [750, 552] on button "Save" at bounding box center [751, 547] width 72 height 32
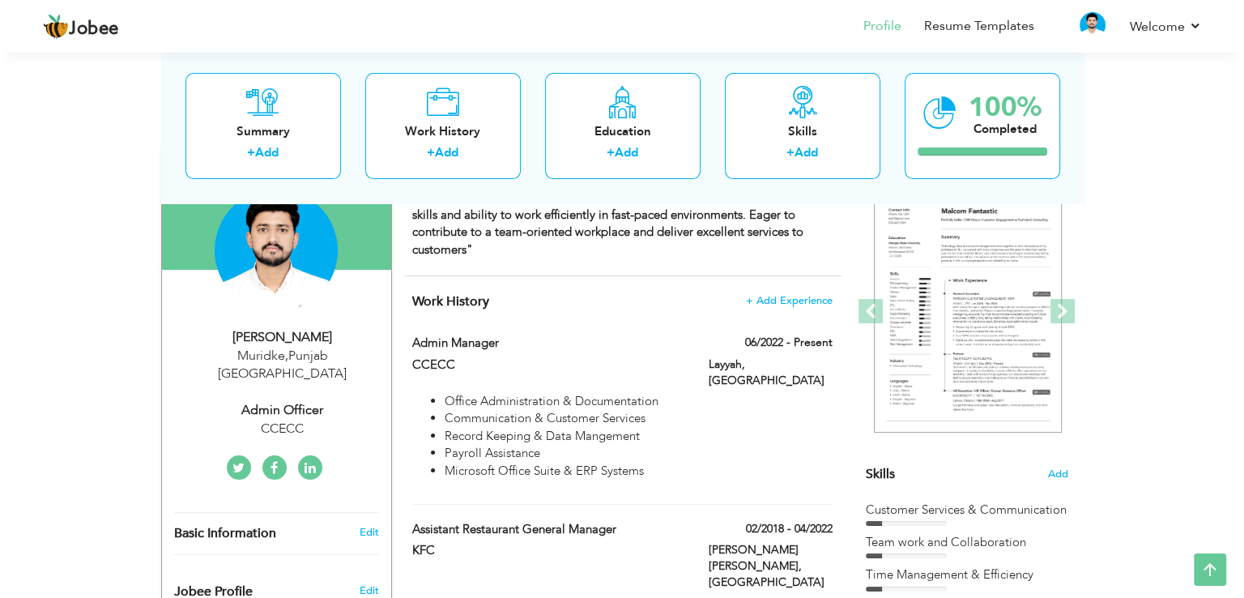
scroll to position [176, 0]
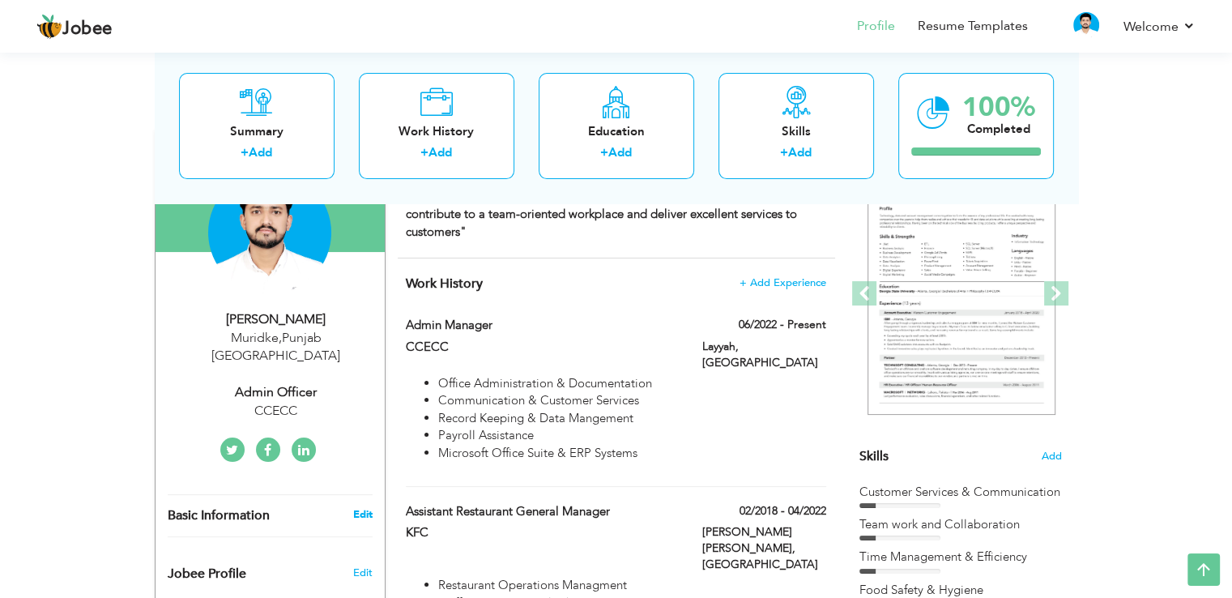
click at [363, 507] on link "Edit" at bounding box center [361, 514] width 19 height 15
type input "Hussnain"
type input "Ayub"
type input "03049791947"
select select "number:166"
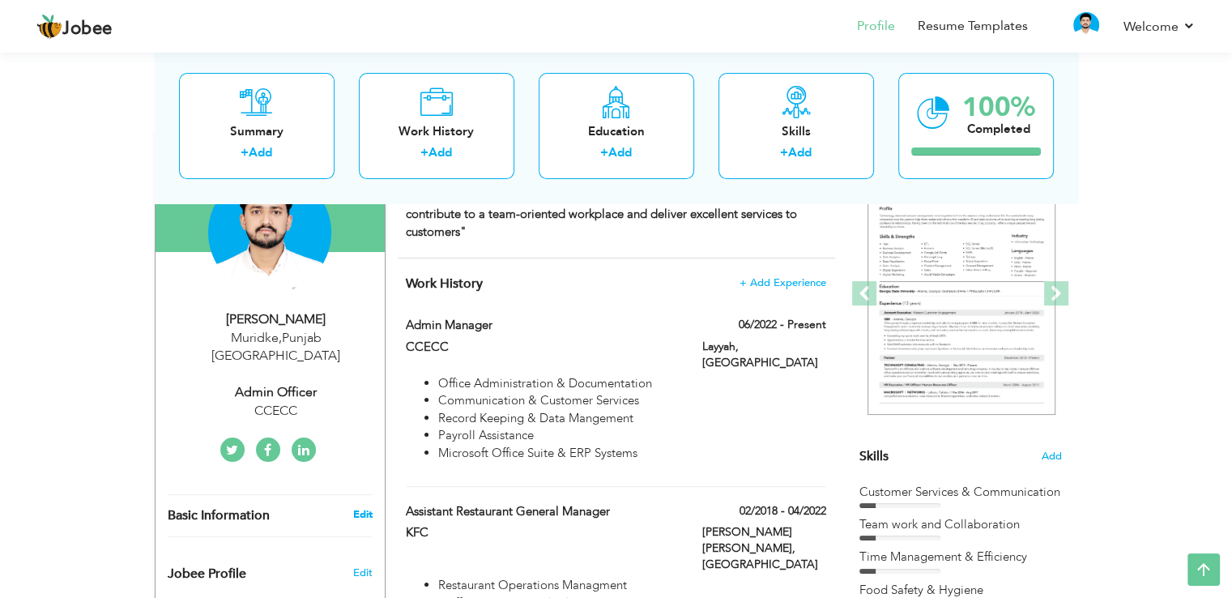
type input "Punjab"
type input "Muridke"
select select "number:10"
type input "CCECC"
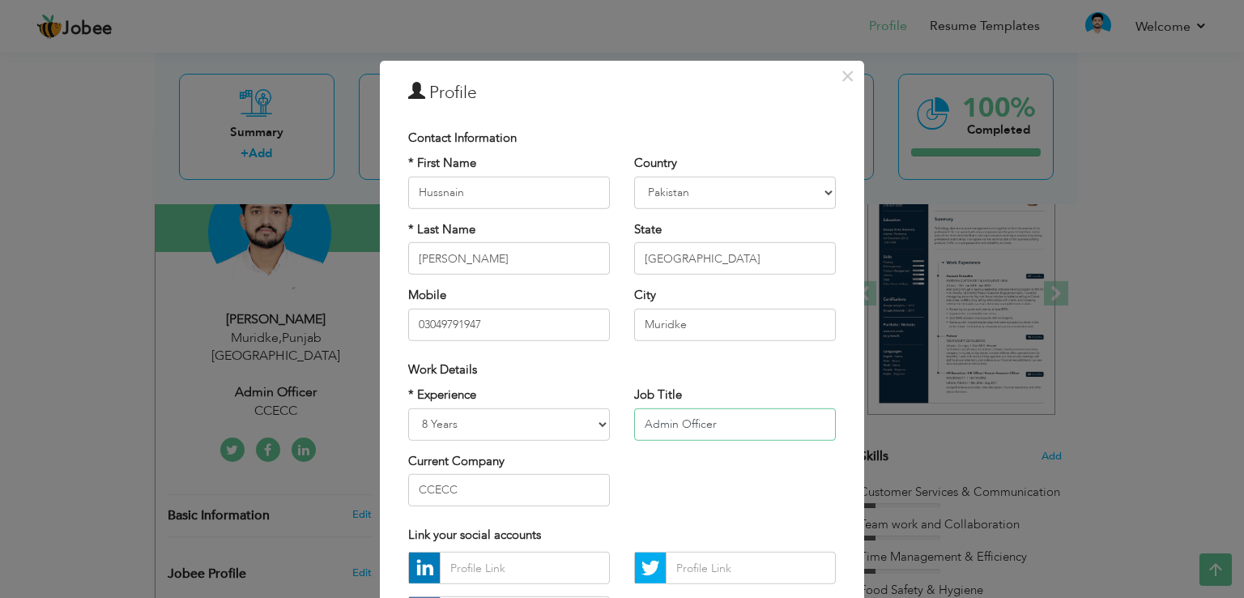
click at [722, 429] on input "Admin Officer" at bounding box center [735, 423] width 202 height 32
click at [672, 422] on input "Admin Manager" at bounding box center [735, 423] width 202 height 32
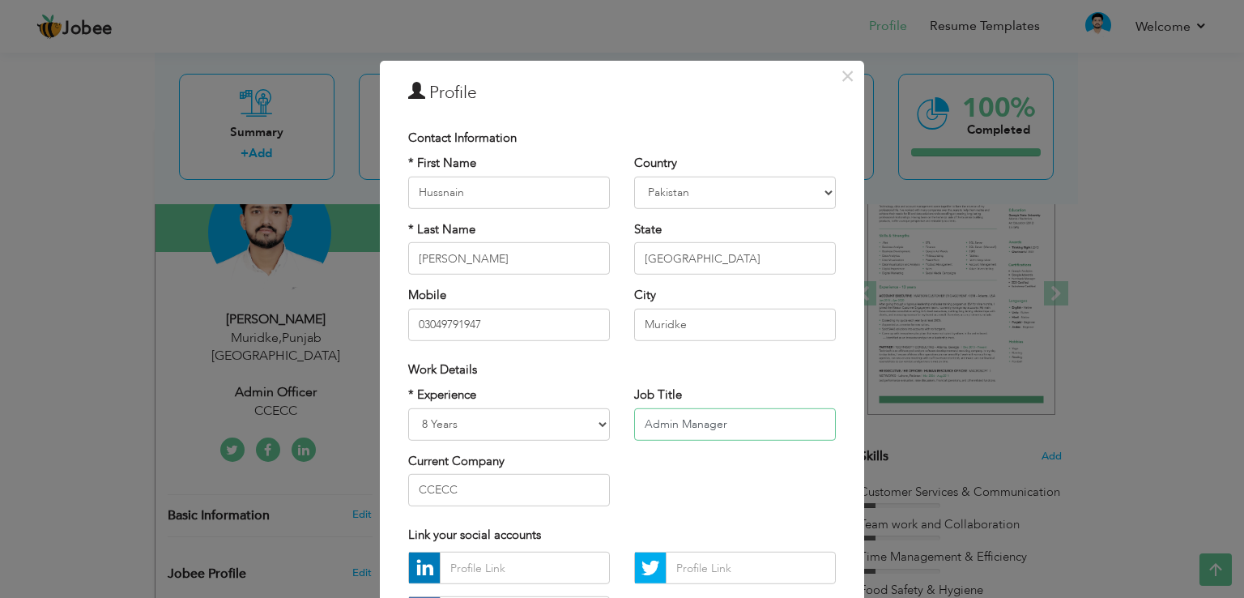
type input "Admin Manager"
click at [670, 478] on div "* Experience Entry Level Less than 1 Year 1 Year 2 Years 3 Years 4 Years 5 Year…" at bounding box center [622, 452] width 452 height 132
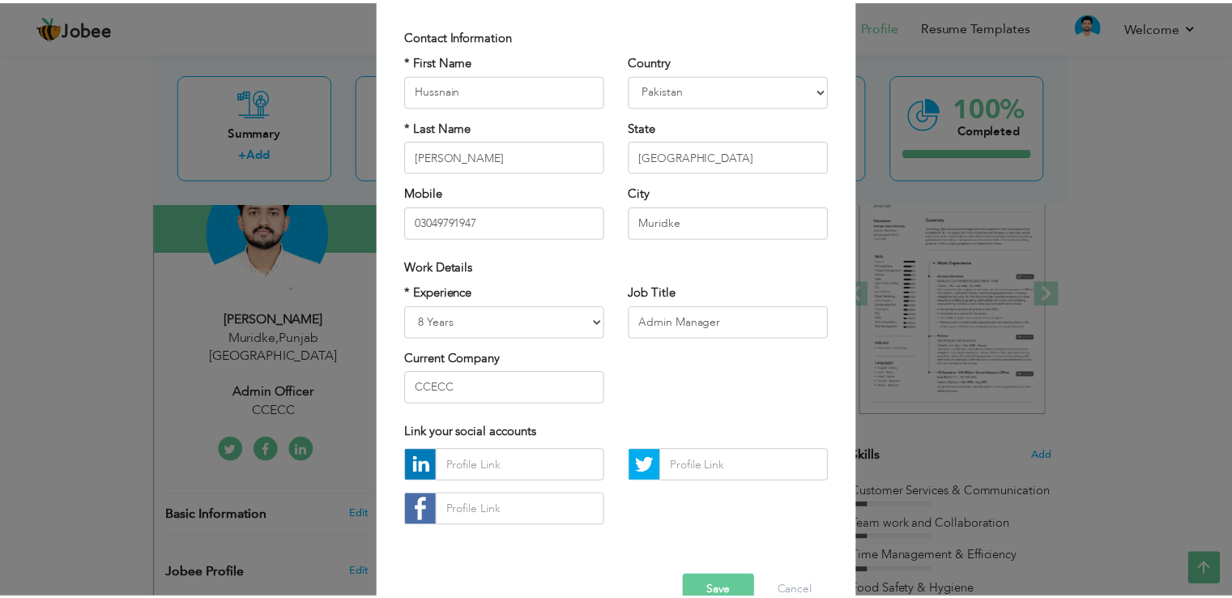
scroll to position [141, 0]
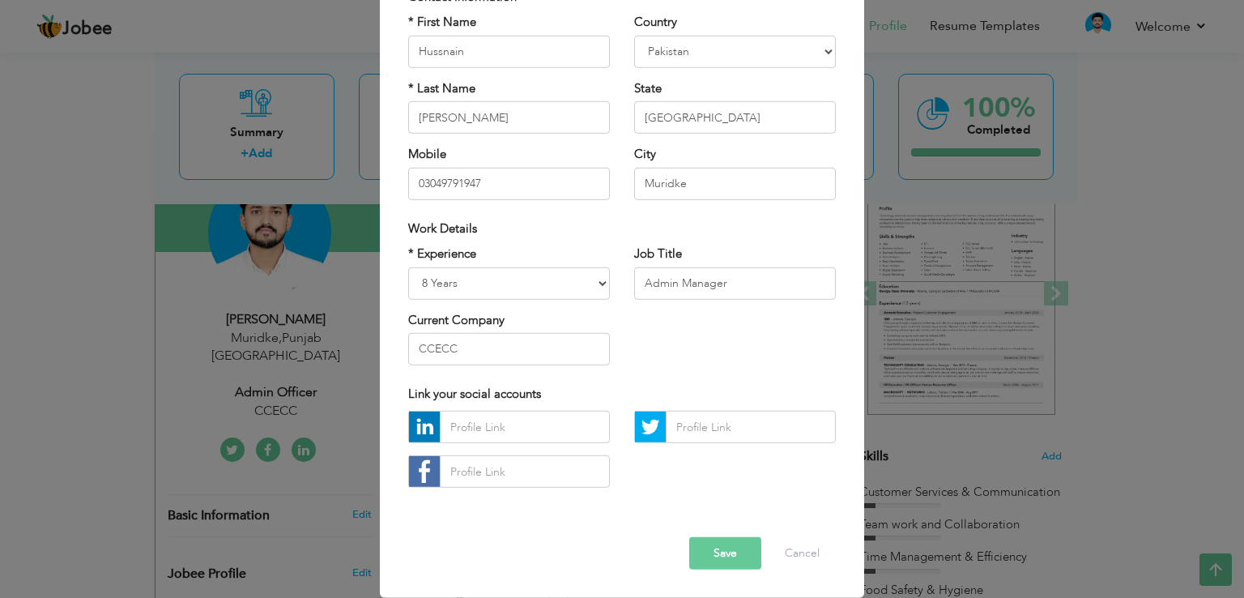
click at [726, 555] on button "Save" at bounding box center [725, 553] width 72 height 32
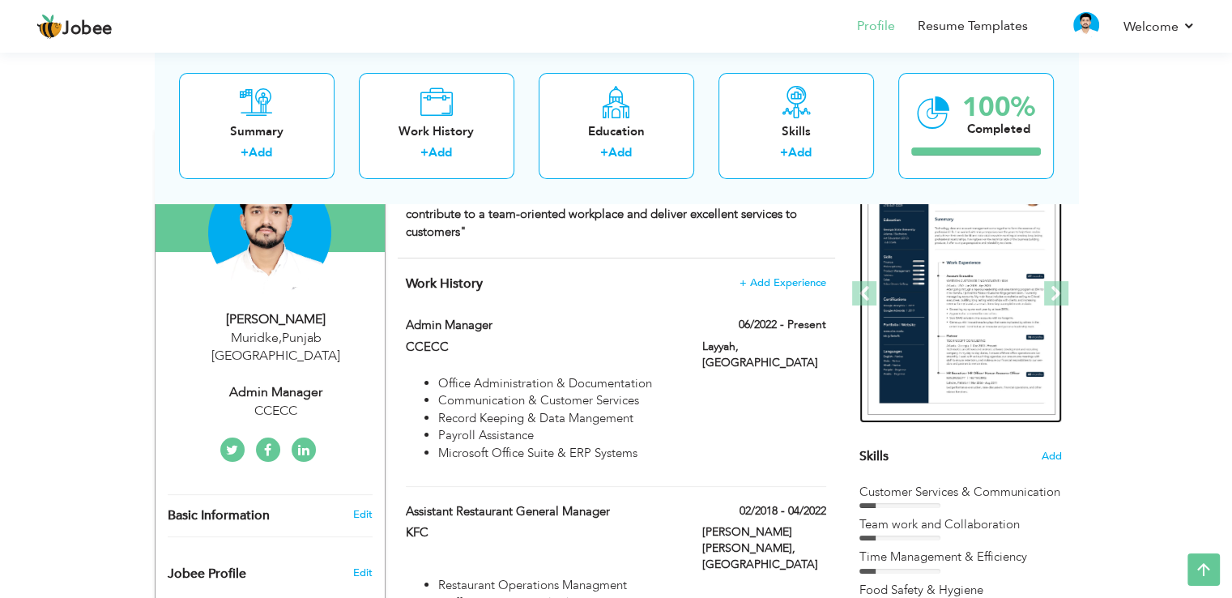
click at [998, 273] on img at bounding box center [962, 294] width 188 height 243
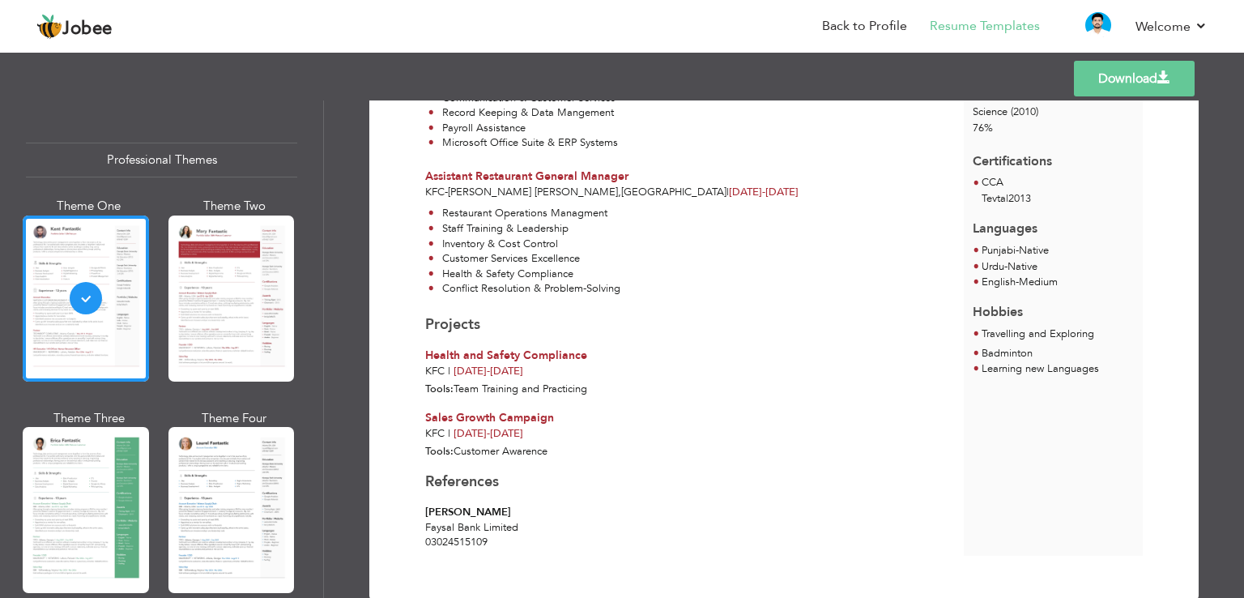
scroll to position [424, 0]
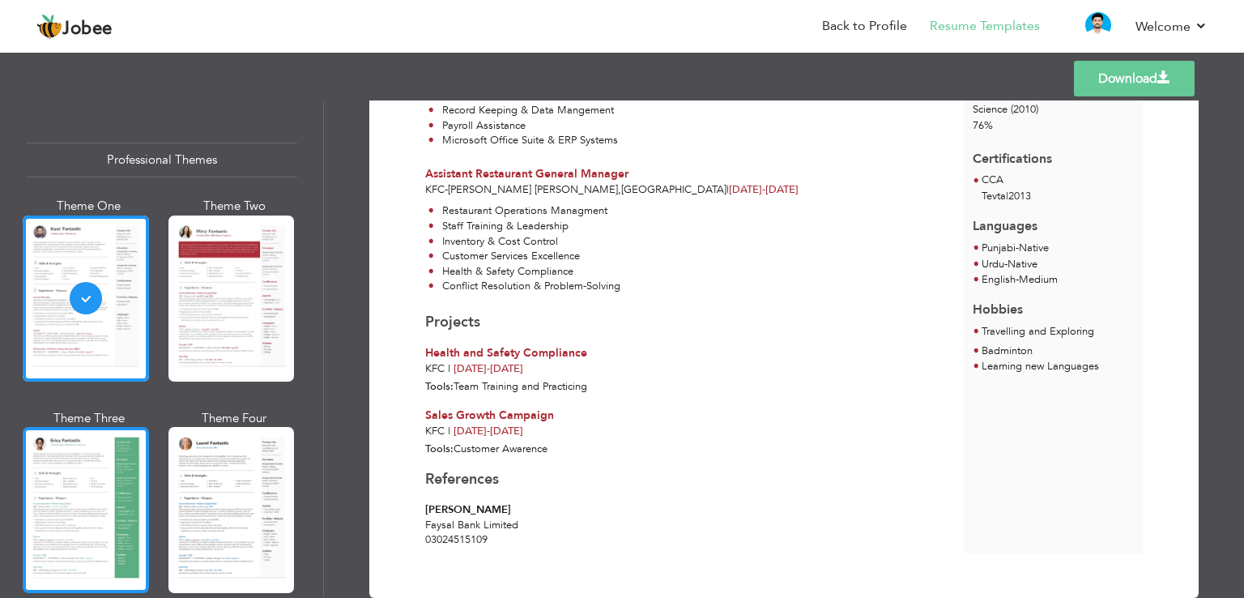
click at [23, 466] on div at bounding box center [86, 510] width 126 height 166
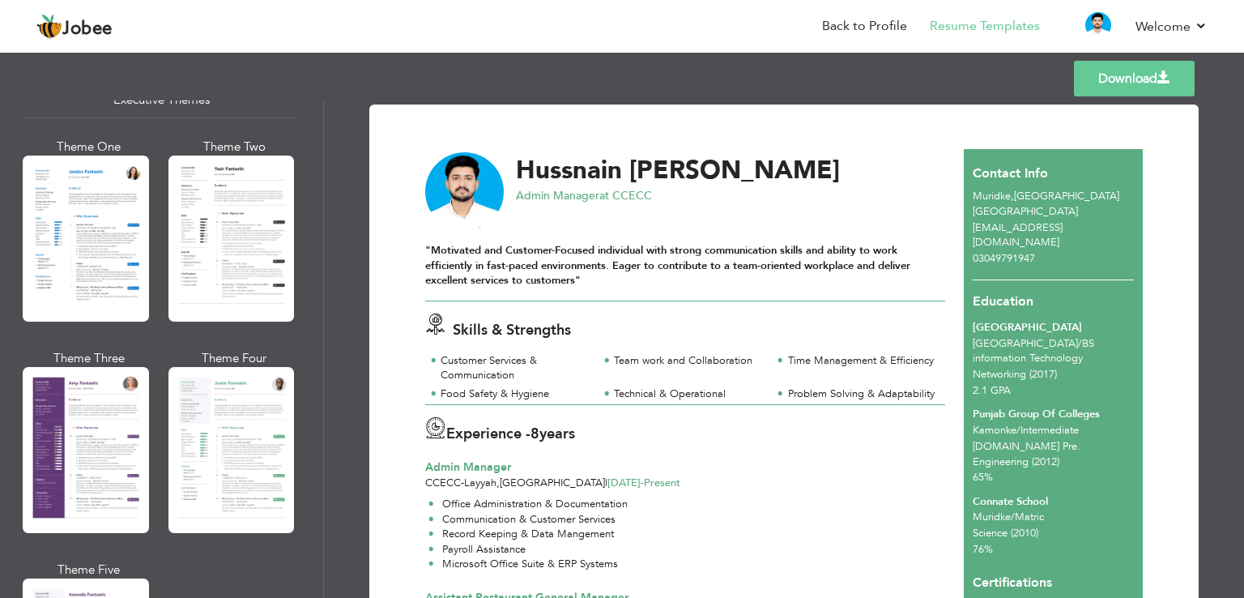
scroll to position [1249, 0]
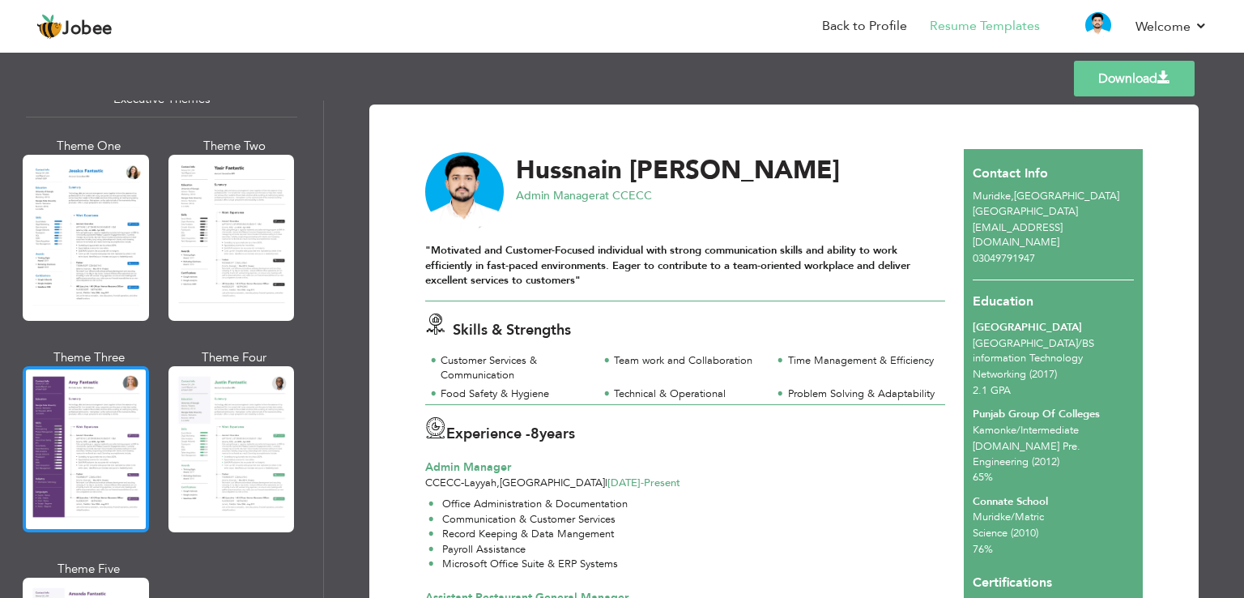
click at [85, 423] on div at bounding box center [86, 449] width 126 height 166
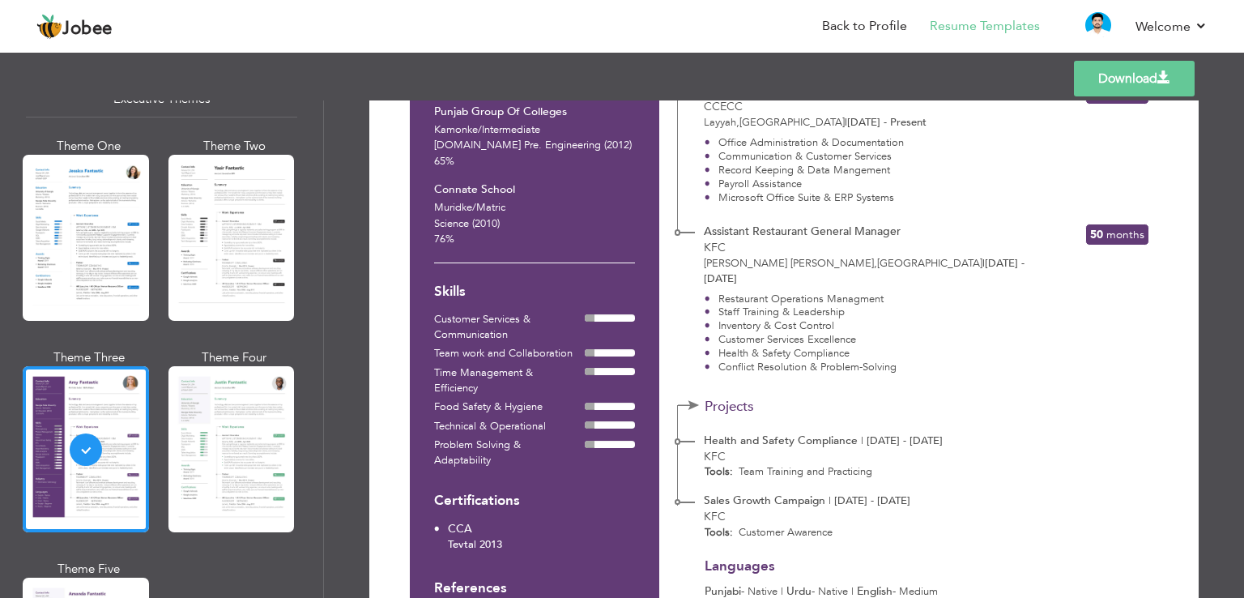
scroll to position [265, 0]
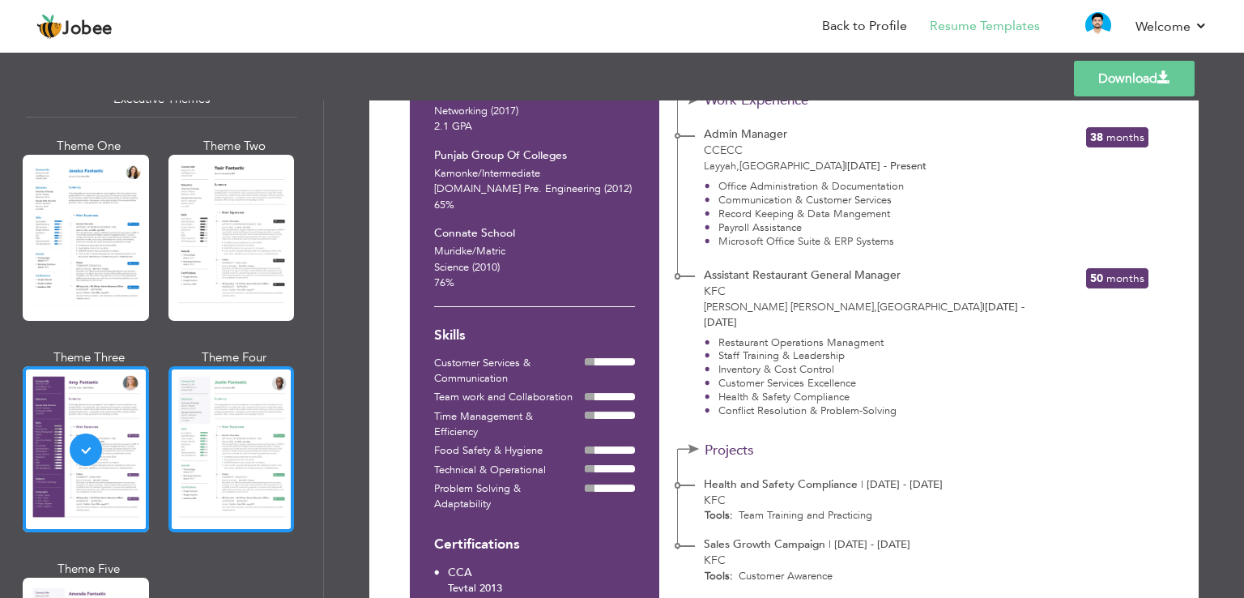
click at [268, 440] on div at bounding box center [232, 449] width 126 height 166
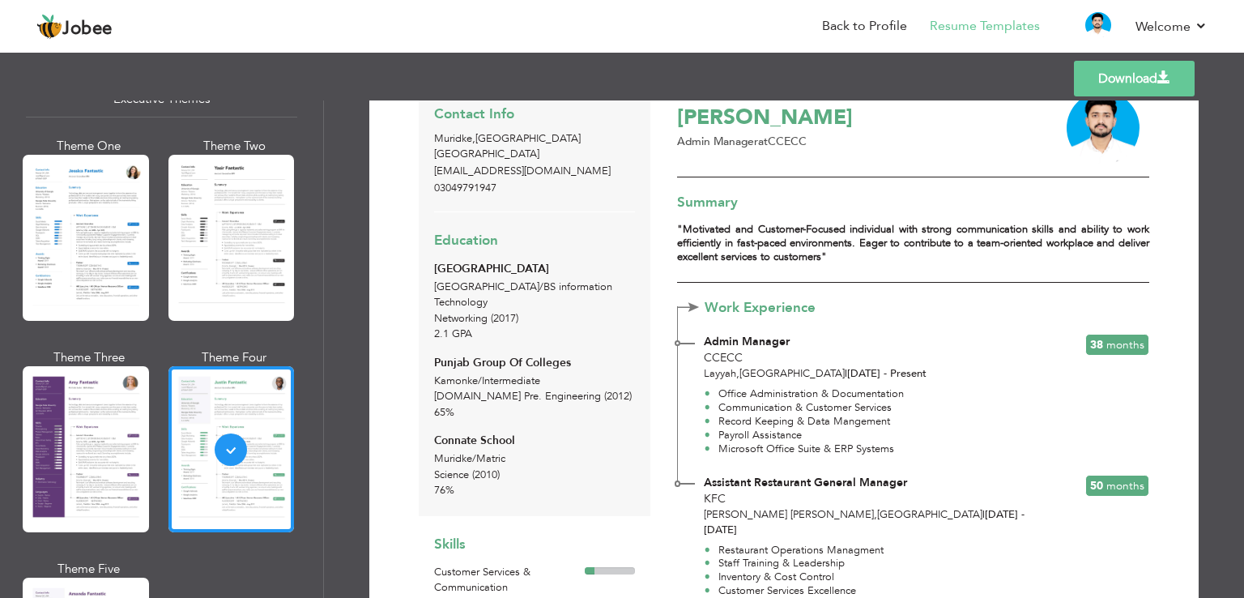
scroll to position [0, 0]
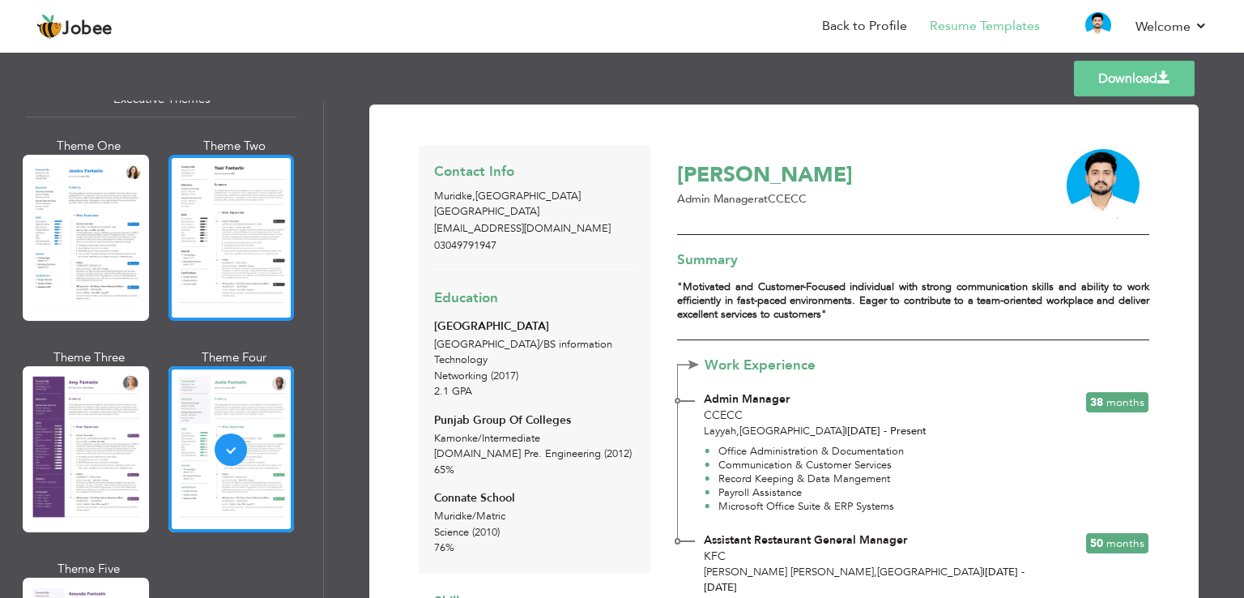
click at [267, 217] on div at bounding box center [232, 238] width 126 height 166
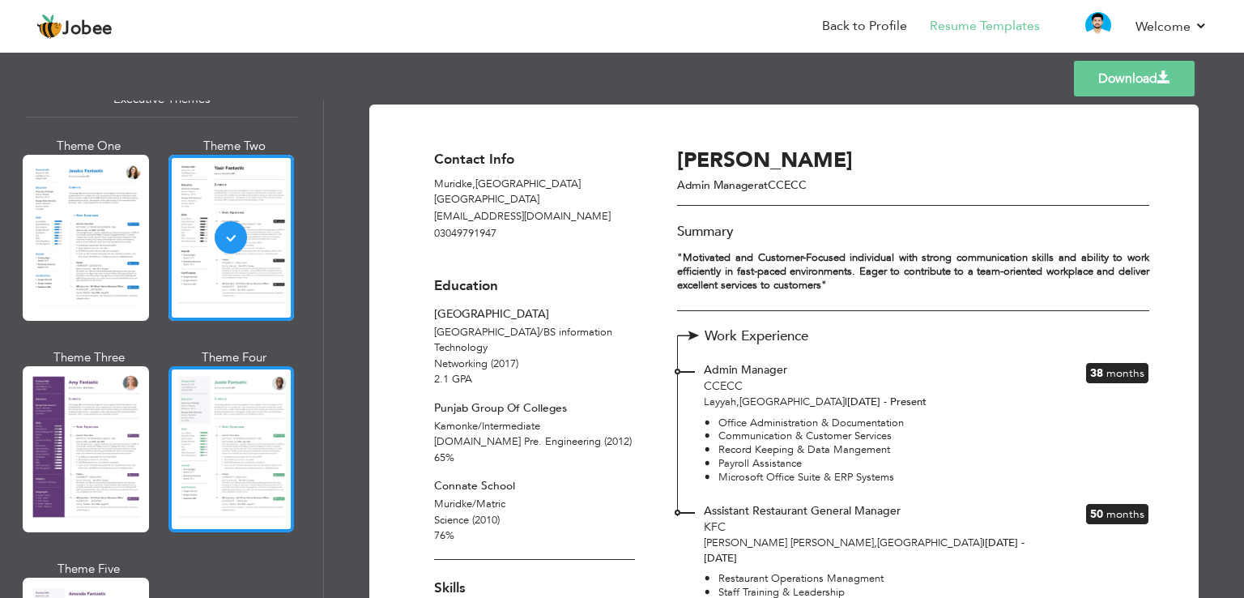
click at [205, 388] on div at bounding box center [232, 449] width 126 height 166
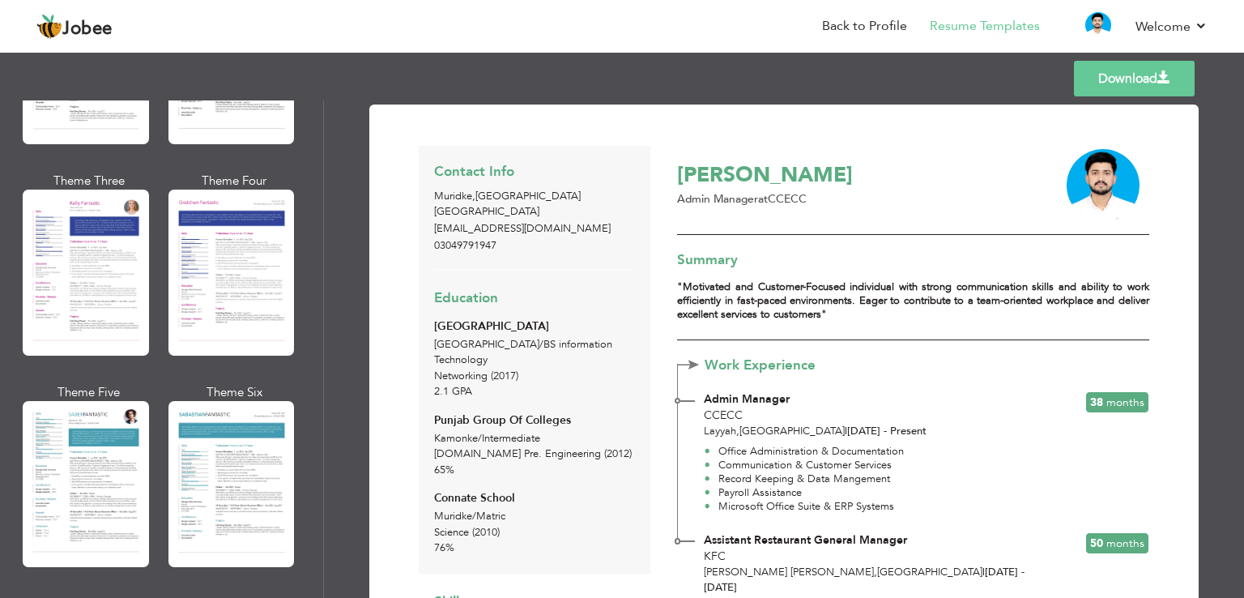
scroll to position [2110, 0]
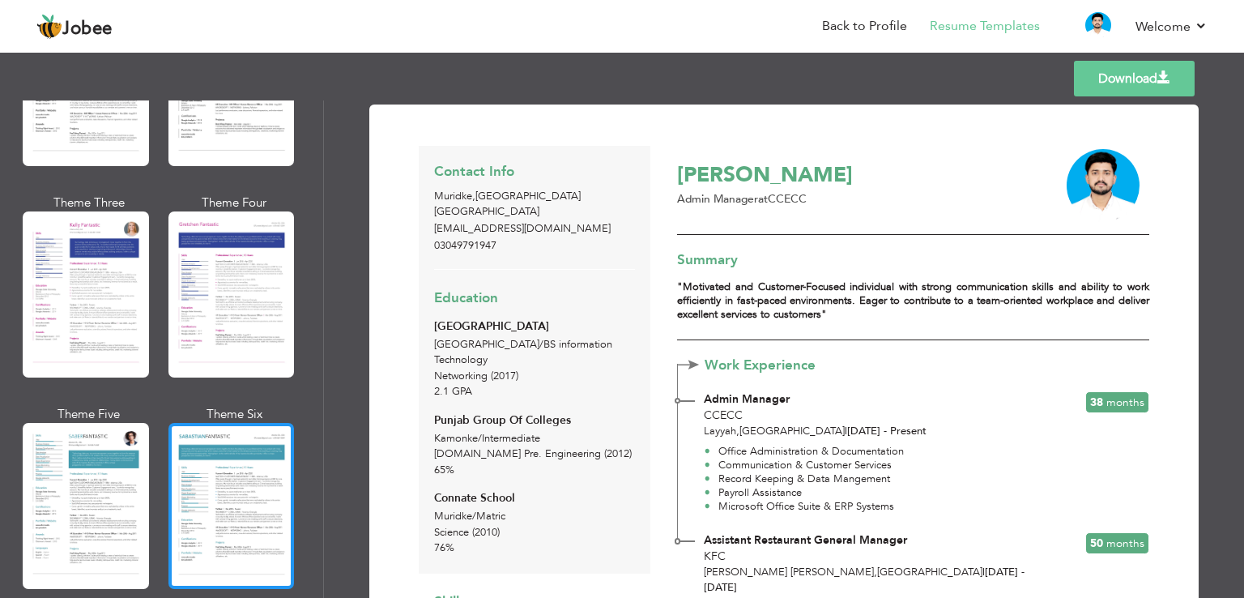
click at [236, 463] on div at bounding box center [232, 506] width 126 height 166
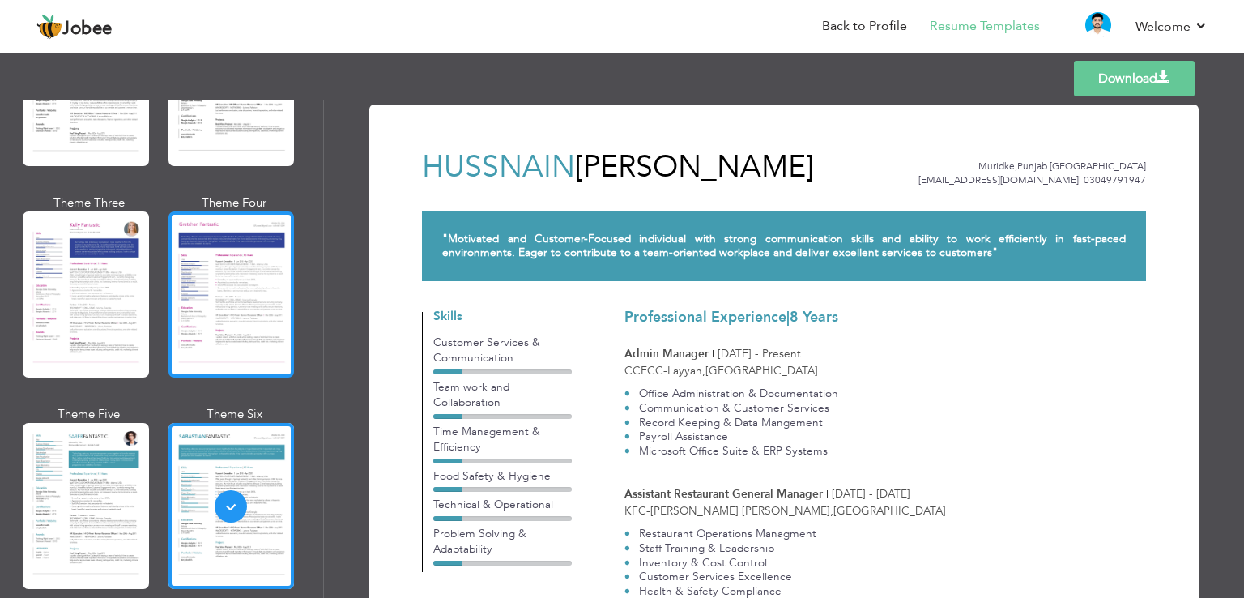
click at [197, 250] on div at bounding box center [232, 294] width 126 height 166
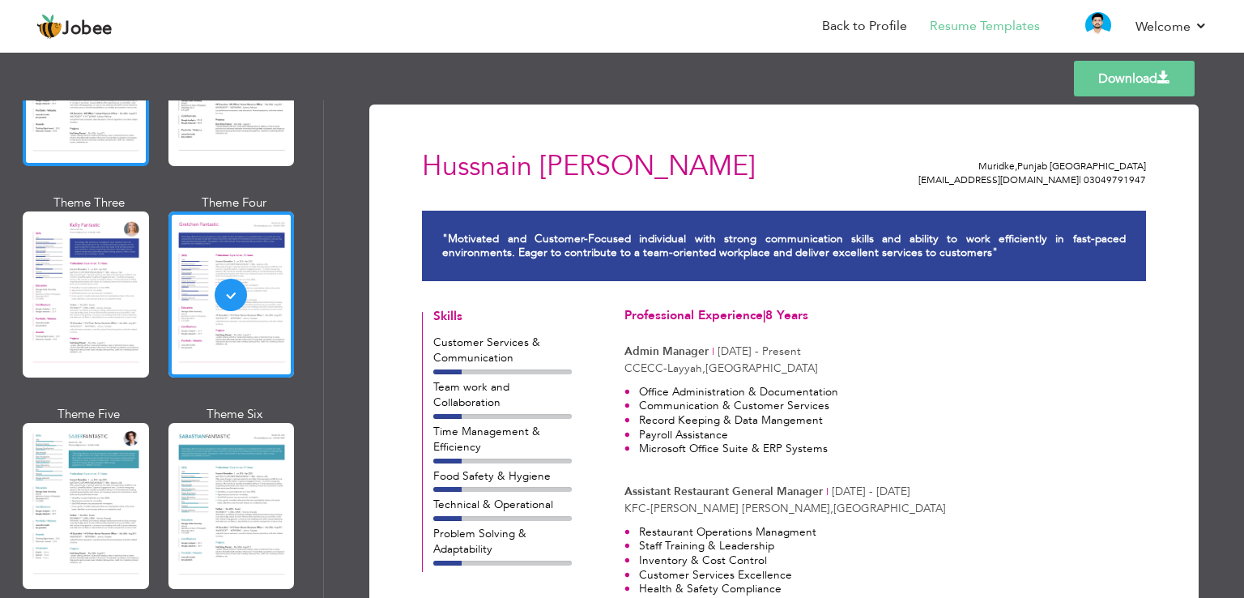
click at [86, 122] on div at bounding box center [86, 83] width 126 height 166
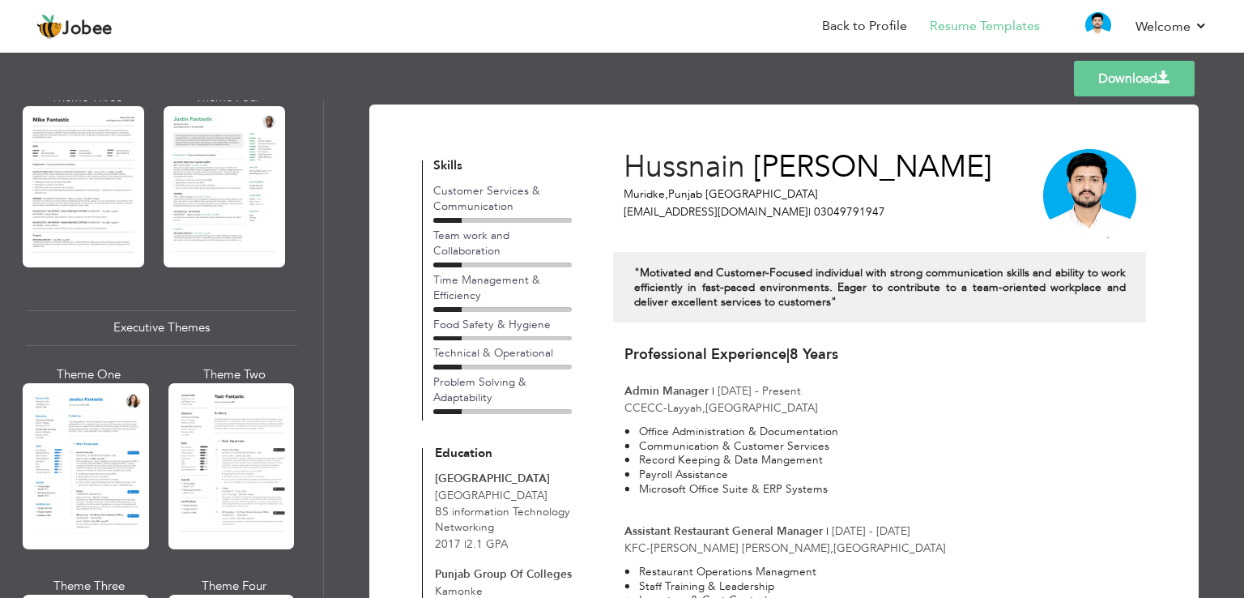
scroll to position [1017, 0]
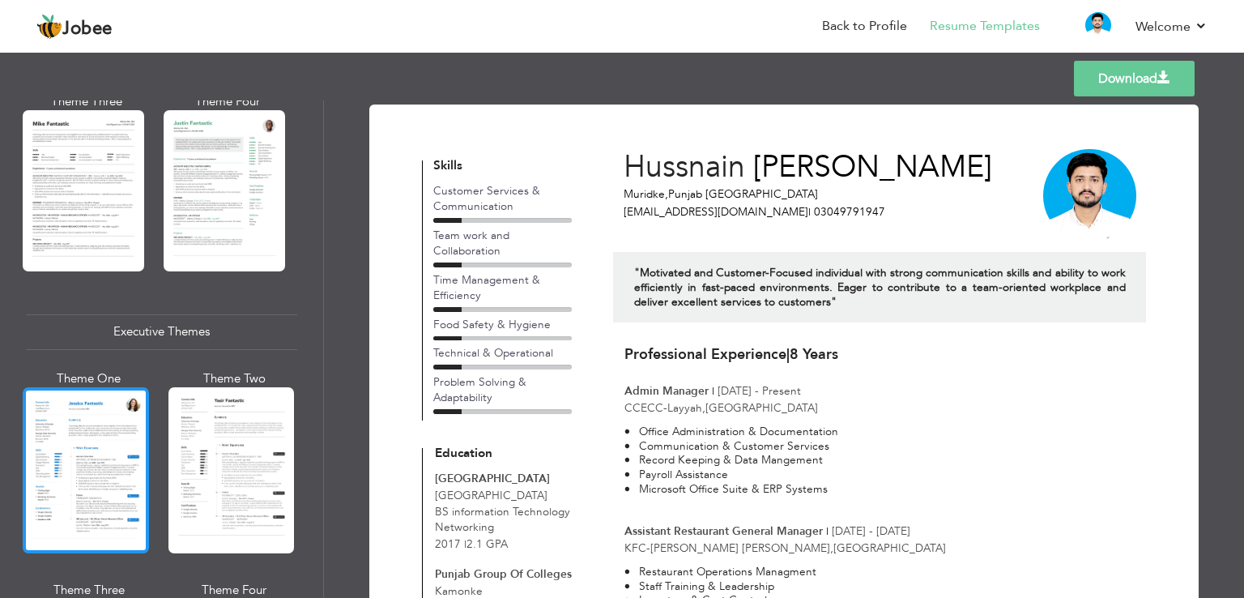
click at [113, 467] on div at bounding box center [86, 470] width 126 height 166
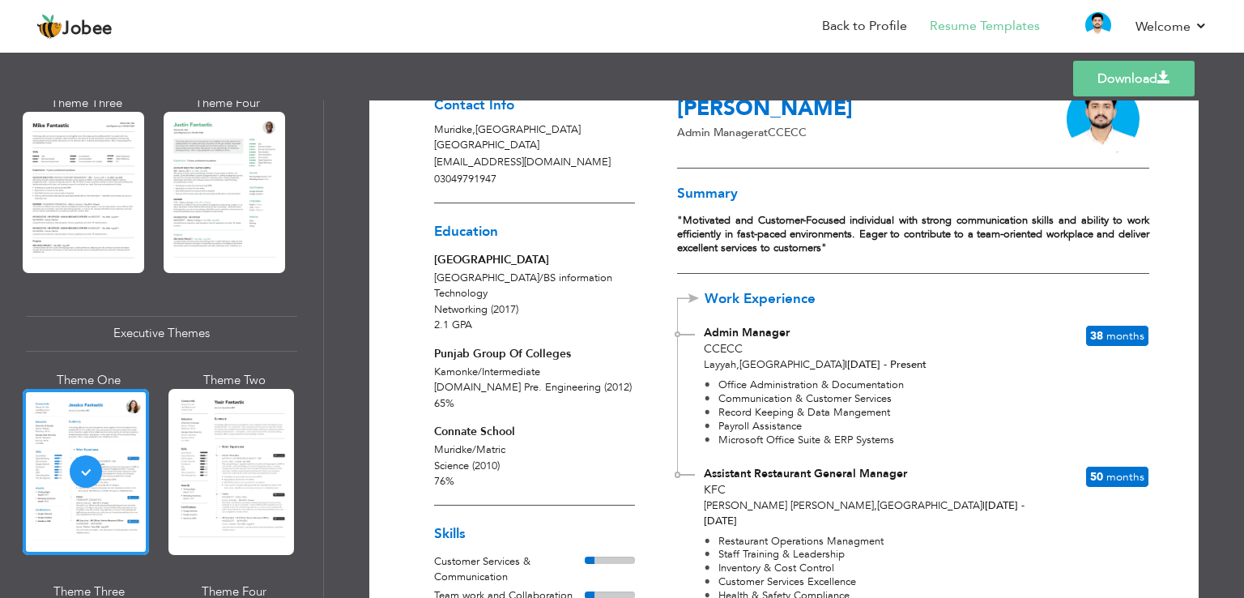
scroll to position [0, 0]
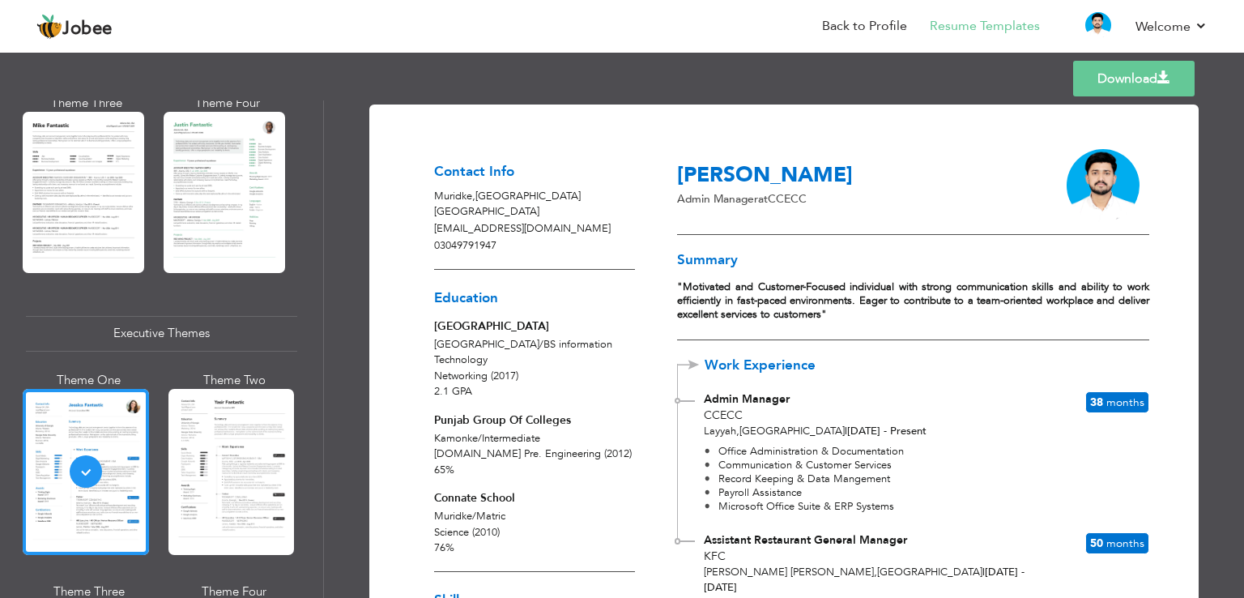
click at [1118, 75] on link "Download" at bounding box center [1134, 79] width 122 height 36
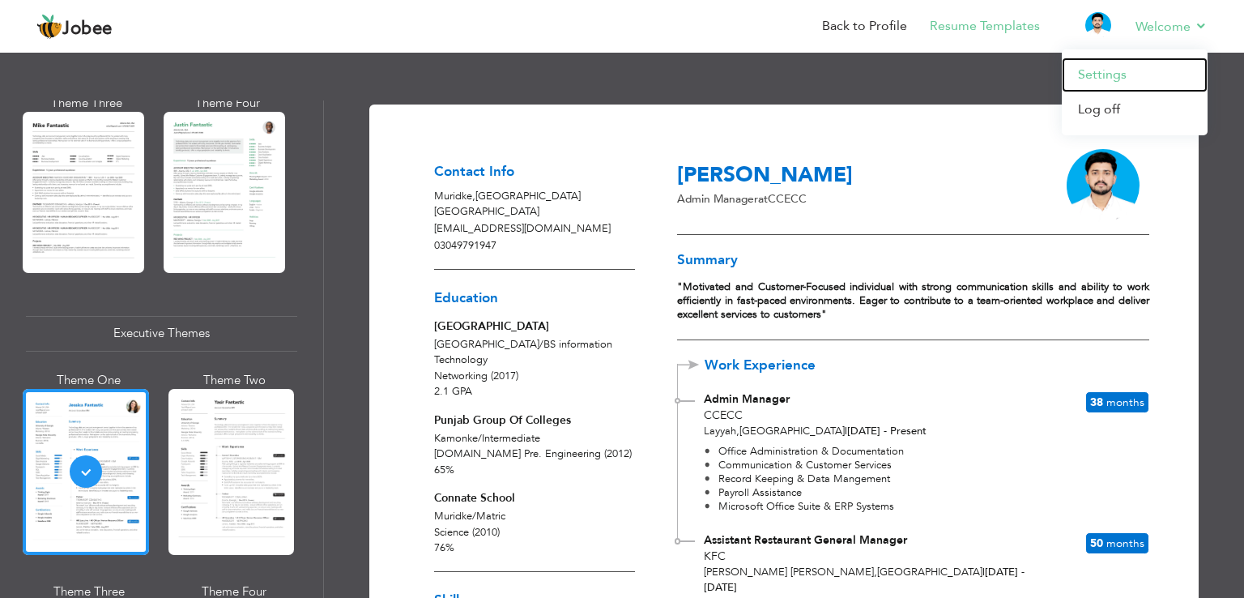
click at [1091, 75] on link "Settings" at bounding box center [1135, 75] width 146 height 35
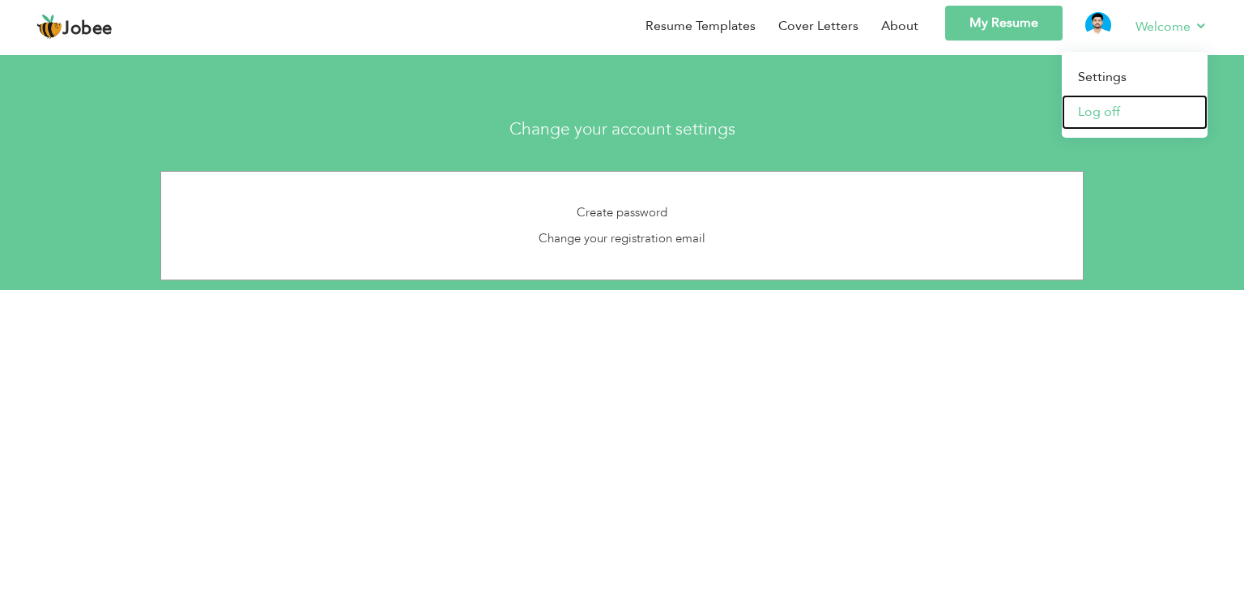
click at [1113, 121] on link "Log off" at bounding box center [1135, 112] width 146 height 35
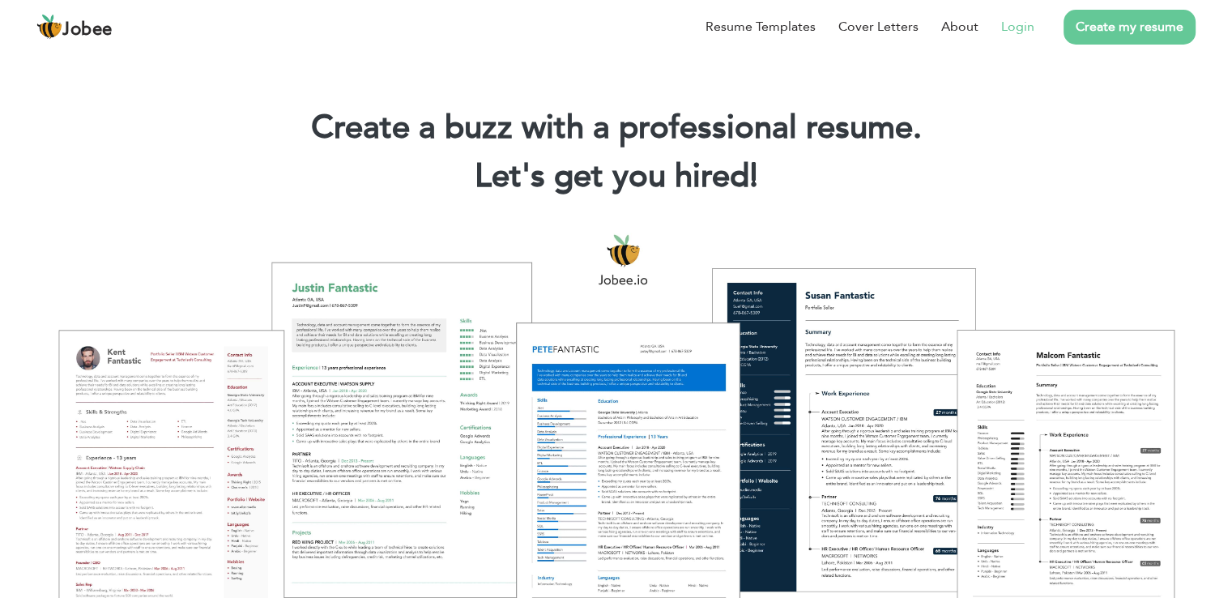
click at [1027, 27] on link "Login" at bounding box center [1017, 26] width 33 height 19
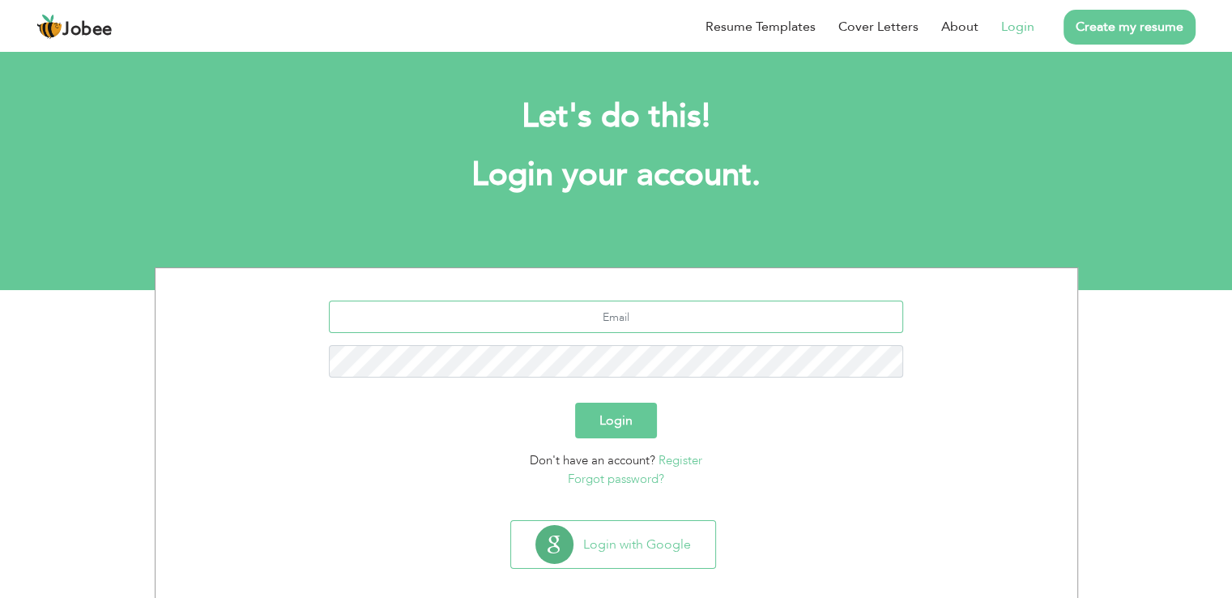
click at [633, 318] on input "text" at bounding box center [616, 317] width 574 height 32
type input "[EMAIL_ADDRESS][DOMAIN_NAME]"
click at [638, 422] on button "Login" at bounding box center [616, 421] width 82 height 36
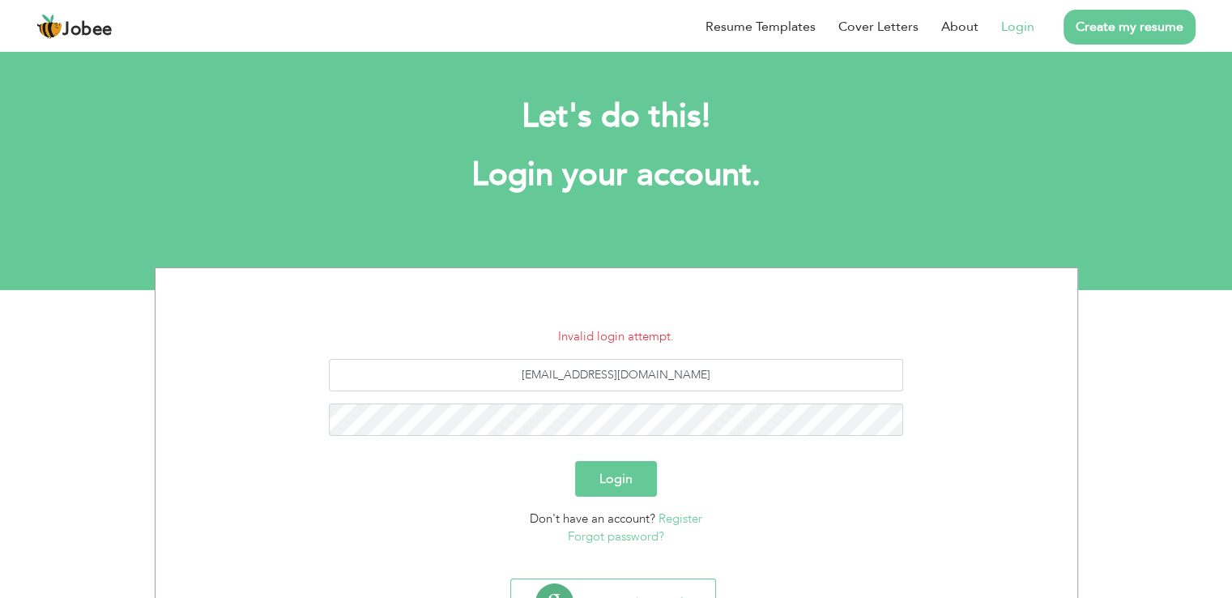
click at [613, 477] on button "Login" at bounding box center [616, 479] width 82 height 36
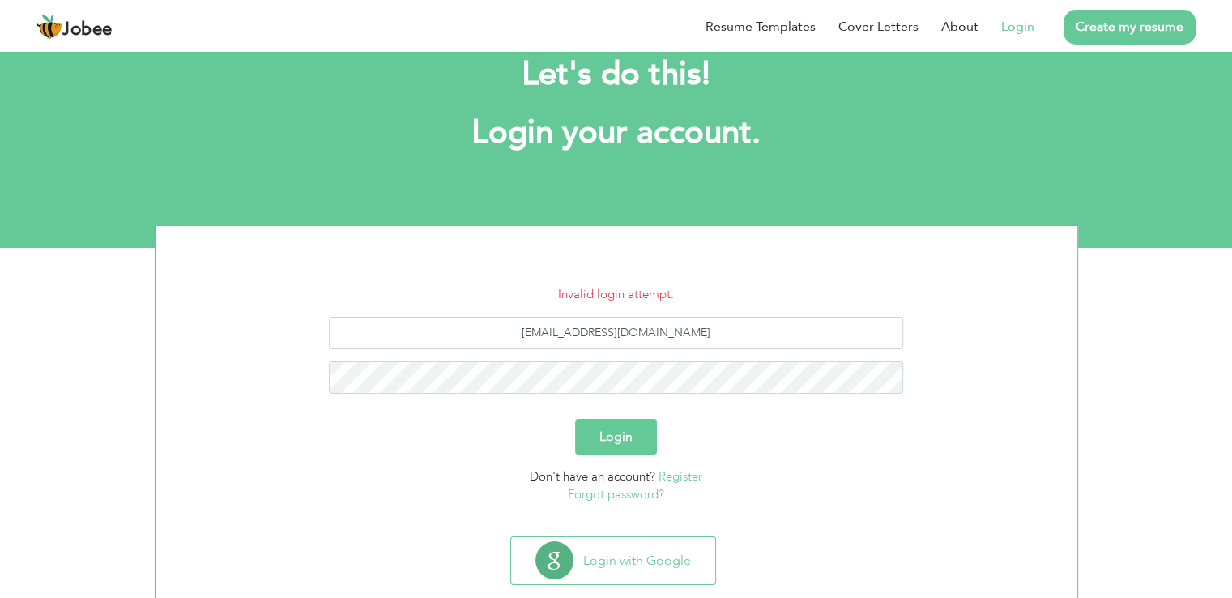
scroll to position [75, 0]
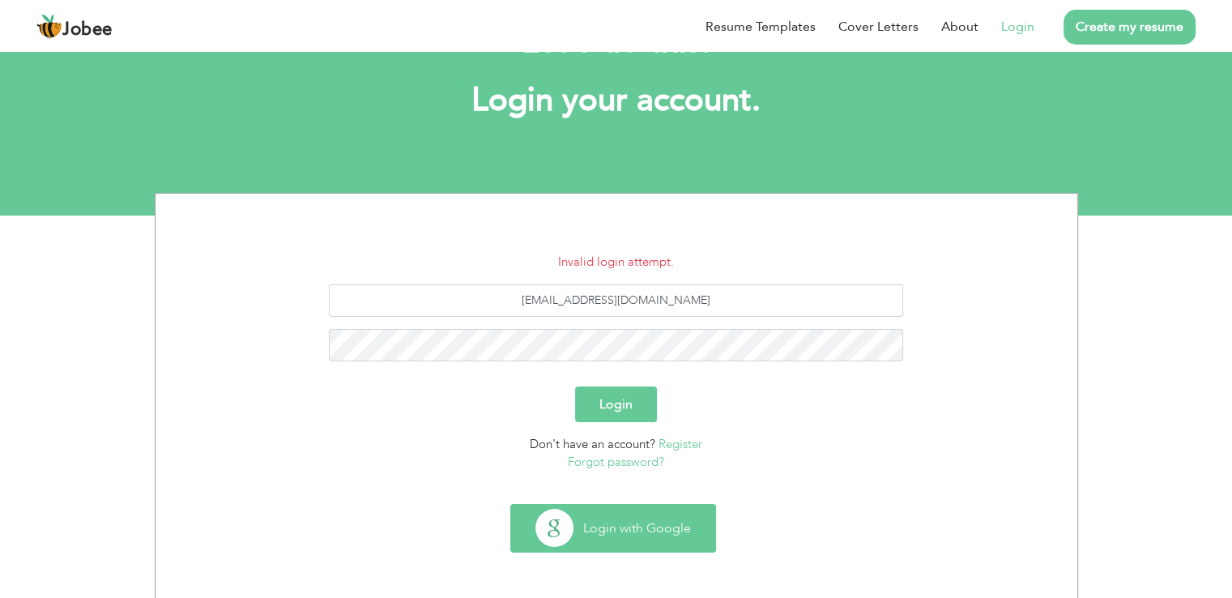
click at [612, 519] on button "Login with Google" at bounding box center [613, 528] width 204 height 47
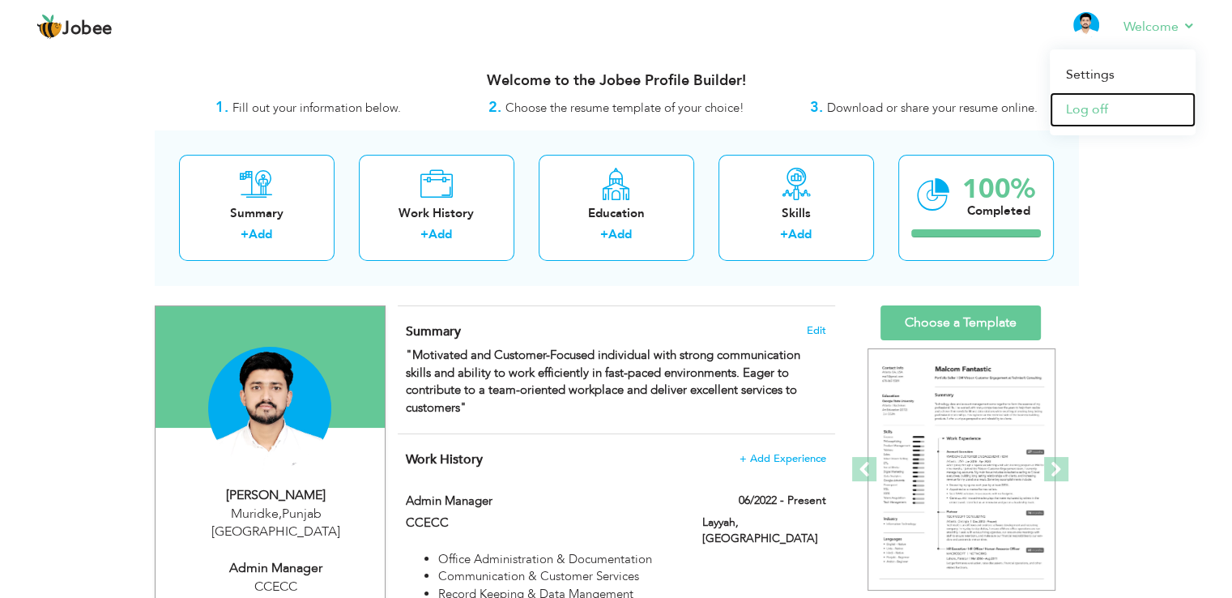
click at [1087, 108] on link "Log off" at bounding box center [1123, 109] width 146 height 35
